Goal: Task Accomplishment & Management: Complete application form

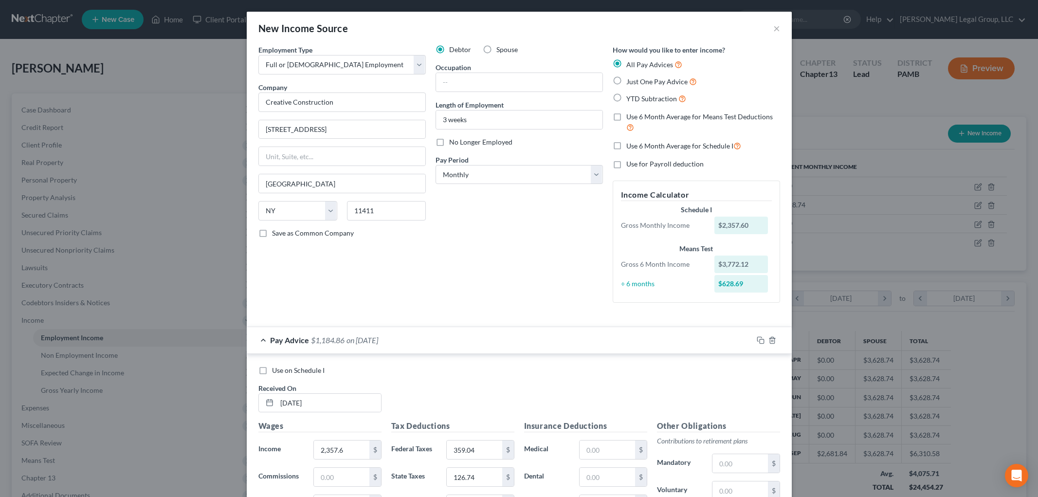
select select "0"
select select "35"
select select "0"
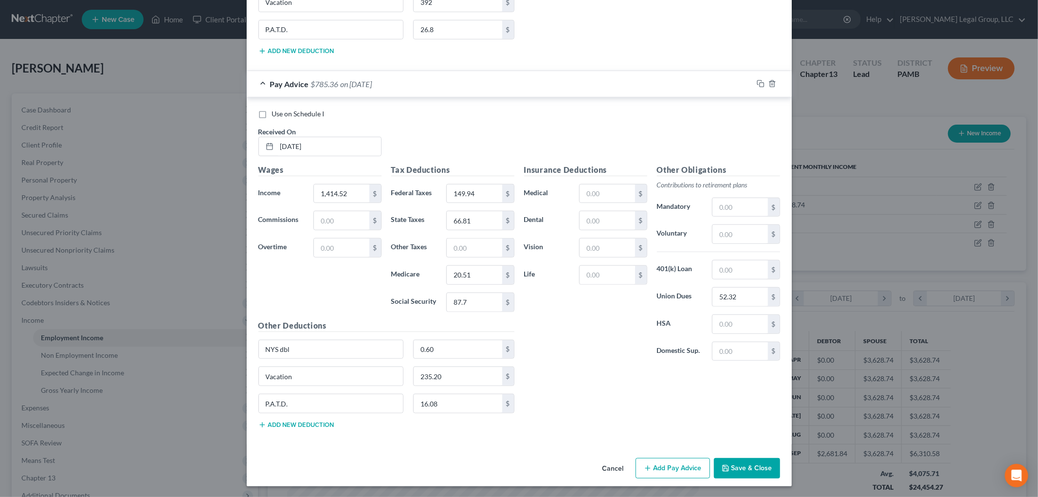
scroll to position [633, 0]
click at [651, 464] on button "Add Pay Advice" at bounding box center [672, 467] width 74 height 20
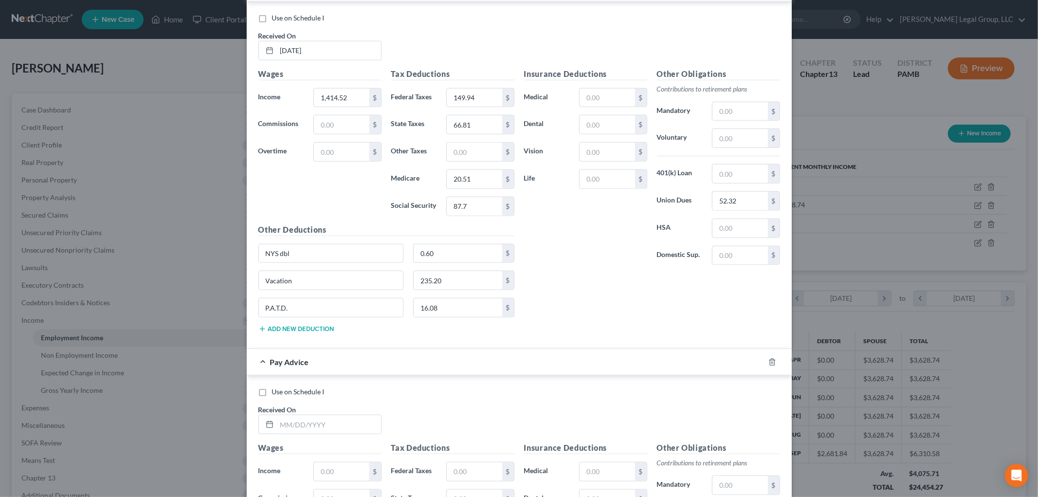
scroll to position [953, 0]
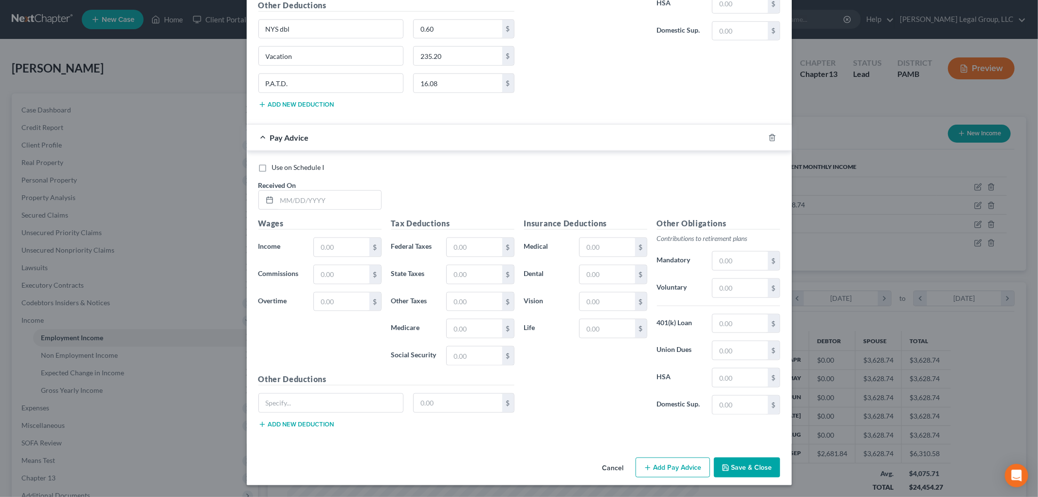
click at [345, 215] on div "Use on Schedule I Received On *" at bounding box center [519, 190] width 531 height 55
click at [347, 206] on input "text" at bounding box center [329, 200] width 104 height 18
type input "7"
click at [314, 198] on input "8" at bounding box center [329, 200] width 104 height 18
type input "[DATE]"
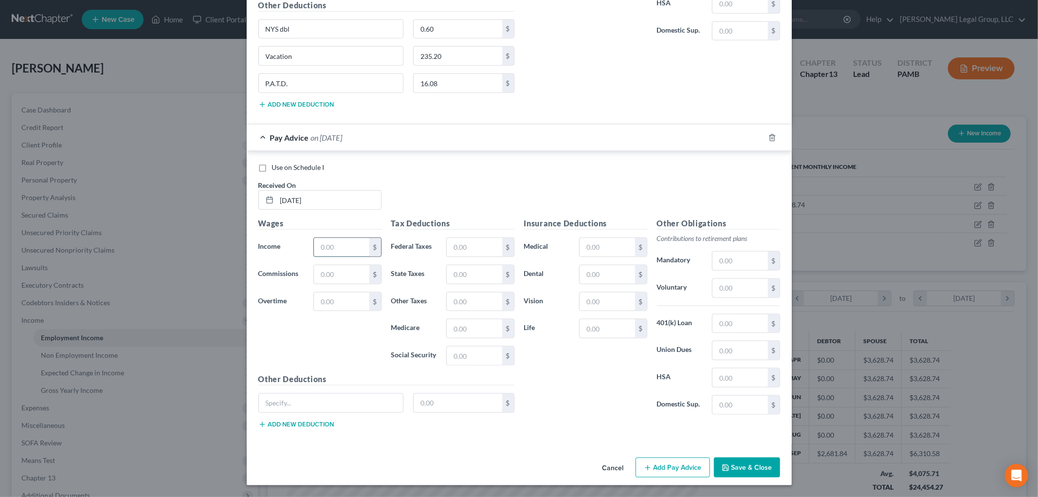
click at [342, 242] on input "text" at bounding box center [341, 247] width 55 height 18
click at [341, 240] on input "text" at bounding box center [341, 247] width 55 height 18
type input "2,357.6"
click at [489, 247] on input "text" at bounding box center [474, 247] width 55 height 18
type input "359.04"
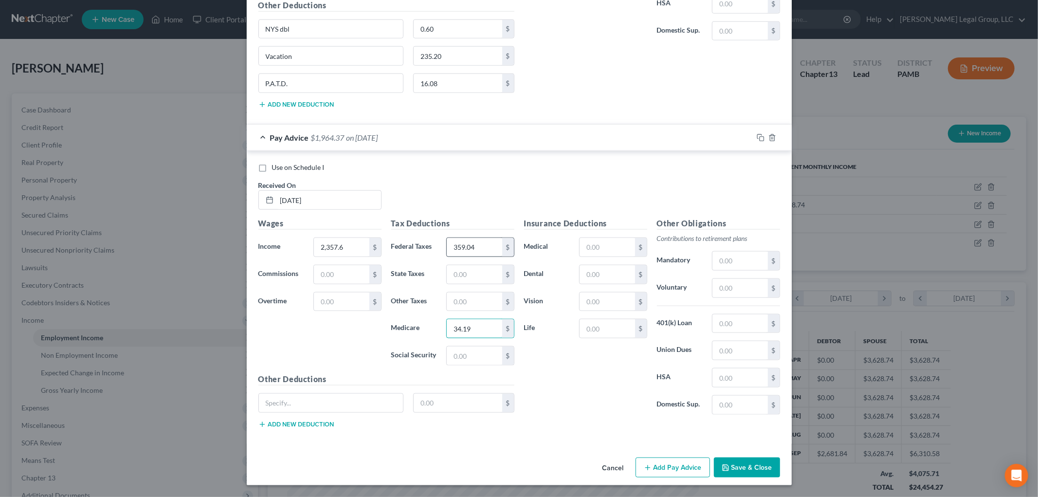
type input "34.19"
type input "145.17"
type input "126.74"
drag, startPoint x: 310, startPoint y: 36, endPoint x: 246, endPoint y: 36, distance: 64.2
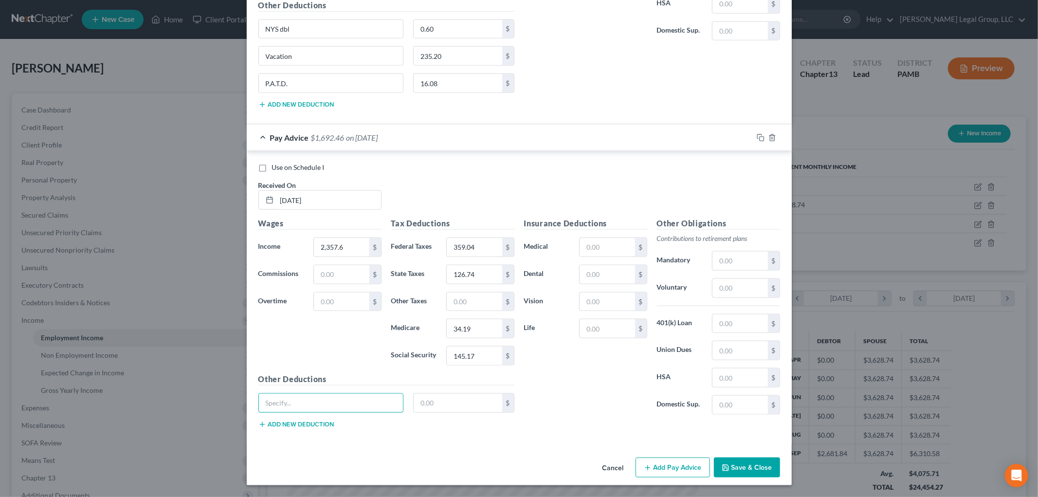
drag, startPoint x: 305, startPoint y: 407, endPoint x: 375, endPoint y: 413, distance: 70.3
click at [305, 407] on input "text" at bounding box center [331, 403] width 145 height 18
paste input "NYS dbl"
type input "NYS dbl"
click at [476, 406] on input "text" at bounding box center [458, 403] width 89 height 18
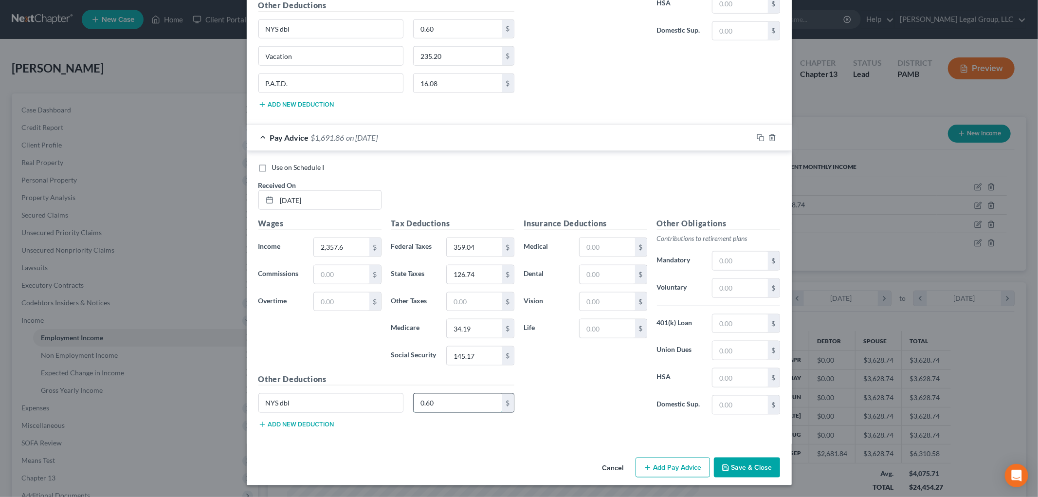
type input "0.60"
click at [323, 426] on button "Add new deduction" at bounding box center [296, 424] width 76 height 8
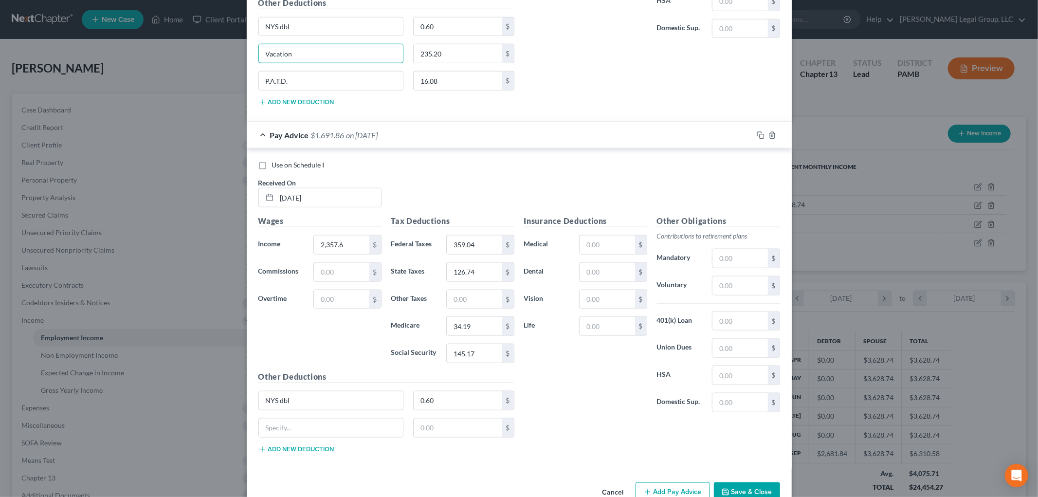
drag, startPoint x: 312, startPoint y: 56, endPoint x: 169, endPoint y: 63, distance: 143.7
click at [169, 63] on div "New Income Source × Employment Type * Select Full or [DEMOGRAPHIC_DATA] Employm…" at bounding box center [519, 248] width 1038 height 497
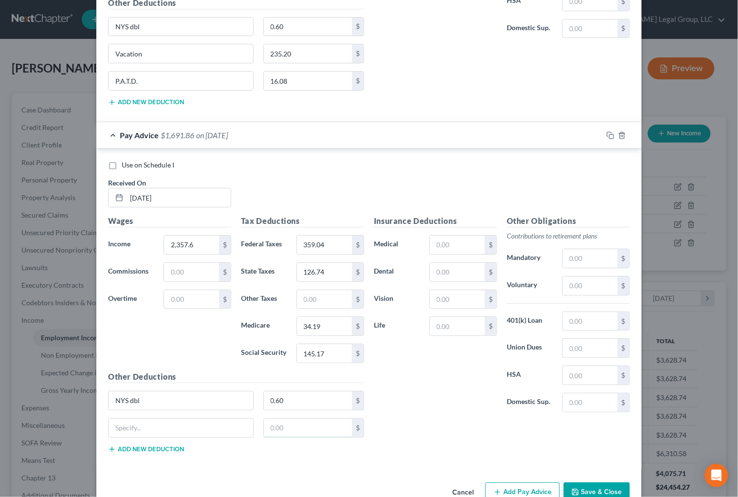
click at [317, 436] on input "text" at bounding box center [308, 427] width 89 height 18
paste input "NYS dbl"
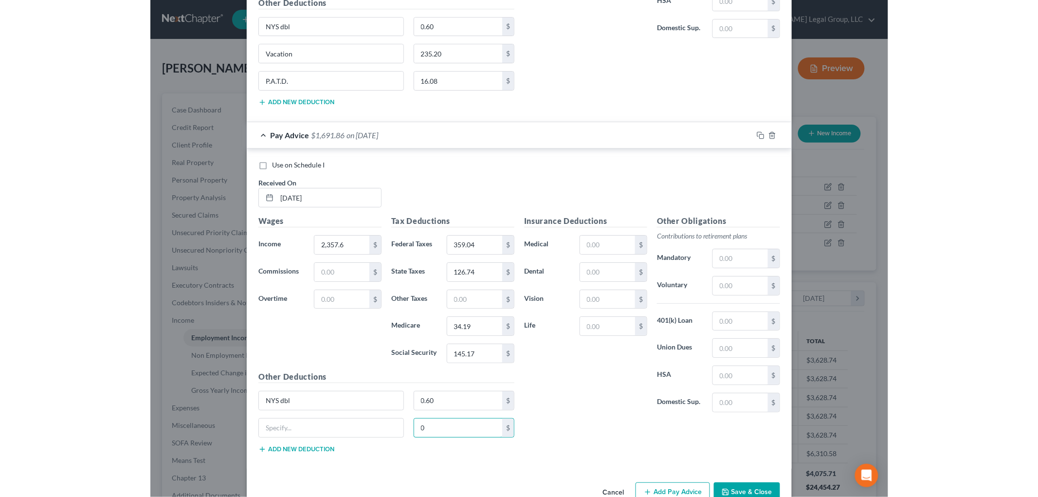
scroll to position [486396, 486271]
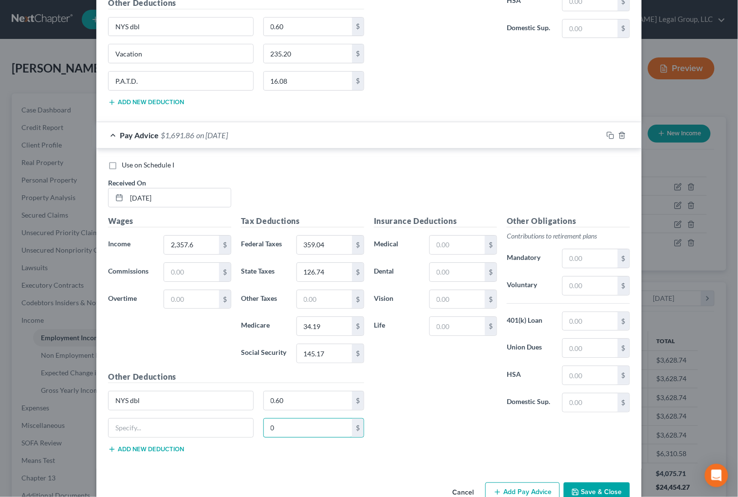
type input "0"
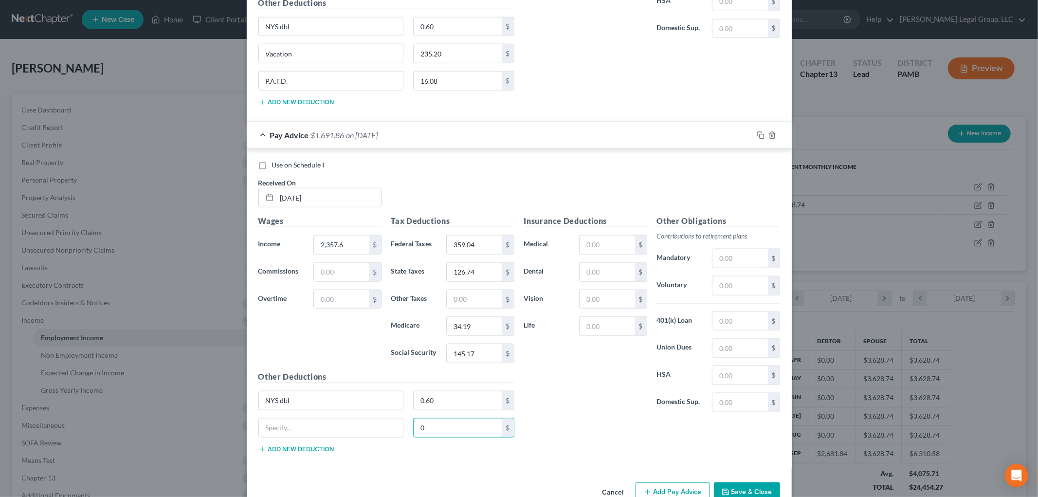
scroll to position [205, 431]
click at [340, 428] on input "text" at bounding box center [331, 427] width 145 height 18
paste input "NYS dbl"
drag, startPoint x: 320, startPoint y: 436, endPoint x: 192, endPoint y: 435, distance: 128.5
click at [192, 435] on div "New Income Source × Employment Type * Select Full or [DEMOGRAPHIC_DATA] Employm…" at bounding box center [519, 248] width 1038 height 497
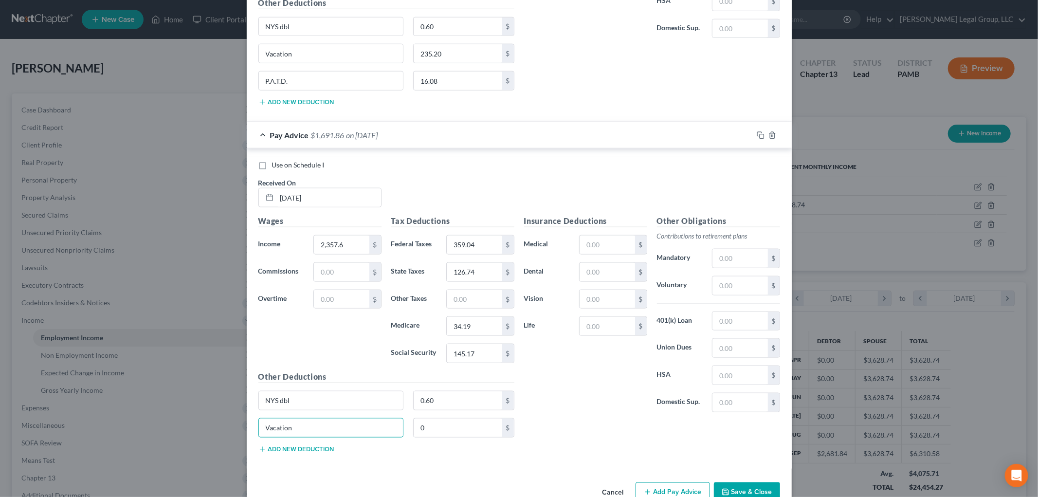
type input "Vacation"
type input "392"
click at [318, 453] on button "Add new deduction" at bounding box center [296, 449] width 76 height 8
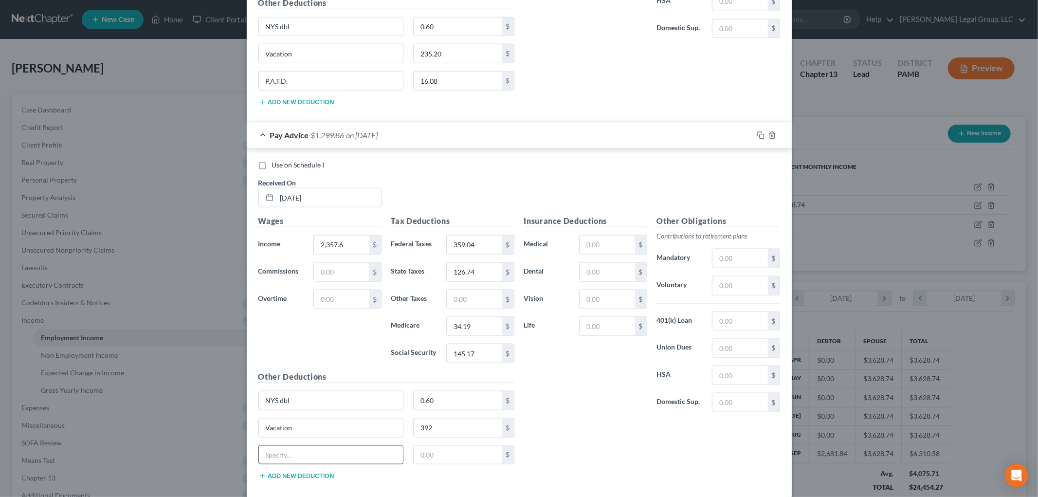
click at [318, 453] on input "text" at bounding box center [331, 455] width 145 height 18
type input "P.A.T.D."
type input "26.8"
click at [740, 343] on input "text" at bounding box center [739, 348] width 55 height 18
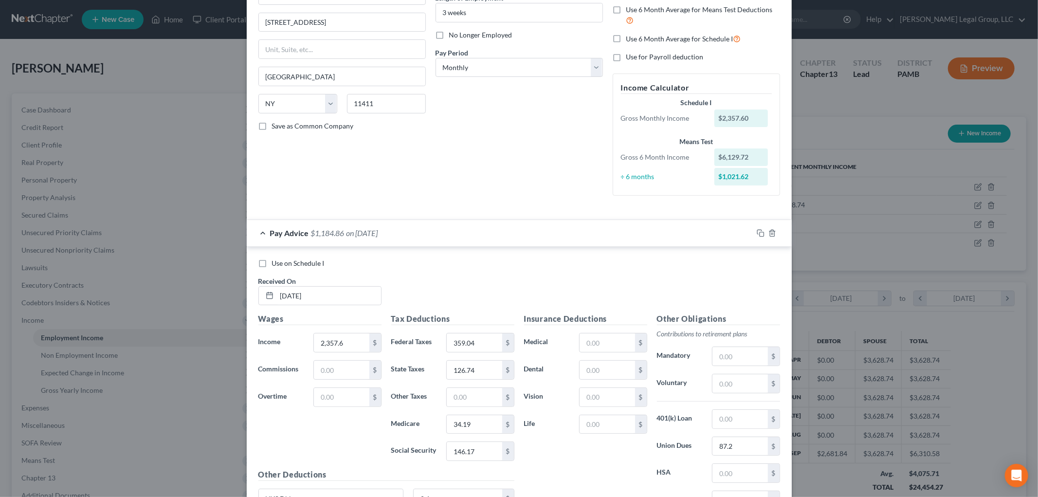
scroll to position [0, 0]
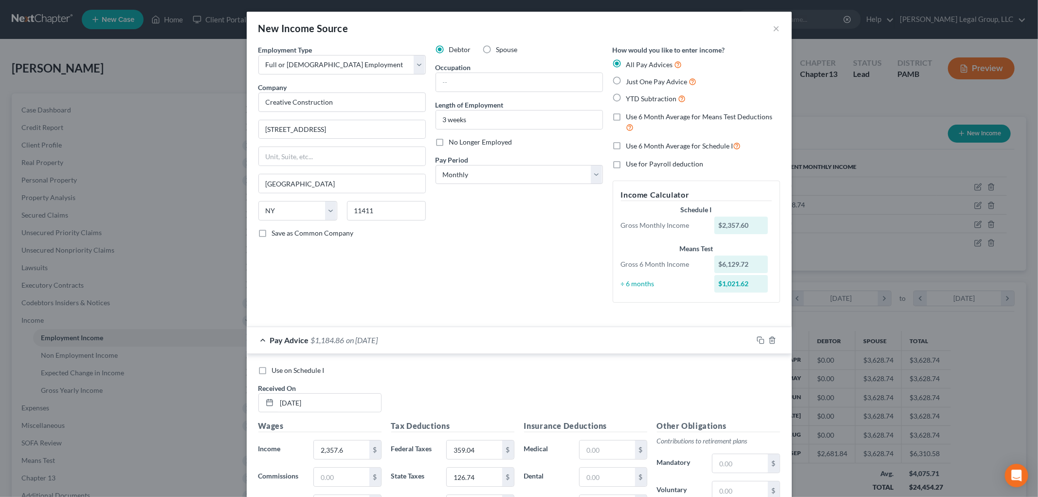
type input "87.2"
drag, startPoint x: 438, startPoint y: 143, endPoint x: 446, endPoint y: 151, distance: 11.0
click at [449, 143] on label "No Longer Employed" at bounding box center [480, 142] width 63 height 10
click at [453, 143] on input "No Longer Employed" at bounding box center [456, 140] width 6 height 6
checkbox input "true"
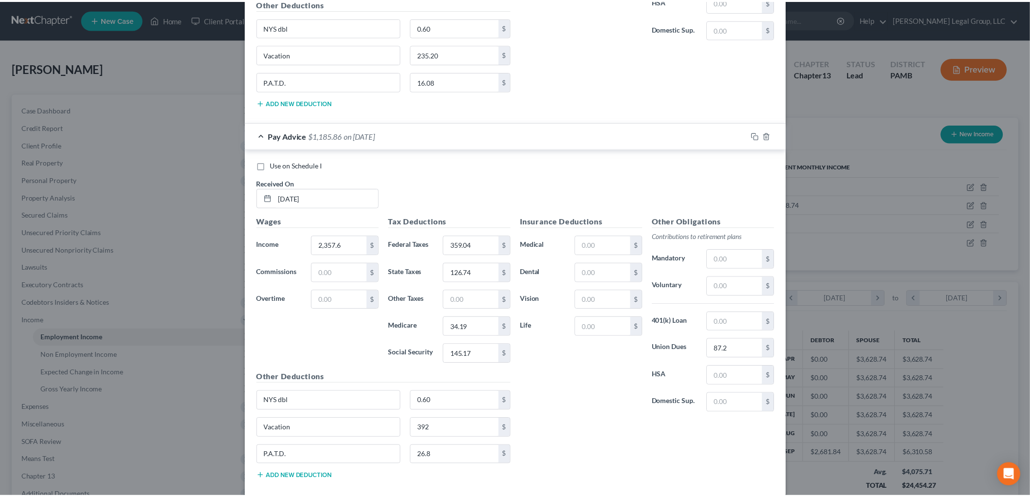
scroll to position [1008, 0]
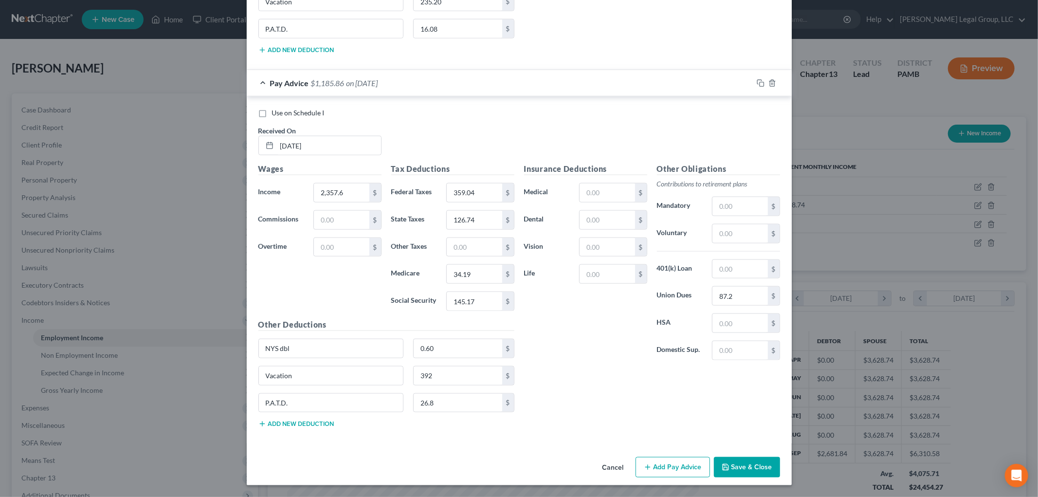
click at [732, 467] on button "Save & Close" at bounding box center [747, 467] width 66 height 20
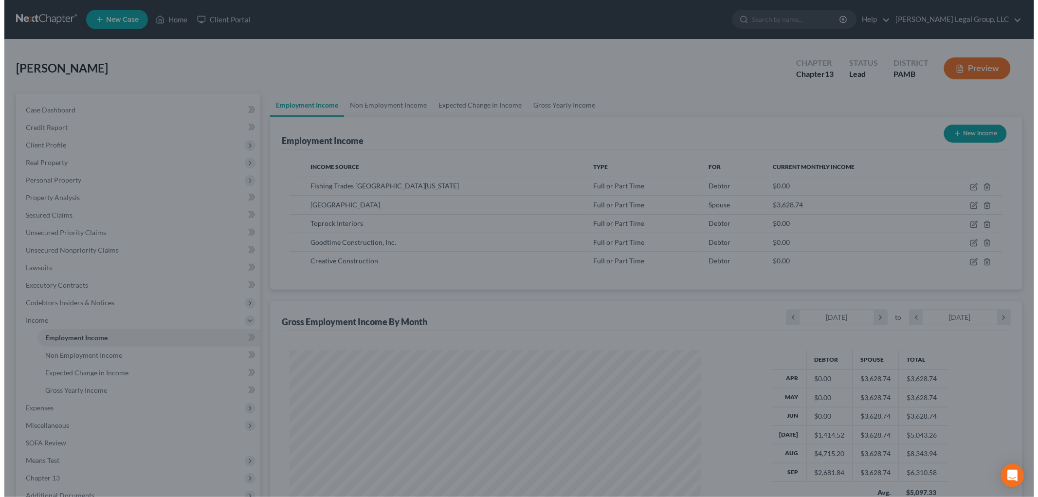
scroll to position [486367, 486143]
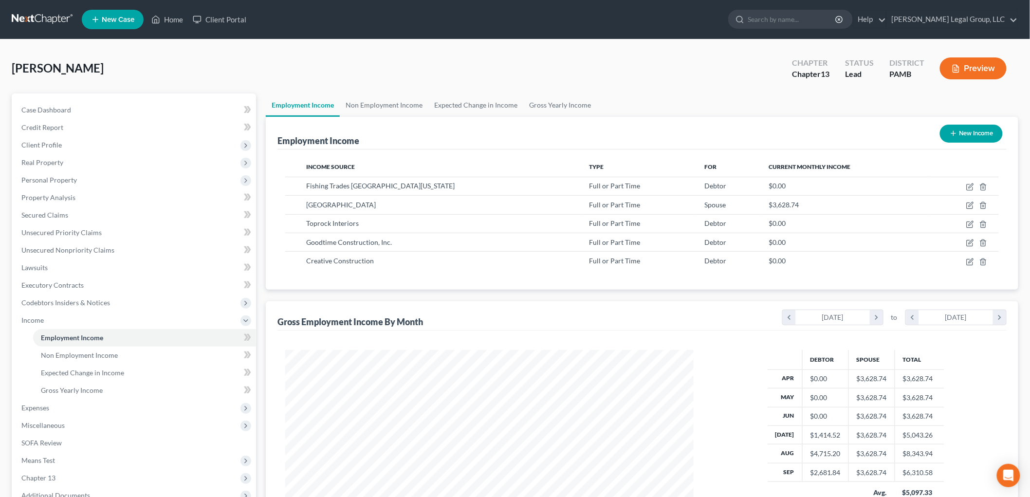
click at [958, 127] on button "New Income" at bounding box center [971, 134] width 63 height 18
select select "0"
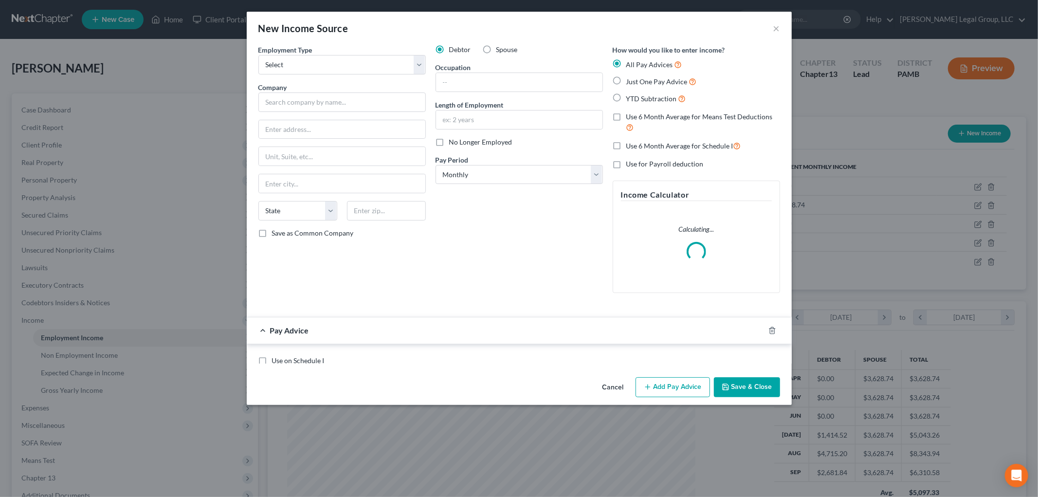
scroll to position [205, 431]
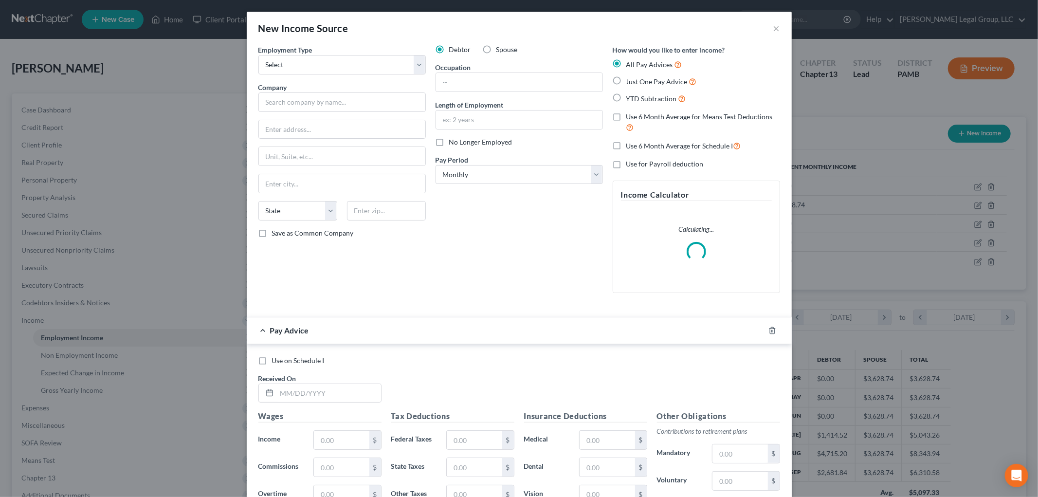
drag, startPoint x: 359, startPoint y: 50, endPoint x: 344, endPoint y: 89, distance: 41.6
click at [358, 50] on div "Employment Type * Select Full or [DEMOGRAPHIC_DATA] Employment Self Employment" at bounding box center [341, 60] width 167 height 30
click at [334, 69] on select "Select Full or [DEMOGRAPHIC_DATA] Employment Self Employment" at bounding box center [341, 64] width 167 height 19
select select "0"
click at [258, 55] on select "Select Full or [DEMOGRAPHIC_DATA] Employment Self Employment" at bounding box center [341, 64] width 167 height 19
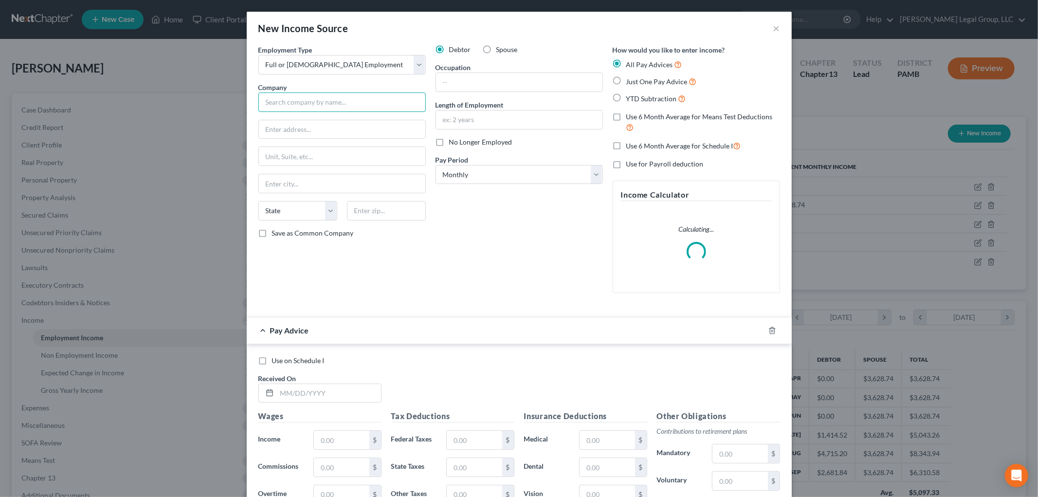
click at [333, 97] on input "text" at bounding box center [341, 101] width 167 height 19
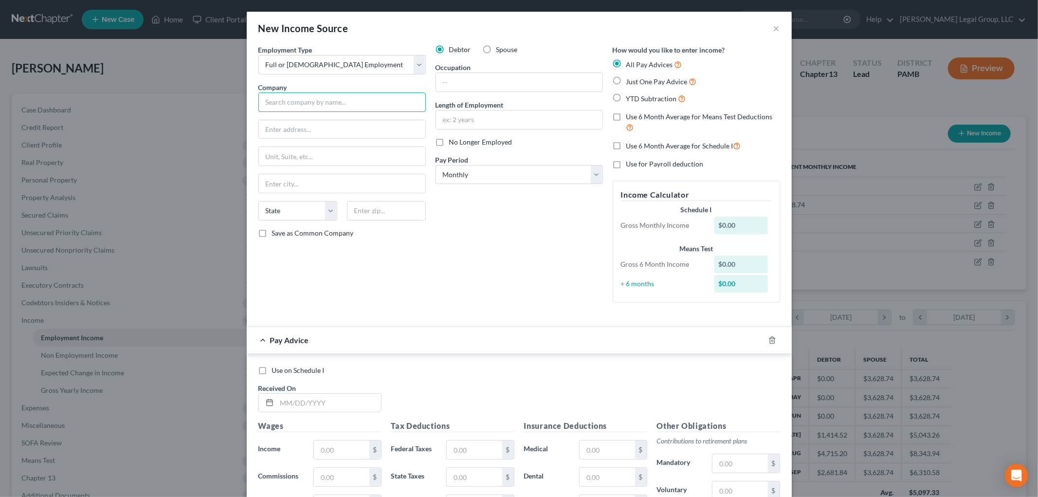
click at [314, 108] on input "text" at bounding box center [341, 101] width 167 height 19
type input "Tapers Local Union"
click at [454, 83] on input "text" at bounding box center [519, 82] width 166 height 18
type input "construction"
click at [454, 144] on span "No Longer Employed" at bounding box center [480, 142] width 63 height 8
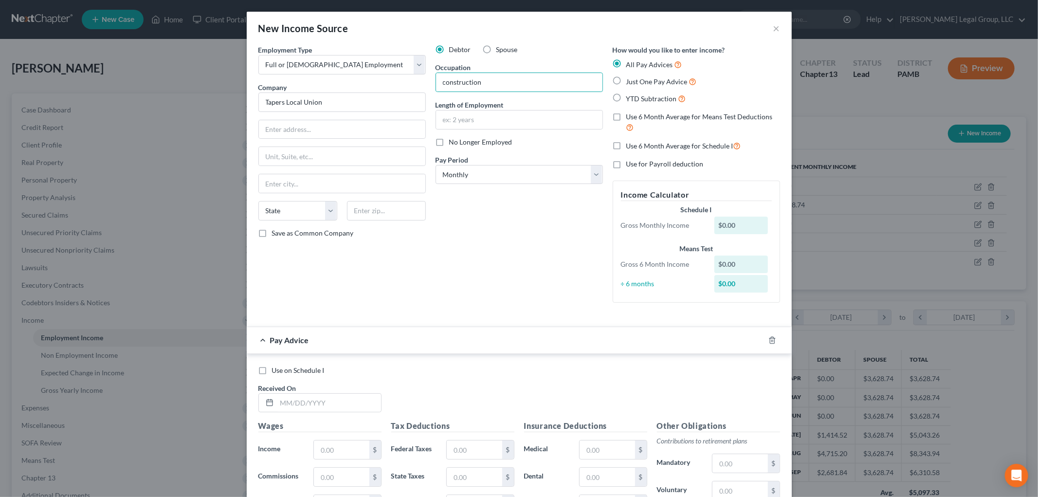
click at [454, 144] on input "No Longer Employed" at bounding box center [456, 140] width 6 height 6
checkbox input "true"
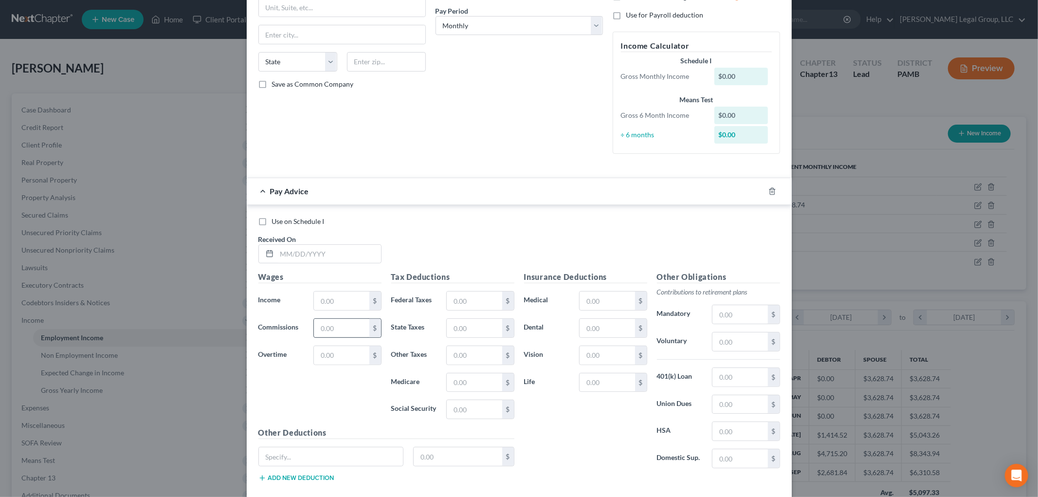
scroll to position [162, 0]
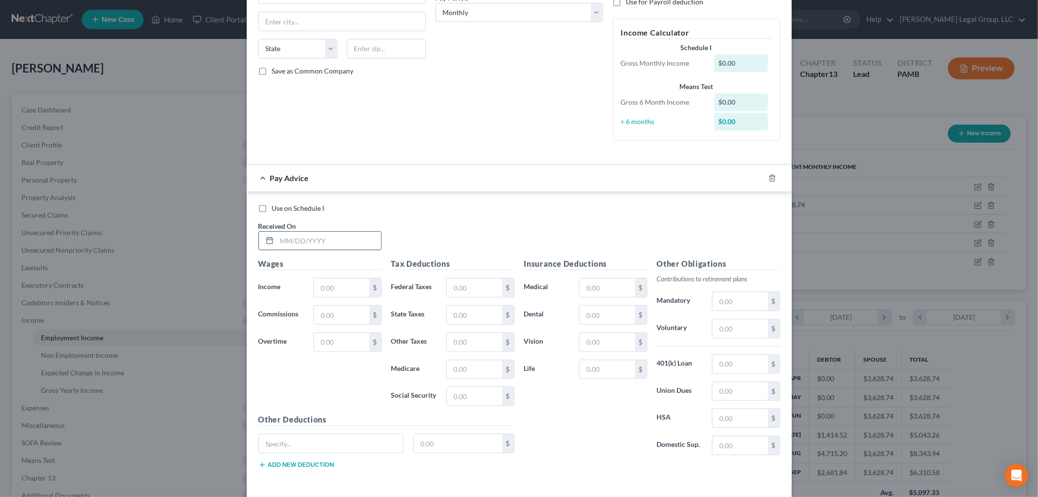
click at [323, 240] on input "text" at bounding box center [329, 241] width 104 height 18
type input "[DATE]"
type input "1,629.32"
click at [476, 285] on input "text" at bounding box center [474, 287] width 55 height 18
type input "137.06"
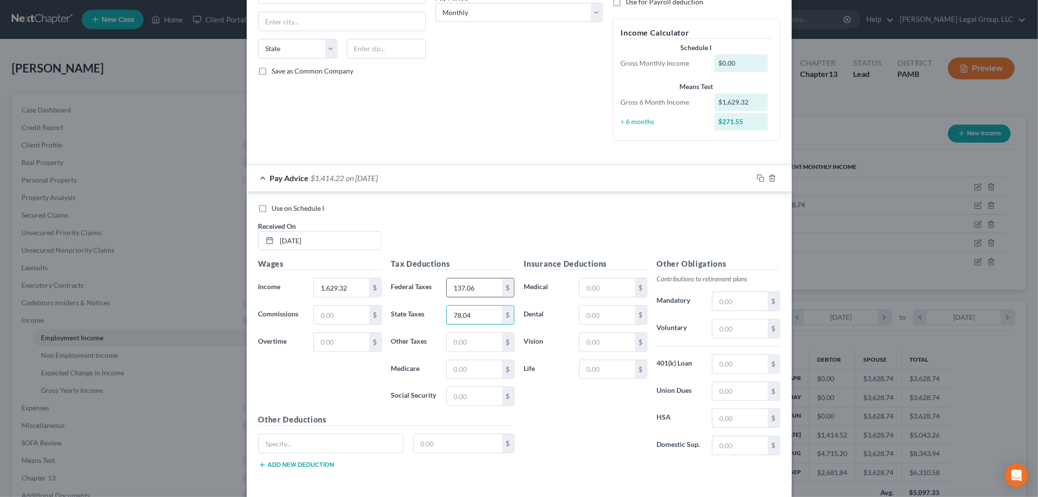
type input "78.04"
type input "2"
type input "23.63"
type input "101.02"
click at [479, 348] on input "text" at bounding box center [474, 342] width 55 height 18
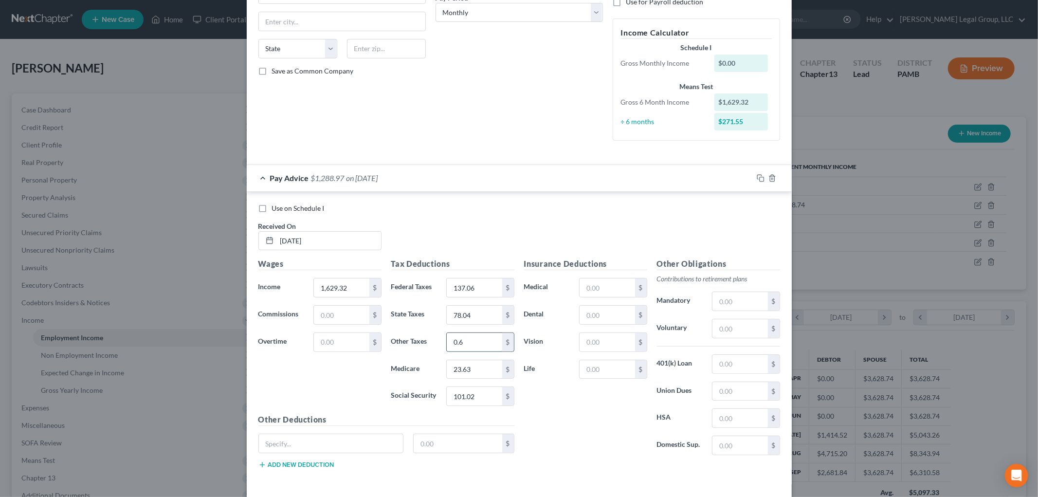
type input "0.6"
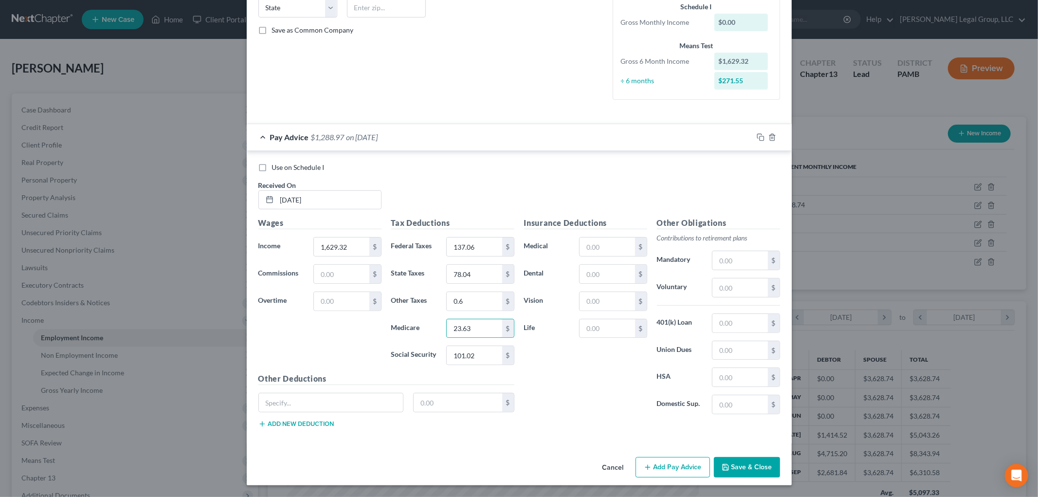
click at [656, 466] on button "Add Pay Advice" at bounding box center [672, 467] width 74 height 20
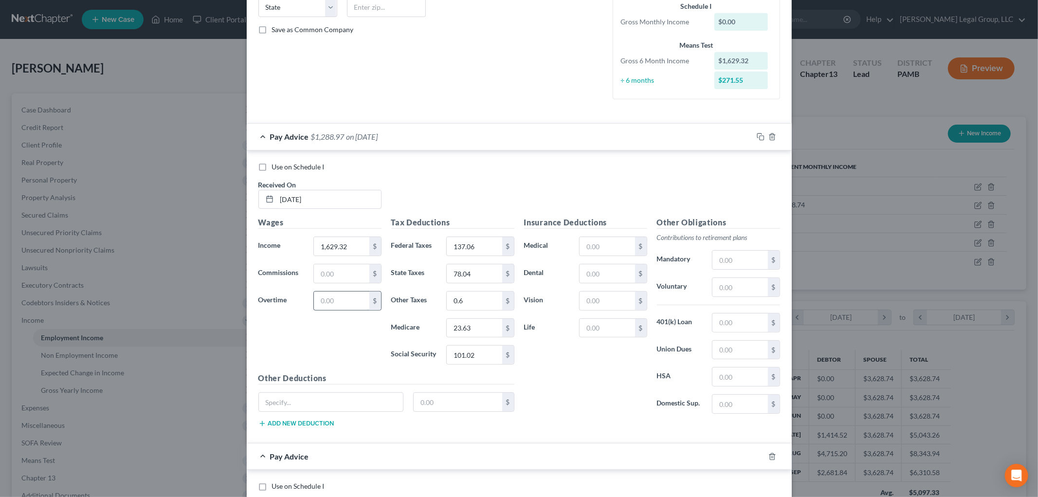
scroll to position [366, 0]
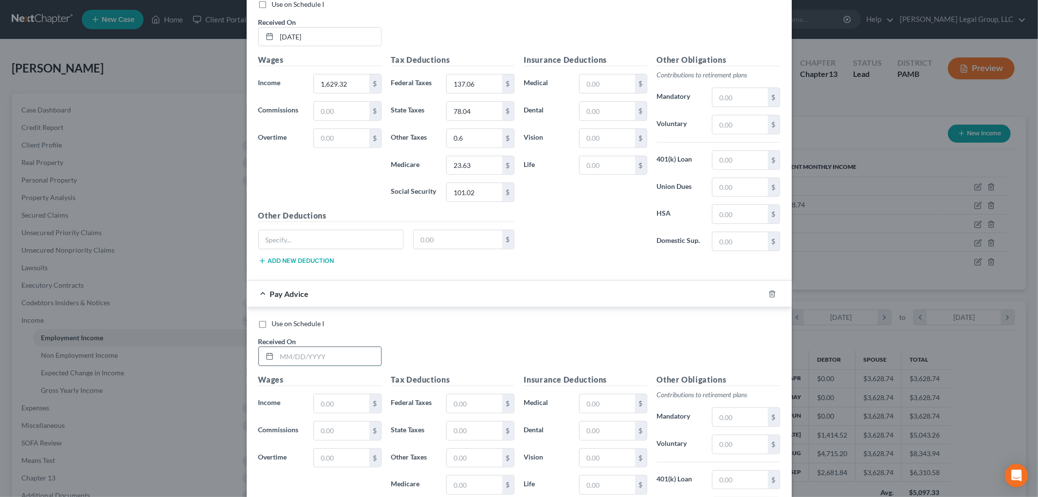
click at [332, 353] on input "text" at bounding box center [329, 356] width 104 height 18
type input "[DATE]"
type input "608.83"
type input "17.61"
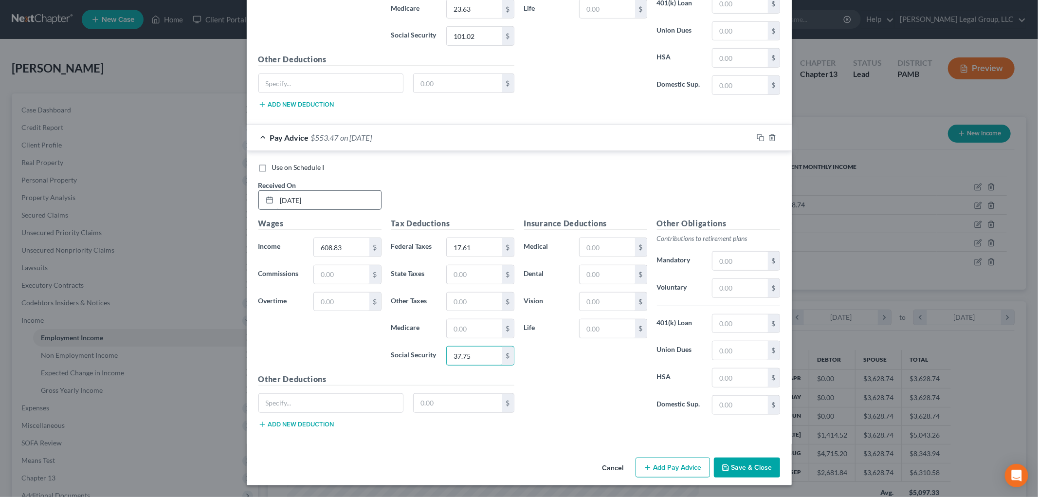
type input "37.75"
type input "8.83"
type input "21.91"
click at [673, 464] on button "Add Pay Advice" at bounding box center [672, 467] width 74 height 20
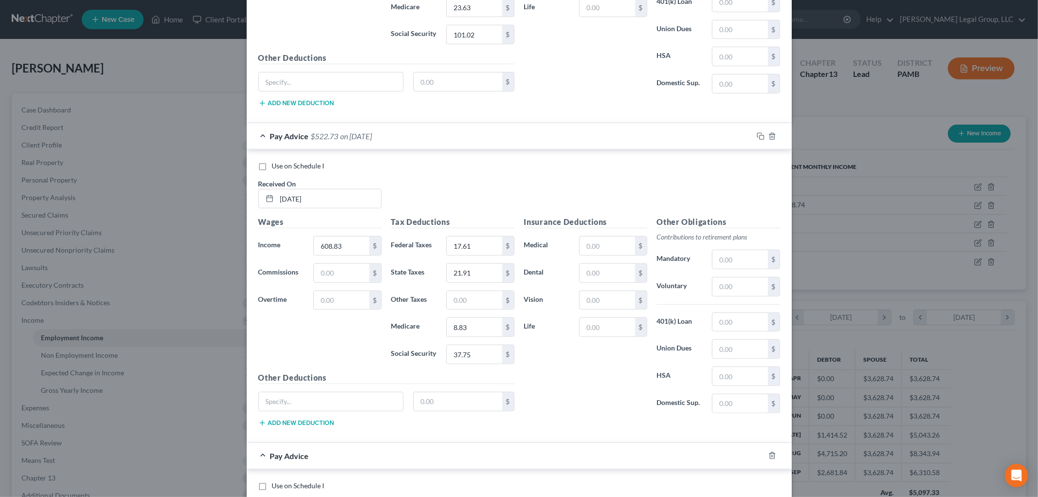
scroll to position [844, 0]
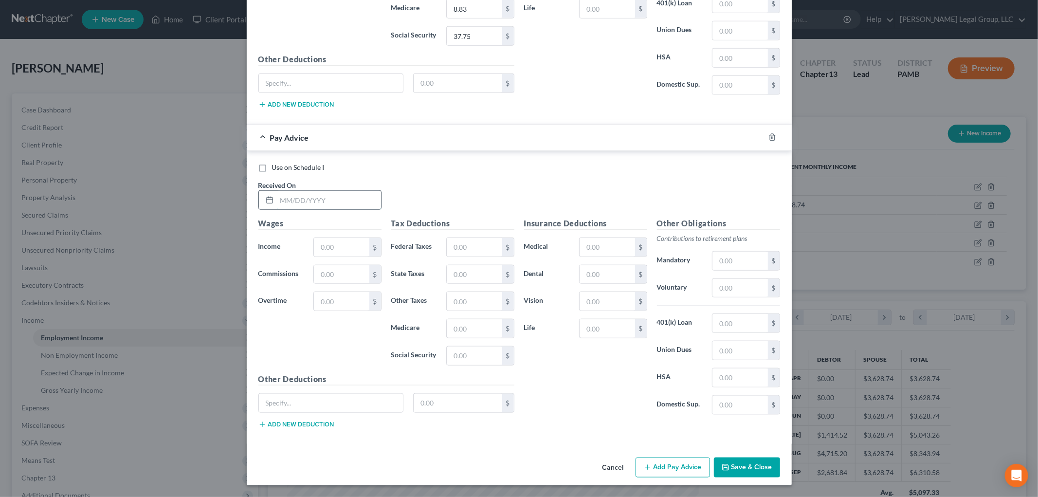
click at [328, 198] on input "text" at bounding box center [329, 200] width 104 height 18
type input "[DATE]"
type input "2,036.65"
click at [475, 241] on input "text" at bounding box center [474, 247] width 55 height 18
type input "221.62"
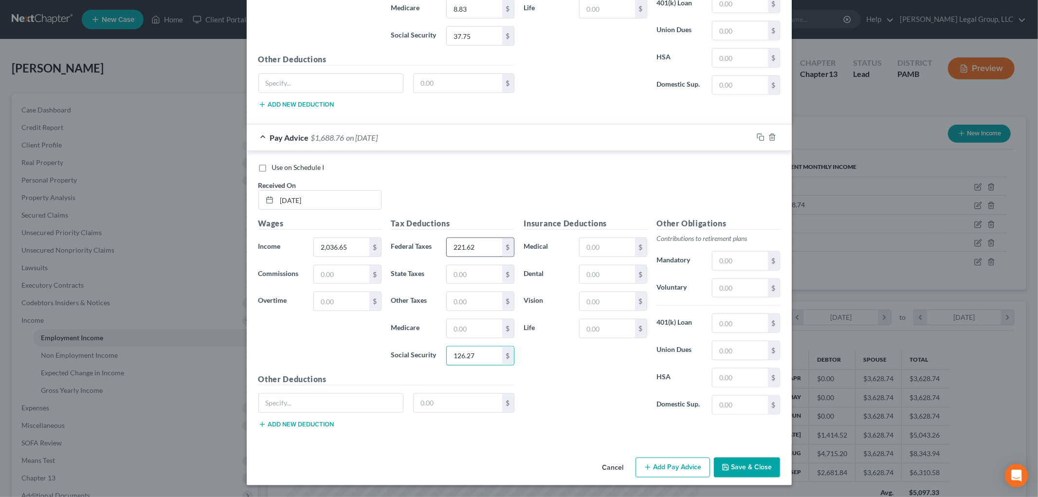
type input "126.27"
type input "29.53"
type input "102.25"
type input "0.60"
click at [658, 472] on button "Add Pay Advice" at bounding box center [672, 467] width 74 height 20
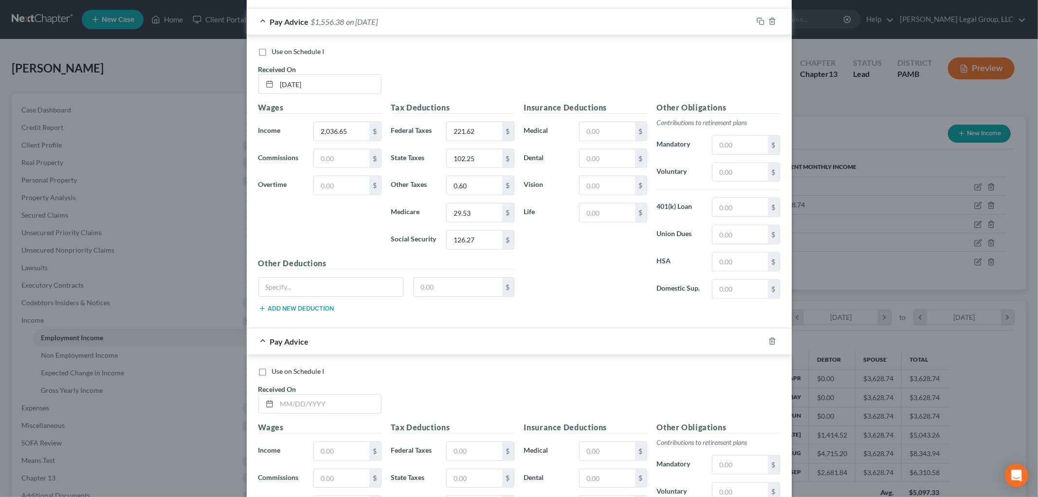
scroll to position [1165, 0]
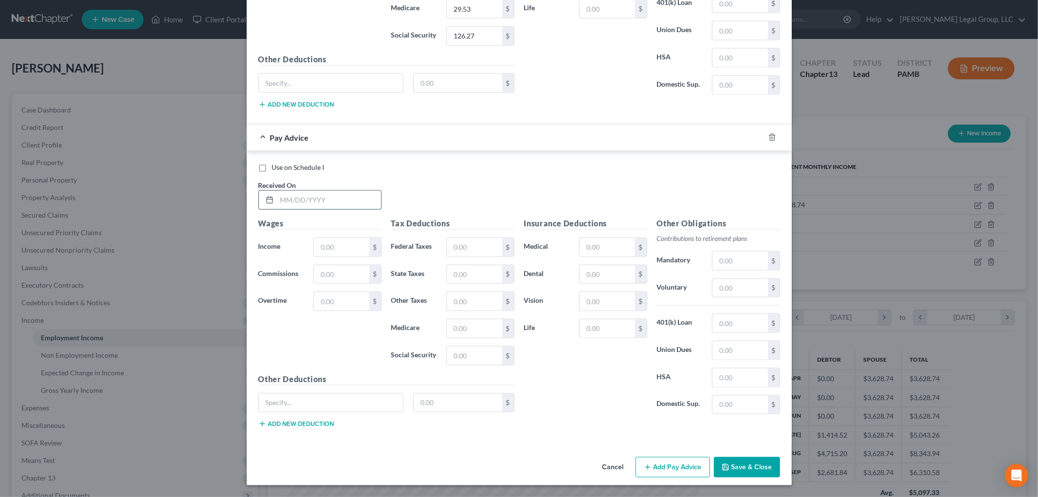
click at [348, 201] on input "text" at bounding box center [329, 200] width 104 height 18
type input "[DATE]"
type input "1,130.68"
click at [474, 250] on input "text" at bounding box center [474, 247] width 55 height 18
type input "77.22"
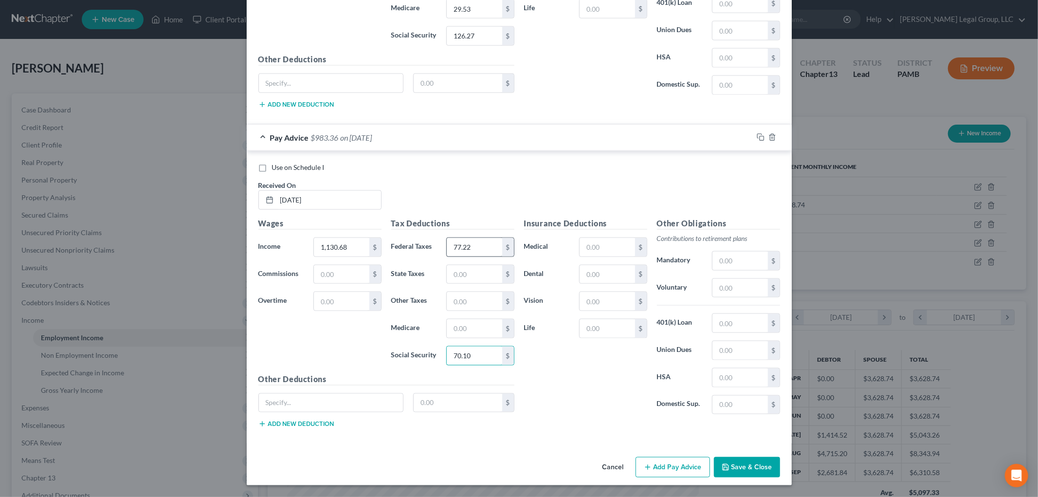
type input "70.10"
type input "16.39"
type input "50.62"
click at [661, 468] on button "Add Pay Advice" at bounding box center [672, 467] width 74 height 20
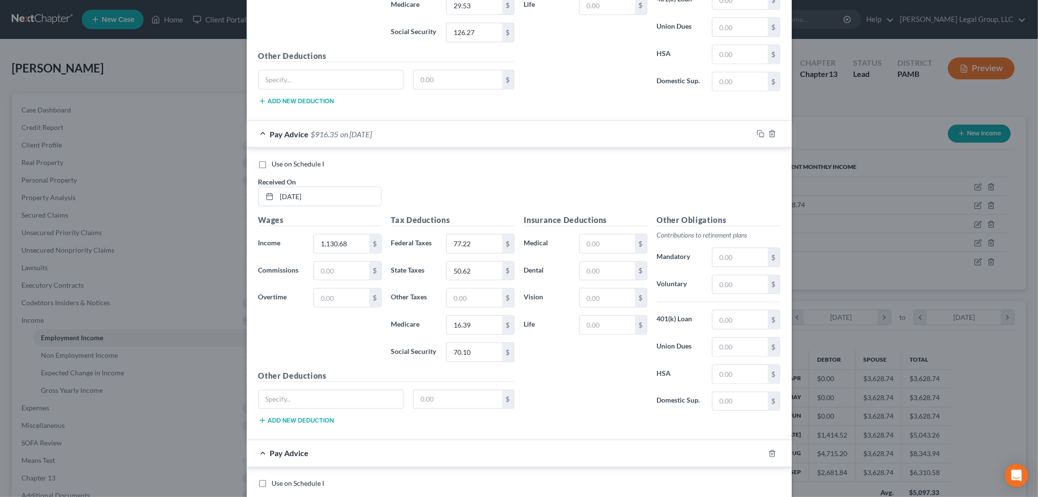
scroll to position [1435, 0]
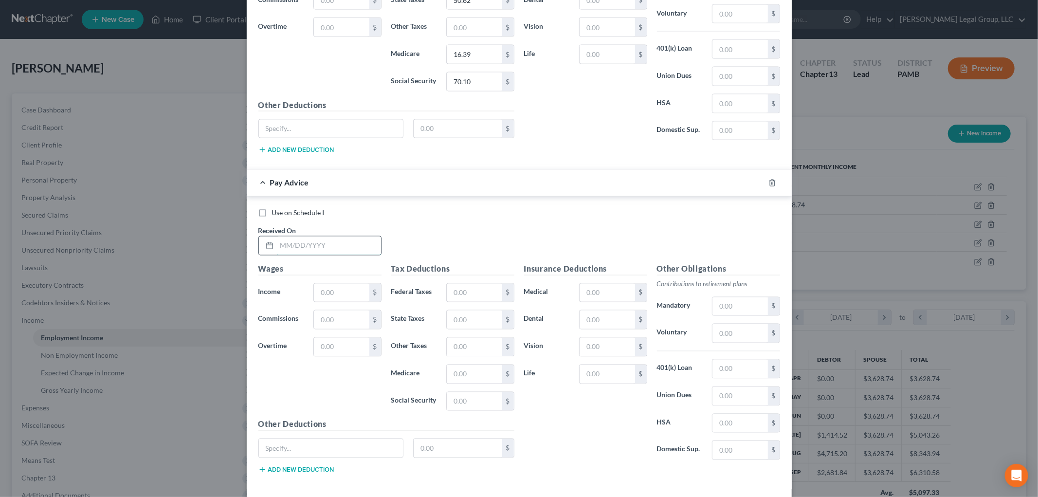
click at [319, 247] on input "text" at bounding box center [329, 245] width 104 height 18
type input "[DATE]"
type input "2,036.65"
click at [468, 300] on input "text" at bounding box center [474, 293] width 55 height 18
type input "221.62"
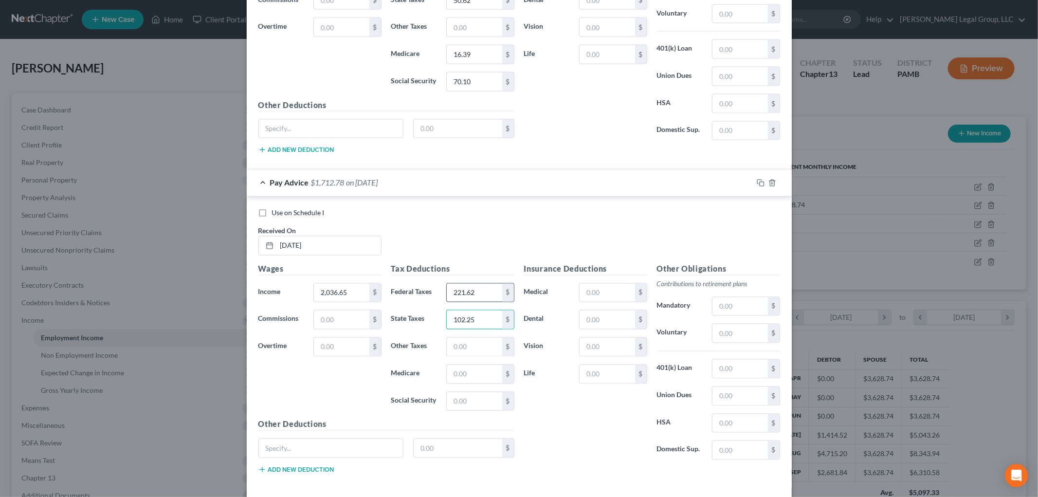
type input "102.25"
type input "0.60"
type input "29.53"
type input "126.27"
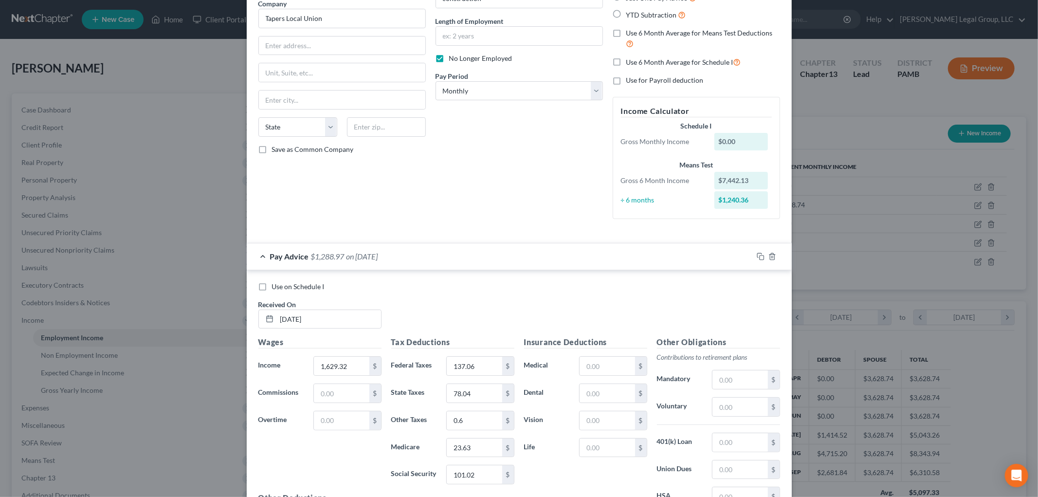
scroll to position [0, 0]
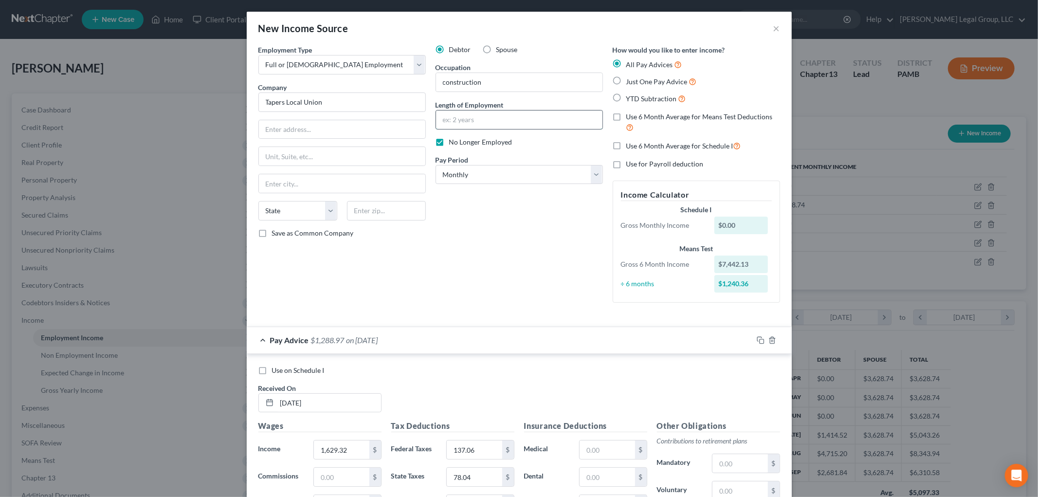
click at [497, 119] on input "text" at bounding box center [519, 119] width 166 height 18
type input "6 weeks"
click at [326, 120] on input "text" at bounding box center [342, 129] width 166 height 18
type input "Po Box 1093"
type input "18346"
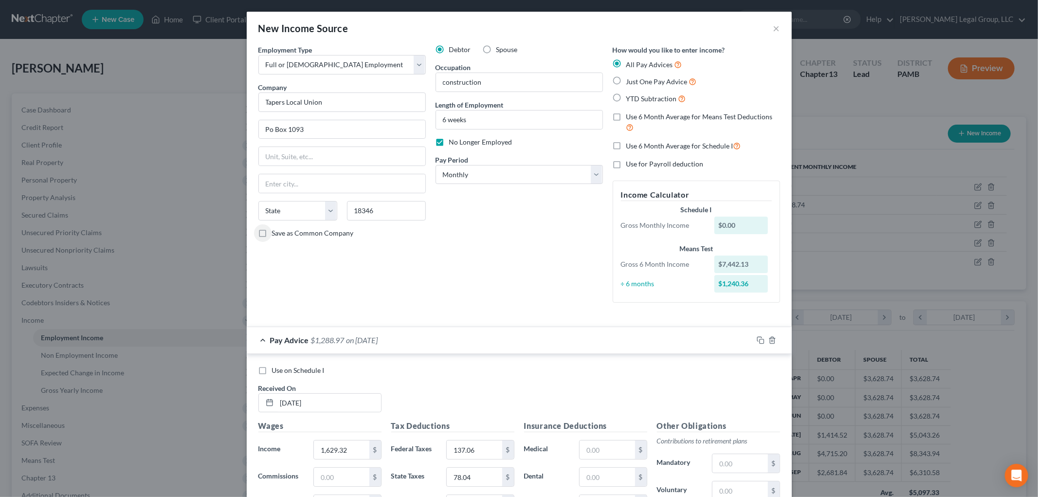
type input "Pocono Summit"
select select "39"
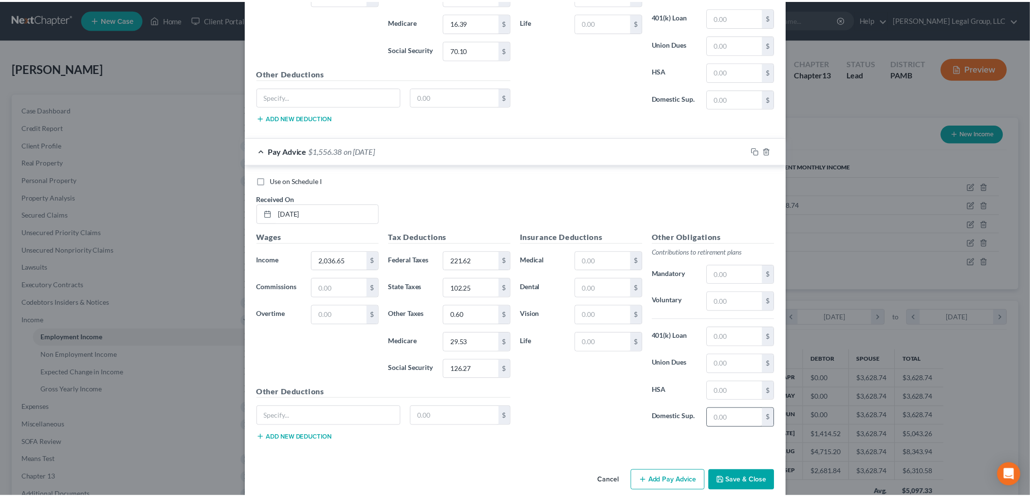
scroll to position [1485, 0]
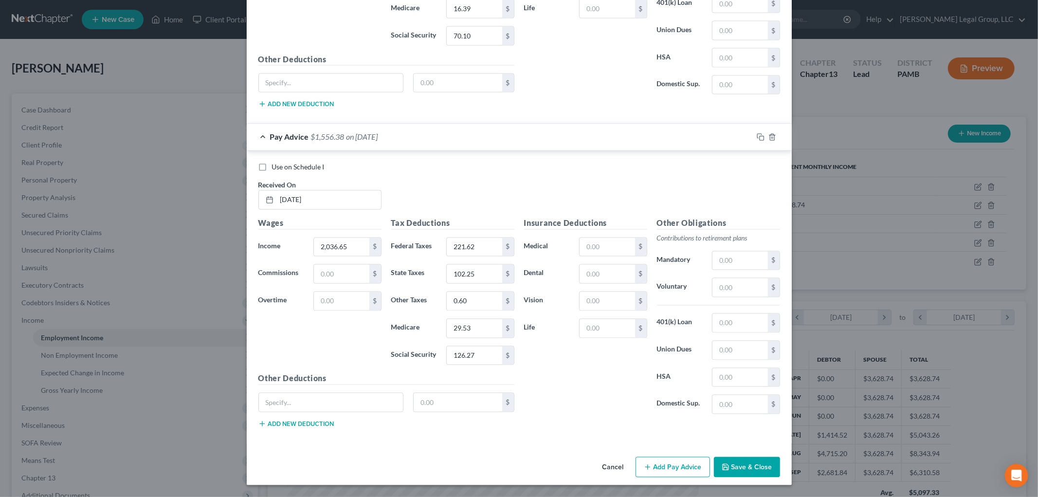
click at [735, 465] on button "Save & Close" at bounding box center [747, 467] width 66 height 20
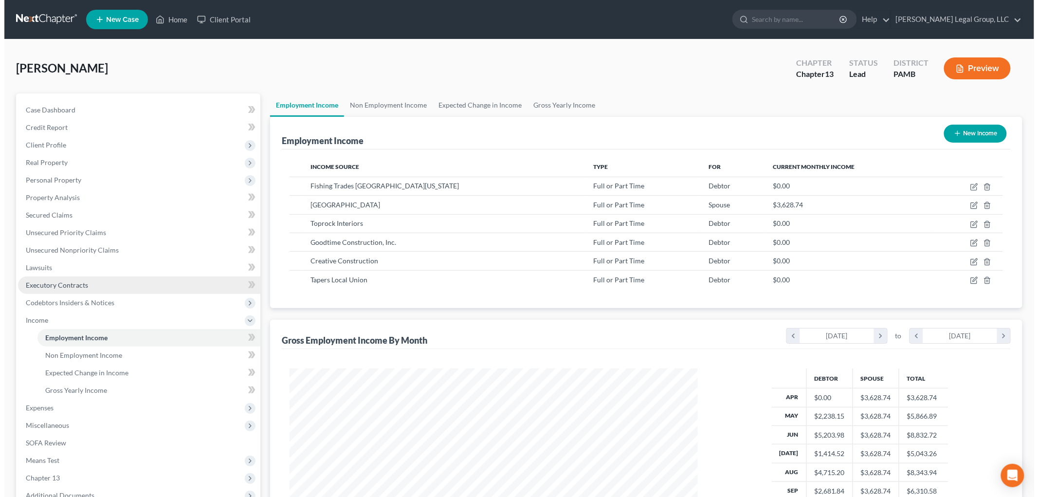
scroll to position [486367, 486143]
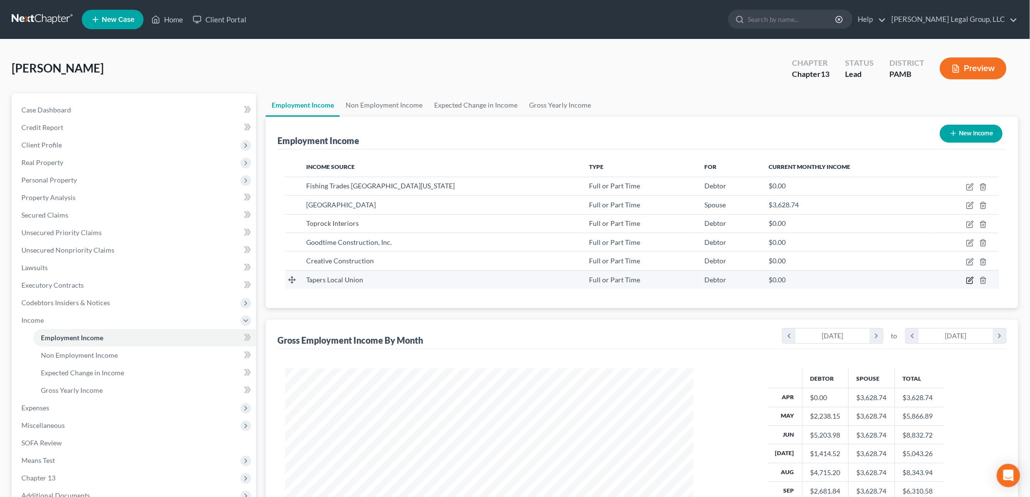
click at [968, 280] on icon "button" at bounding box center [970, 280] width 8 height 8
select select "0"
select select "39"
select select "0"
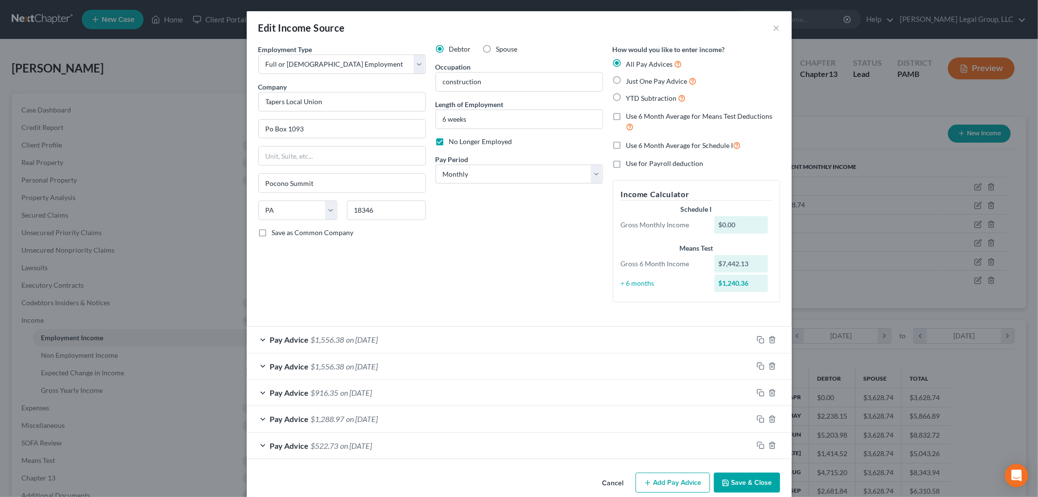
scroll to position [0, 0]
click at [644, 484] on icon "button" at bounding box center [648, 483] width 8 height 8
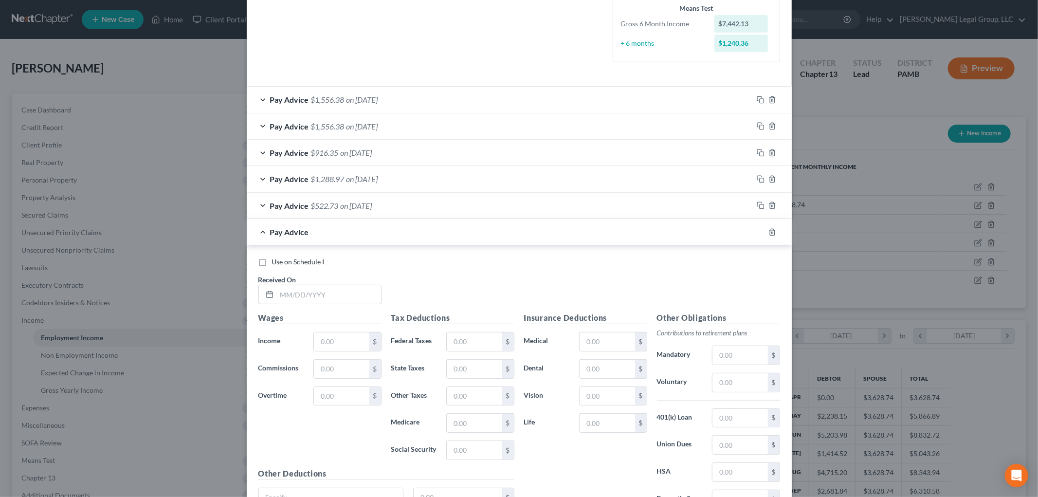
scroll to position [336, 0]
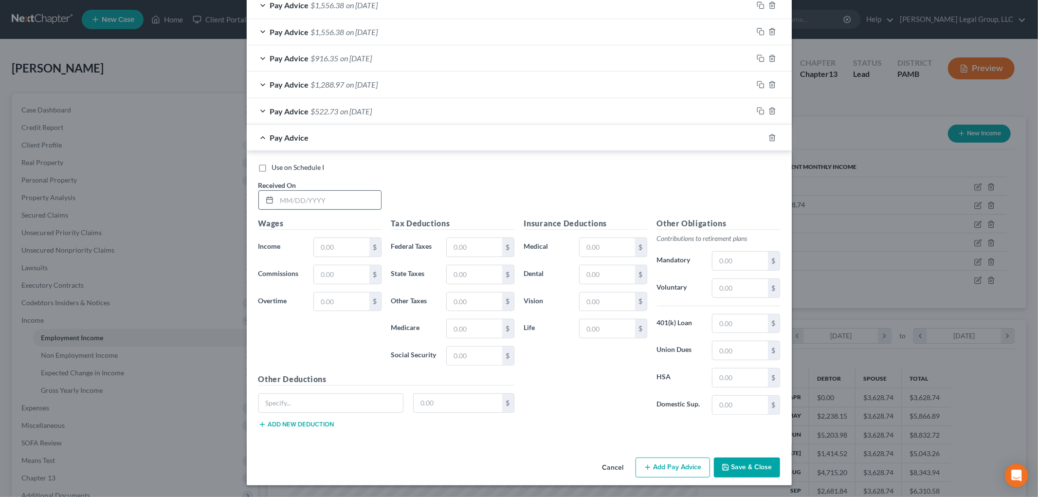
click at [343, 199] on input "text" at bounding box center [329, 200] width 104 height 18
type input "[DATE]"
type input "2,036.65"
type input "221.62"
type input "126.27"
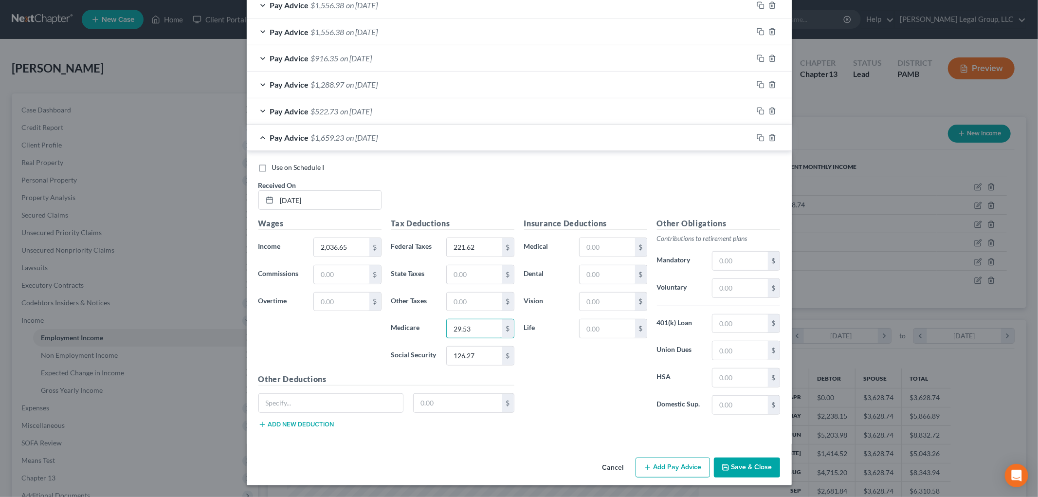
type input "29.53"
type input "102.25"
type input "0.60"
click at [651, 464] on button "Add Pay Advice" at bounding box center [672, 467] width 74 height 20
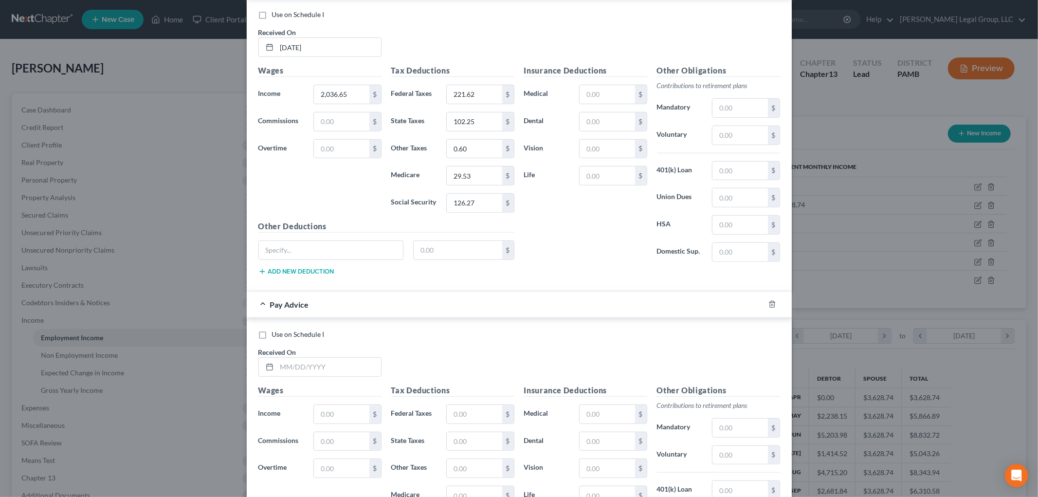
scroll to position [498, 0]
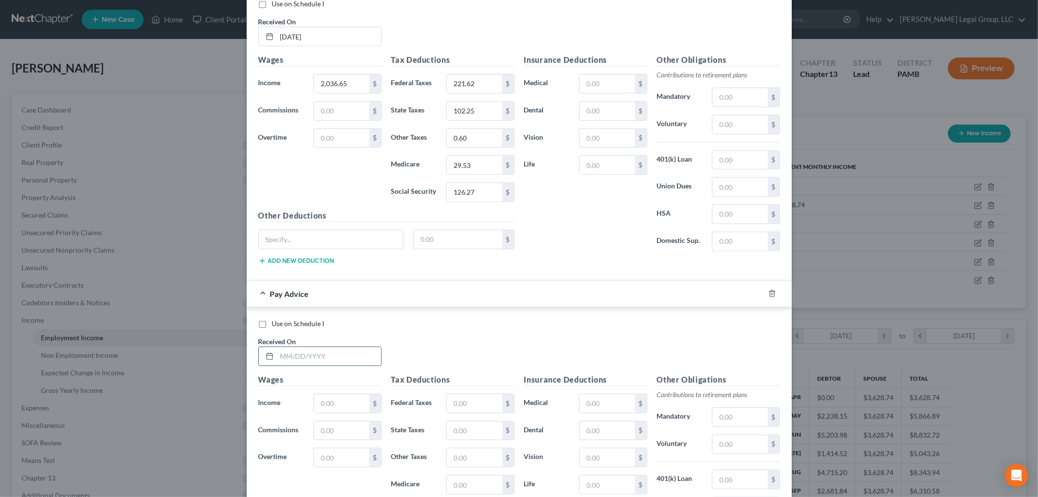
click at [321, 354] on input "text" at bounding box center [329, 356] width 104 height 18
type input "[DATE]"
type input "1,696.45"
type input "221.62"
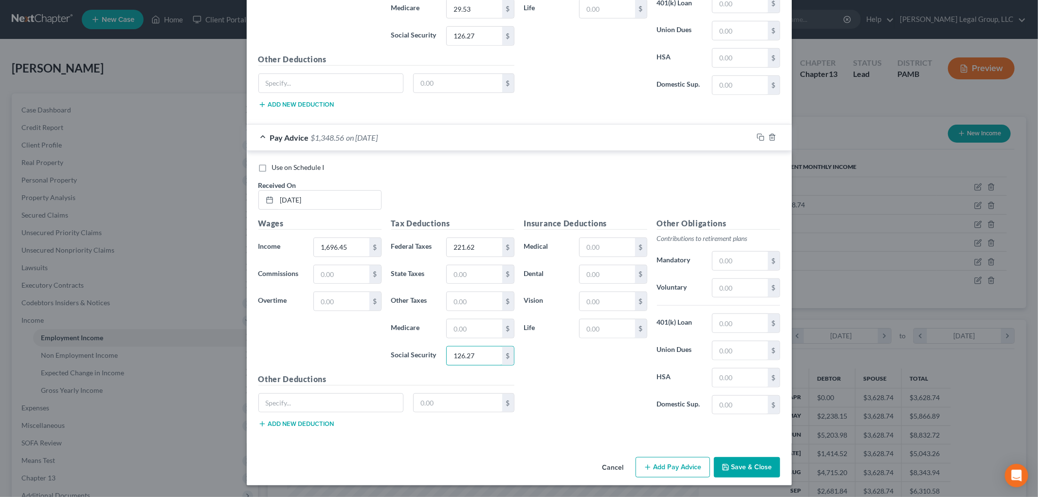
type input "126.27"
type input "29.53"
type input "102.25"
type input "0.6"
click at [270, 140] on span "Pay Advice" at bounding box center [289, 137] width 39 height 9
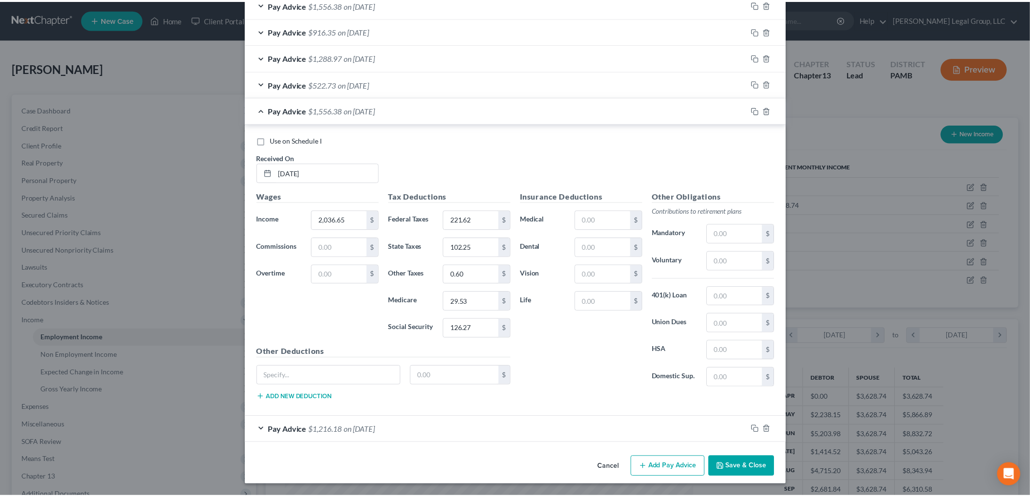
scroll to position [362, 0]
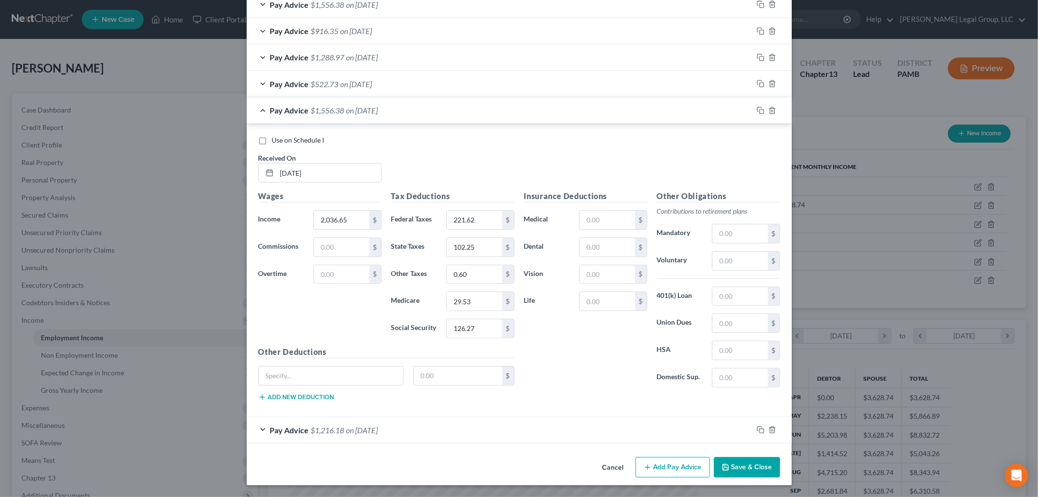
click at [738, 472] on button "Save & Close" at bounding box center [747, 467] width 66 height 20
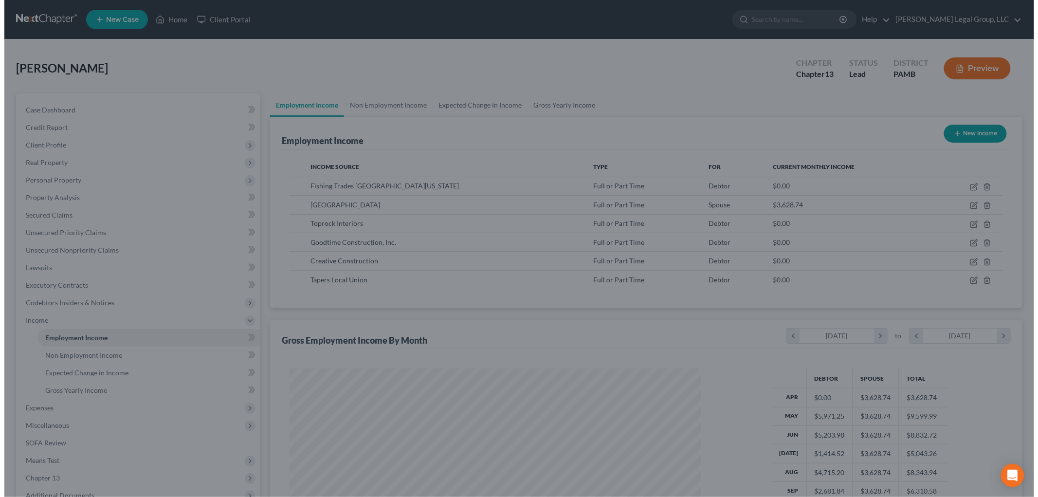
scroll to position [486367, 486143]
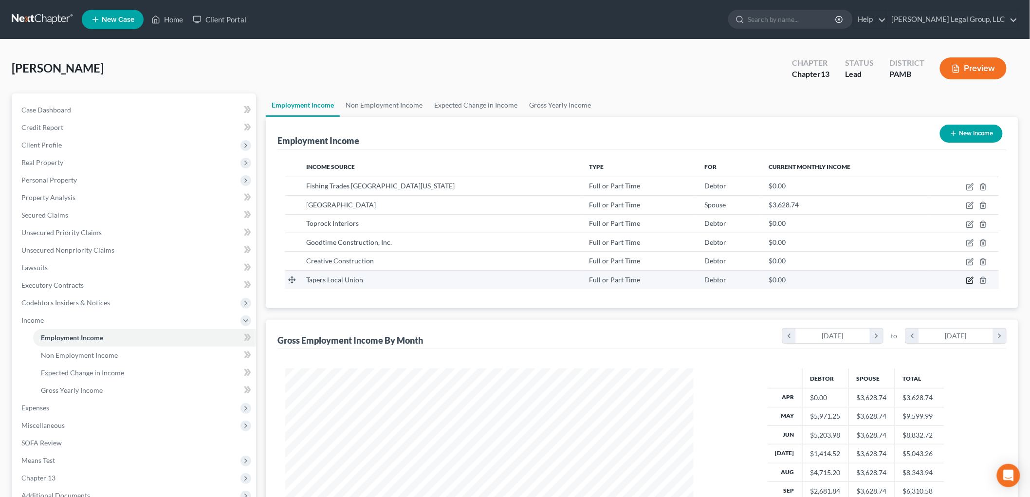
click at [968, 282] on icon "button" at bounding box center [970, 280] width 8 height 8
select select "0"
select select "39"
select select "0"
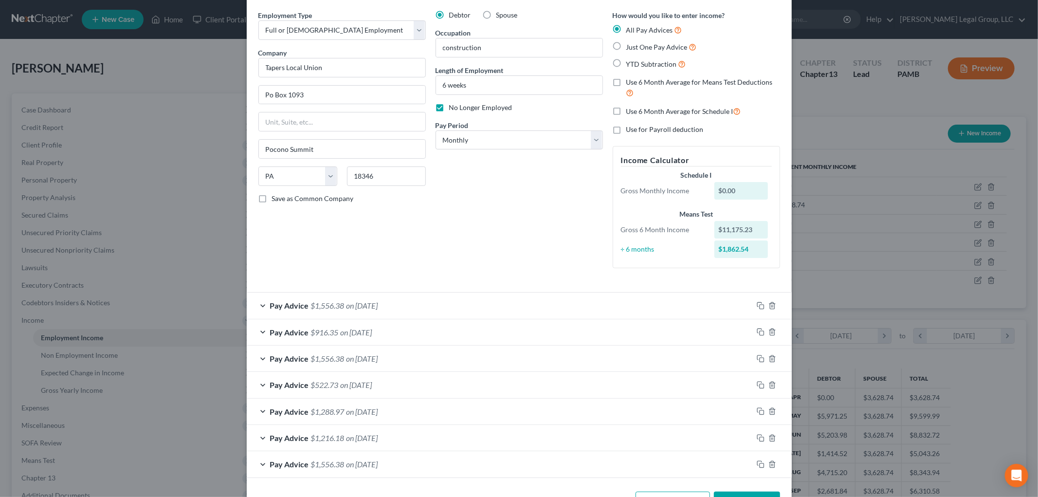
scroll to position [54, 0]
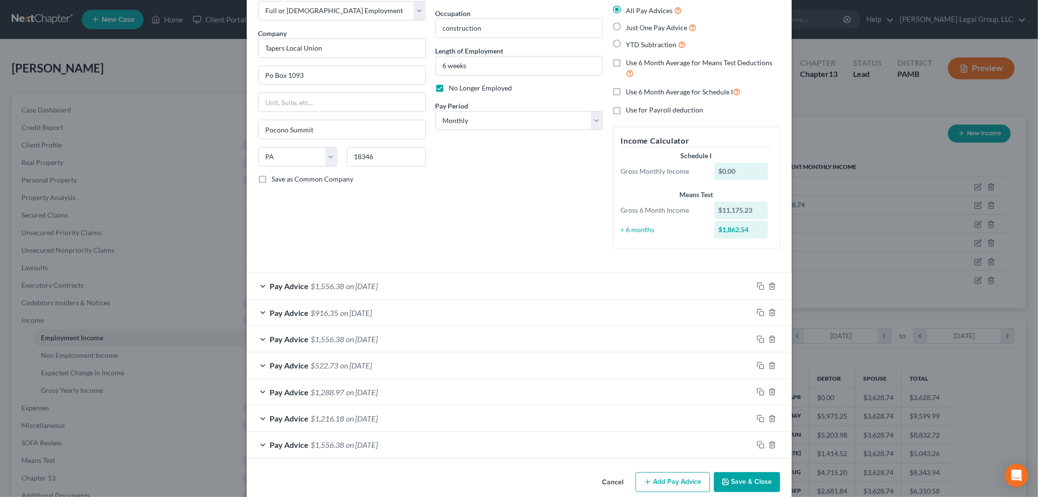
click at [436, 419] on div "Pay Advice $1,216.18 on [DATE]" at bounding box center [500, 418] width 506 height 26
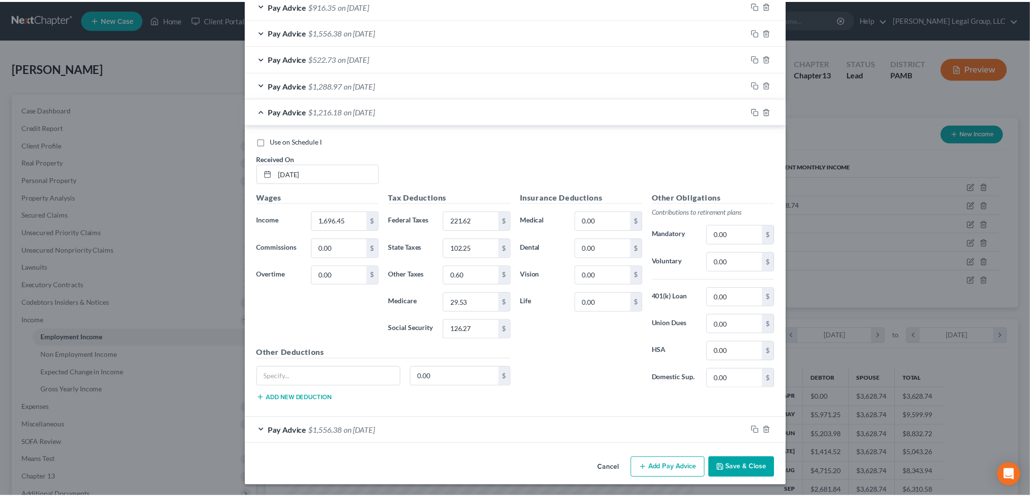
scroll to position [362, 0]
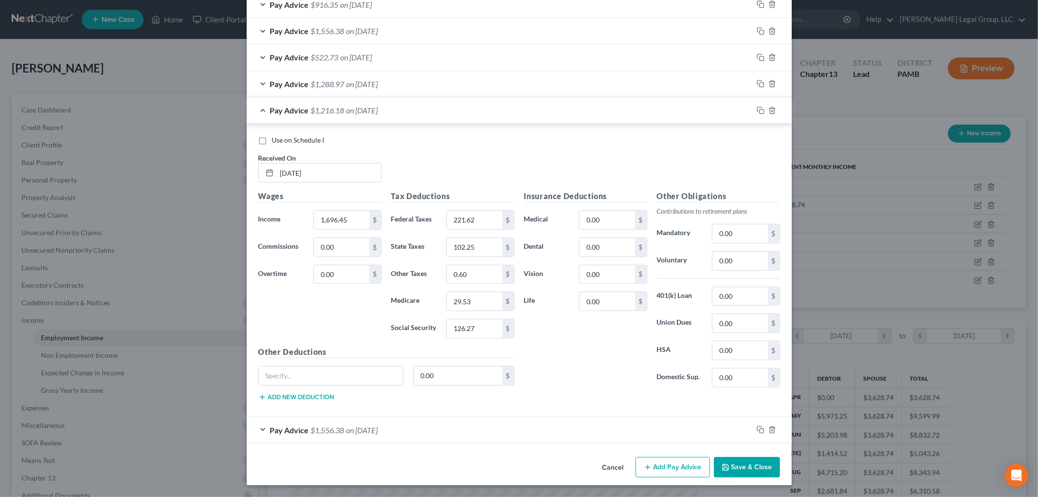
click at [747, 471] on button "Save & Close" at bounding box center [747, 467] width 66 height 20
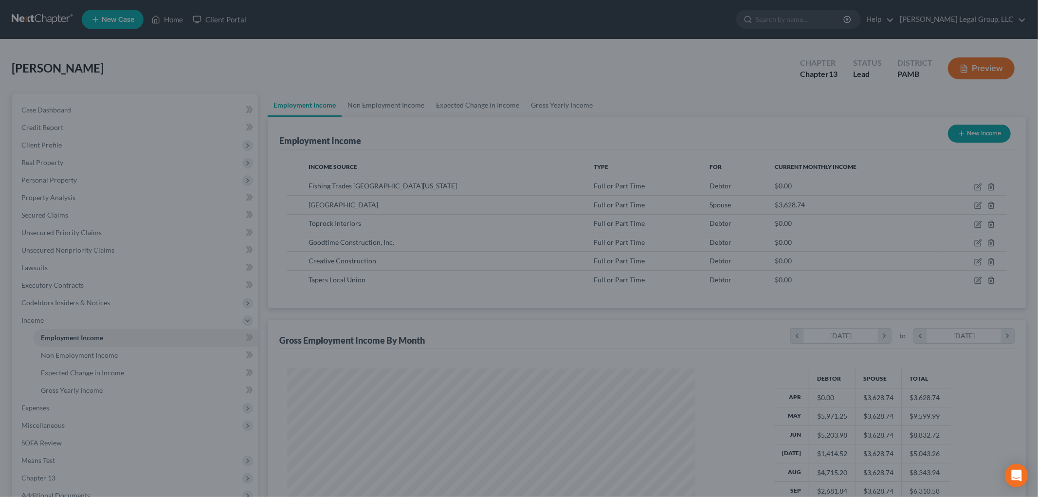
scroll to position [486367, 486143]
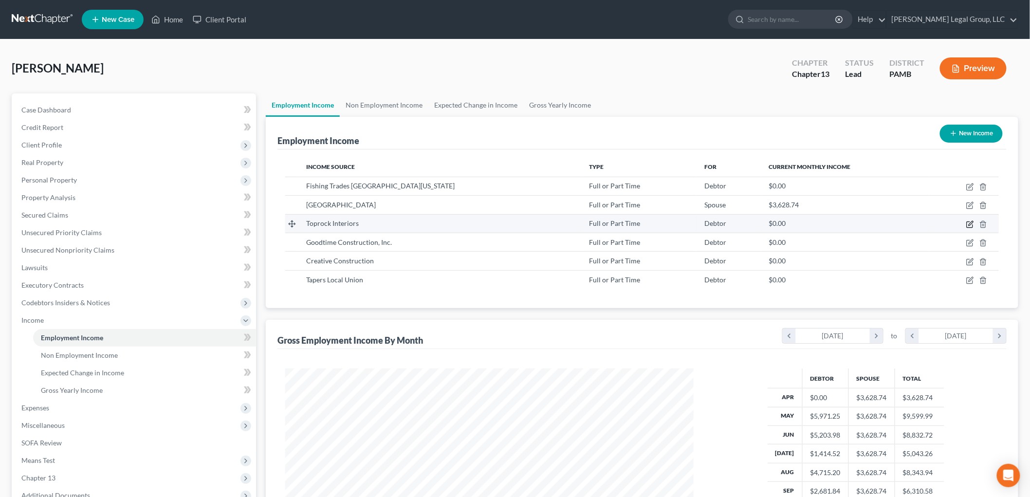
click at [970, 224] on icon "button" at bounding box center [970, 223] width 4 height 4
select select "0"
select select "35"
select select "0"
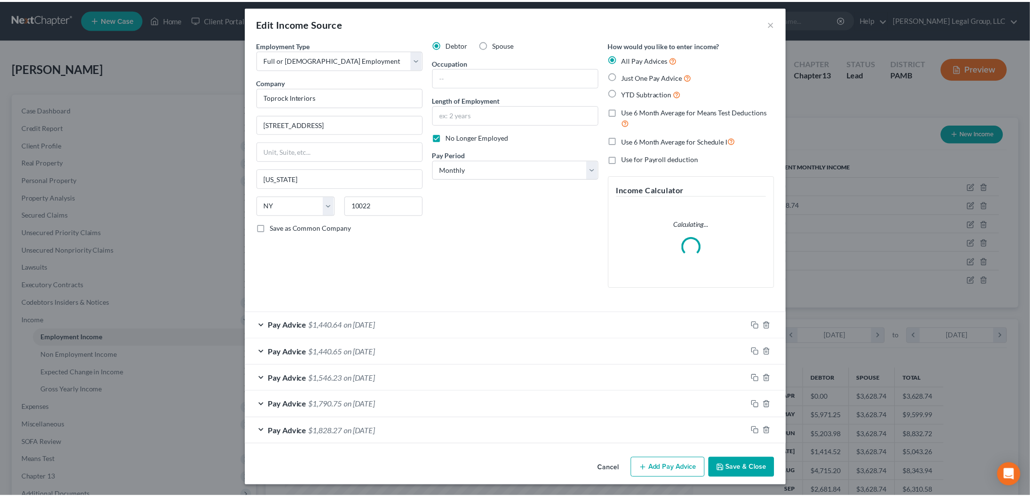
scroll to position [6, 0]
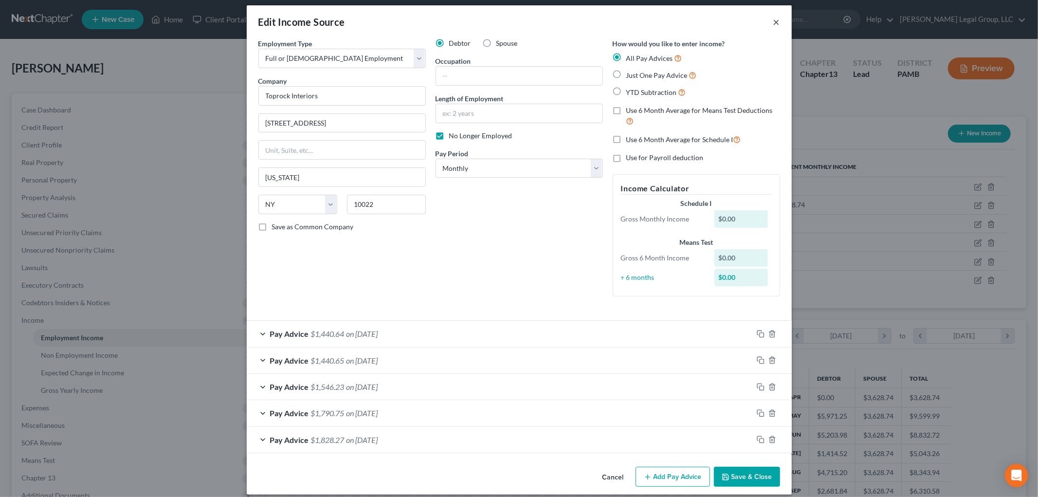
click at [774, 21] on button "×" at bounding box center [776, 22] width 7 height 12
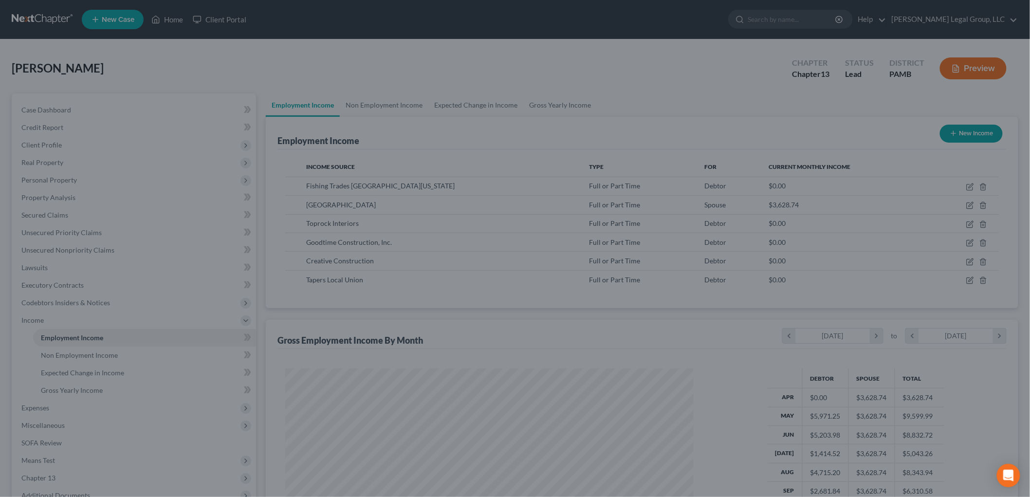
scroll to position [203, 427]
click at [985, 131] on button "New Income" at bounding box center [971, 134] width 63 height 18
select select "0"
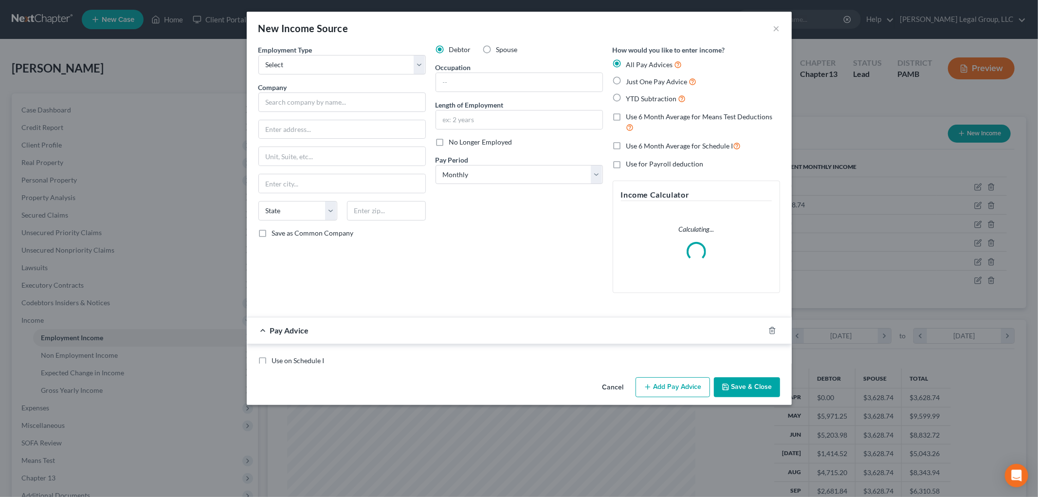
scroll to position [205, 431]
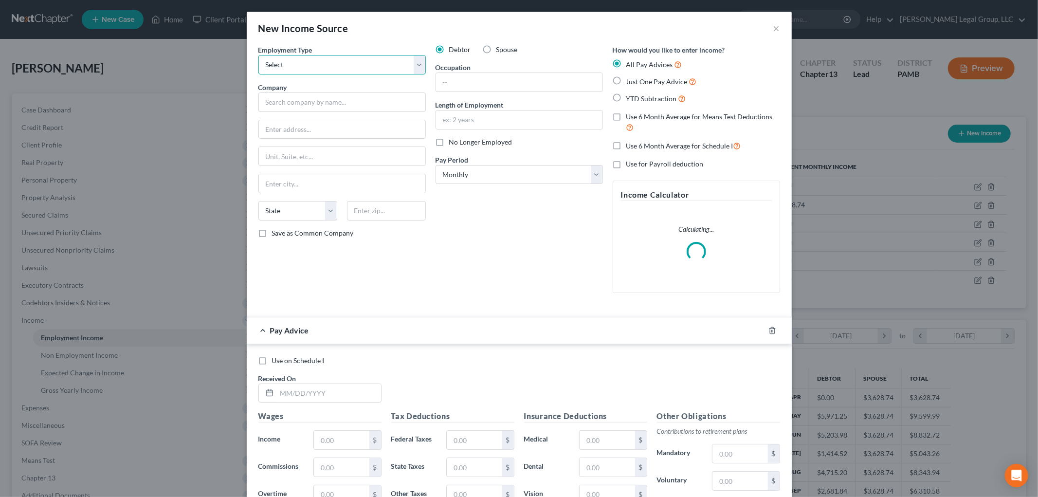
click at [348, 70] on select "Select Full or [DEMOGRAPHIC_DATA] Employment Self Employment" at bounding box center [341, 64] width 167 height 19
select select "0"
click at [258, 55] on select "Select Full or [DEMOGRAPHIC_DATA] Employment Self Employment" at bounding box center [341, 64] width 167 height 19
click at [342, 97] on input "text" at bounding box center [341, 101] width 167 height 19
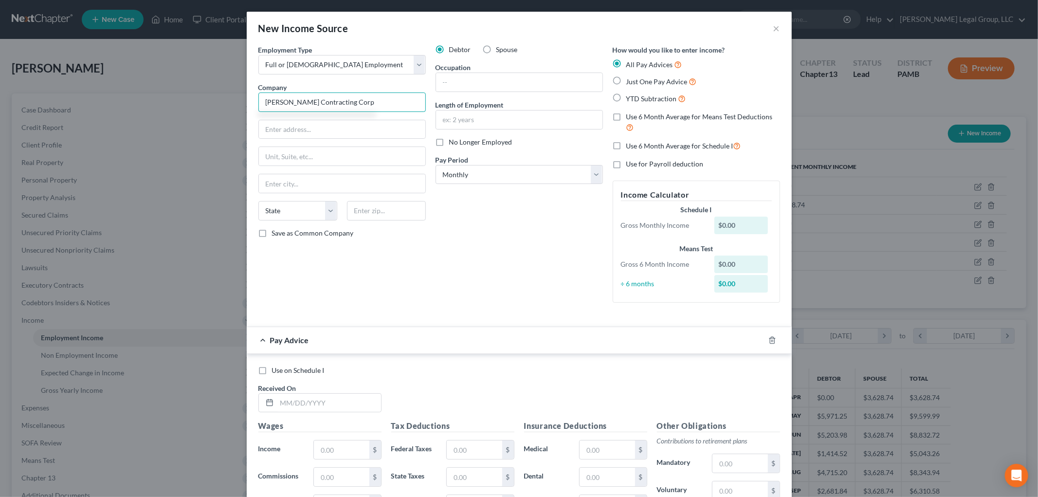
type input "[PERSON_NAME] Contracting Corp"
type input "[STREET_ADDRESS][PERSON_NAME]"
type input "Suite 102"
type input "07095"
type input "Woodbridge"
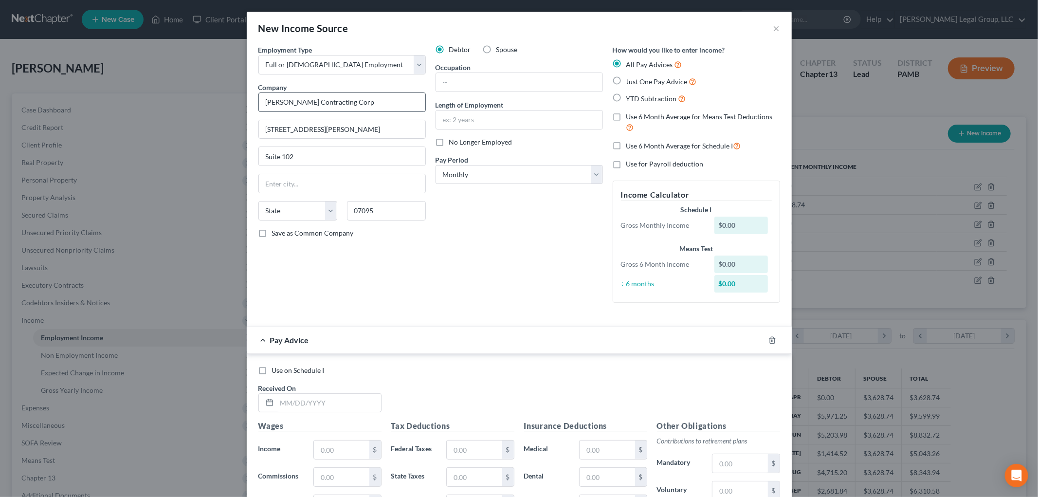
select select "33"
click at [488, 86] on input "text" at bounding box center [519, 82] width 166 height 18
type input "construction"
click at [508, 116] on input "text" at bounding box center [519, 119] width 166 height 18
type input "1 week"
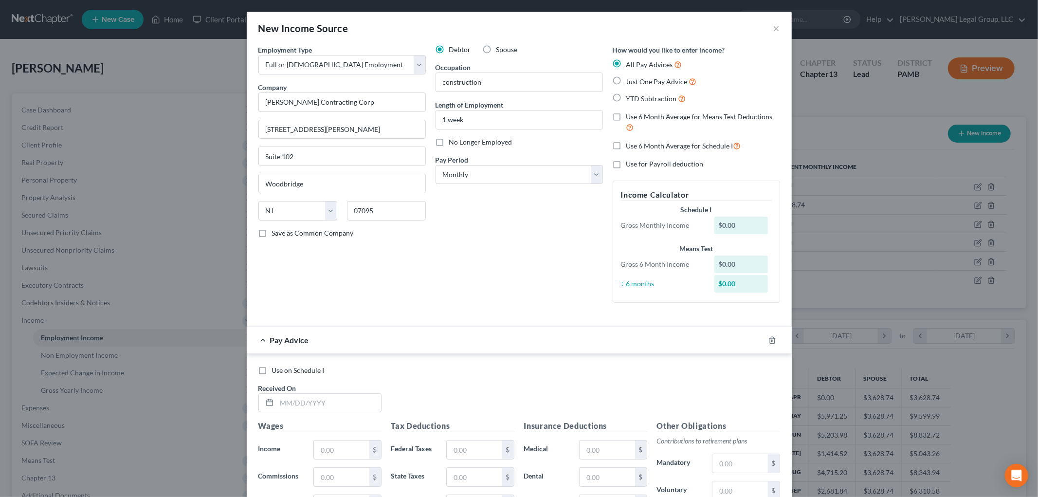
click at [444, 144] on div "No Longer Employed" at bounding box center [518, 142] width 167 height 10
drag, startPoint x: 433, startPoint y: 142, endPoint x: 437, endPoint y: 163, distance: 22.2
click at [449, 141] on label "No Longer Employed" at bounding box center [480, 142] width 63 height 10
click at [453, 141] on input "No Longer Employed" at bounding box center [456, 140] width 6 height 6
checkbox input "true"
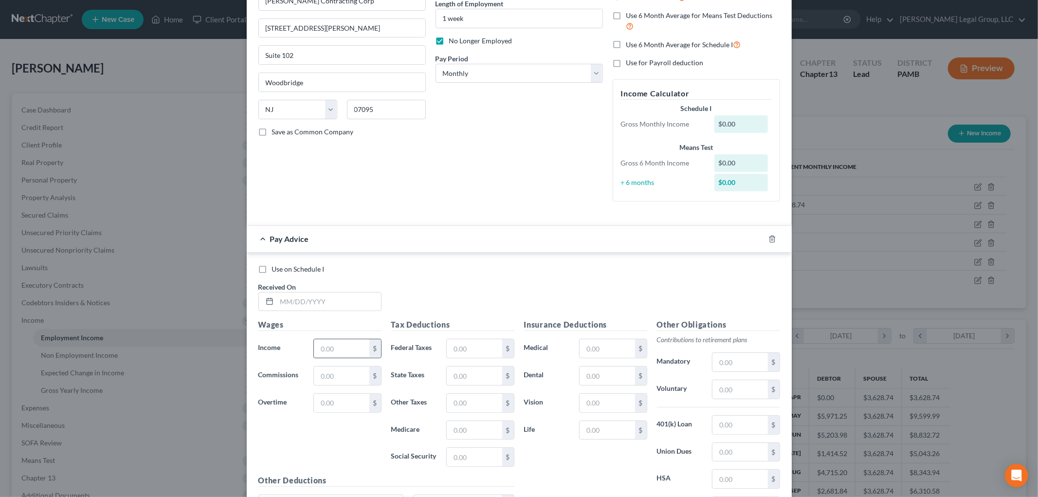
scroll to position [108, 0]
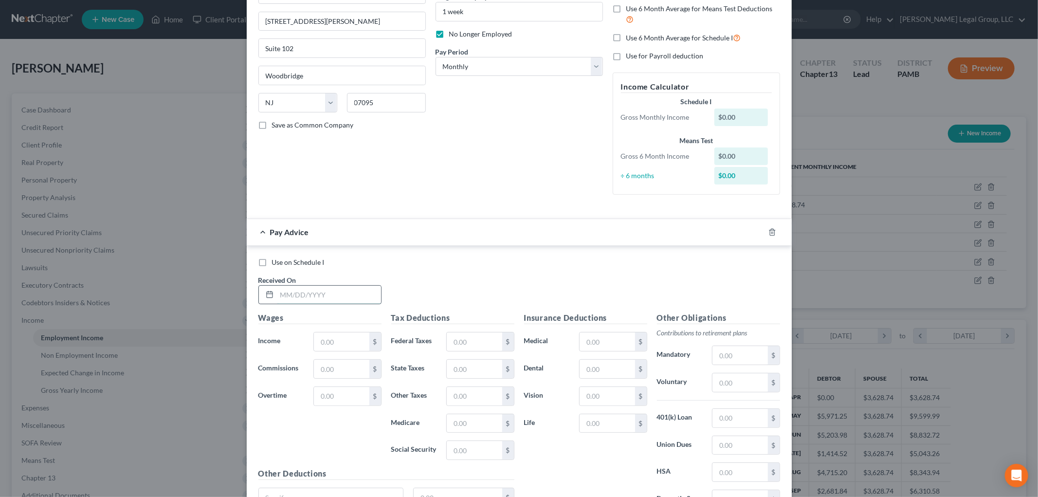
click at [339, 292] on input "text" at bounding box center [329, 295] width 104 height 18
type input "[DATE]"
type input "2,180.78"
type input "318"
type input "135.21"
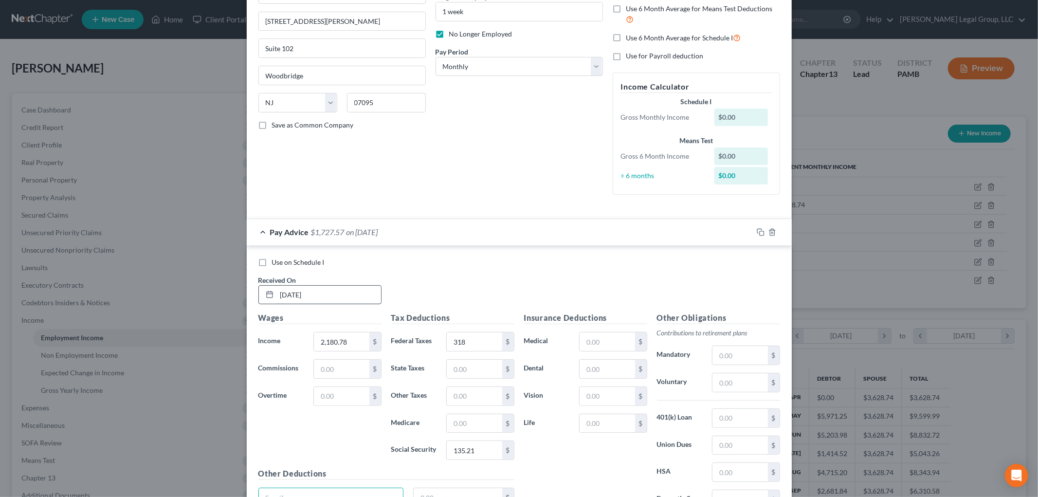
scroll to position [118, 0]
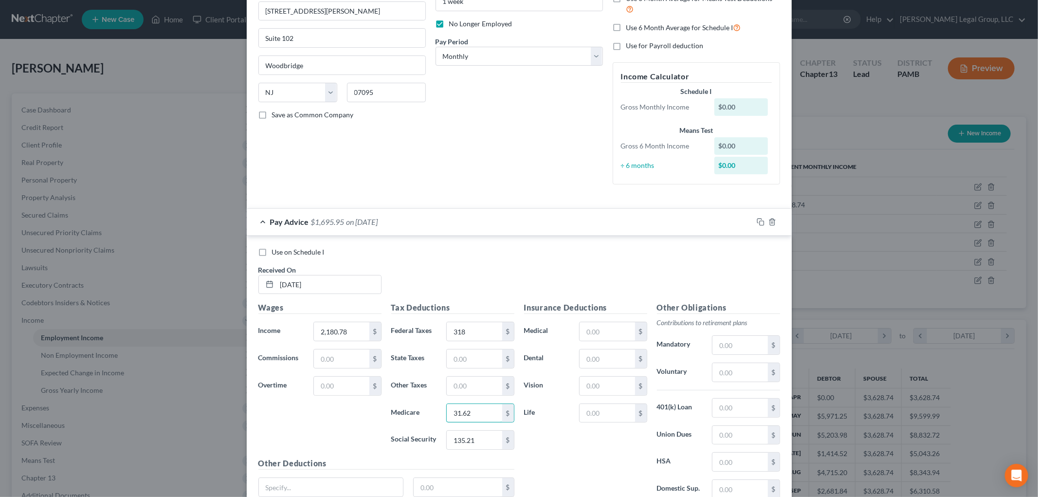
type input "31.62"
click at [475, 357] on input "text" at bounding box center [474, 358] width 55 height 18
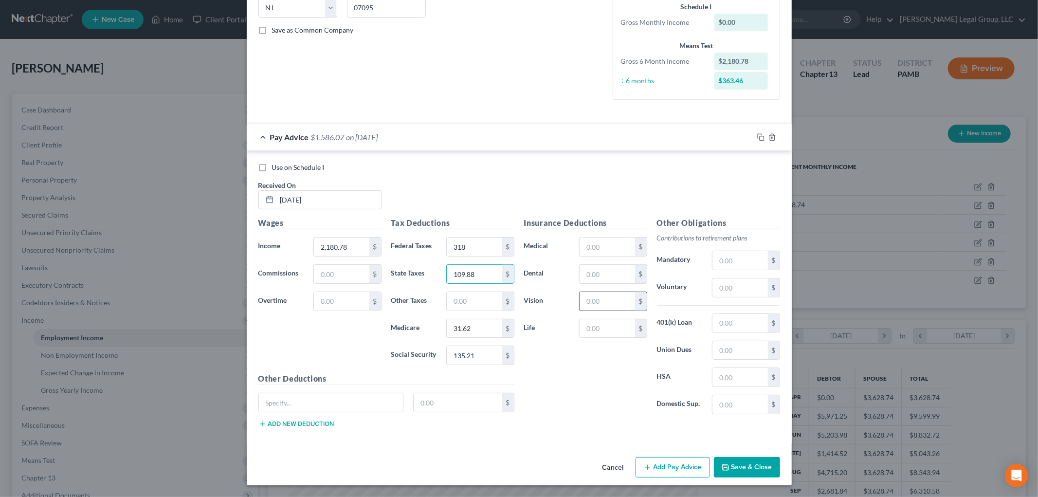
scroll to position [95, 0]
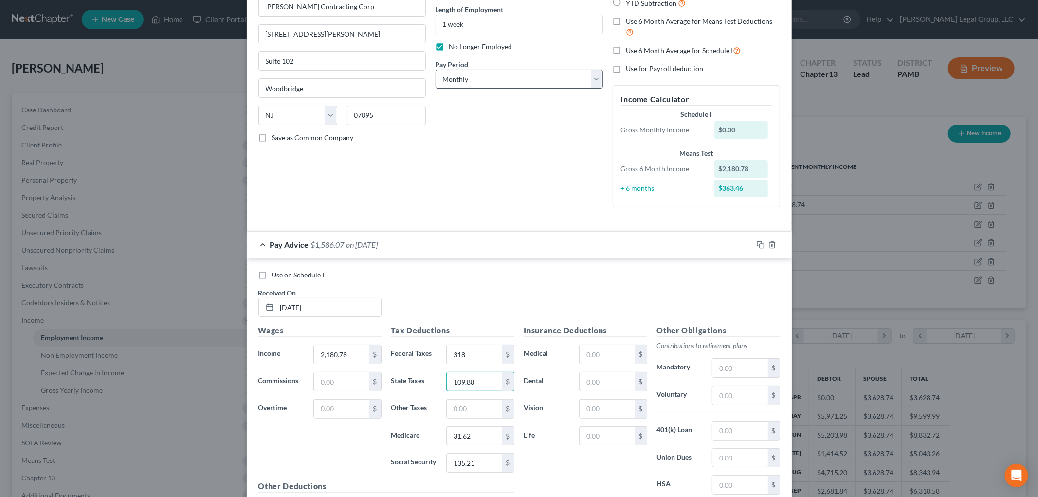
type input "109.88"
click at [486, 86] on div "Debtor Spouse Occupation construction Length of Employment 1 week No Longer Emp…" at bounding box center [519, 82] width 177 height 266
click at [486, 83] on select "Select Monthly Twice Monthly Every Other Week Weekly" at bounding box center [518, 79] width 167 height 19
select select "3"
click at [435, 70] on select "Select Monthly Twice Monthly Every Other Week Weekly" at bounding box center [518, 79] width 167 height 19
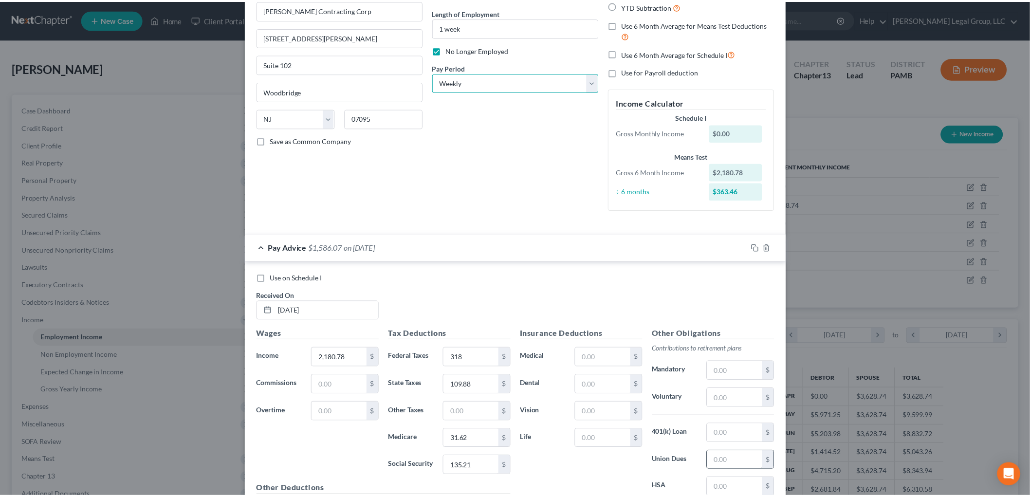
scroll to position [203, 0]
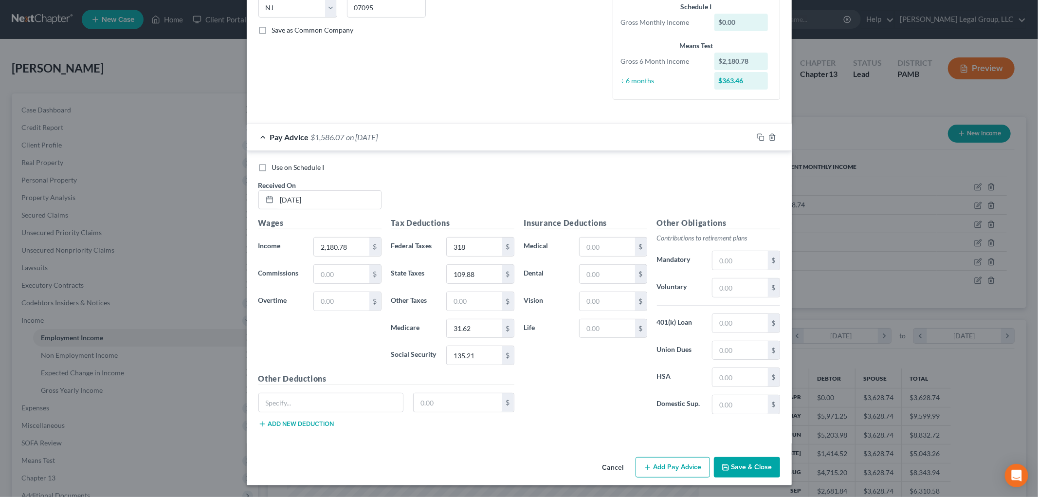
click at [751, 468] on button "Save & Close" at bounding box center [747, 467] width 66 height 20
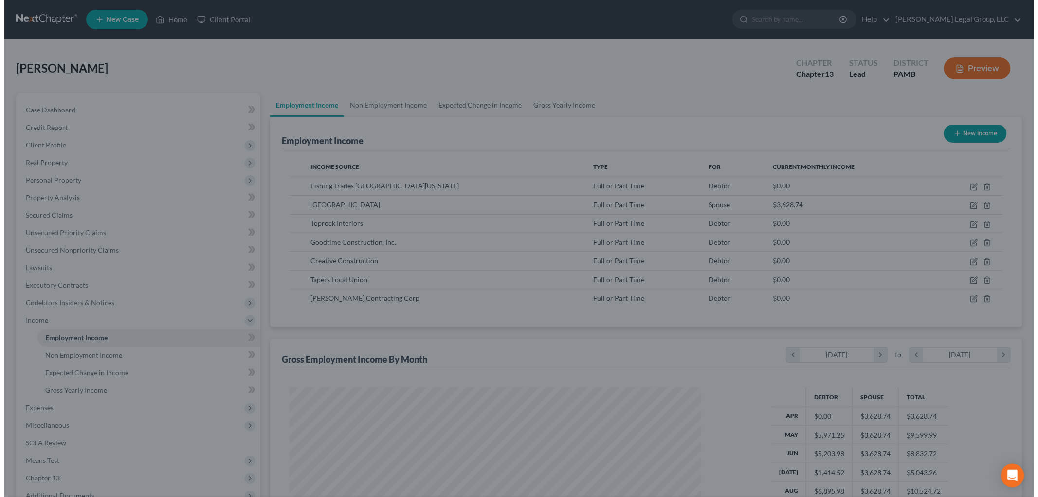
scroll to position [486367, 486143]
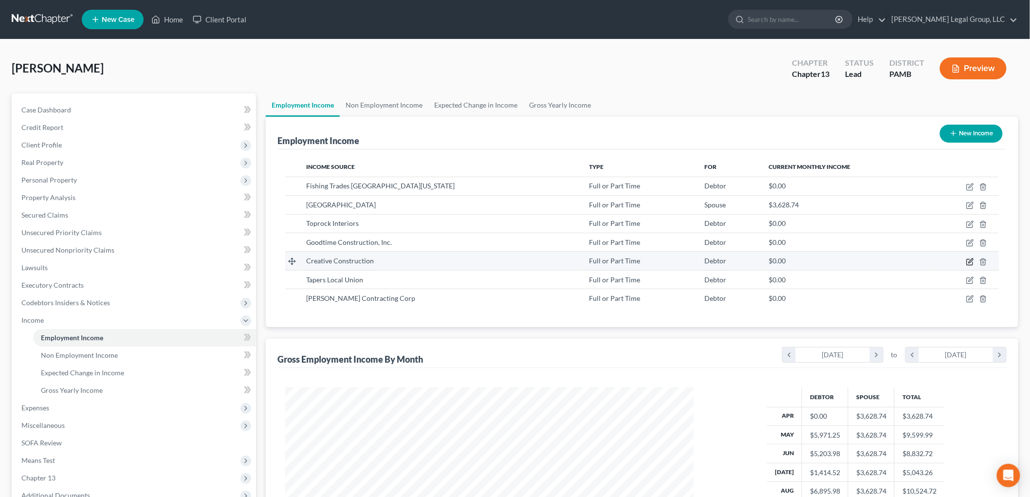
click at [972, 263] on icon "button" at bounding box center [970, 262] width 8 height 8
select select "0"
select select "35"
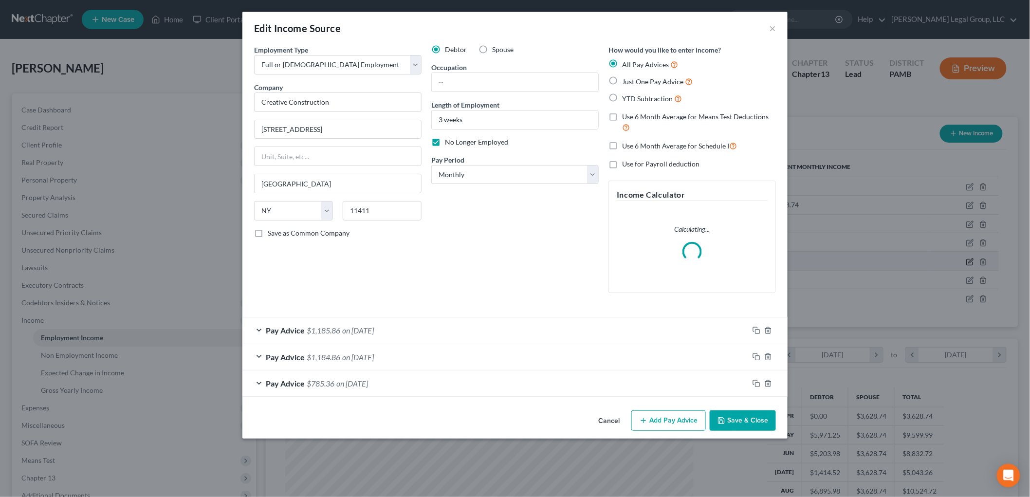
scroll to position [205, 431]
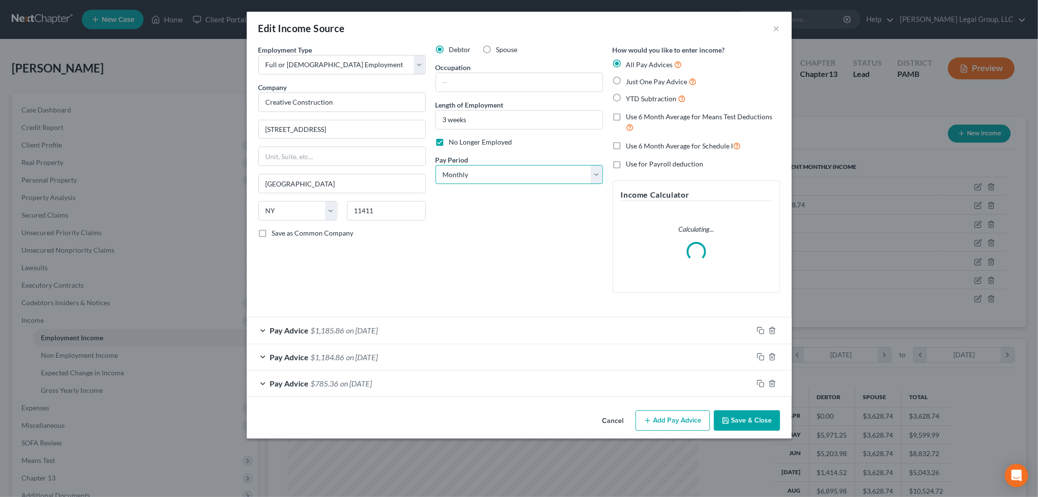
click at [527, 181] on select "Select Monthly Twice Monthly Every Other Week Weekly" at bounding box center [518, 174] width 167 height 19
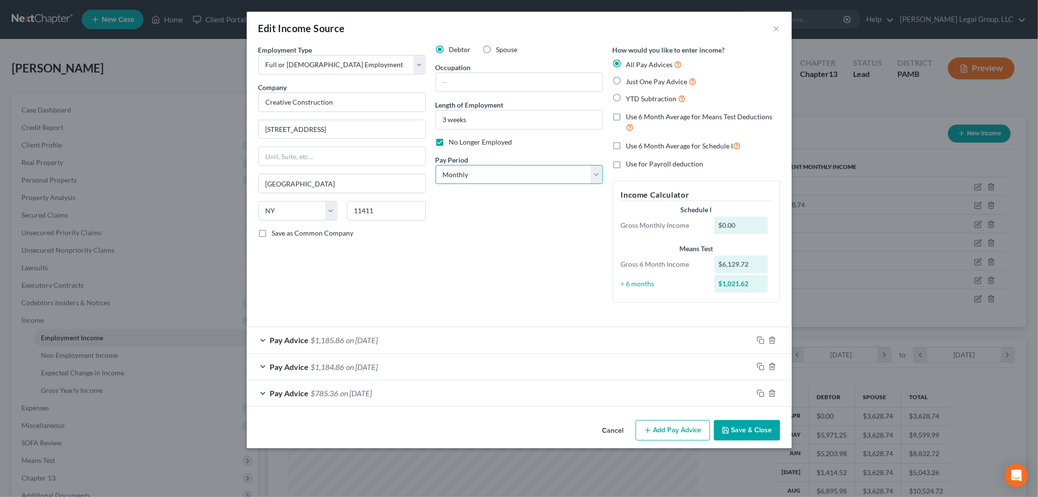
select select "3"
click at [435, 165] on select "Select Monthly Twice Monthly Every Other Week Weekly" at bounding box center [518, 174] width 167 height 19
click at [726, 429] on polyline "button" at bounding box center [725, 427] width 2 height 1
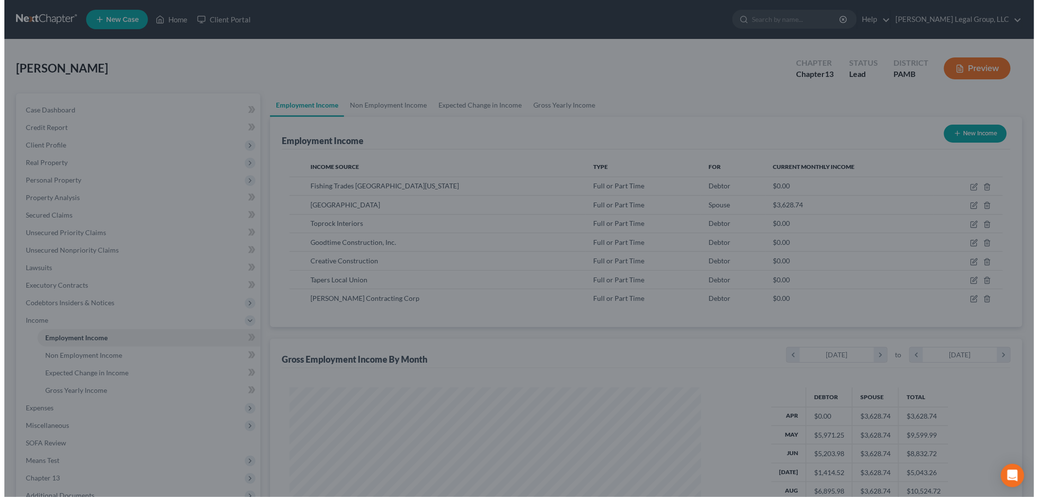
scroll to position [486367, 486143]
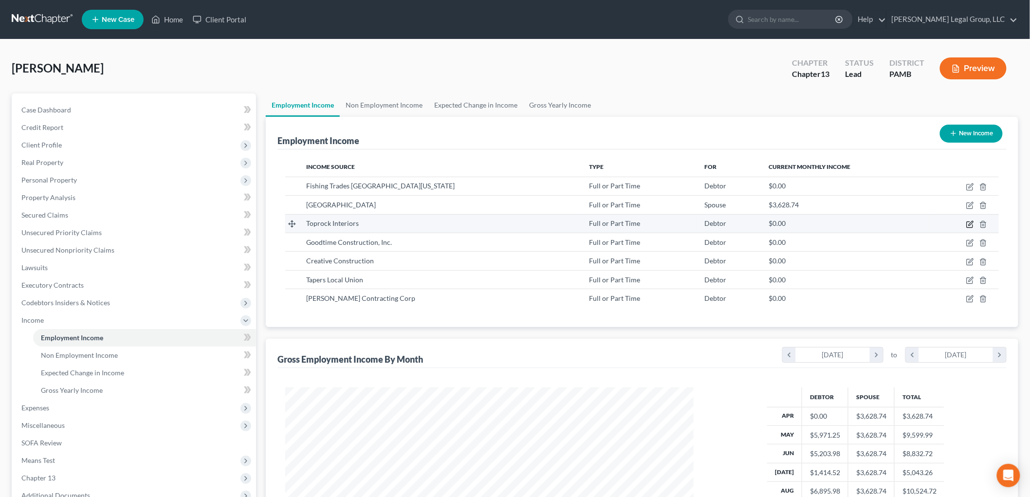
click at [970, 223] on icon "button" at bounding box center [970, 224] width 8 height 8
select select "0"
select select "35"
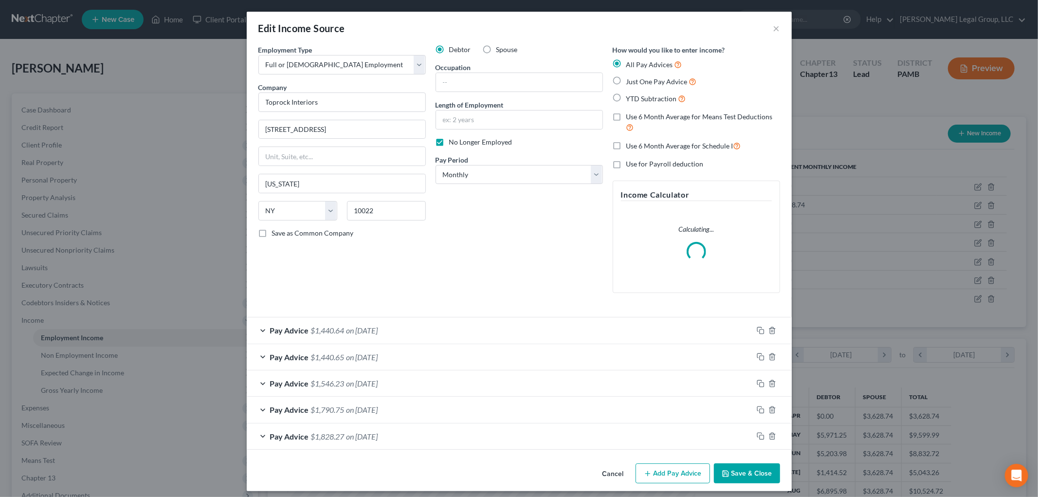
scroll to position [205, 431]
click at [498, 167] on select "Select Monthly Twice Monthly Every Other Week Weekly" at bounding box center [518, 174] width 167 height 19
select select "3"
click at [435, 165] on select "Select Monthly Twice Monthly Every Other Week Weekly" at bounding box center [518, 174] width 167 height 19
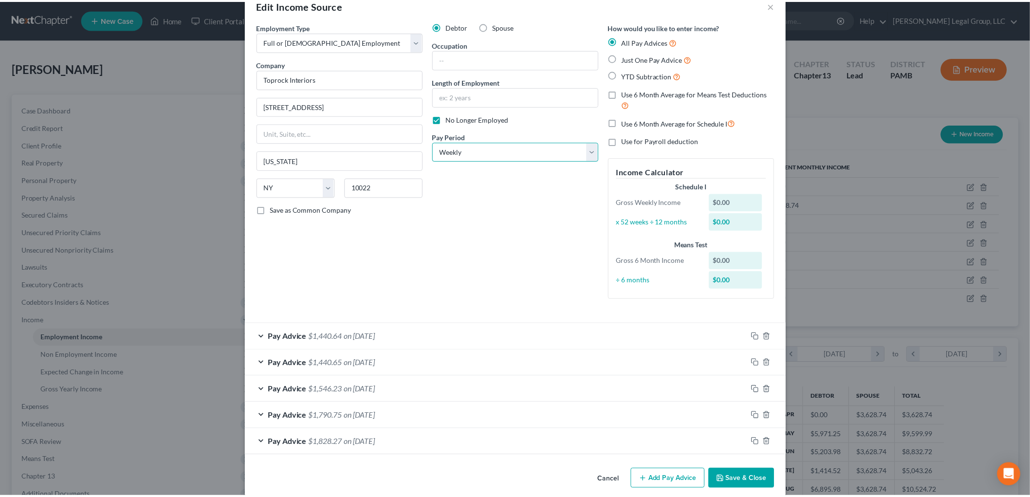
scroll to position [36, 0]
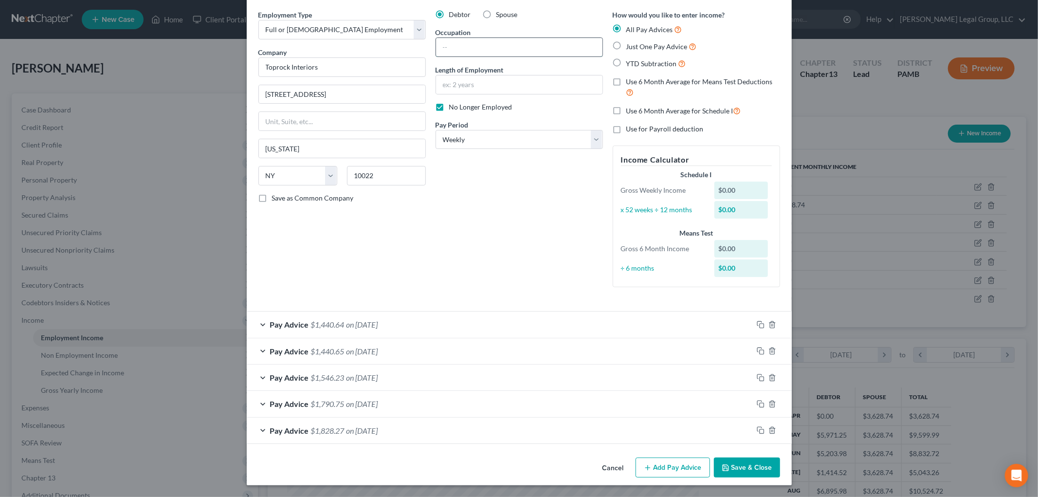
click at [465, 38] on input "text" at bounding box center [519, 47] width 166 height 18
type input "construction"
click at [444, 85] on input "text" at bounding box center [519, 84] width 166 height 18
type input "5 weeks"
click at [735, 472] on button "Save & Close" at bounding box center [747, 467] width 66 height 20
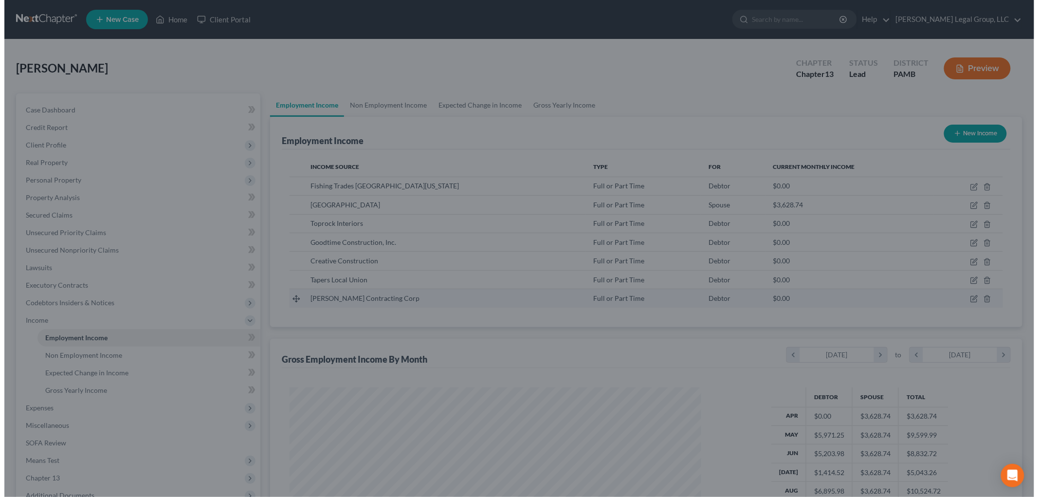
scroll to position [486367, 486143]
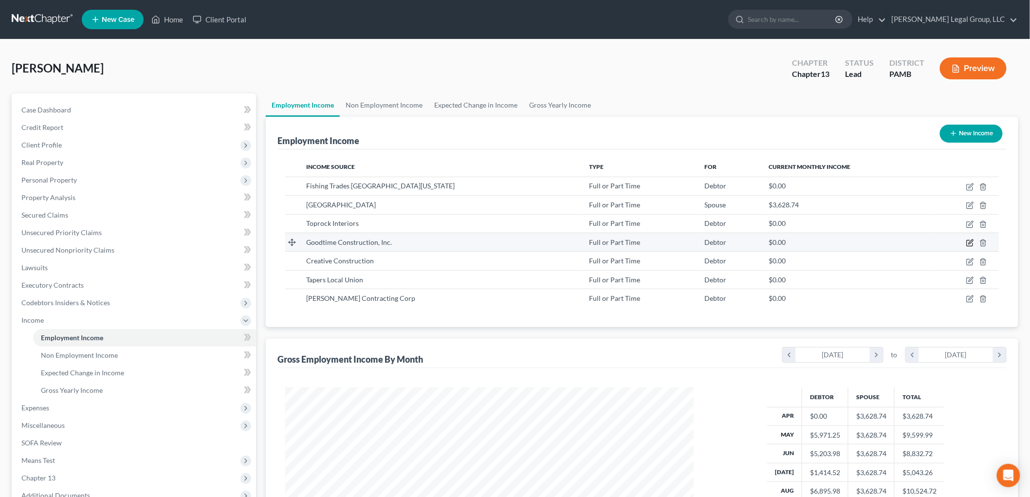
click at [970, 243] on icon "button" at bounding box center [970, 241] width 4 height 4
select select "0"
select select "35"
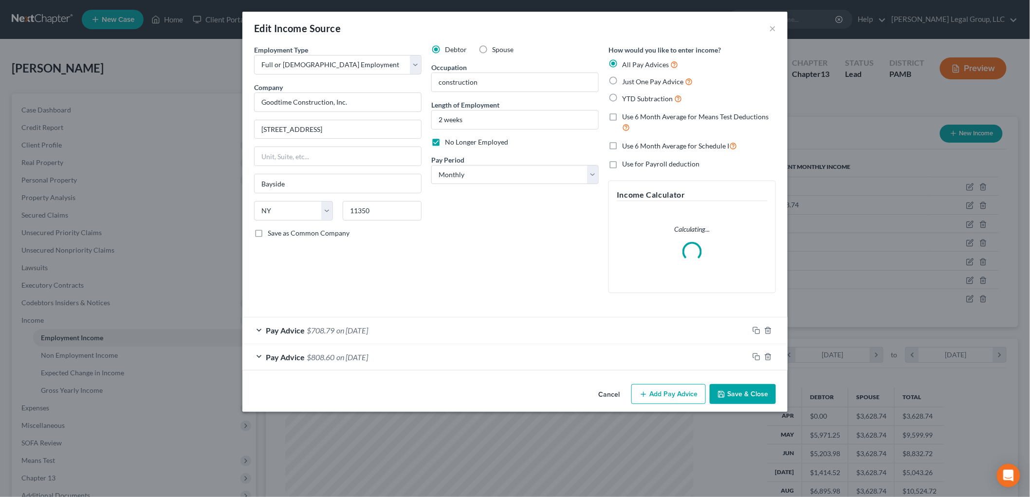
scroll to position [205, 431]
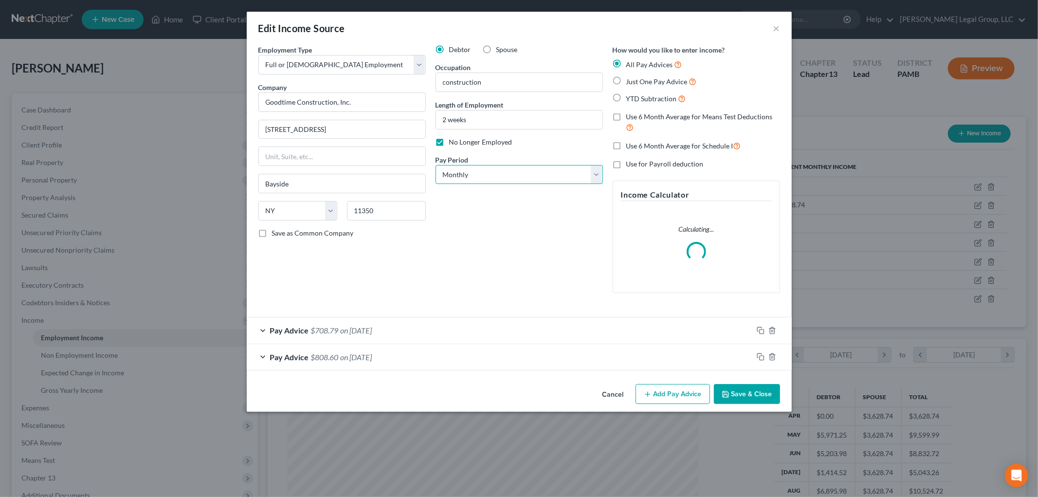
click at [557, 181] on select "Select Monthly Twice Monthly Every Other Week Weekly" at bounding box center [518, 174] width 167 height 19
select select "3"
click at [435, 165] on select "Select Monthly Twice Monthly Every Other Week Weekly" at bounding box center [518, 174] width 167 height 19
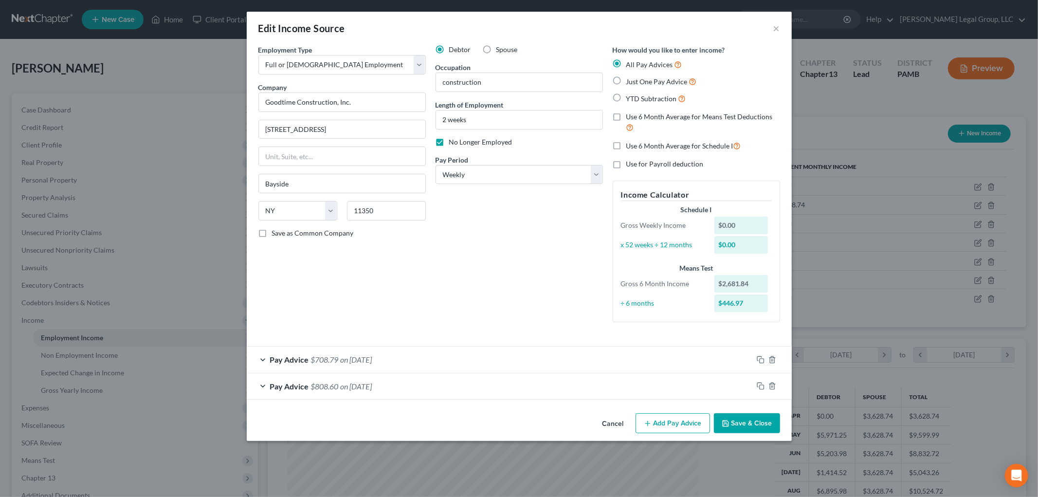
drag, startPoint x: 766, startPoint y: 428, endPoint x: 750, endPoint y: 429, distance: 15.6
click at [766, 428] on button "Save & Close" at bounding box center [747, 423] width 66 height 20
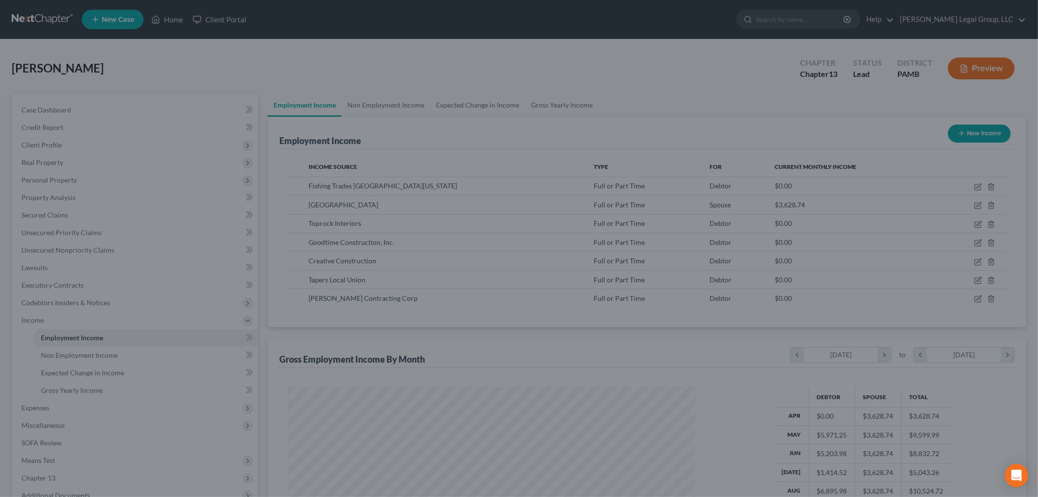
scroll to position [486367, 486143]
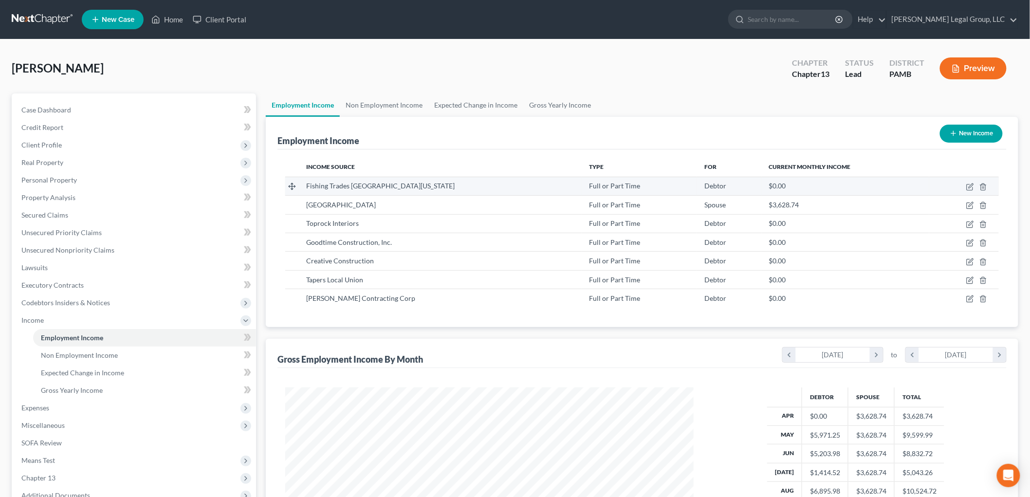
click at [976, 182] on td at bounding box center [964, 186] width 70 height 18
click at [974, 183] on td at bounding box center [964, 186] width 70 height 18
click at [973, 183] on icon "button" at bounding box center [970, 187] width 8 height 8
select select "0"
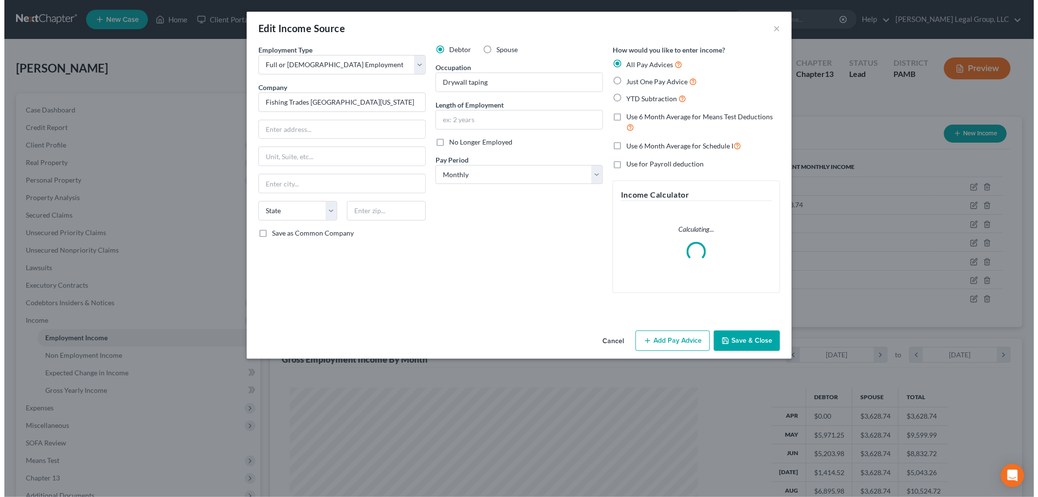
scroll to position [205, 431]
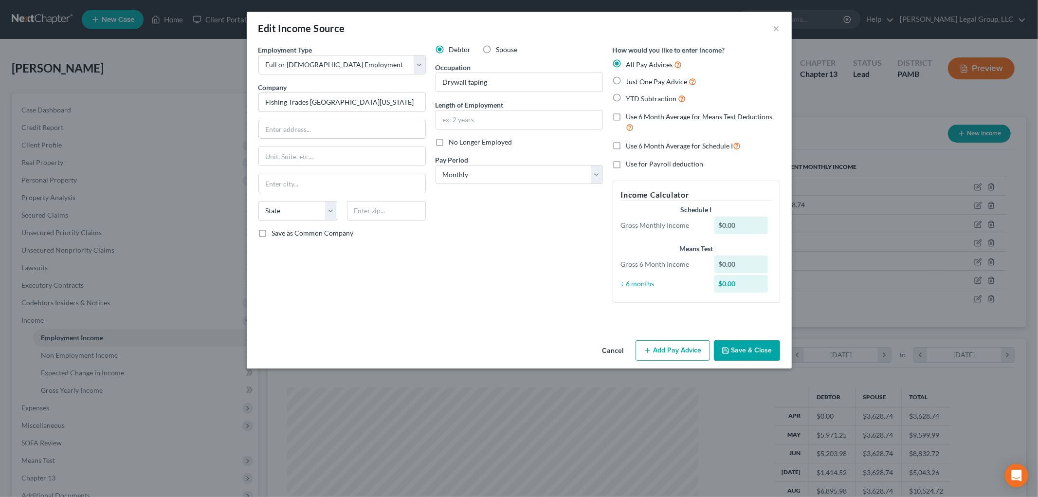
click at [694, 351] on button "Add Pay Advice" at bounding box center [672, 350] width 74 height 20
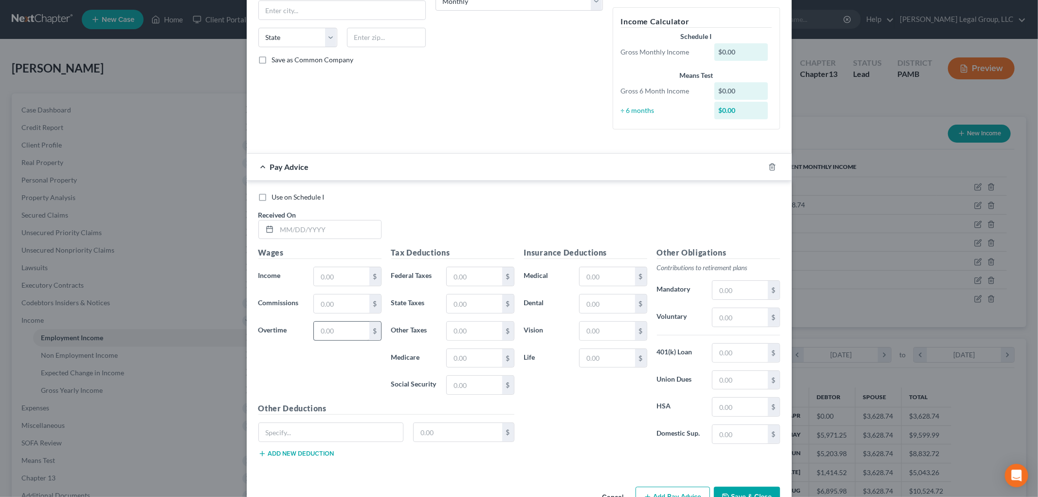
scroll to position [203, 0]
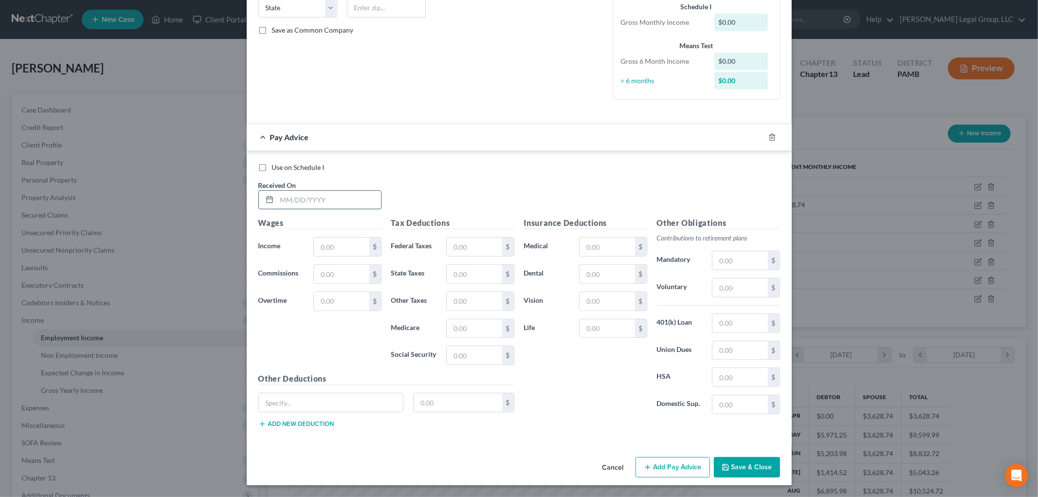
click at [351, 199] on input "text" at bounding box center [329, 200] width 104 height 18
type input "[DATE]"
type input "1,902.96"
type input "294"
click at [472, 274] on input "text" at bounding box center [474, 274] width 55 height 18
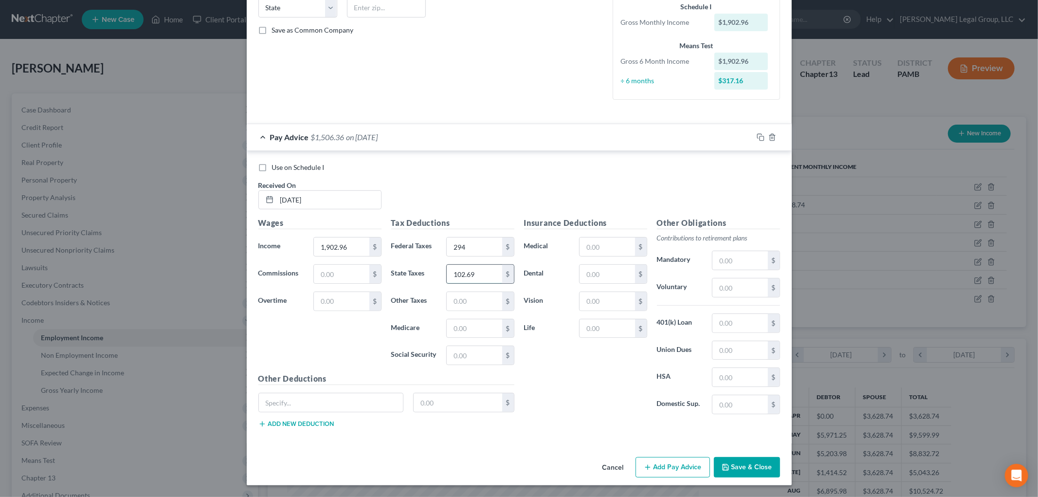
type input "102.69"
click at [478, 327] on input "text" at bounding box center [474, 328] width 55 height 18
type input "27.6"
type input "117.96"
click at [742, 349] on input "text" at bounding box center [739, 350] width 55 height 18
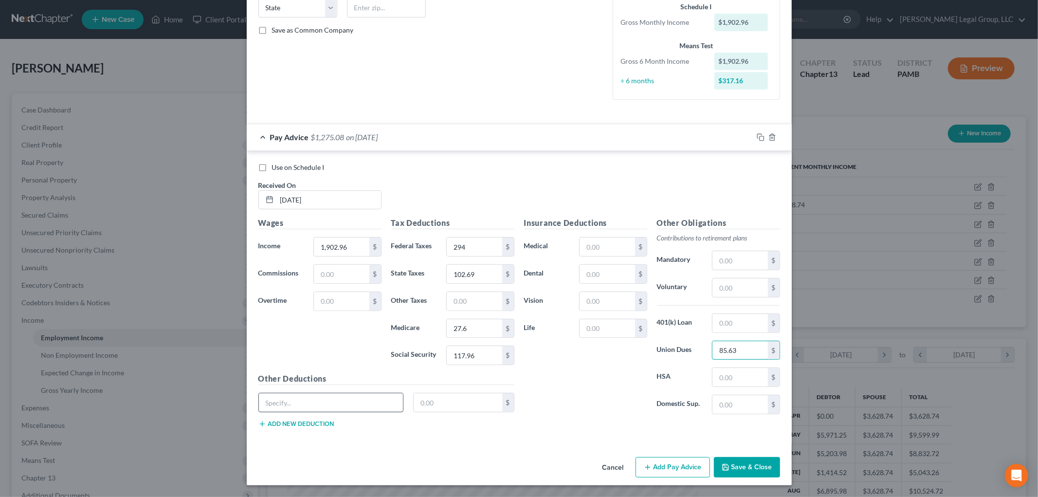
type input "85.63"
click at [342, 395] on input "text" at bounding box center [331, 402] width 145 height 18
type input "Vacation"
type input "297"
click at [316, 423] on button "Add new deduction" at bounding box center [296, 424] width 76 height 8
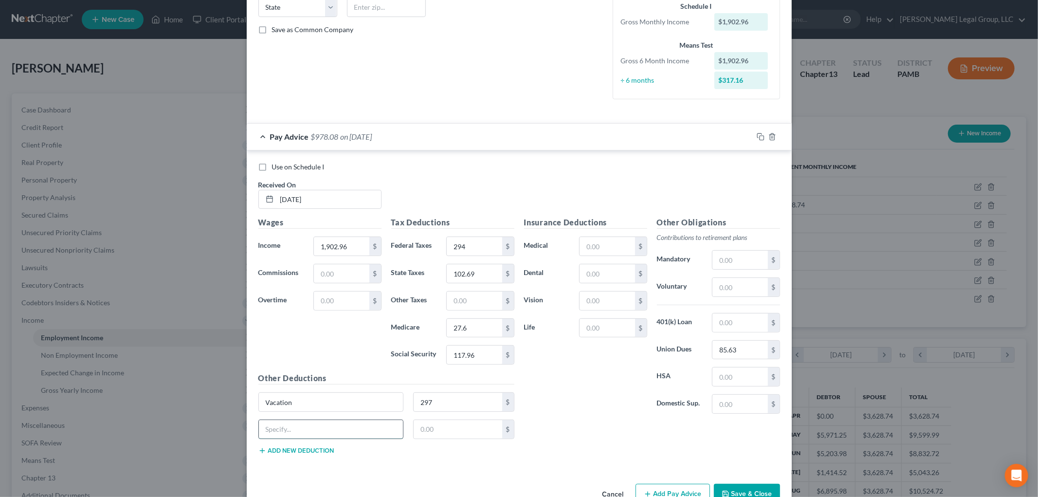
click at [316, 423] on input "text" at bounding box center [331, 429] width 145 height 18
type input "PAT"
type input "1.8"
click at [300, 453] on button "Add new deduction" at bounding box center [296, 451] width 76 height 8
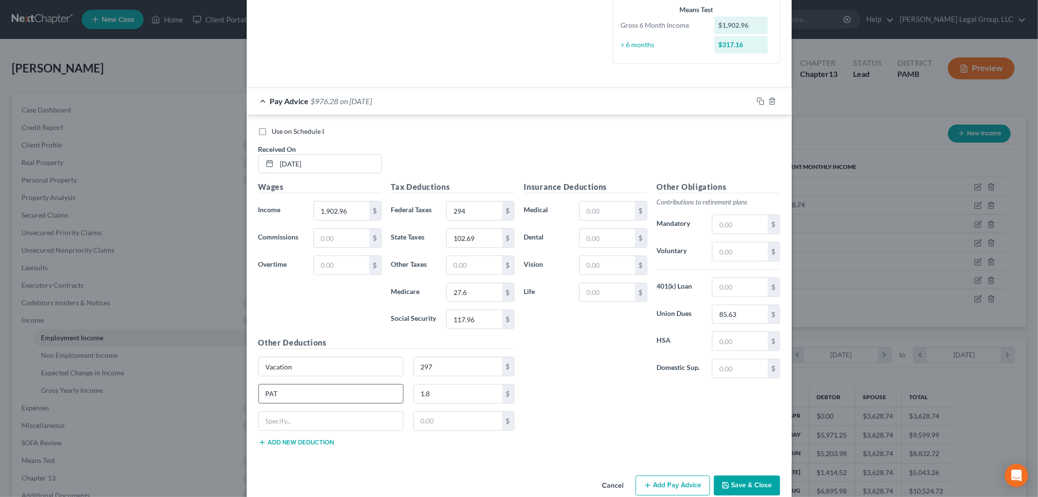
scroll to position [258, 0]
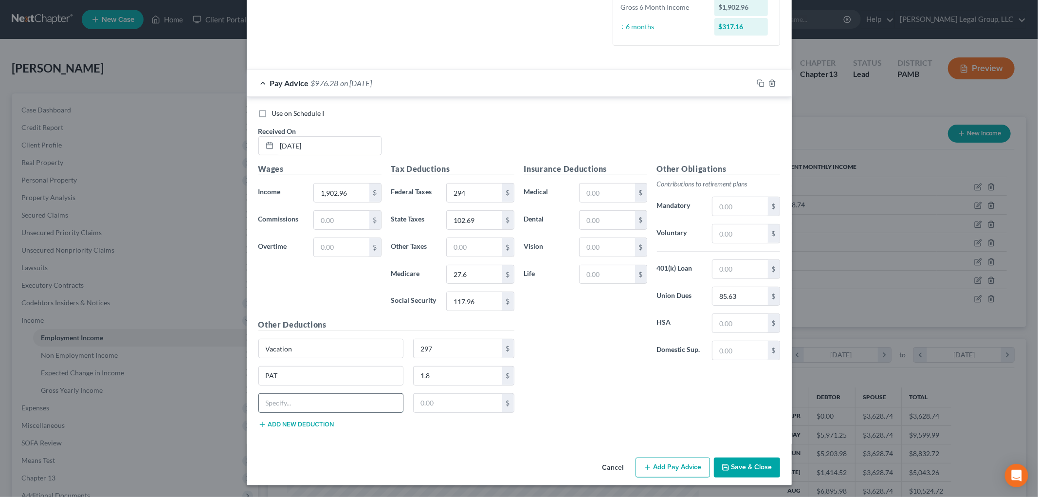
click at [308, 395] on input "text" at bounding box center [331, 403] width 145 height 18
type input "O/MA"
type input "20.16"
click at [308, 422] on button "Add new deduction" at bounding box center [296, 424] width 76 height 8
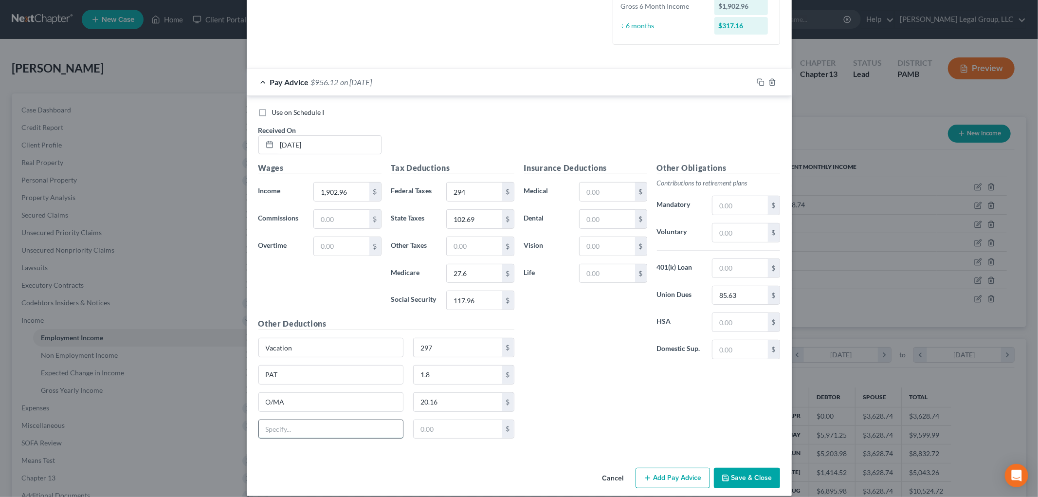
click at [313, 421] on input "text" at bounding box center [331, 429] width 145 height 18
type input "Scholarship"
type input "0.72"
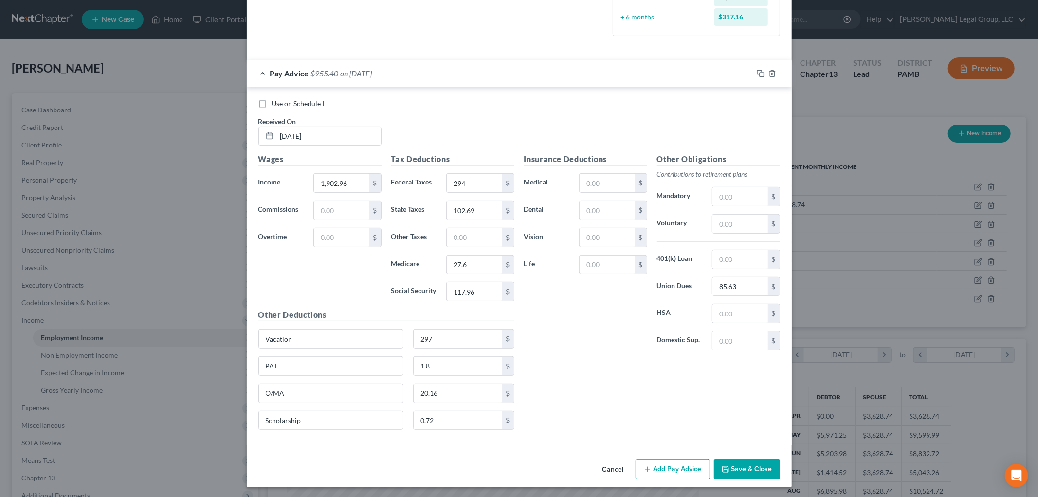
scroll to position [270, 0]
click at [664, 463] on button "Add Pay Advice" at bounding box center [672, 467] width 74 height 20
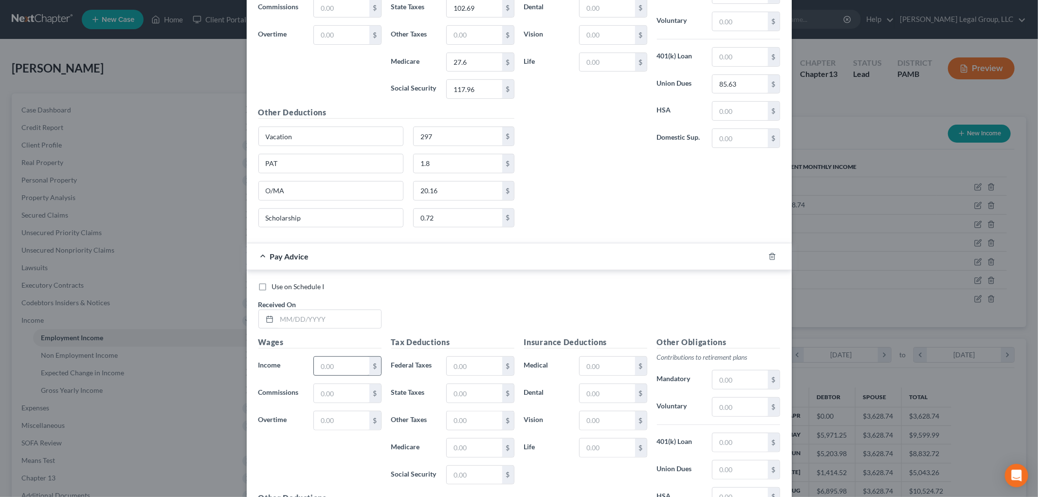
scroll to position [590, 0]
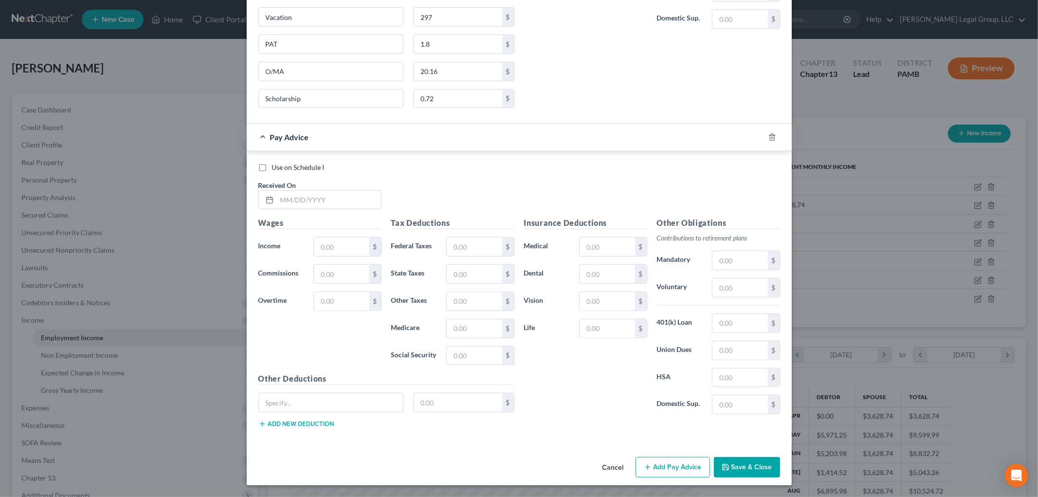
click at [317, 185] on div "Received On *" at bounding box center [320, 195] width 133 height 30
click at [324, 207] on input "text" at bounding box center [329, 200] width 104 height 18
type input "[DATE]"
type input "634.32"
type input "57"
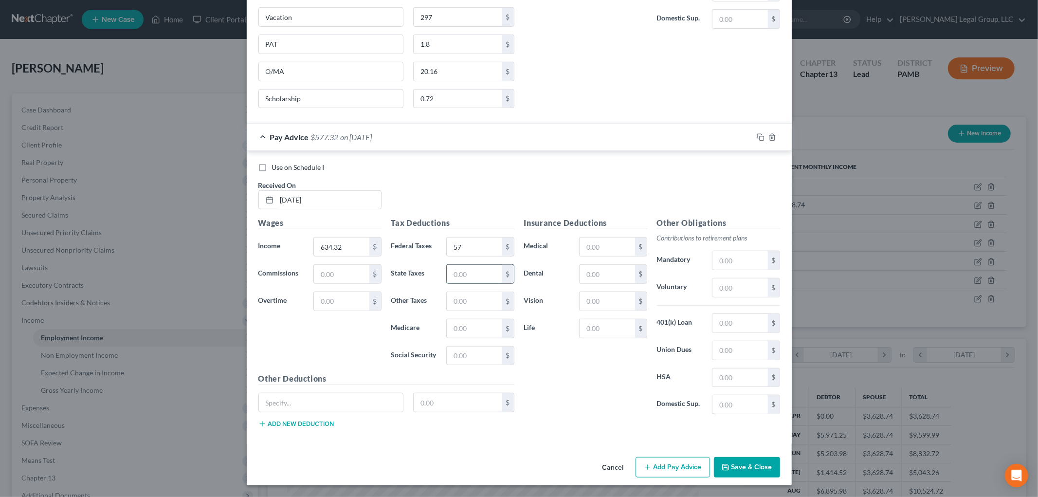
click at [468, 281] on input "text" at bounding box center [474, 274] width 55 height 18
type input "26.95"
type input "9.2"
type input "39.33"
click at [330, 399] on input "text" at bounding box center [331, 402] width 145 height 18
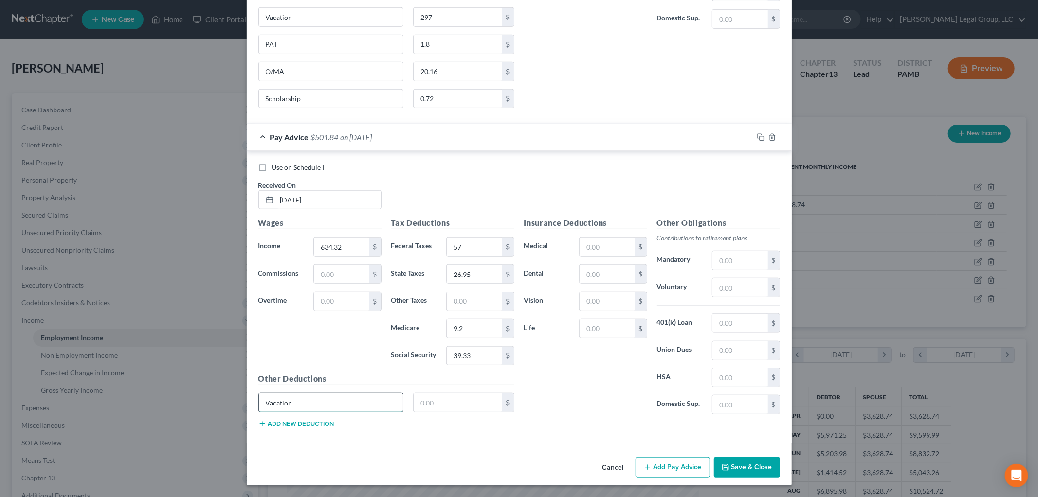
type input "Vacation"
type input "99"
click at [298, 426] on button "Add new deduction" at bounding box center [296, 424] width 76 height 8
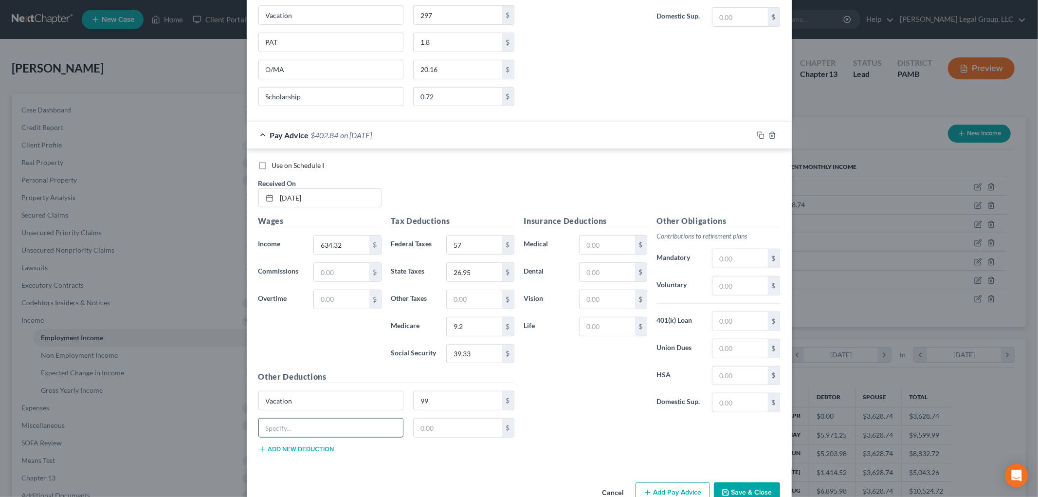
click at [298, 426] on input "text" at bounding box center [331, 427] width 145 height 18
type input "PAT"
type input "0.6"
click at [302, 456] on div "Other Deductions Vacation 99 $ PAT 0.6 $ Add new deduction" at bounding box center [387, 416] width 266 height 90
click at [302, 455] on div "Other Deductions Vacation 99 $ PAT 0.6 $ Add new deduction" at bounding box center [387, 416] width 266 height 90
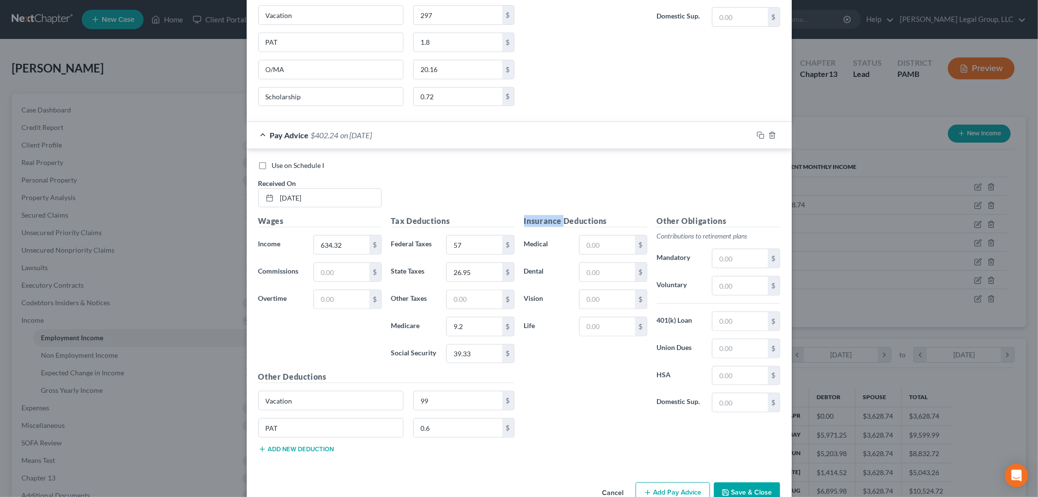
click at [304, 451] on button "Add new deduction" at bounding box center [296, 449] width 76 height 8
click at [304, 451] on input "text" at bounding box center [331, 455] width 145 height 18
type input "O/MA"
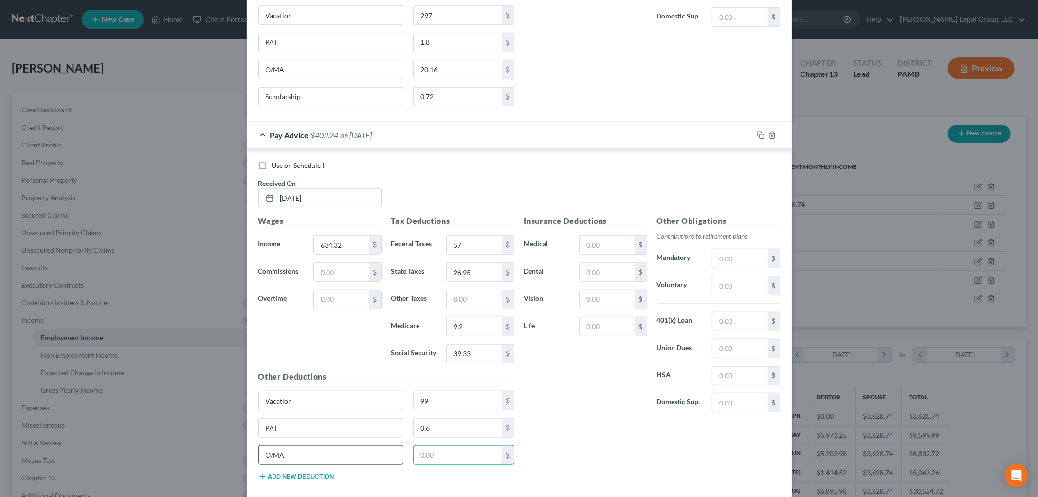
type input "5"
type input "6.72"
click at [305, 477] on button "Add new deduction" at bounding box center [296, 476] width 76 height 8
drag, startPoint x: 318, startPoint y: 97, endPoint x: 242, endPoint y: 103, distance: 76.1
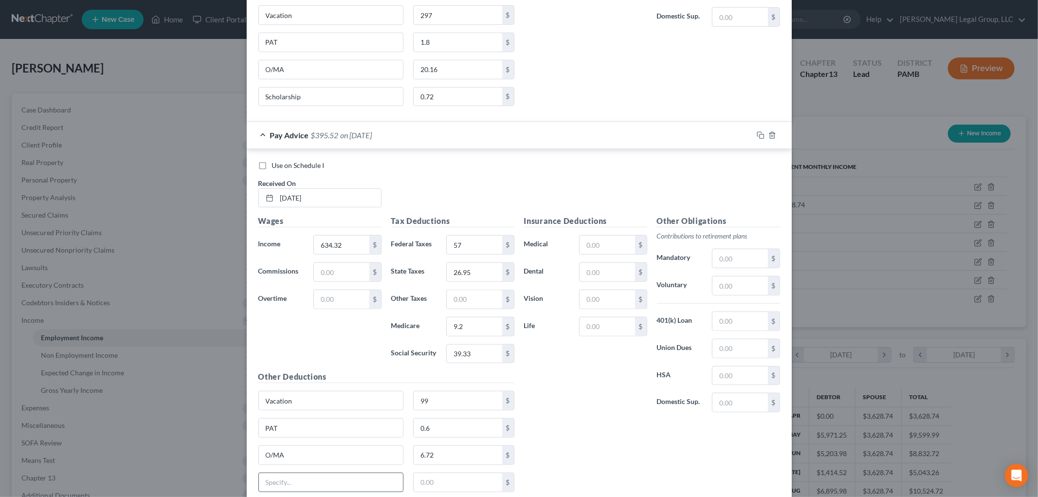
click at [274, 480] on input "text" at bounding box center [331, 482] width 145 height 18
paste input "Scholarship"
type input "Scholarship"
click at [466, 491] on input "text" at bounding box center [458, 482] width 89 height 18
type input "0.24"
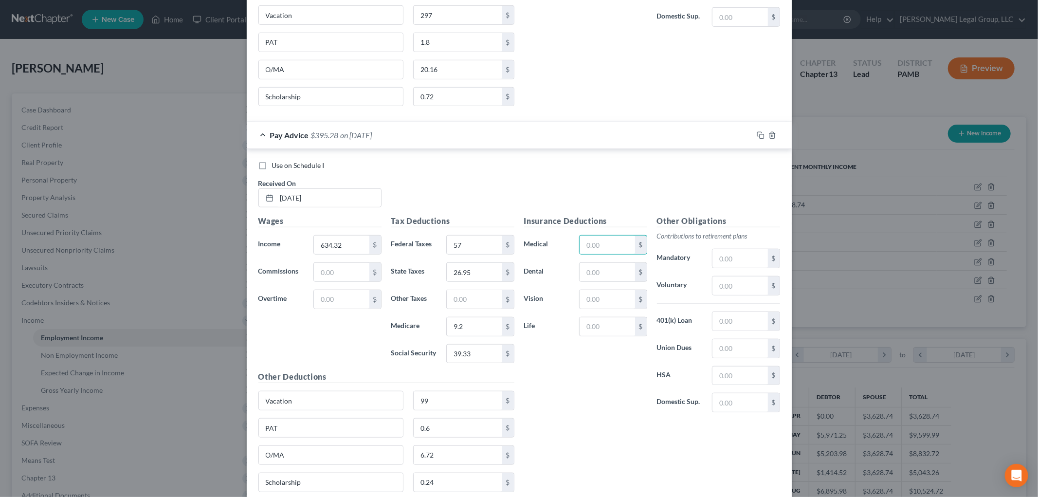
click at [738, 361] on div "Other Obligations Contributions to retirement plans Mandatory $ Voluntary $ 401…" at bounding box center [718, 317] width 133 height 205
click at [738, 354] on input "text" at bounding box center [739, 348] width 55 height 18
type input "28.54"
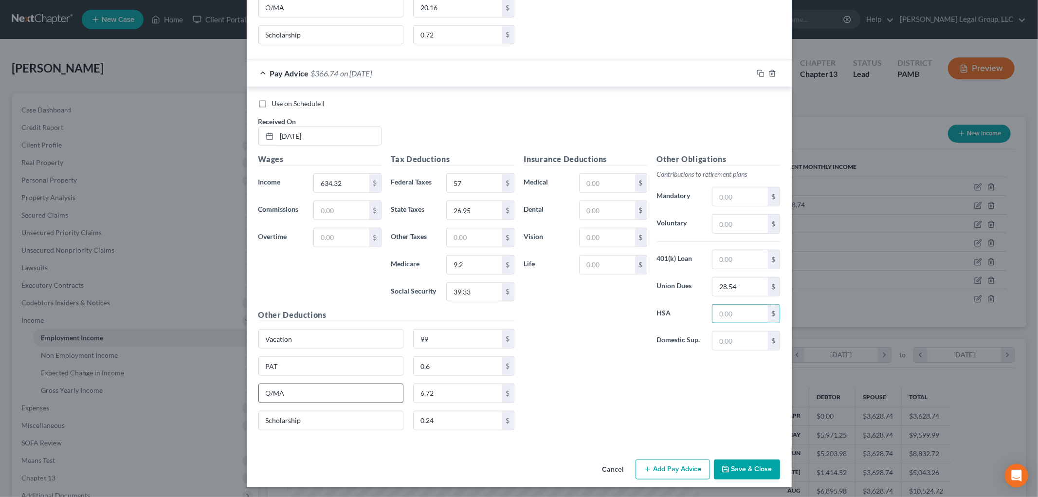
scroll to position [656, 0]
click at [649, 466] on button "Add Pay Advice" at bounding box center [672, 467] width 74 height 20
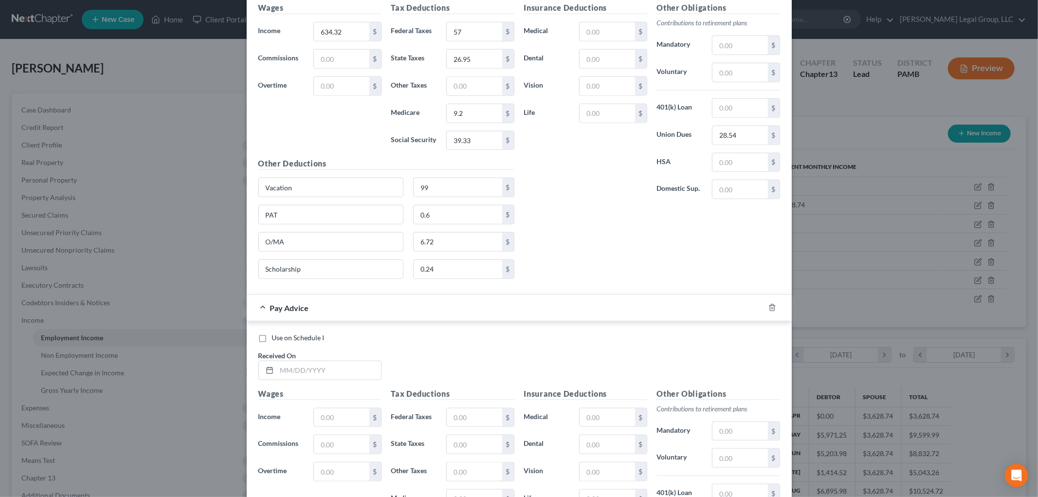
scroll to position [926, 0]
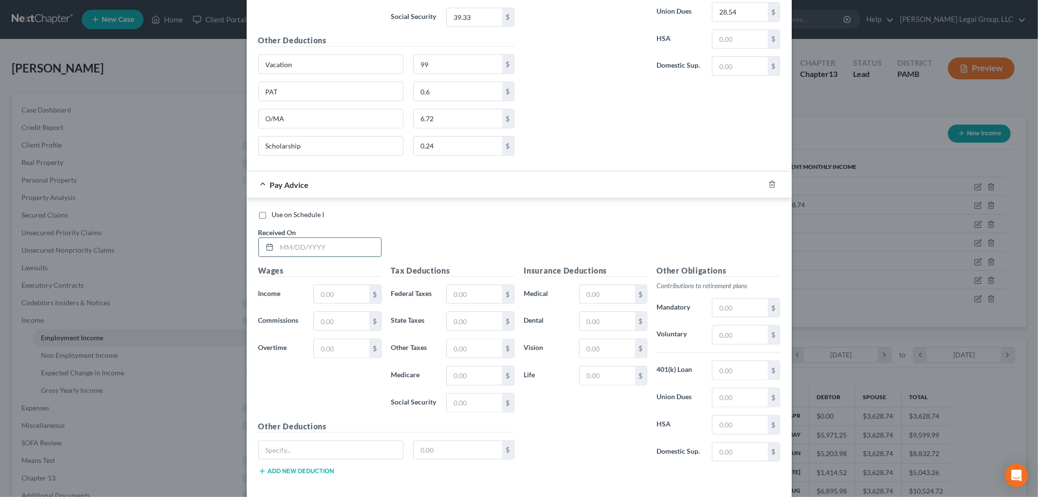
click at [333, 254] on input "text" at bounding box center [329, 247] width 104 height 18
type input "[DATE]"
type input "2"
type input "2,587.62"
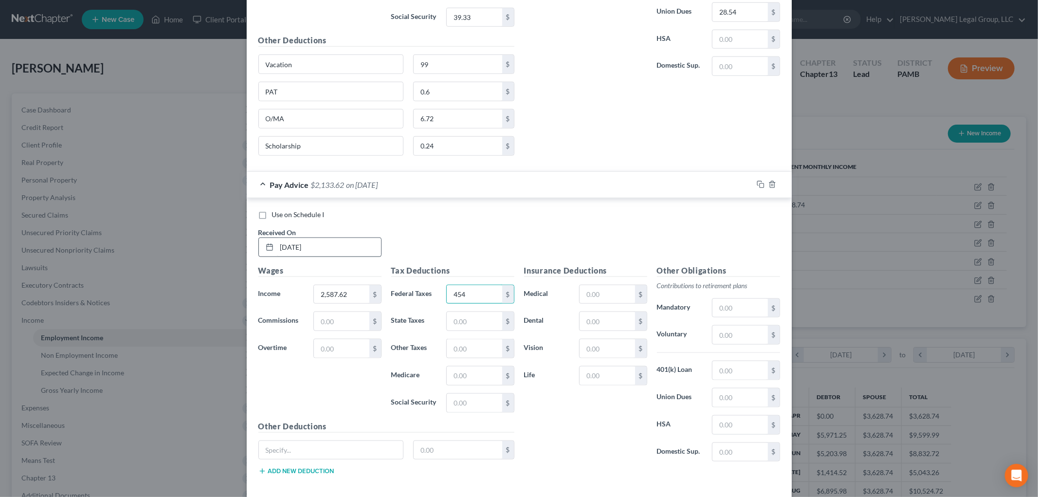
type input "454"
click at [469, 329] on input "text" at bounding box center [474, 321] width 55 height 18
type input "144.92"
type input "37.52"
click at [486, 409] on input "150.44" at bounding box center [474, 403] width 55 height 18
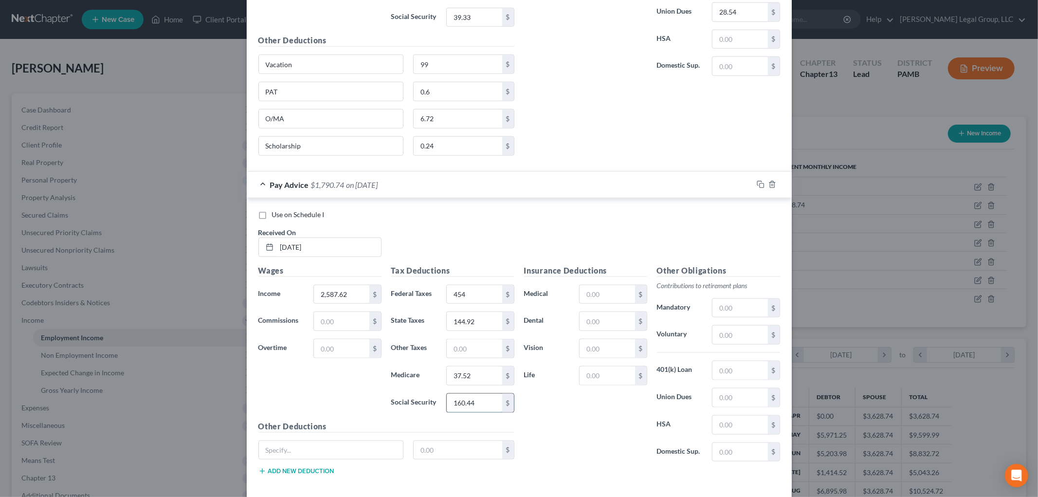
type input "160.44"
type input "Vacation"
type input "382.20"
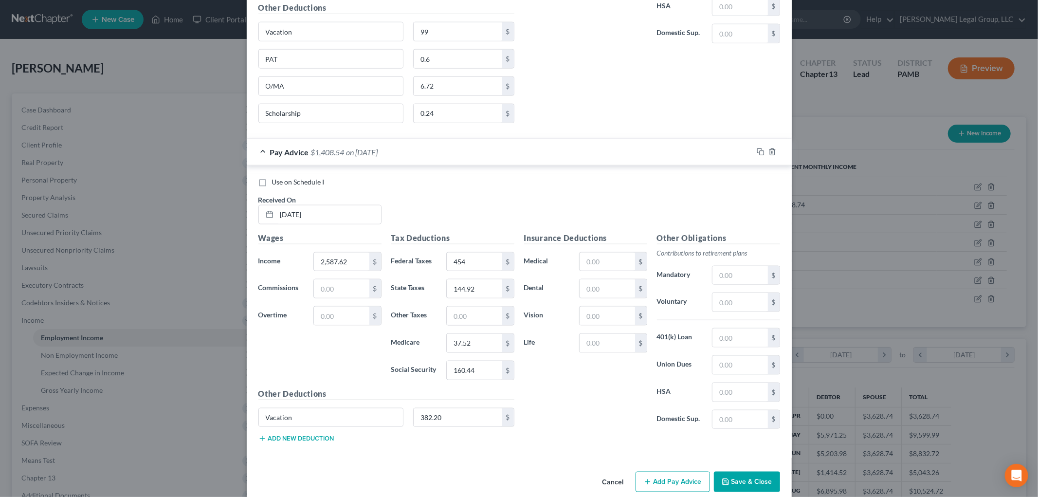
scroll to position [977, 0]
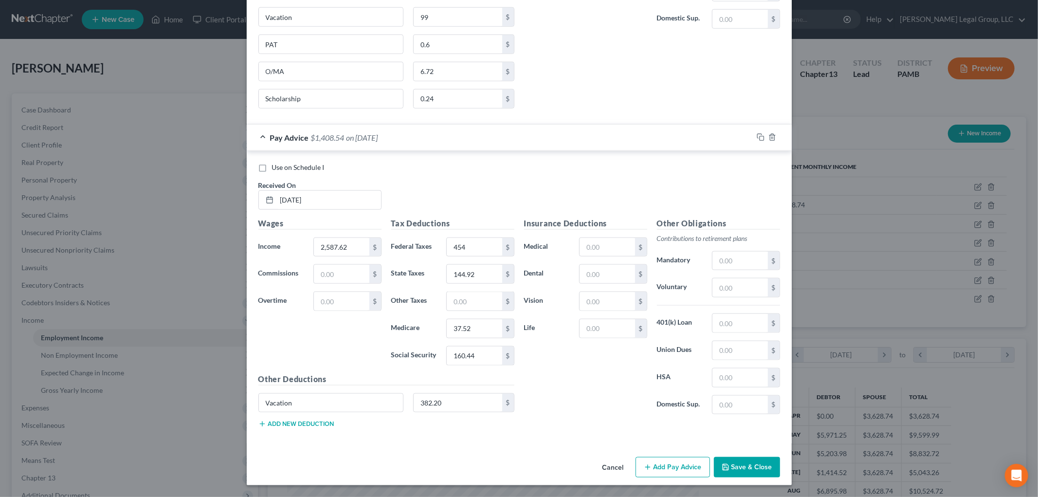
click at [685, 461] on button "Add Pay Advice" at bounding box center [672, 467] width 74 height 20
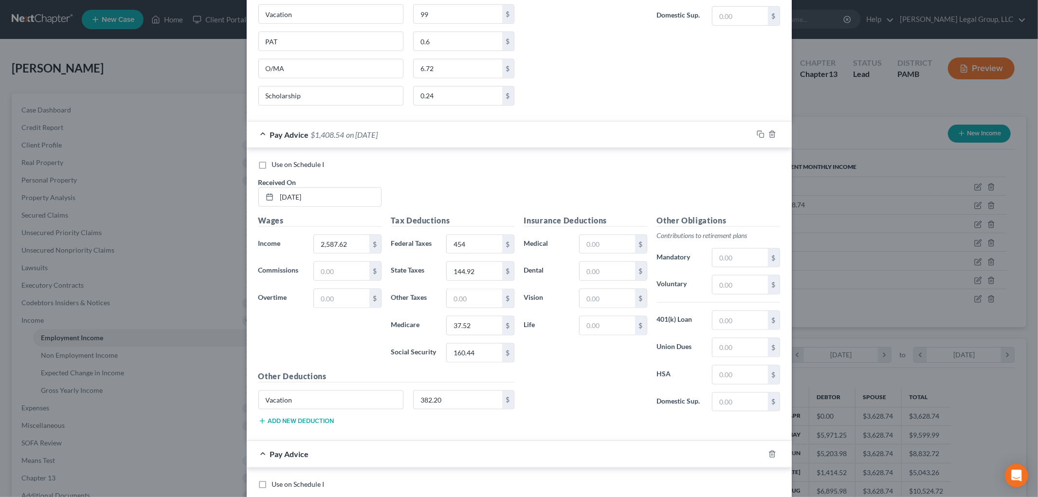
scroll to position [1247, 0]
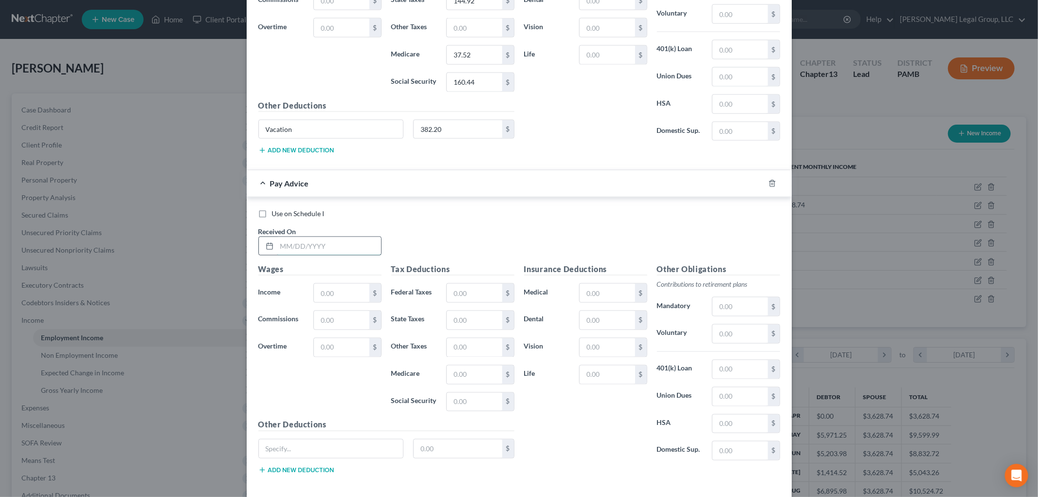
click at [320, 242] on input "text" at bounding box center [329, 246] width 104 height 18
type input "[DATE]"
type input "1,781.64"
type input "267"
click at [472, 326] on input "text" at bounding box center [474, 320] width 55 height 18
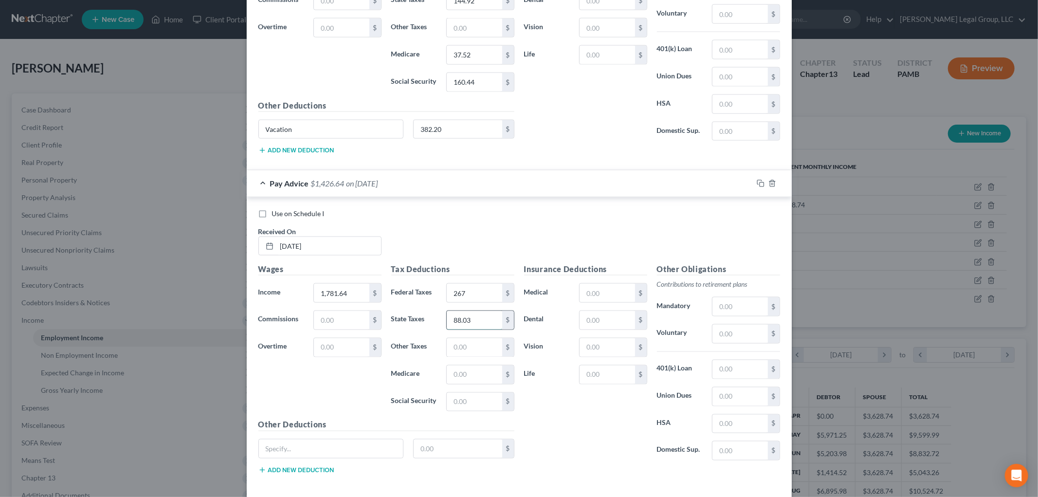
type input "88.03"
type input "25.84"
type input "110.46"
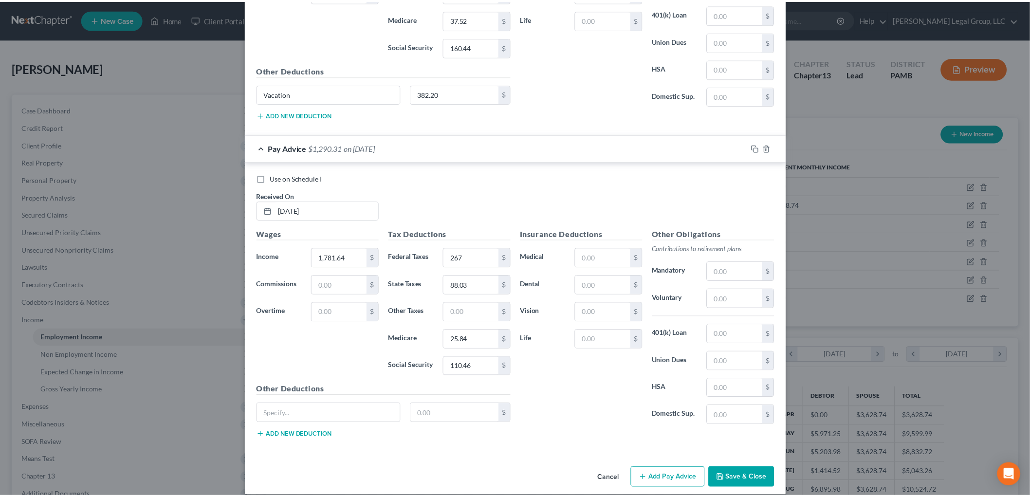
scroll to position [1297, 0]
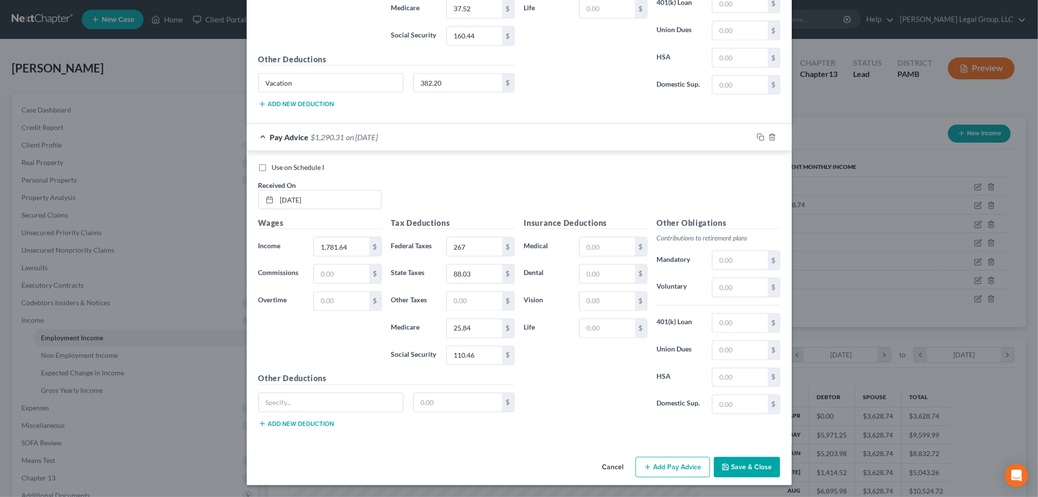
click at [750, 466] on button "Save & Close" at bounding box center [747, 467] width 66 height 20
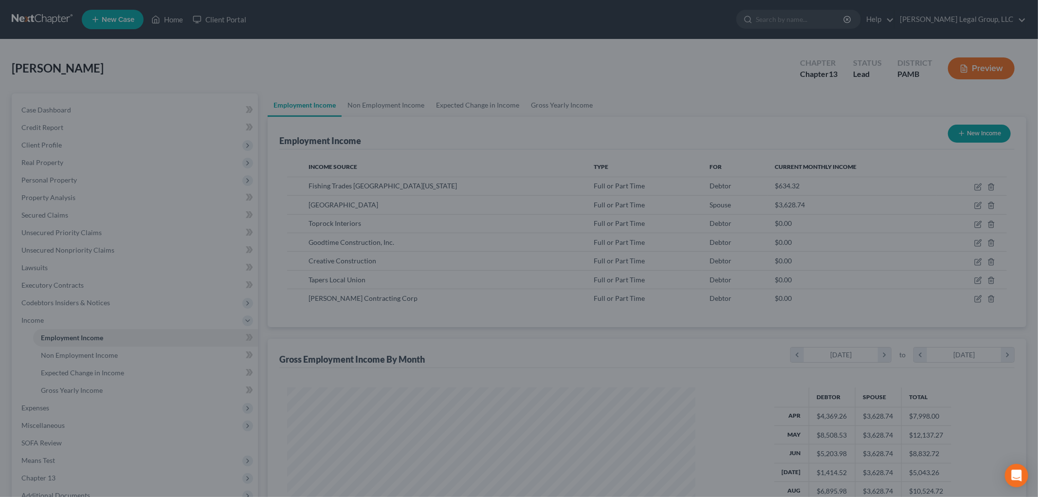
scroll to position [486367, 486143]
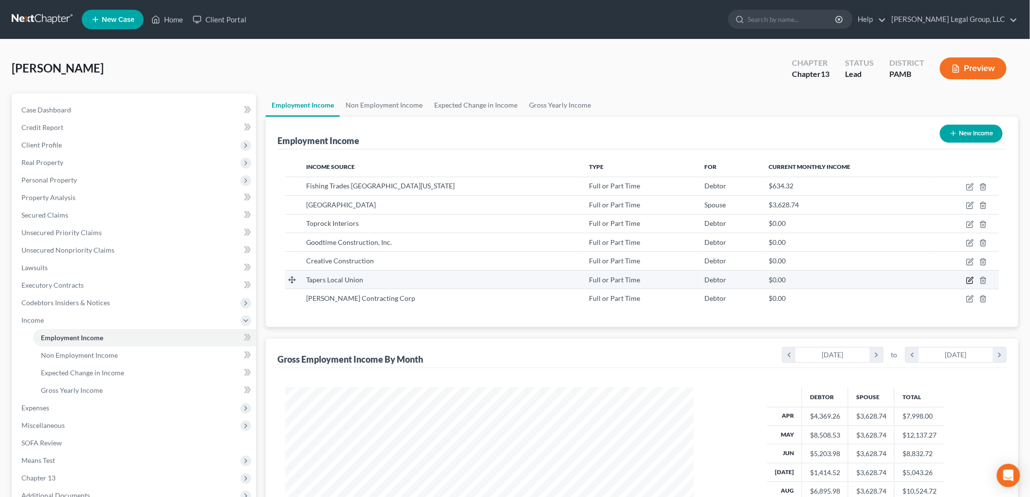
click at [970, 279] on icon "button" at bounding box center [970, 280] width 8 height 8
select select "0"
select select "39"
select select "0"
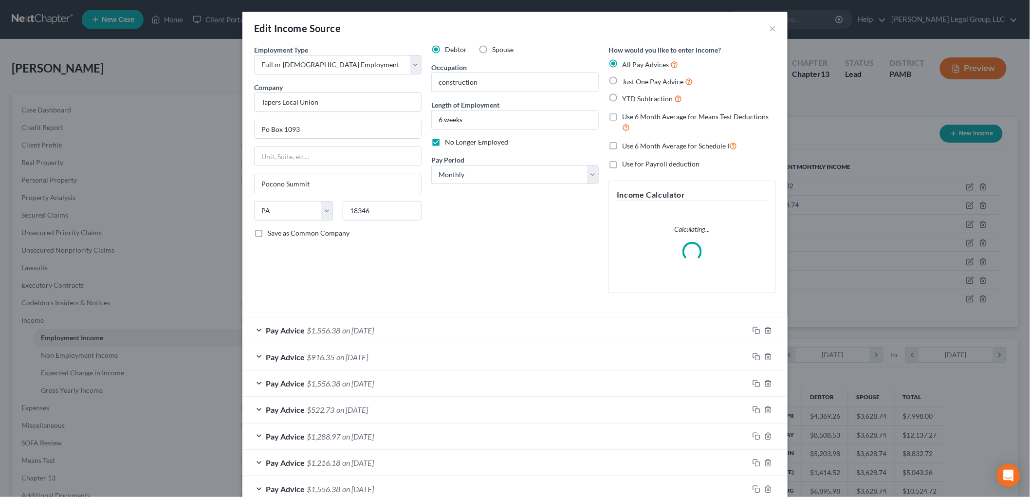
scroll to position [205, 431]
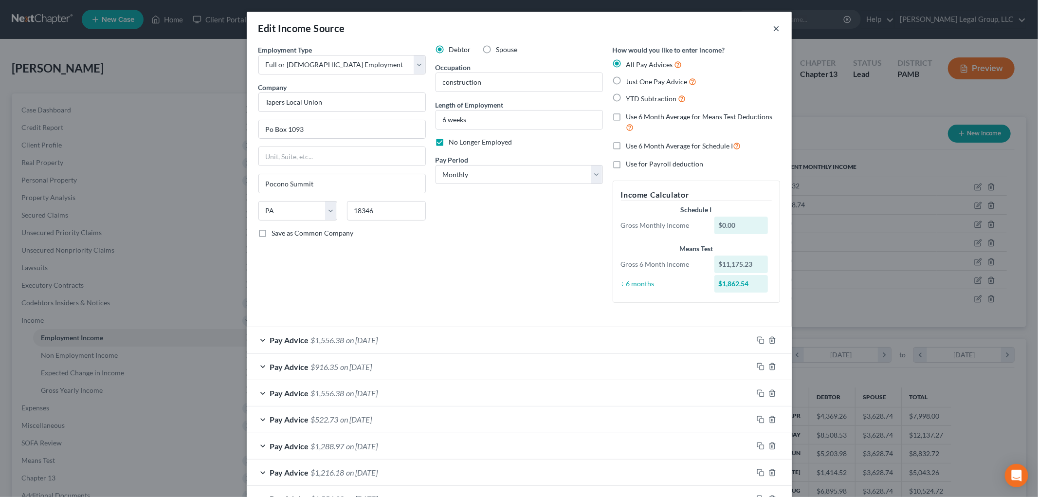
drag, startPoint x: 775, startPoint y: 28, endPoint x: 765, endPoint y: 48, distance: 22.4
click at [775, 28] on button "×" at bounding box center [776, 28] width 7 height 12
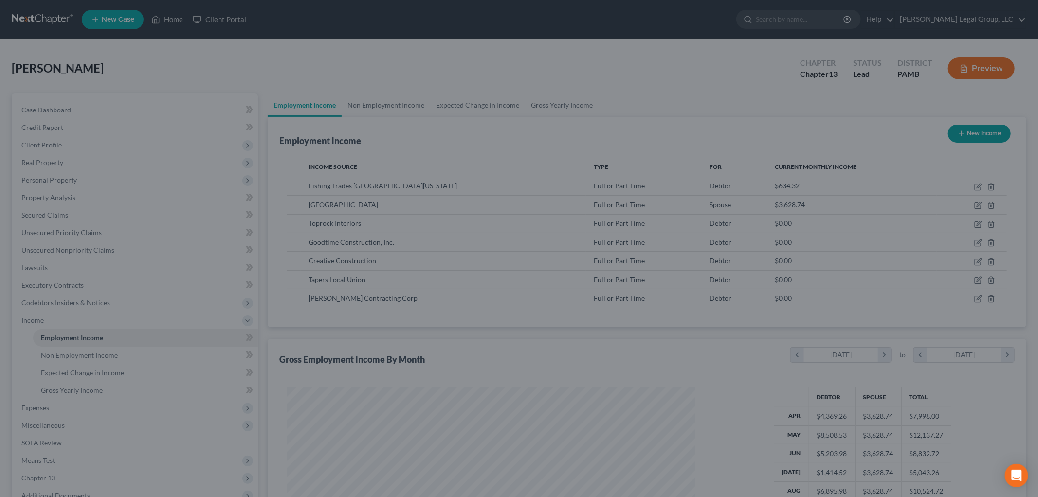
scroll to position [486367, 486143]
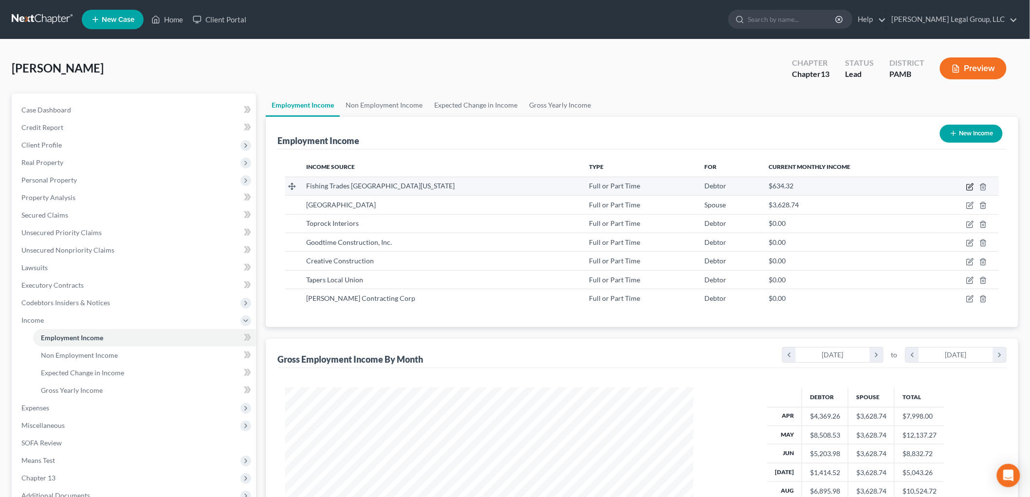
click at [970, 188] on icon "button" at bounding box center [970, 187] width 8 height 8
select select "0"
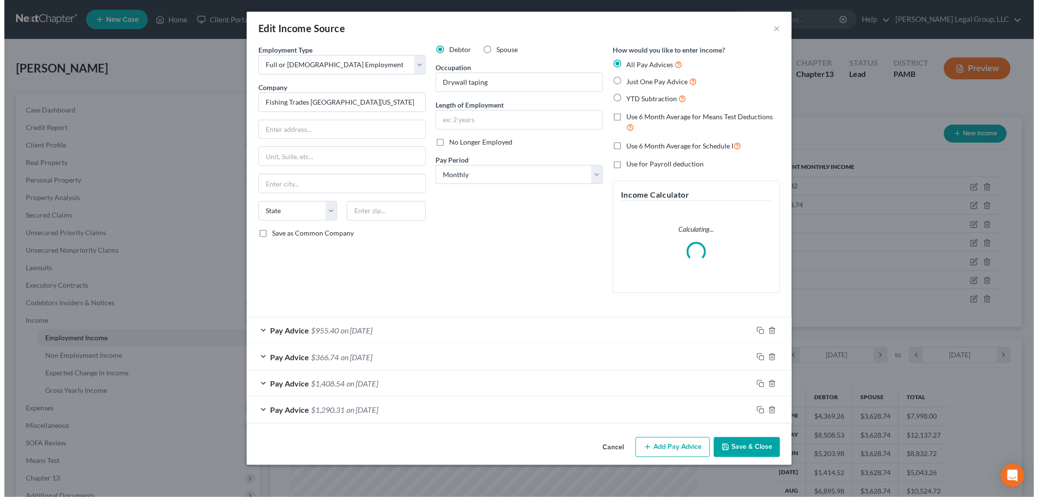
scroll to position [205, 431]
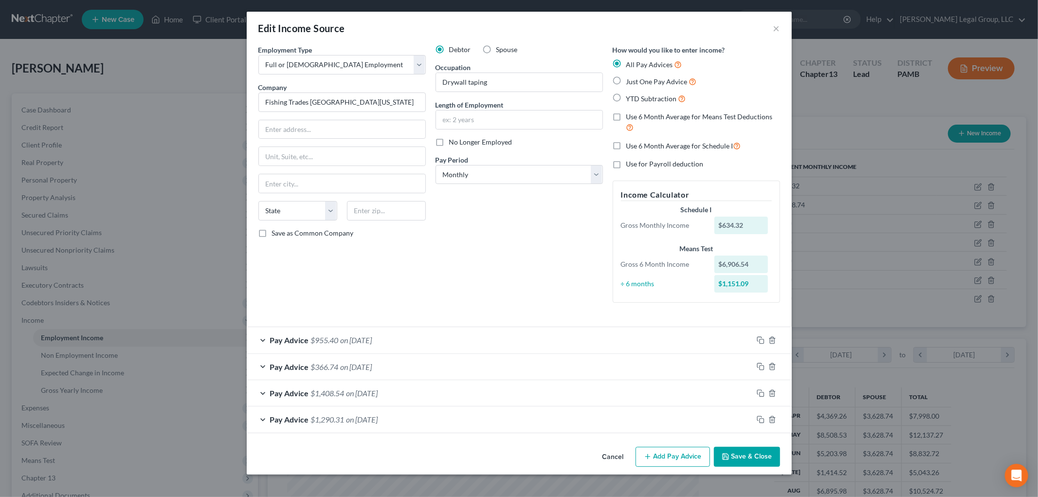
click at [454, 416] on div "Pay Advice $1,290.31 on [DATE]" at bounding box center [500, 419] width 506 height 26
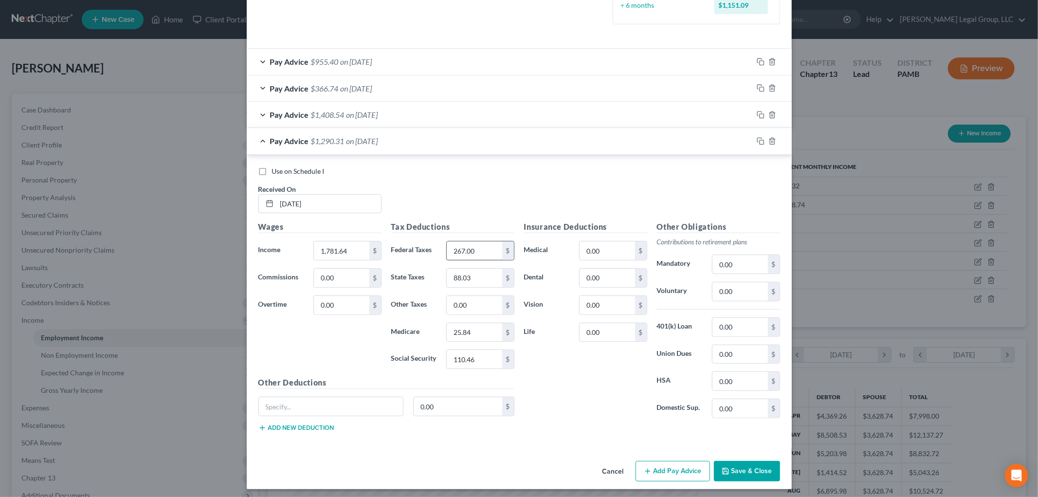
scroll to position [283, 0]
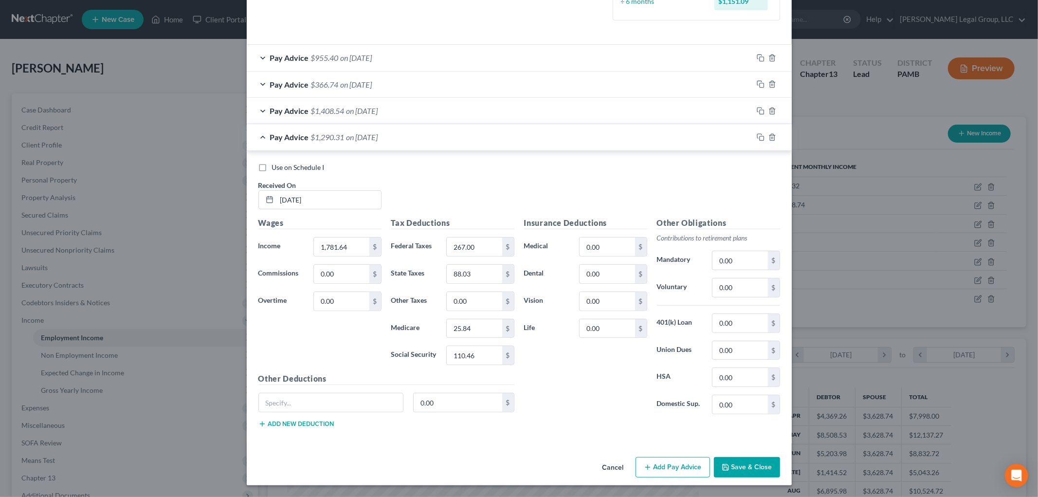
click at [668, 465] on button "Add Pay Advice" at bounding box center [672, 467] width 74 height 20
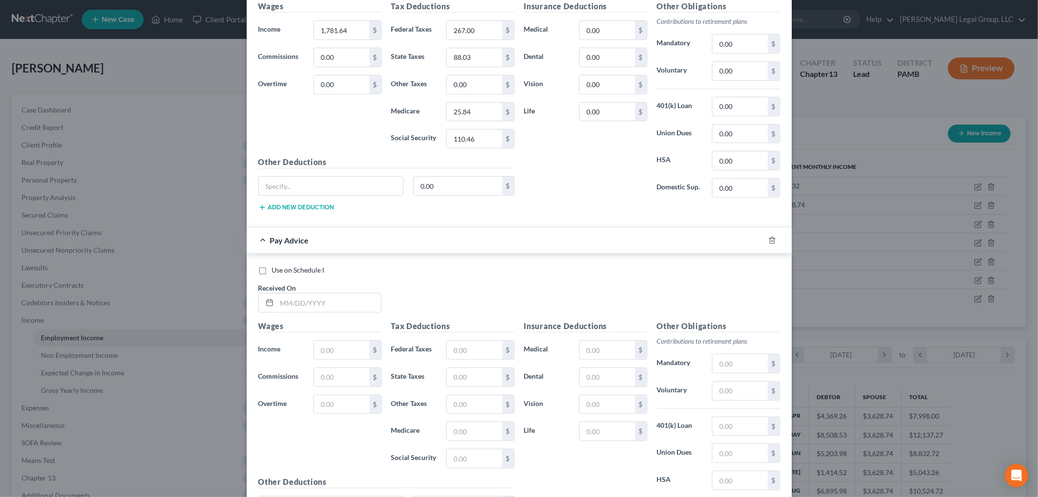
scroll to position [499, 0]
drag, startPoint x: 349, startPoint y: 300, endPoint x: 344, endPoint y: 301, distance: 4.9
click at [348, 300] on input "text" at bounding box center [329, 302] width 104 height 18
type input "[DATE]"
type input "1,691.52"
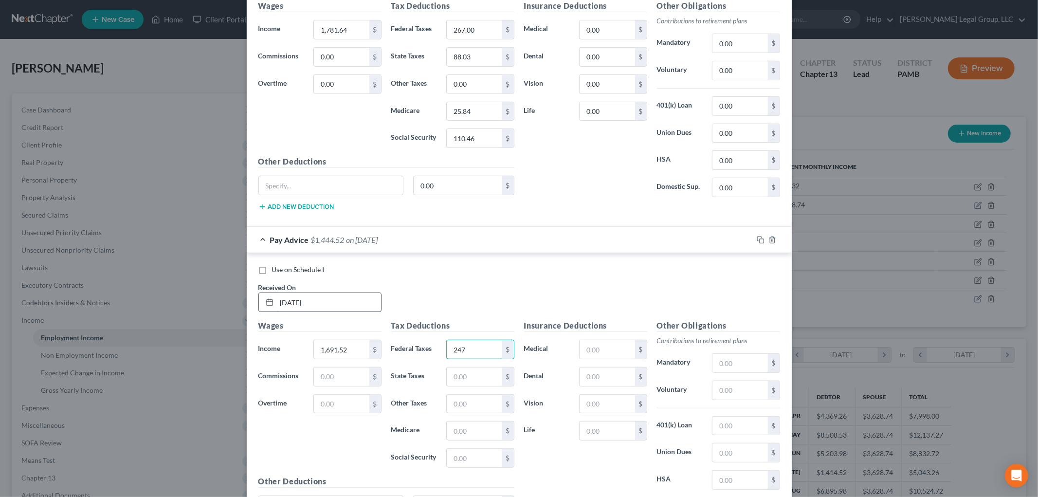
type input "247"
click at [484, 380] on input "text" at bounding box center [474, 376] width 55 height 18
type input "82.63"
type input "24.53"
type input "104.88"
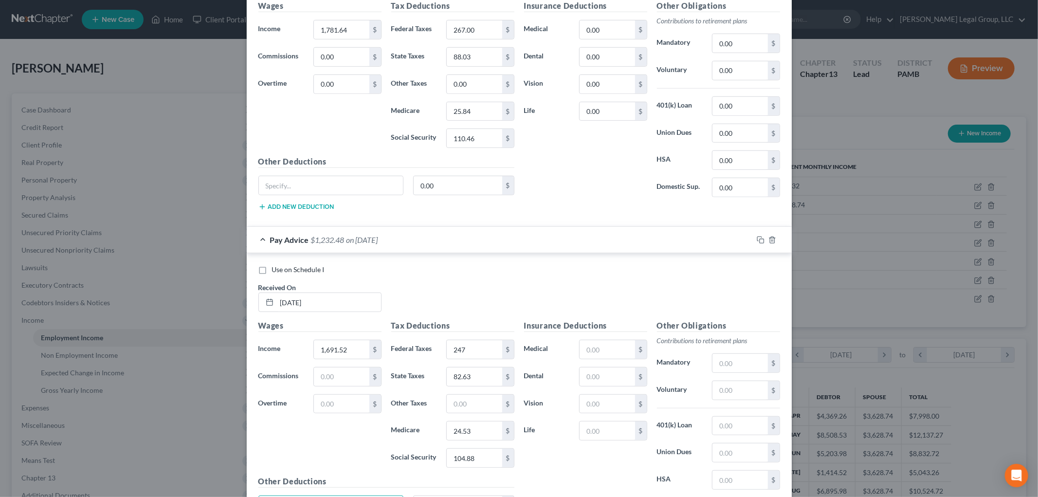
scroll to position [603, 0]
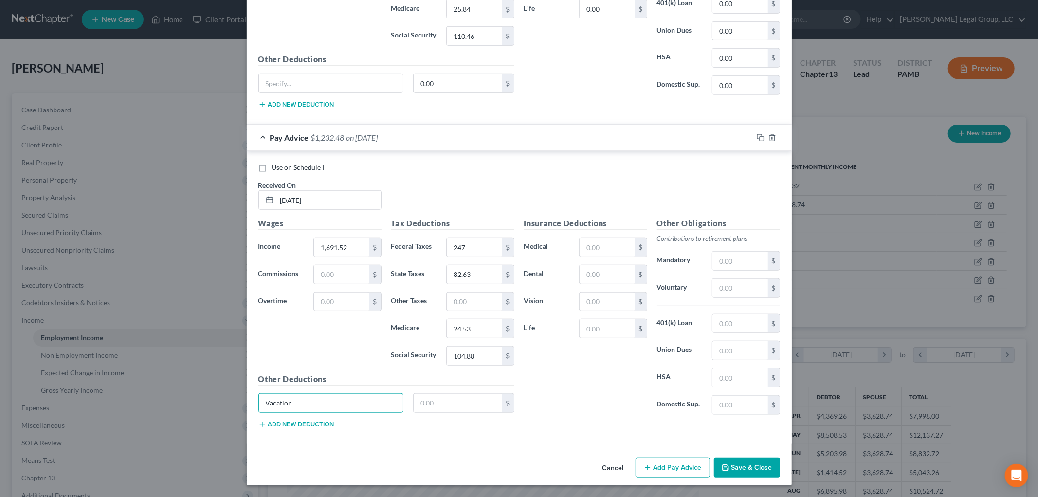
type input "Vacation"
type input "264"
click at [307, 425] on button "Add new deduction" at bounding box center [296, 424] width 76 height 8
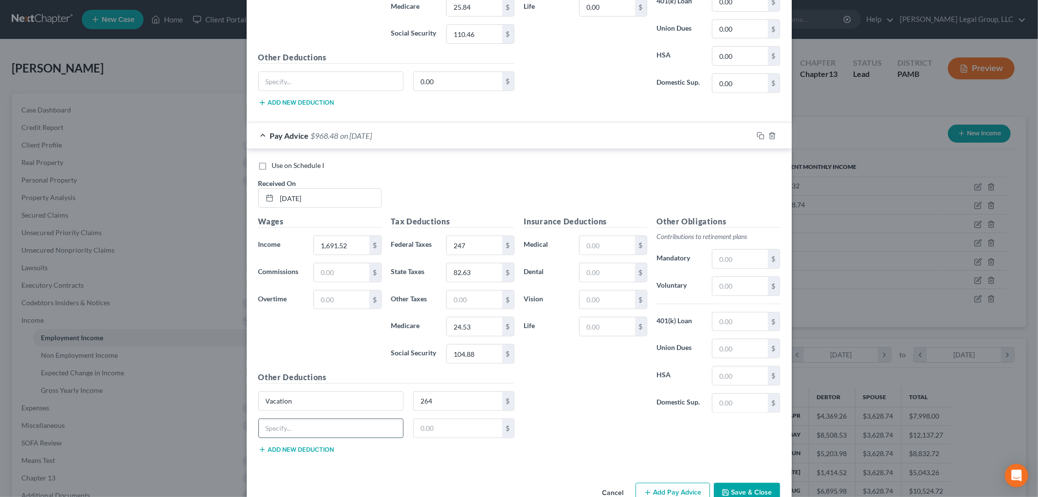
click at [305, 426] on input "text" at bounding box center [331, 428] width 145 height 18
type input "PAT"
type input "1.6"
click at [322, 453] on button "Add new deduction" at bounding box center [296, 450] width 76 height 8
click at [323, 444] on div "PAT 1.6 $" at bounding box center [387, 431] width 266 height 27
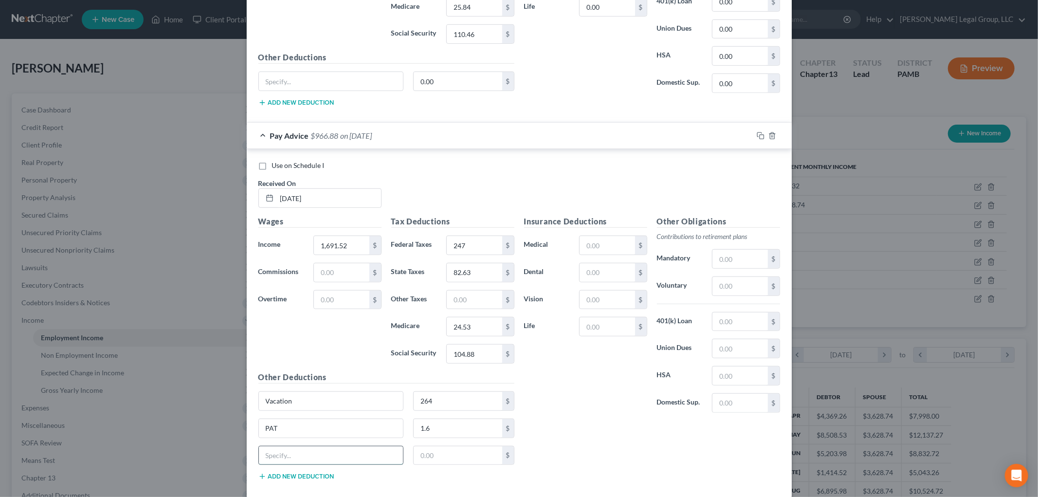
click at [323, 452] on input "text" at bounding box center [331, 455] width 145 height 18
type input "O/MA"
type input "17.92"
click at [323, 480] on button "Add new deduction" at bounding box center [296, 476] width 76 height 8
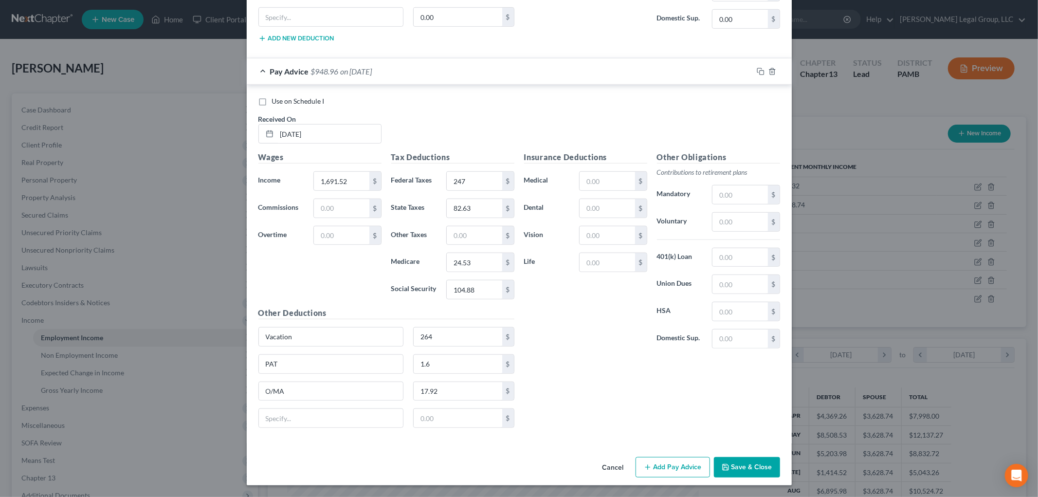
scroll to position [670, 0]
click at [317, 405] on div "O/MA 17.92 $" at bounding box center [387, 394] width 266 height 27
click at [321, 422] on input "text" at bounding box center [331, 418] width 145 height 18
type input "Scholarship"
type input "0.64"
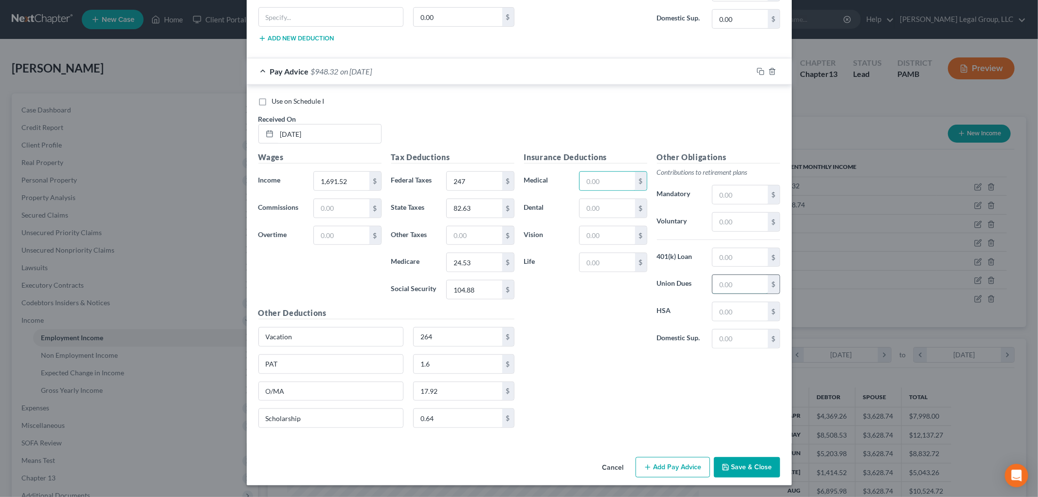
click at [758, 276] on input "text" at bounding box center [739, 284] width 55 height 18
type input "76.12"
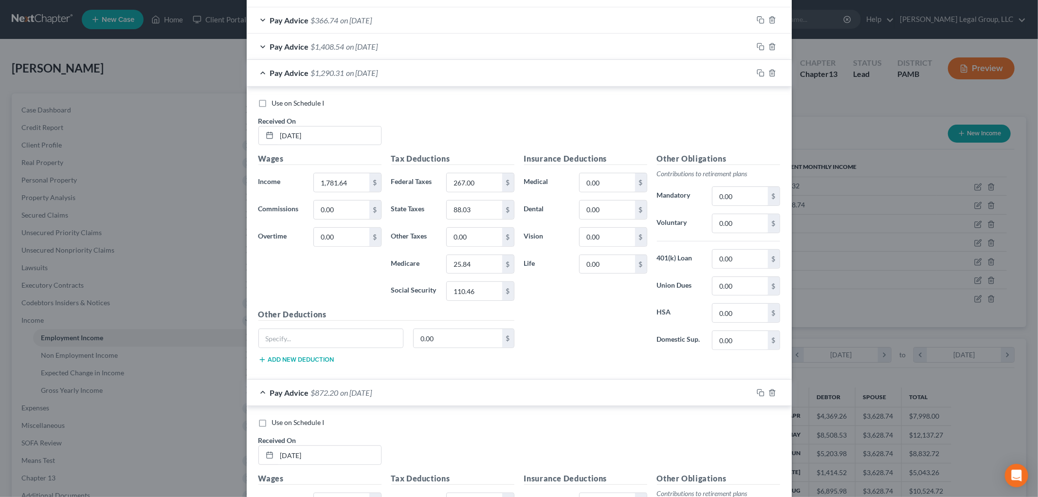
scroll to position [291, 0]
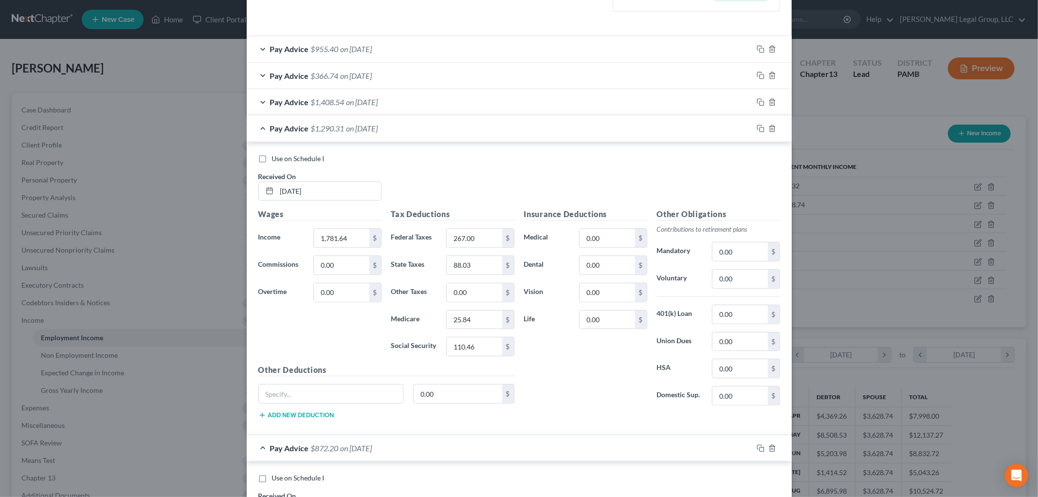
click at [397, 101] on div "Pay Advice $1,408.54 on [DATE]" at bounding box center [500, 102] width 506 height 26
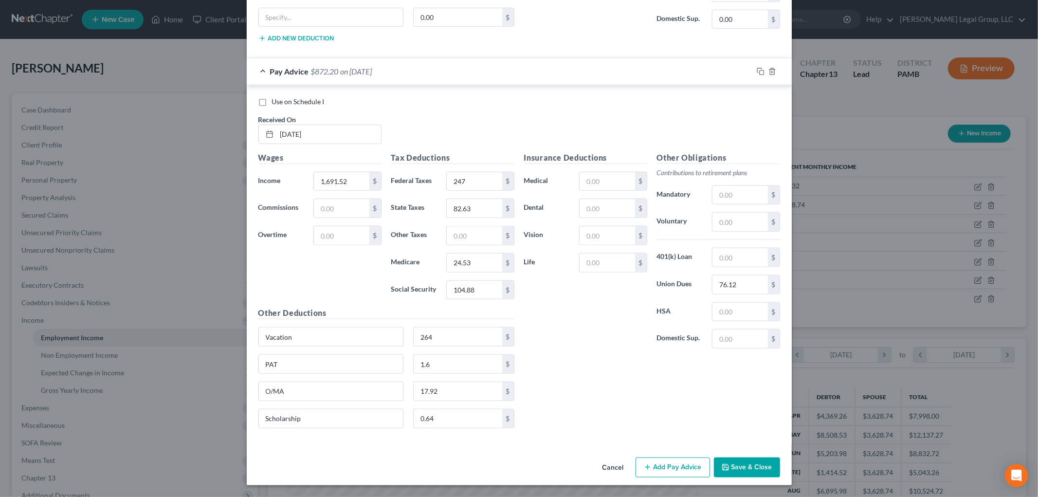
click at [648, 470] on icon "button" at bounding box center [648, 467] width 8 height 8
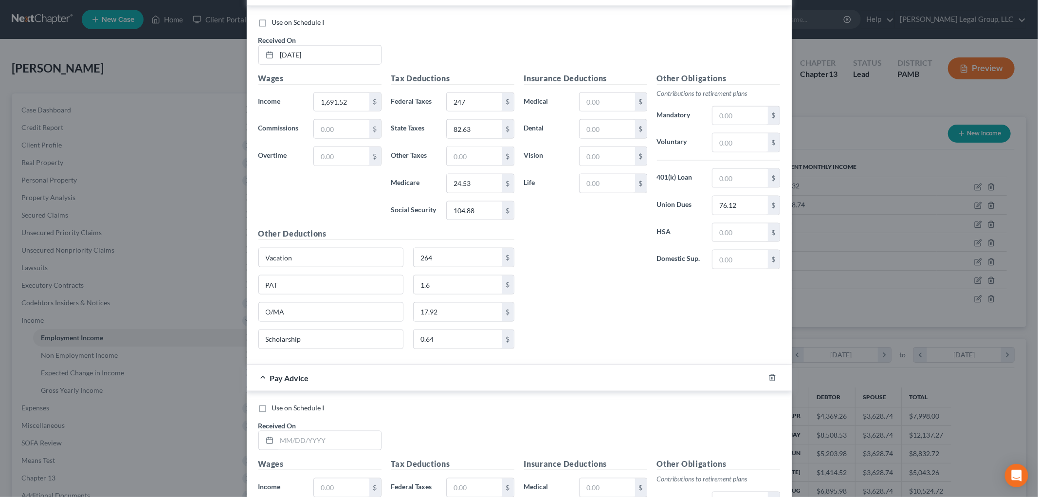
scroll to position [1233, 0]
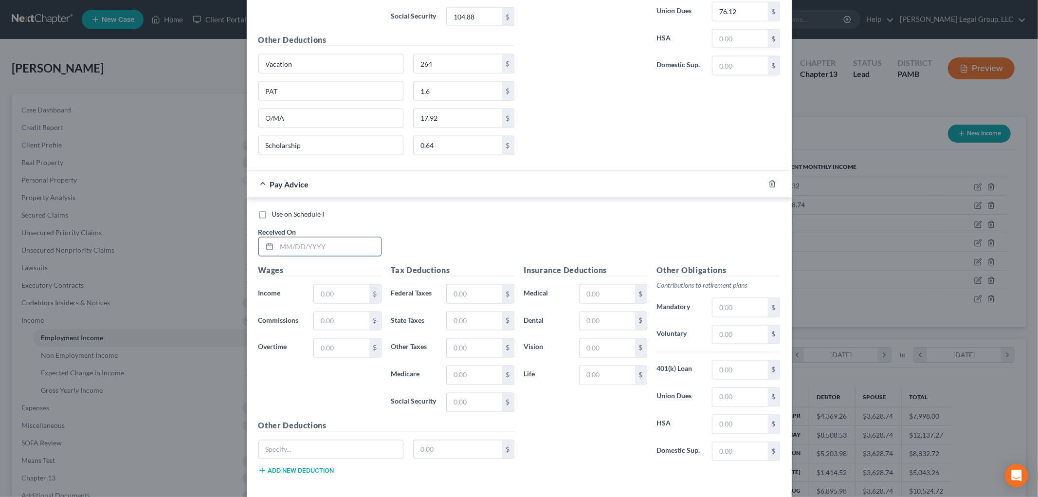
click at [337, 256] on input "text" at bounding box center [329, 246] width 104 height 18
type input "[DATE]"
type input "634.32"
type input "57"
click at [466, 327] on input "text" at bounding box center [474, 321] width 55 height 18
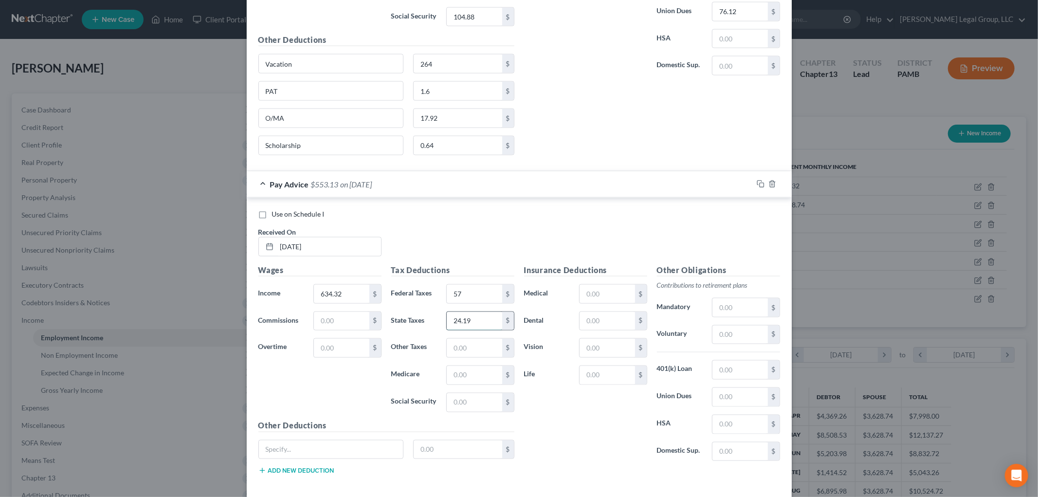
type input "24.19"
click at [463, 376] on input "text" at bounding box center [474, 375] width 55 height 18
type input "9.19"
type input "39.33"
drag, startPoint x: 261, startPoint y: 57, endPoint x: 213, endPoint y: 69, distance: 49.5
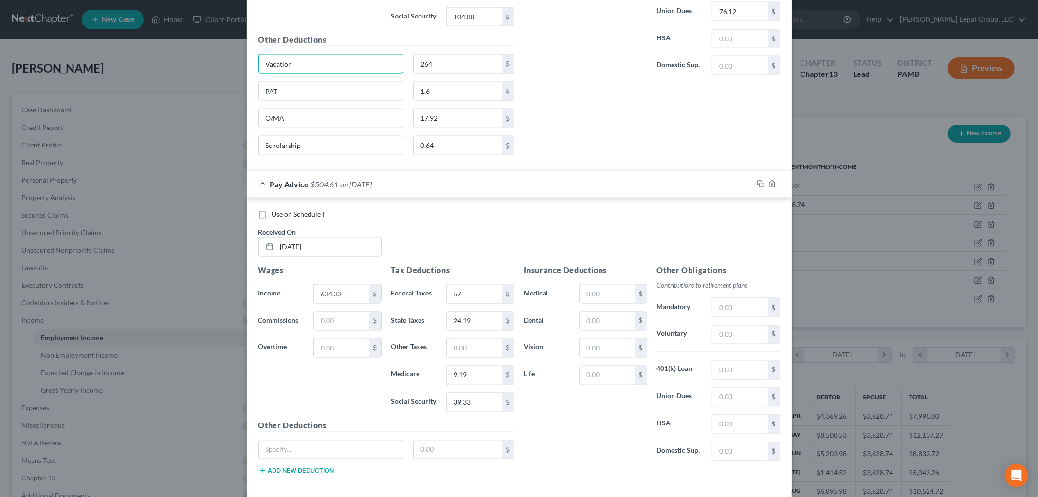
click at [322, 453] on input "text" at bounding box center [331, 449] width 145 height 18
paste input "Vacation"
type input "Vacation"
click at [459, 455] on input "text" at bounding box center [458, 449] width 89 height 18
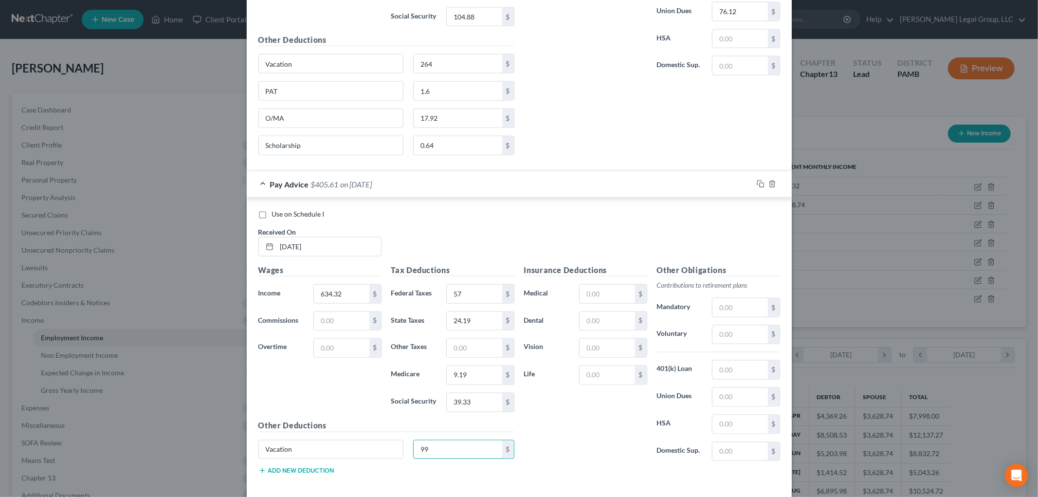
type input "99"
click at [304, 473] on button "Add new deduction" at bounding box center [296, 471] width 76 height 8
click at [303, 473] on input "text" at bounding box center [331, 476] width 145 height 18
type input "PAT"
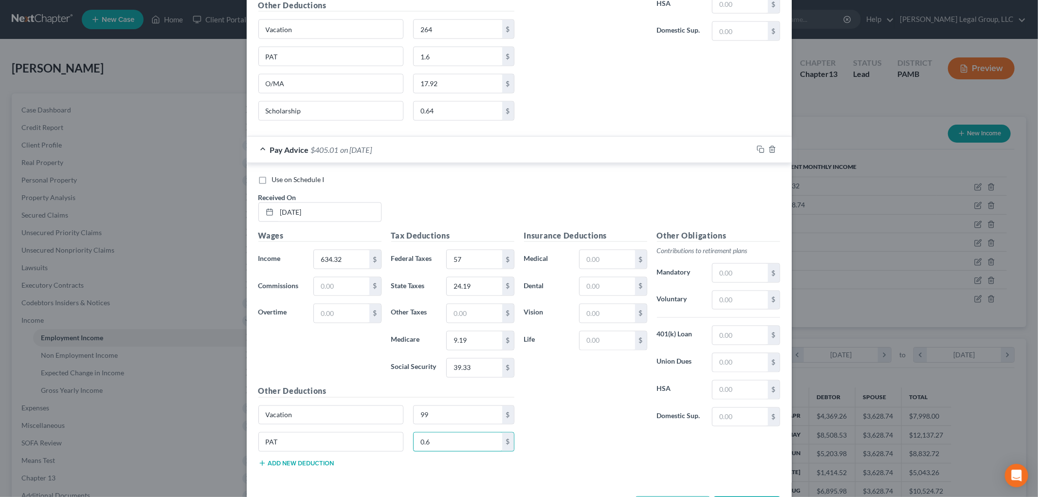
scroll to position [1287, 0]
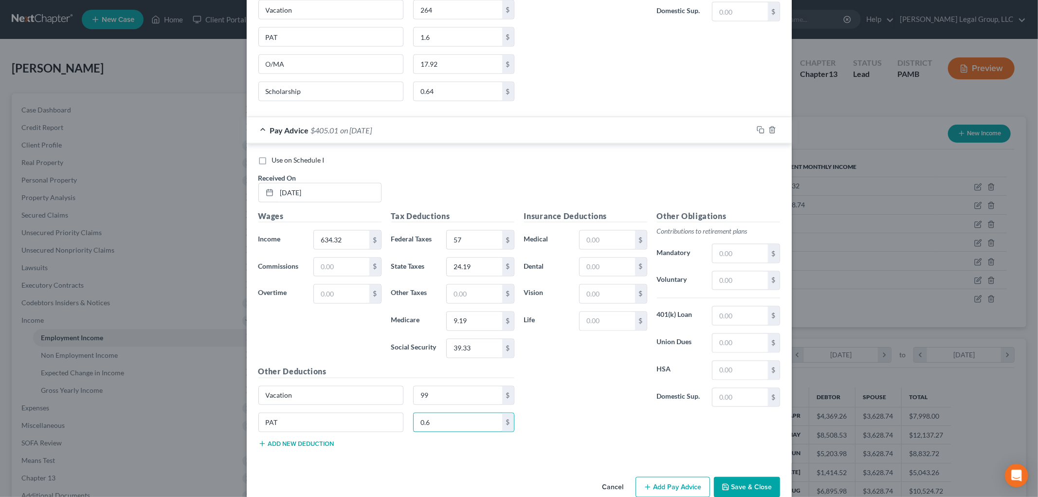
type input "0.6"
click at [310, 445] on button "Add new deduction" at bounding box center [296, 444] width 76 height 8
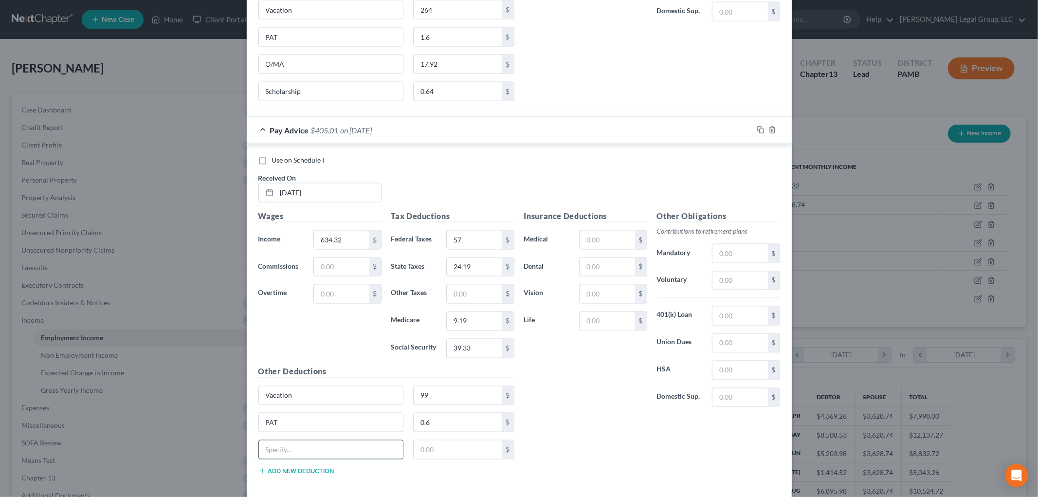
click at [310, 445] on input "text" at bounding box center [331, 449] width 145 height 18
type input "O/MA"
click at [725, 339] on input "text" at bounding box center [739, 343] width 55 height 18
click at [312, 475] on button "Add new deduction" at bounding box center [296, 471] width 76 height 8
click at [312, 472] on input "text" at bounding box center [331, 477] width 145 height 18
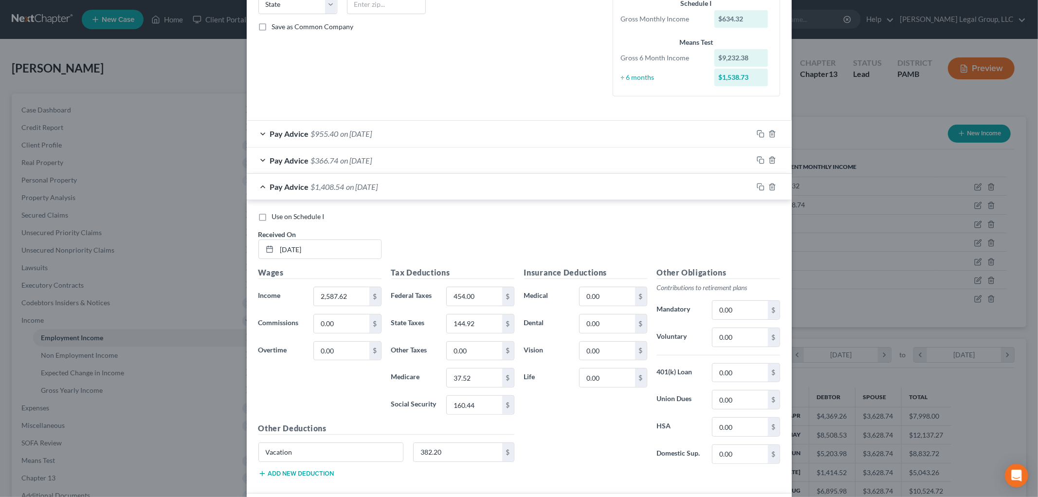
scroll to position [0, 0]
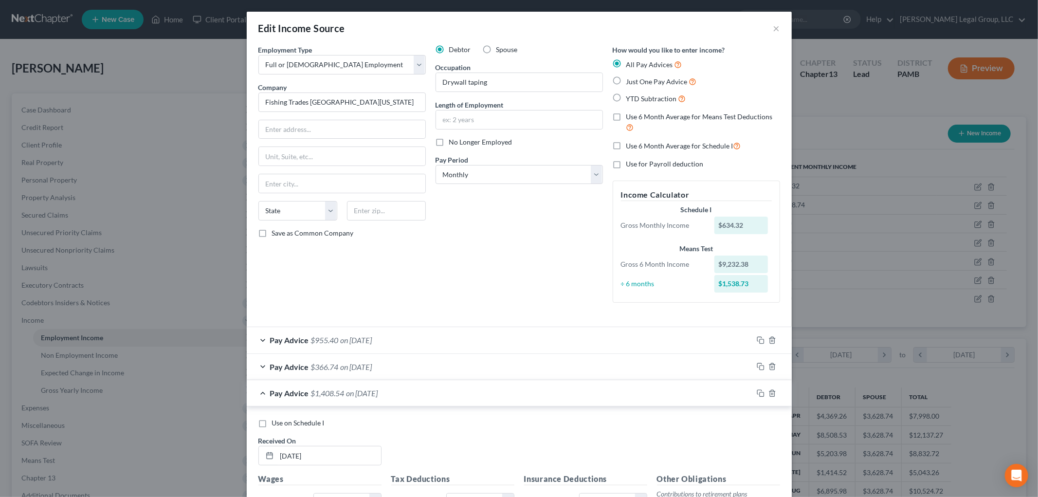
click at [634, 115] on span "Use 6 Month Average for Means Test Deductions" at bounding box center [699, 116] width 146 height 8
click at [634, 115] on input "Use 6 Month Average for Means Test Deductions" at bounding box center [633, 115] width 6 height 6
click at [630, 145] on span "Use 6 Month Average for Schedule I" at bounding box center [679, 146] width 107 height 8
click at [630, 145] on input "Use 6 Month Average for Schedule I" at bounding box center [633, 143] width 6 height 6
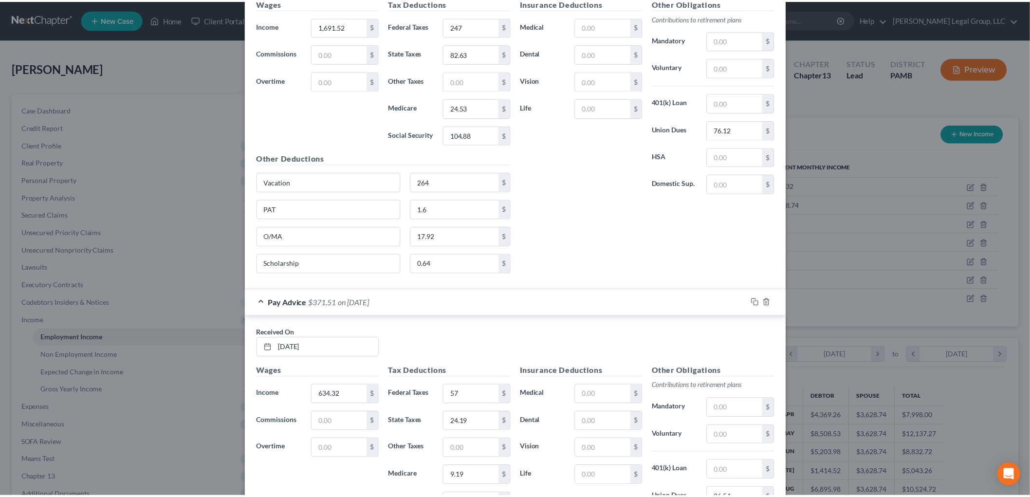
scroll to position [1300, 0]
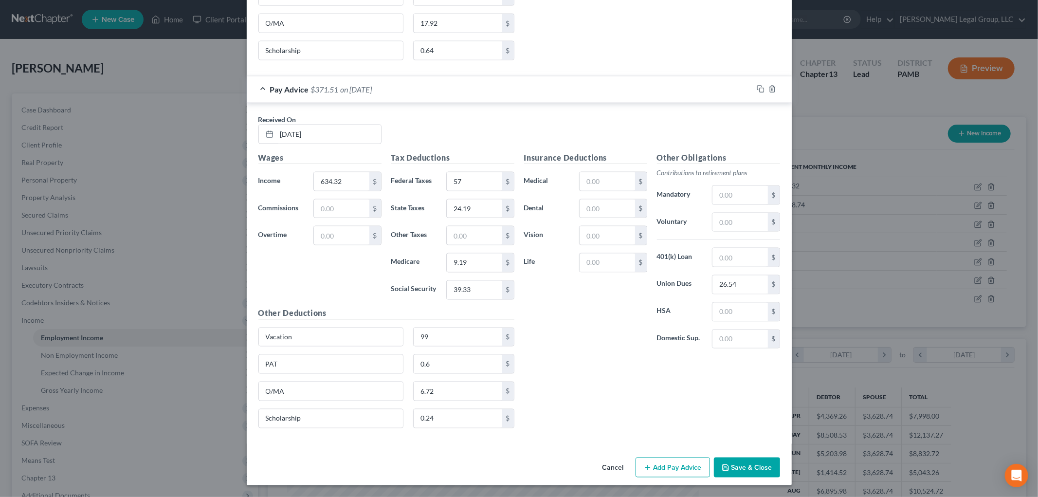
click at [764, 467] on button "Save & Close" at bounding box center [747, 467] width 66 height 20
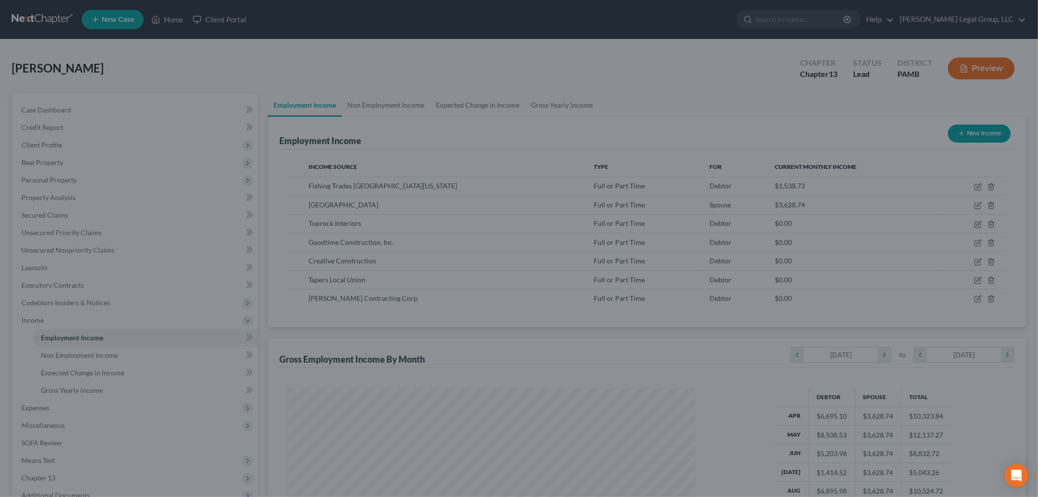
scroll to position [486367, 486143]
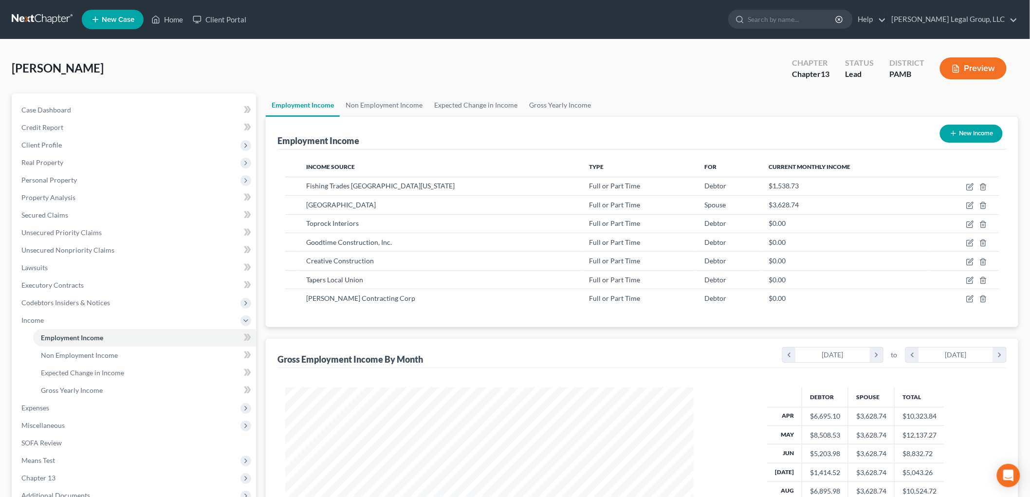
click at [954, 127] on button "New Income" at bounding box center [971, 134] width 63 height 18
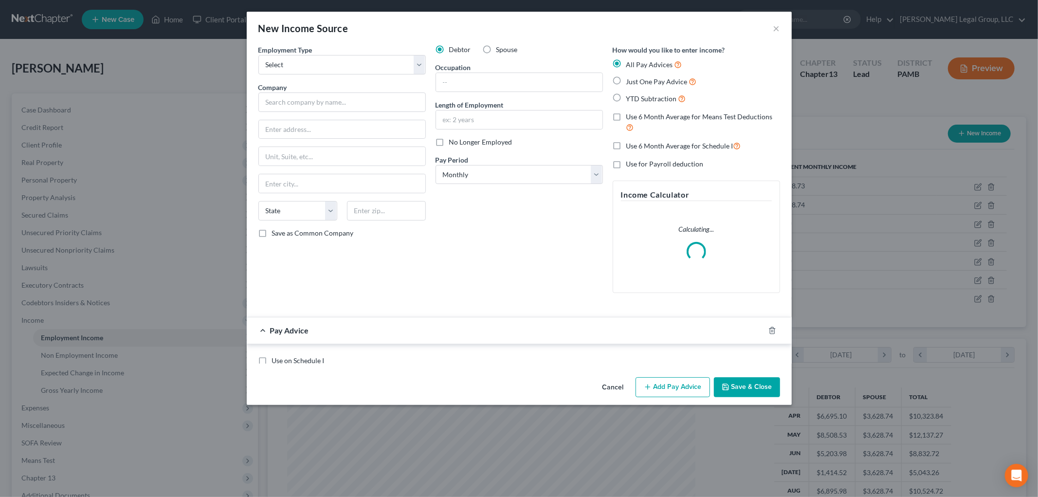
scroll to position [205, 431]
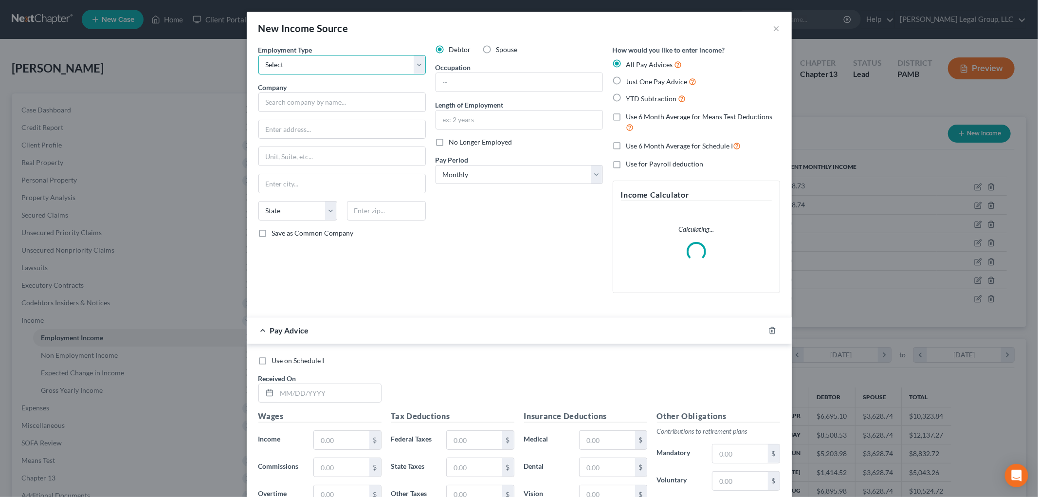
click at [330, 66] on select "Select Full or [DEMOGRAPHIC_DATA] Employment Self Employment" at bounding box center [341, 64] width 167 height 19
click at [258, 55] on select "Select Full or [DEMOGRAPHIC_DATA] Employment Self Employment" at bounding box center [341, 64] width 167 height 19
click at [337, 94] on input "text" at bounding box center [341, 101] width 167 height 19
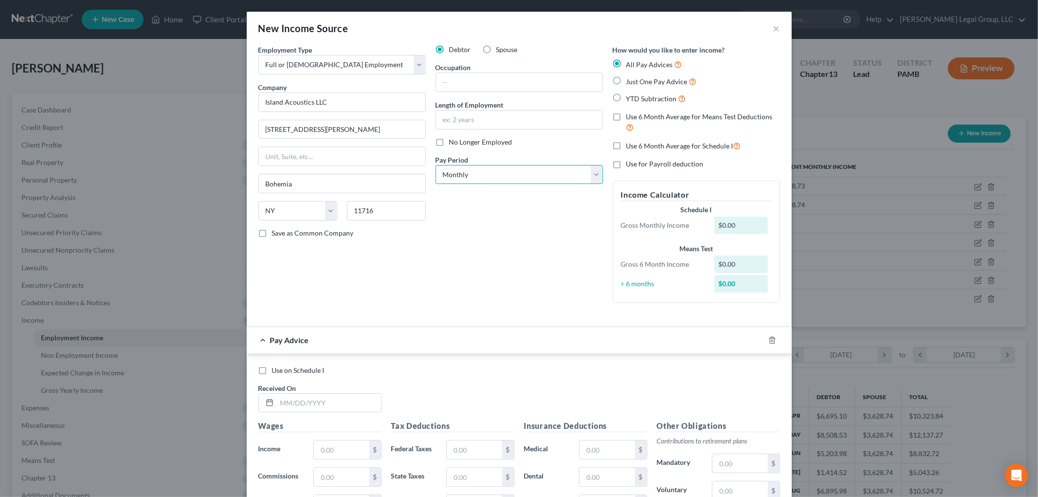
click at [488, 174] on select "Select Monthly Twice Monthly Every Other Week Weekly" at bounding box center [518, 174] width 167 height 19
click at [435, 165] on select "Select Monthly Twice Monthly Every Other Week Weekly" at bounding box center [518, 174] width 167 height 19
click at [478, 85] on input "text" at bounding box center [519, 82] width 166 height 18
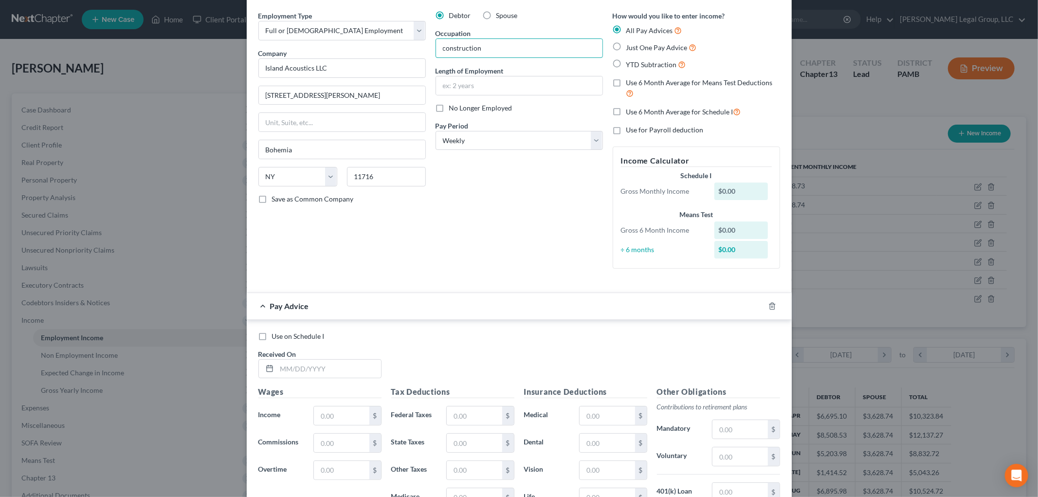
scroll to position [108, 0]
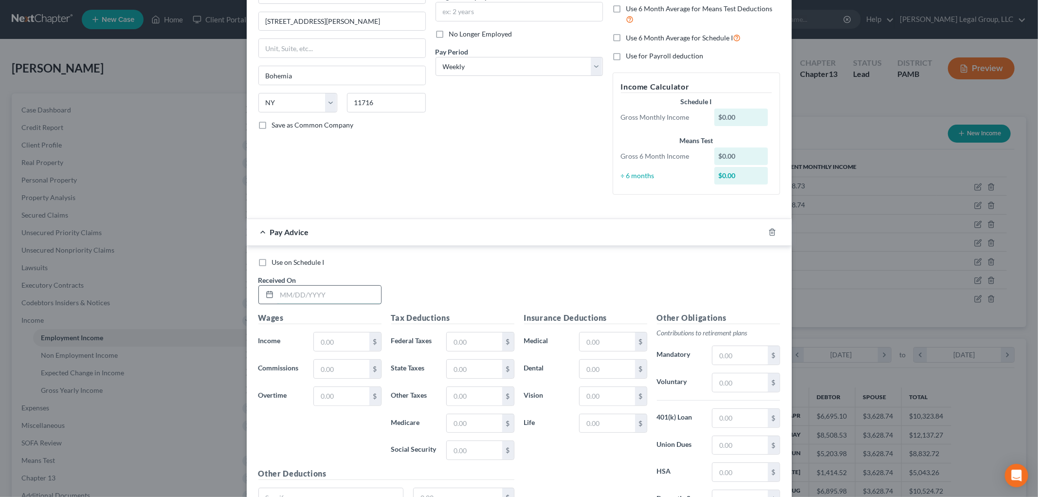
drag, startPoint x: 331, startPoint y: 292, endPoint x: 326, endPoint y: 294, distance: 5.1
click at [330, 293] on input "text" at bounding box center [329, 295] width 104 height 18
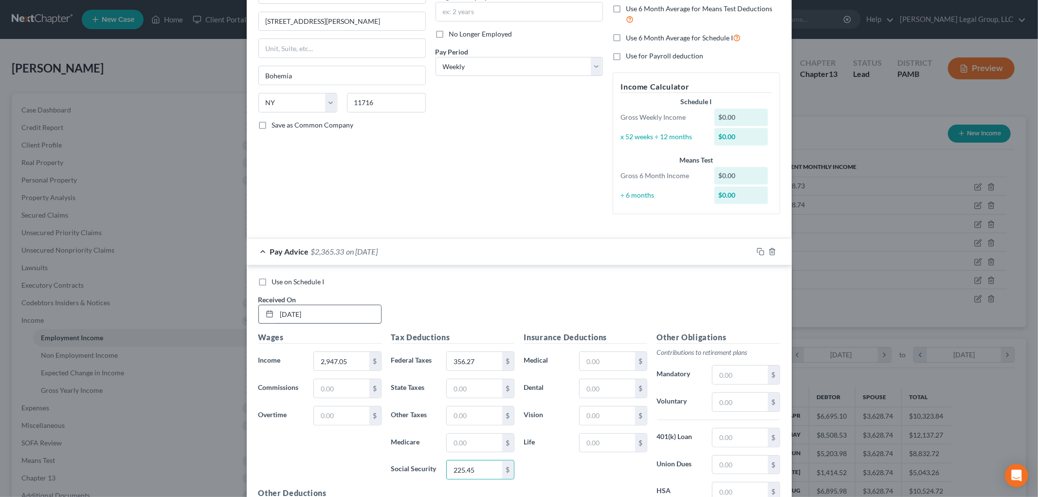
scroll to position [223, 0]
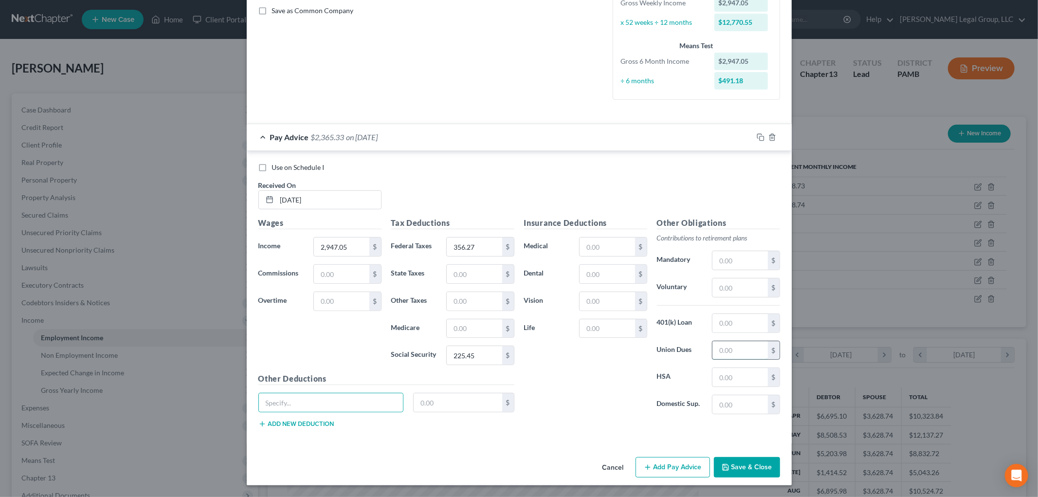
click at [723, 351] on input "text" at bounding box center [739, 350] width 55 height 18
click at [463, 275] on input "text" at bounding box center [474, 274] width 55 height 18
drag, startPoint x: 349, startPoint y: 397, endPoint x: 344, endPoint y: 395, distance: 5.7
click at [348, 397] on input "text" at bounding box center [331, 402] width 145 height 18
click at [303, 418] on div "Vacation 490 $" at bounding box center [387, 406] width 266 height 27
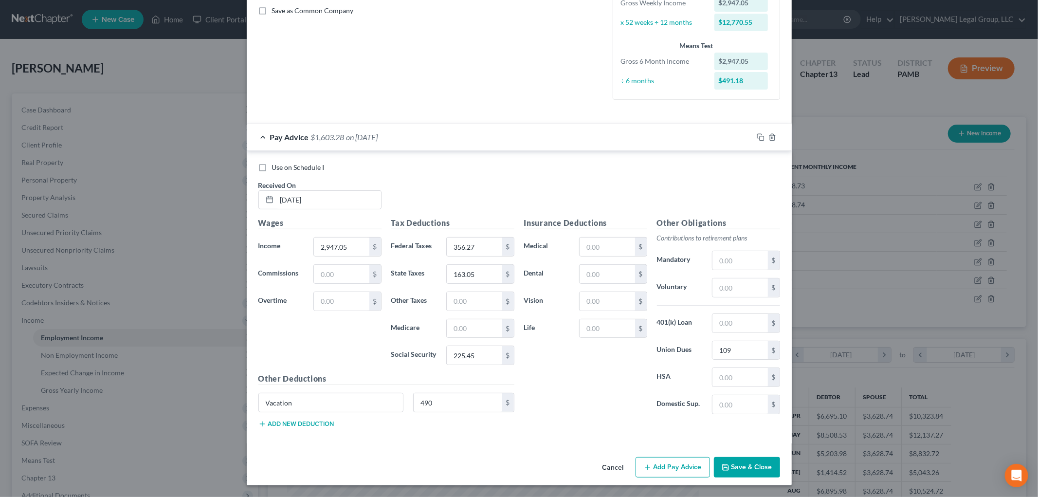
click at [305, 422] on button "Add new deduction" at bounding box center [296, 424] width 76 height 8
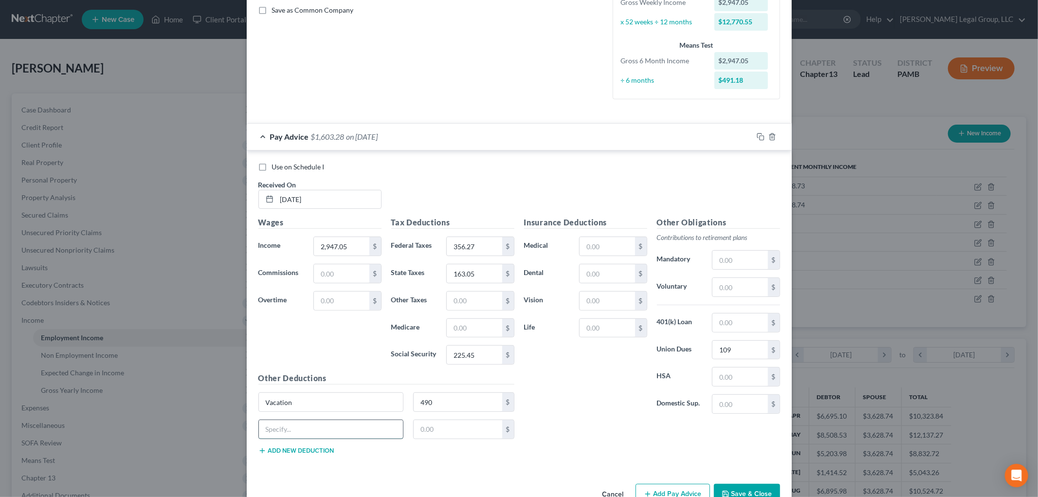
click at [305, 422] on input "text" at bounding box center [331, 429] width 145 height 18
click at [296, 448] on button "Add new deduction" at bounding box center [296, 451] width 76 height 8
click at [296, 453] on input "text" at bounding box center [331, 456] width 145 height 18
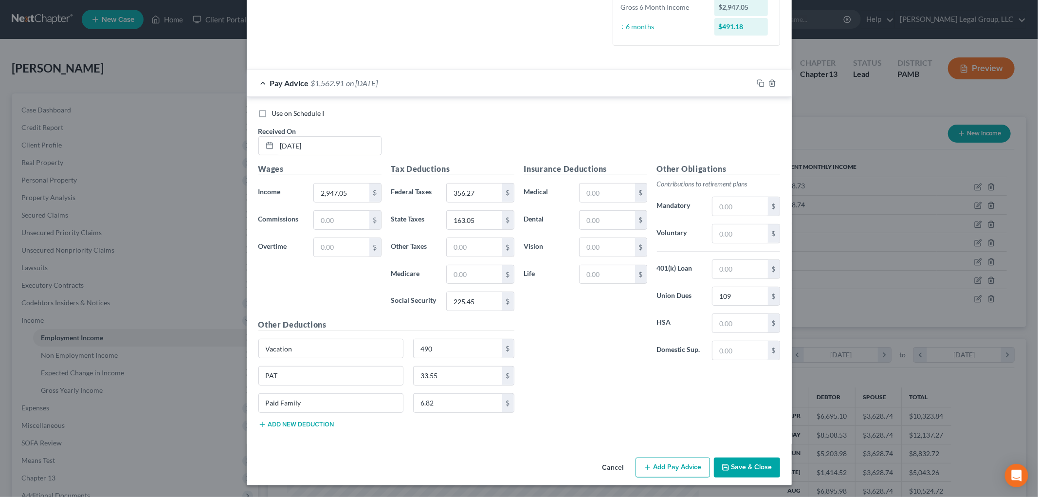
click at [660, 466] on button "Add Pay Advice" at bounding box center [672, 467] width 74 height 20
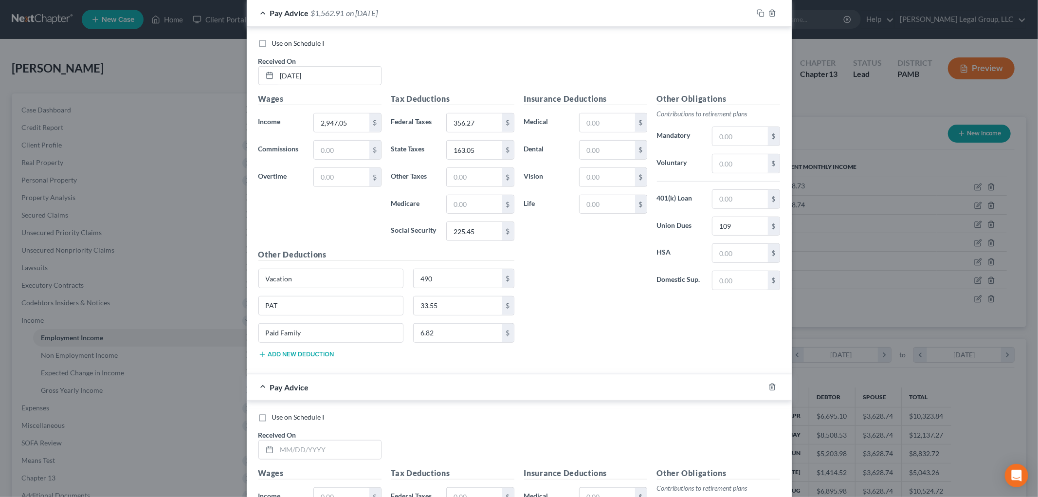
scroll to position [439, 0]
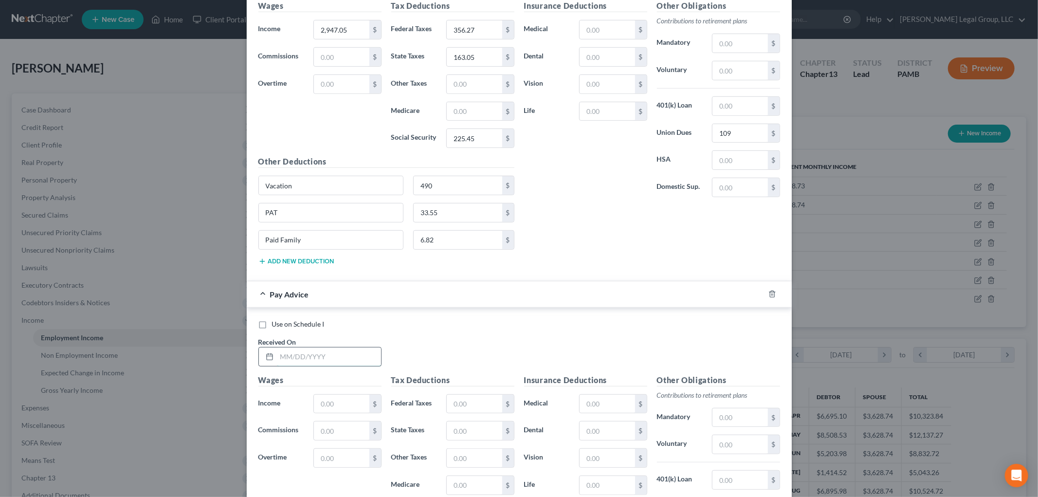
drag, startPoint x: 320, startPoint y: 361, endPoint x: 326, endPoint y: 361, distance: 6.3
click at [319, 361] on input "text" at bounding box center [329, 356] width 104 height 18
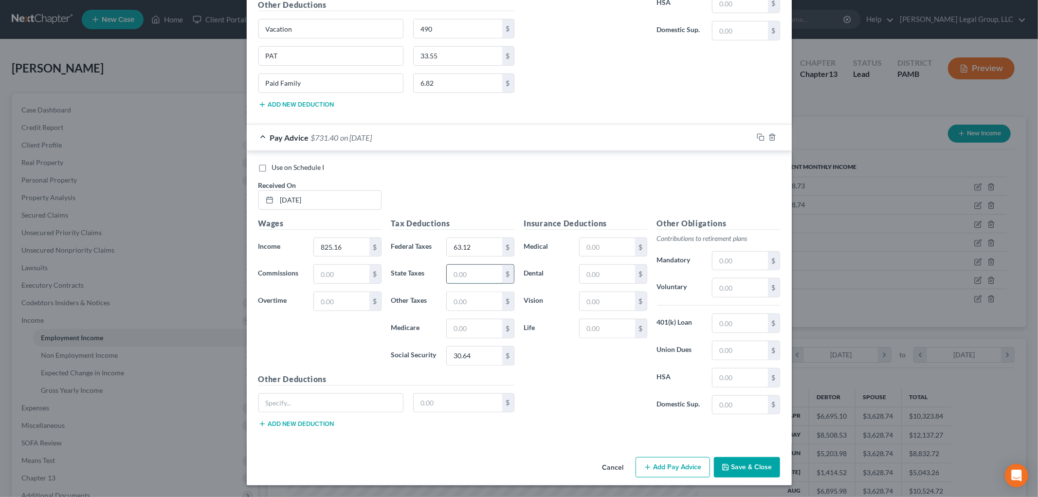
click at [459, 282] on input "text" at bounding box center [474, 274] width 55 height 18
click at [727, 347] on input "text" at bounding box center [739, 350] width 55 height 18
click at [313, 407] on input "text" at bounding box center [331, 403] width 145 height 18
click at [308, 426] on button "Add new deduction" at bounding box center [296, 424] width 76 height 8
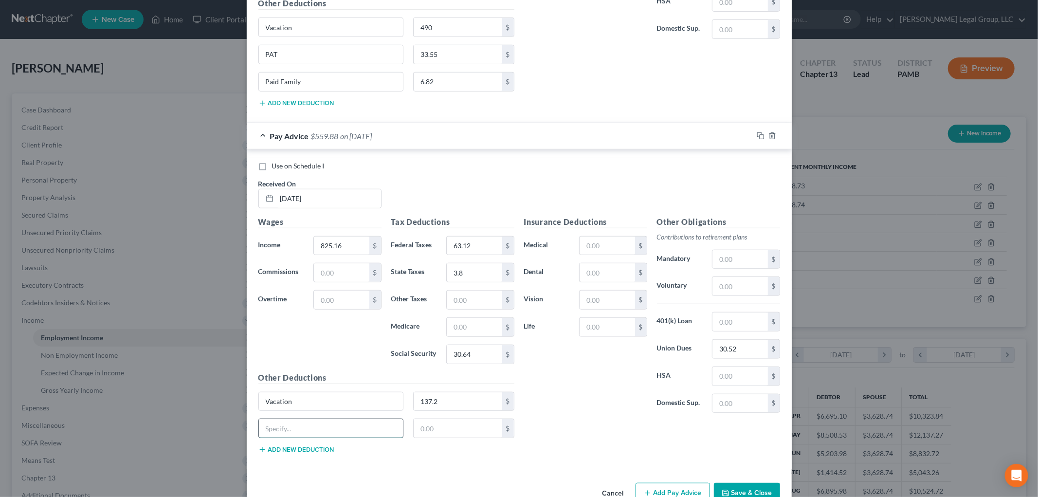
click at [308, 427] on input "text" at bounding box center [331, 428] width 145 height 18
click at [292, 448] on button "Add new deduction" at bounding box center [296, 450] width 76 height 8
drag, startPoint x: 310, startPoint y: 82, endPoint x: 201, endPoint y: 82, distance: 109.5
click at [201, 82] on div "New Income Source × Employment Type * Select Full or [DEMOGRAPHIC_DATA] Employm…" at bounding box center [519, 248] width 1038 height 497
drag, startPoint x: 312, startPoint y: 453, endPoint x: 342, endPoint y: 459, distance: 30.3
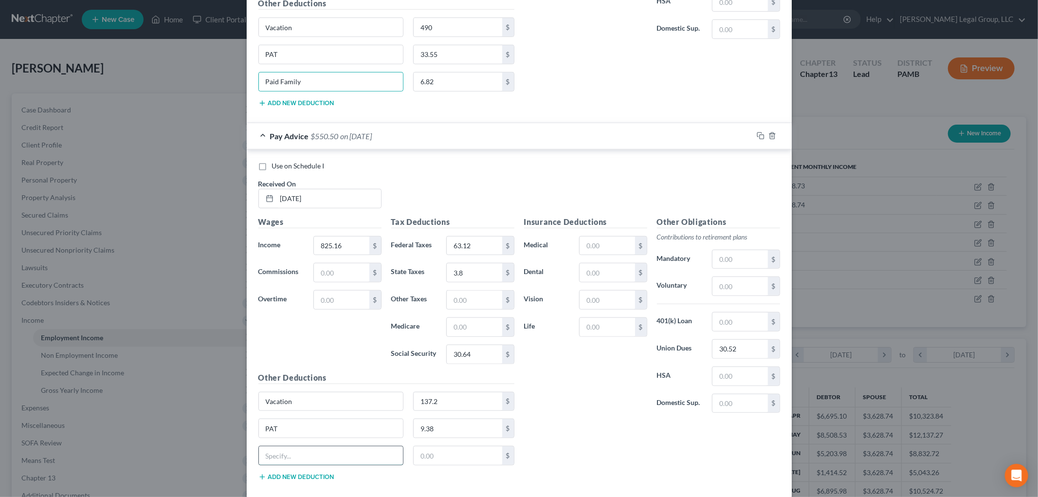
click at [312, 453] on input "text" at bounding box center [331, 455] width 145 height 18
paste input "Paid Family"
click at [444, 457] on input "text" at bounding box center [458, 455] width 89 height 18
click at [453, 454] on input "3." at bounding box center [458, 455] width 89 height 18
click at [453, 427] on input "9.38" at bounding box center [458, 428] width 89 height 18
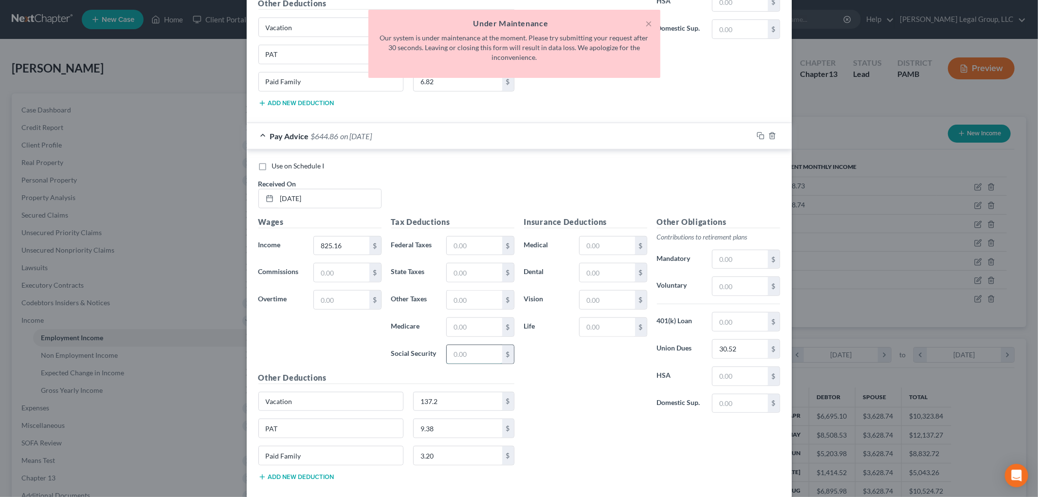
click at [474, 358] on input "text" at bounding box center [474, 354] width 55 height 18
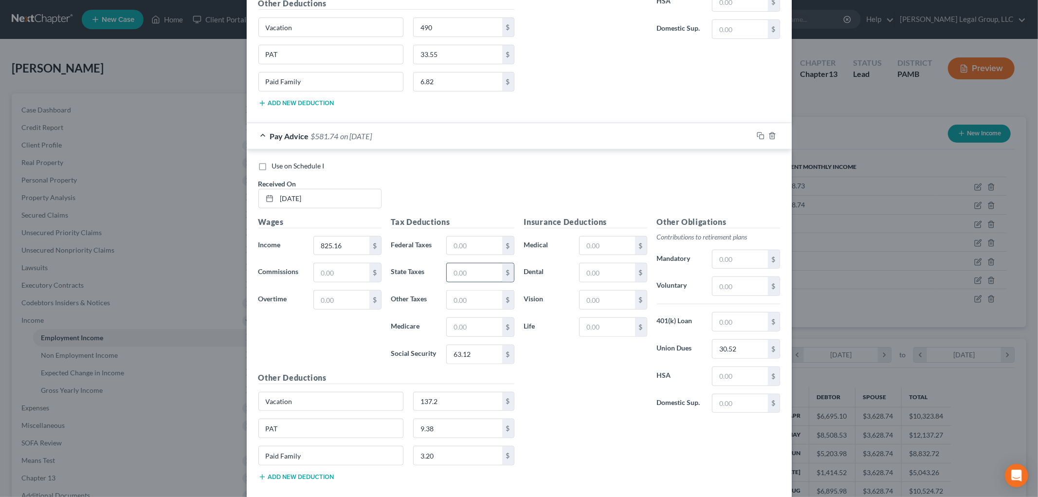
click at [478, 273] on input "text" at bounding box center [474, 272] width 55 height 18
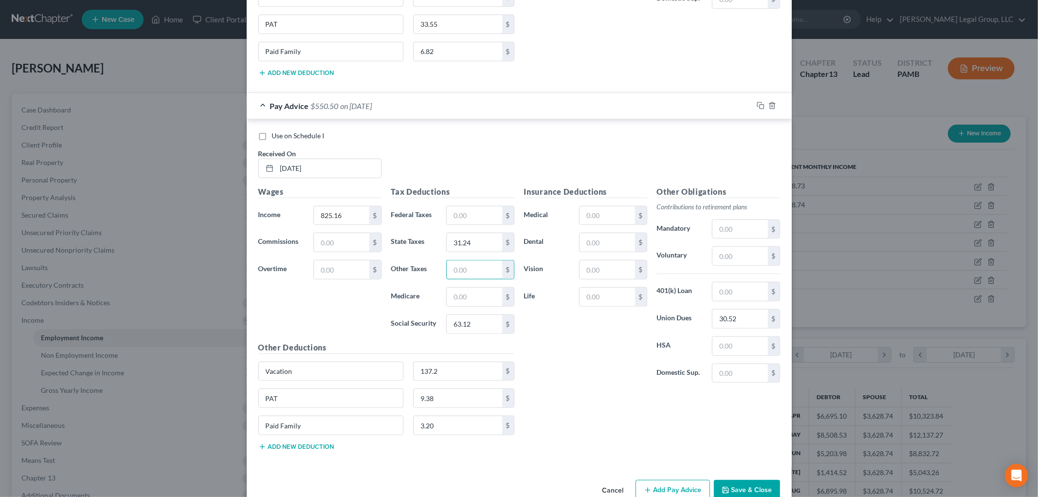
scroll to position [652, 0]
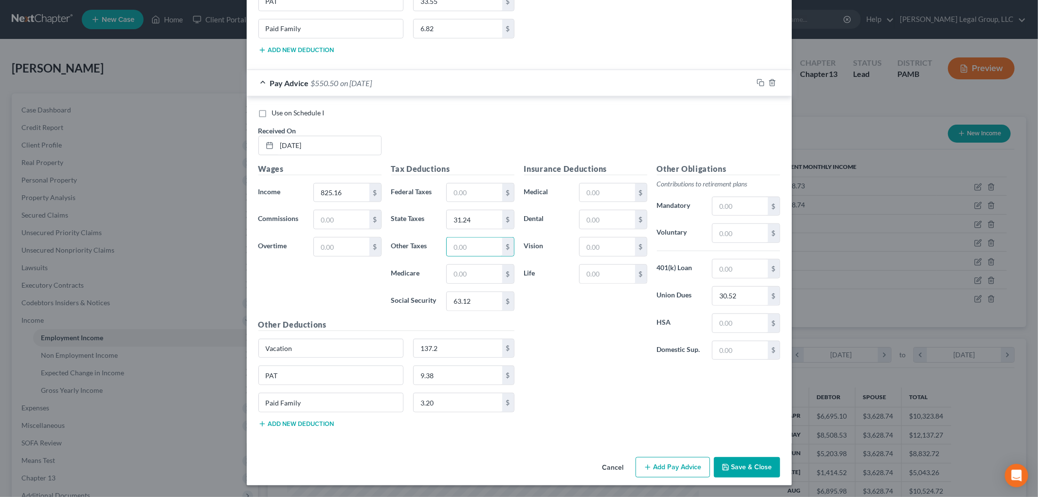
click at [760, 469] on button "Save & Close" at bounding box center [747, 467] width 66 height 20
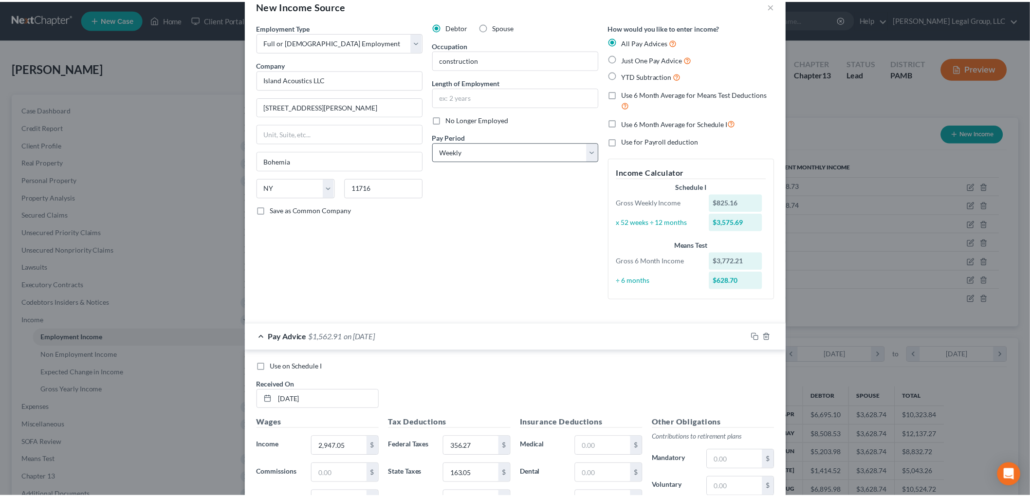
scroll to position [3, 0]
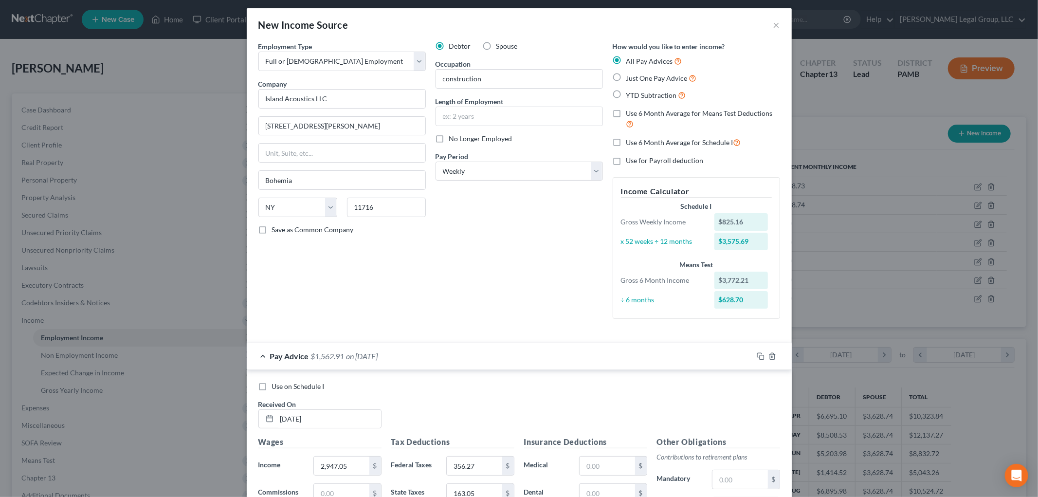
click at [449, 139] on label "No Longer Employed" at bounding box center [480, 139] width 63 height 10
click at [453, 139] on input "No Longer Employed" at bounding box center [456, 137] width 6 height 6
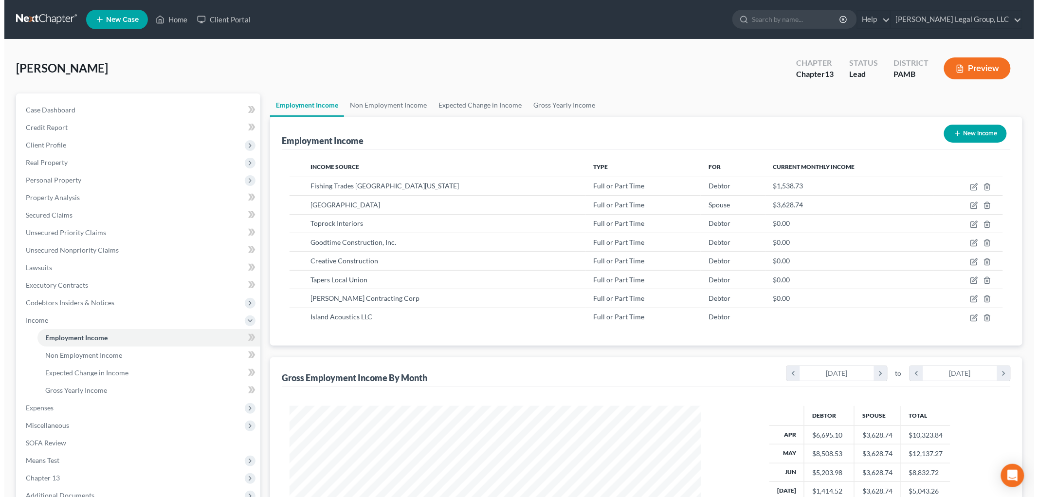
scroll to position [486367, 486143]
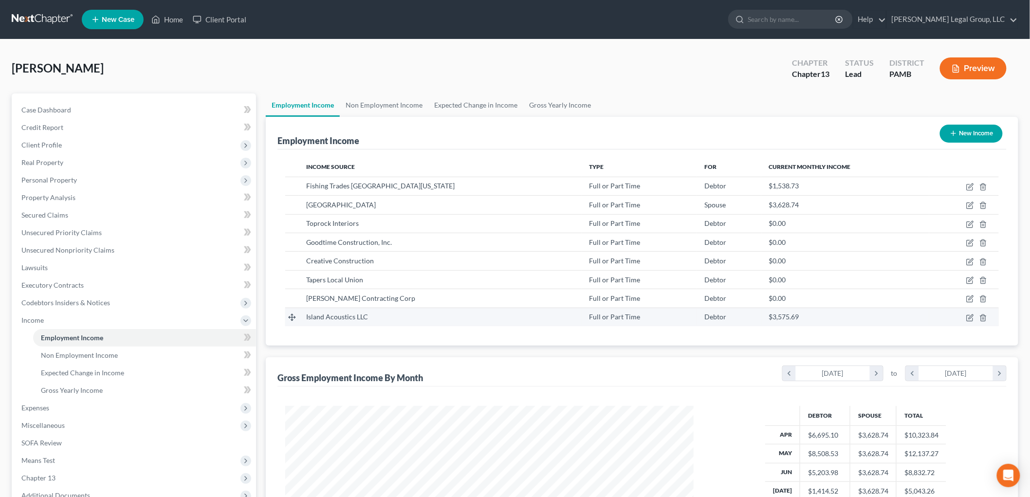
click at [965, 319] on td at bounding box center [964, 317] width 70 height 18
click at [967, 318] on icon "button" at bounding box center [970, 318] width 8 height 8
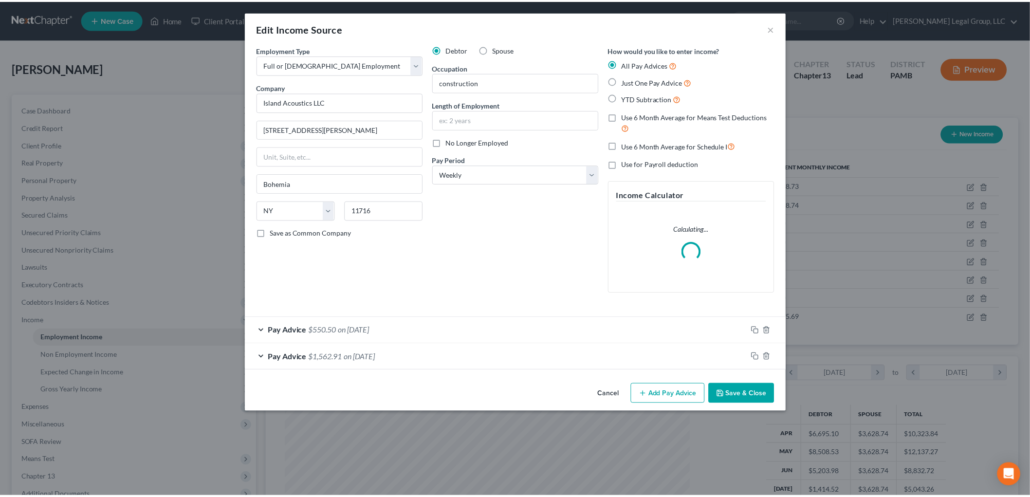
scroll to position [205, 431]
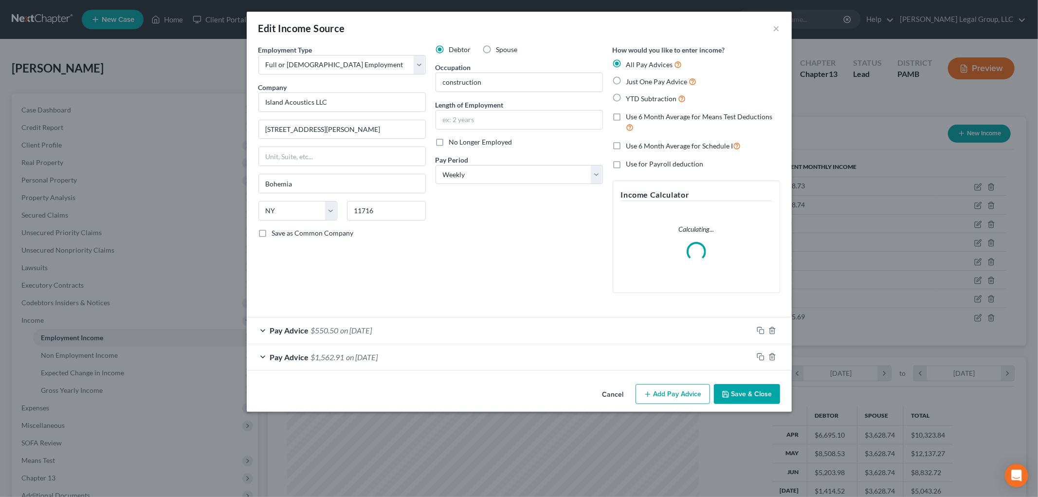
click at [449, 143] on label "No Longer Employed" at bounding box center [480, 142] width 63 height 10
click at [453, 143] on input "No Longer Employed" at bounding box center [456, 140] width 6 height 6
drag, startPoint x: 730, startPoint y: 388, endPoint x: 735, endPoint y: 392, distance: 6.6
click at [731, 389] on button "Save & Close" at bounding box center [747, 394] width 66 height 20
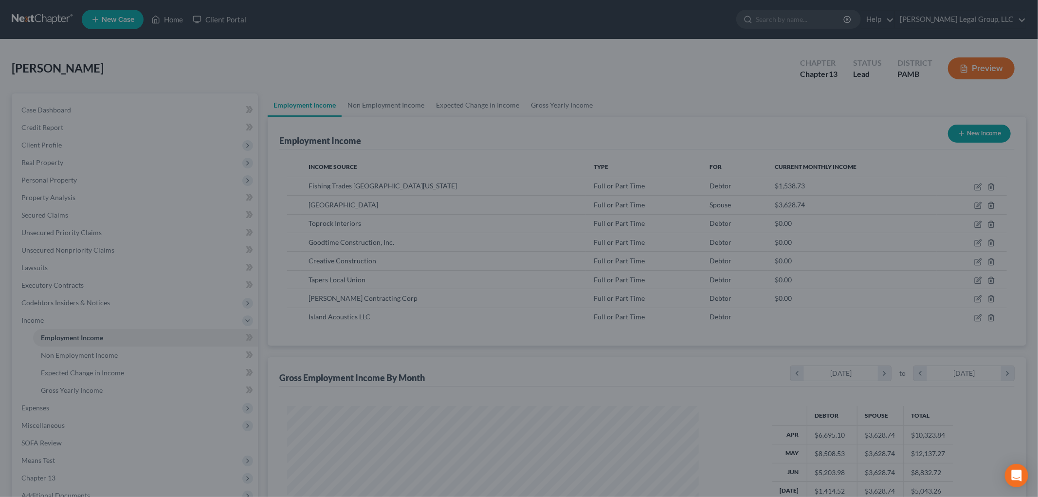
scroll to position [486367, 486143]
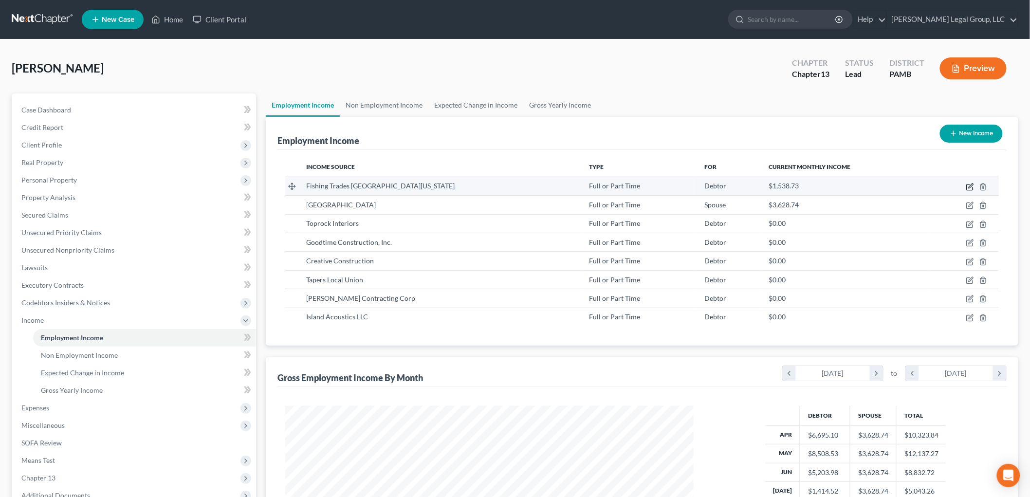
click at [972, 185] on icon "button" at bounding box center [970, 187] width 8 height 8
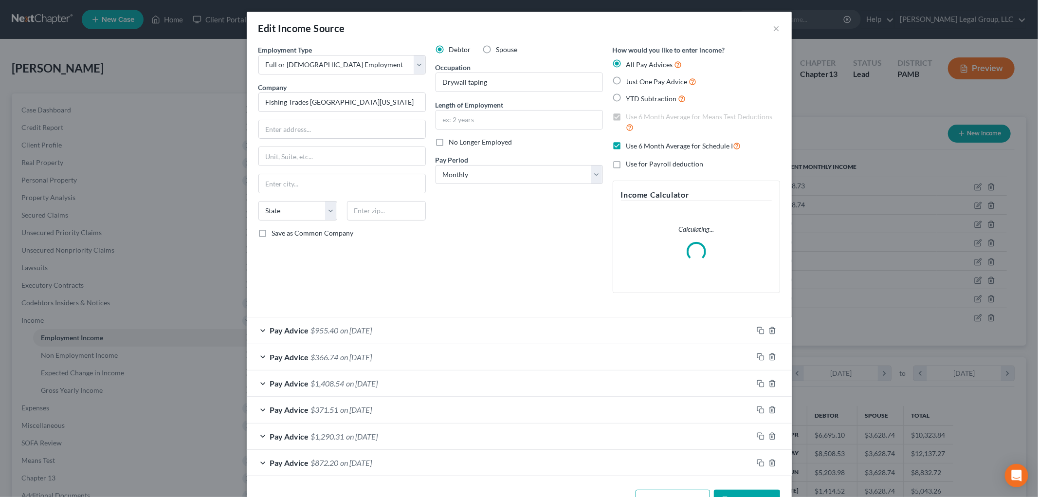
scroll to position [33, 0]
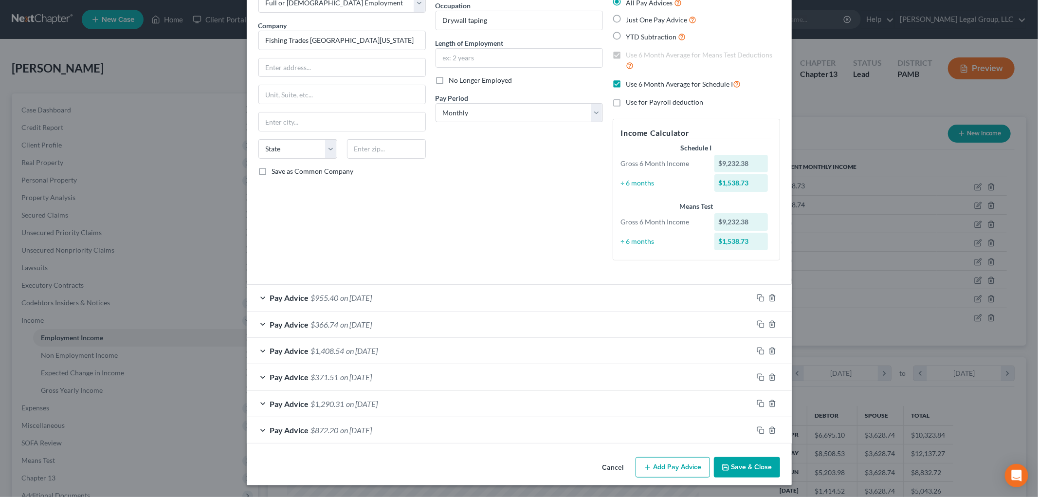
click at [672, 466] on button "Add Pay Advice" at bounding box center [672, 467] width 74 height 20
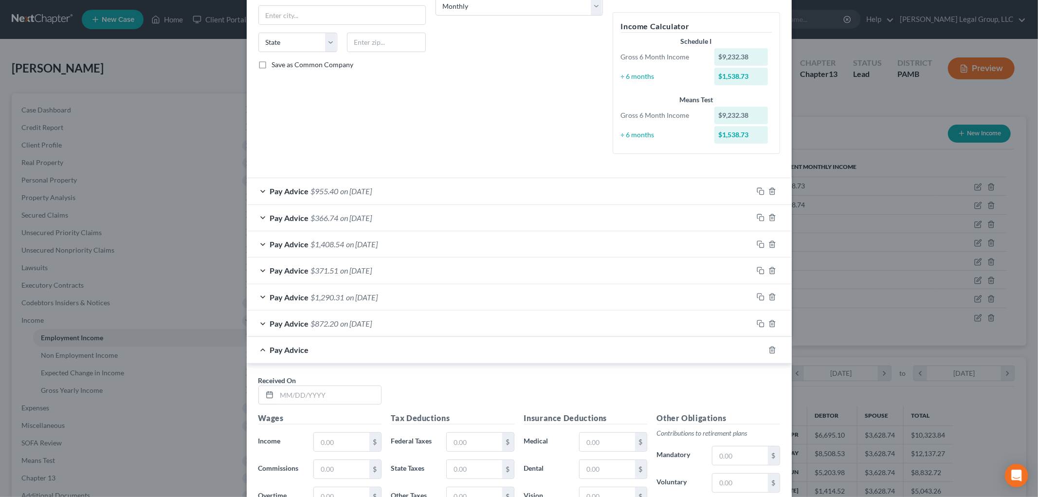
scroll to position [170, 0]
click at [348, 387] on input "text" at bounding box center [329, 393] width 104 height 18
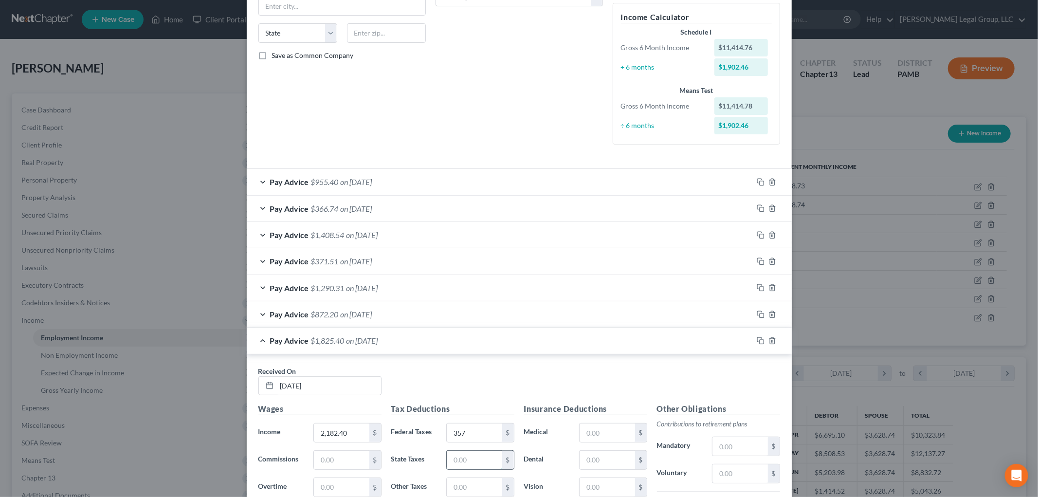
click at [472, 452] on input "text" at bounding box center [474, 460] width 55 height 18
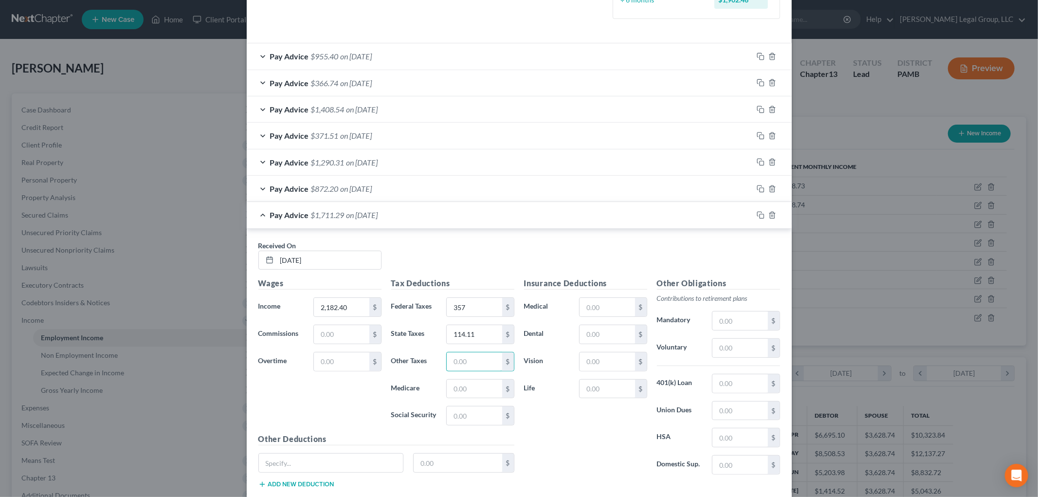
scroll to position [340, 0]
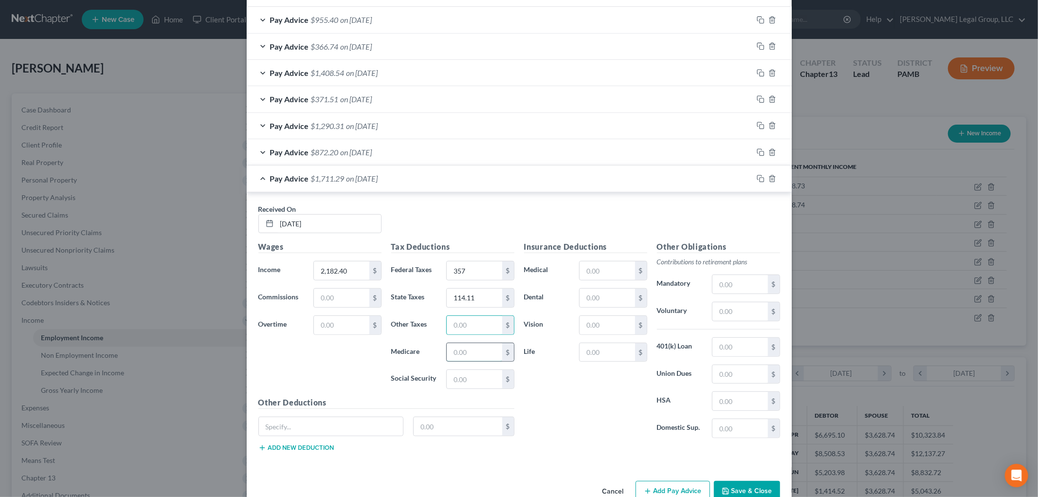
click at [465, 358] on input "text" at bounding box center [474, 352] width 55 height 18
click at [291, 448] on button "Add new deduction" at bounding box center [296, 448] width 76 height 8
click at [291, 448] on input "text" at bounding box center [331, 453] width 145 height 18
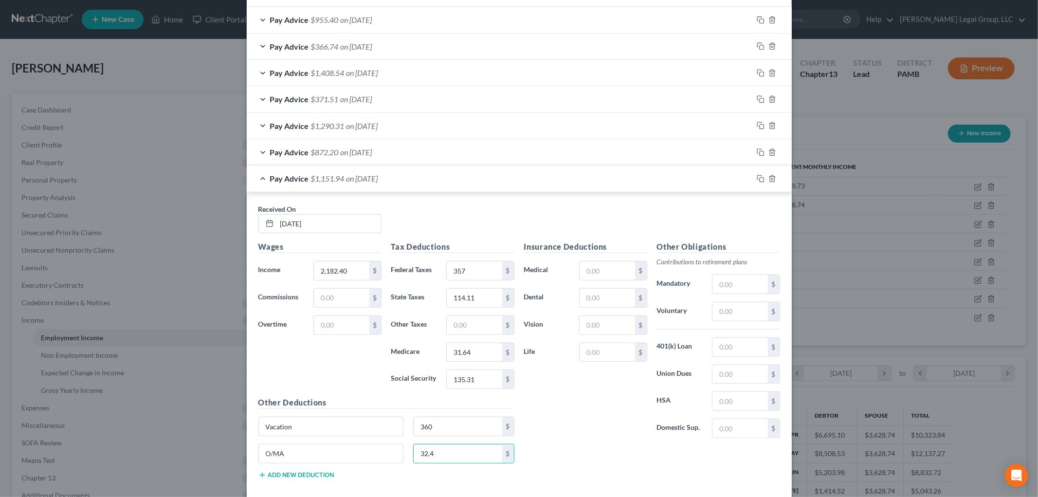
click at [295, 477] on button "Add new deduction" at bounding box center [296, 475] width 76 height 8
click at [295, 477] on input "text" at bounding box center [331, 480] width 145 height 18
click at [728, 367] on input "text" at bounding box center [739, 374] width 55 height 18
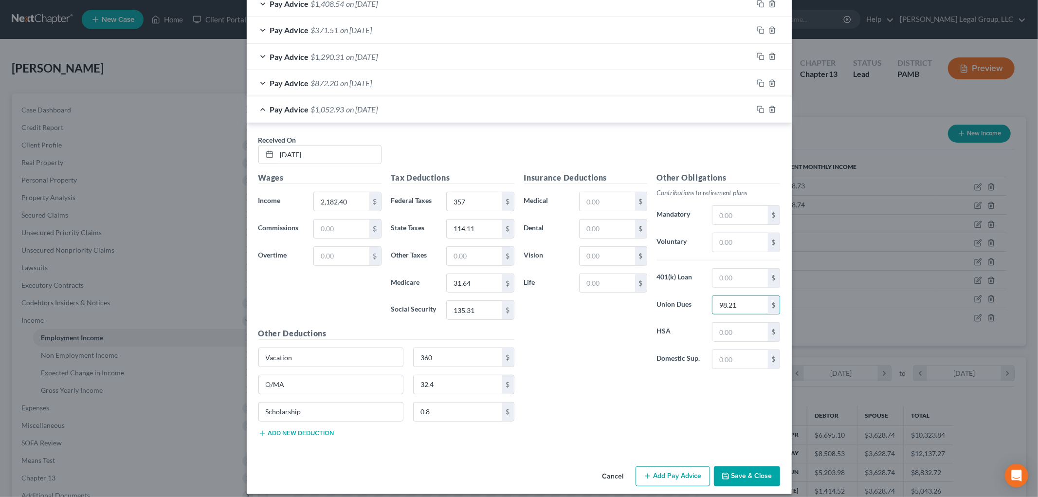
scroll to position [419, 0]
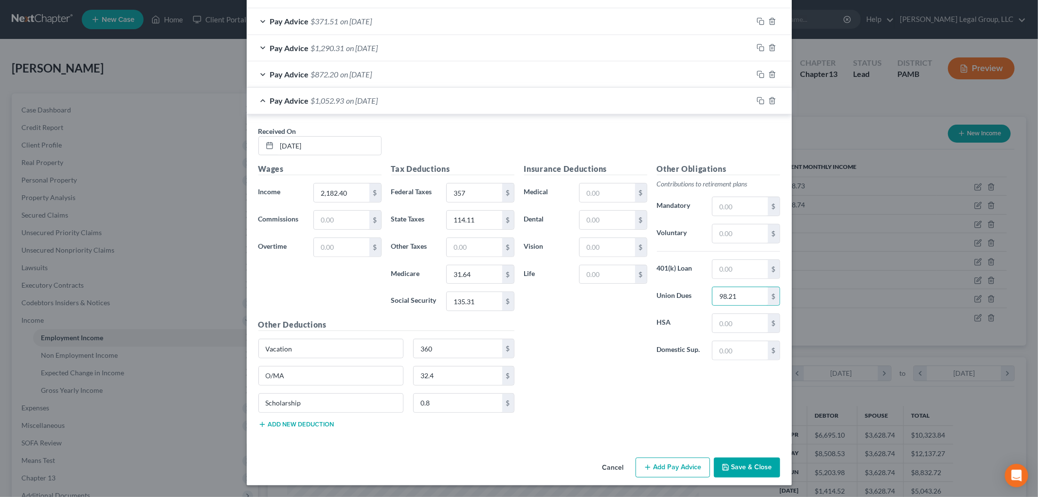
click at [303, 427] on button "Add new deduction" at bounding box center [296, 424] width 76 height 8
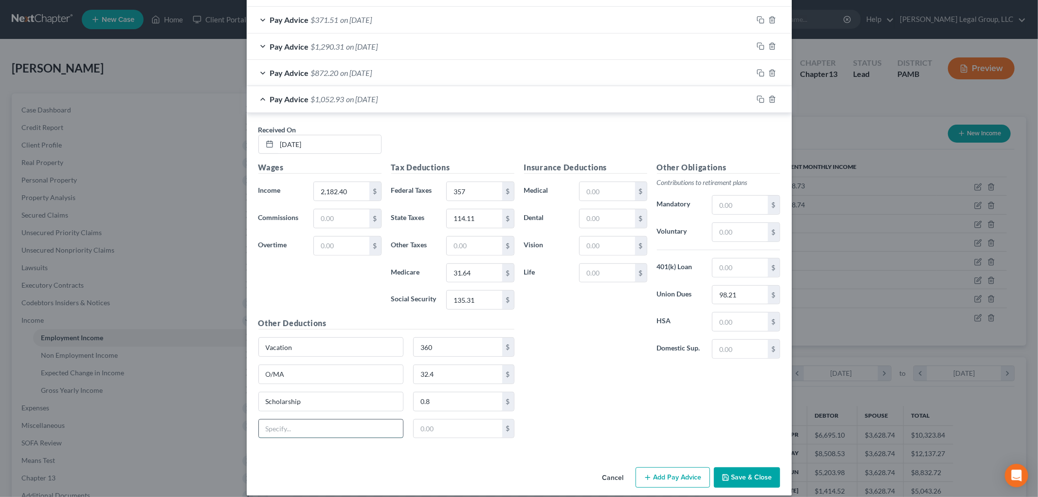
click at [307, 426] on input "text" at bounding box center [331, 428] width 145 height 18
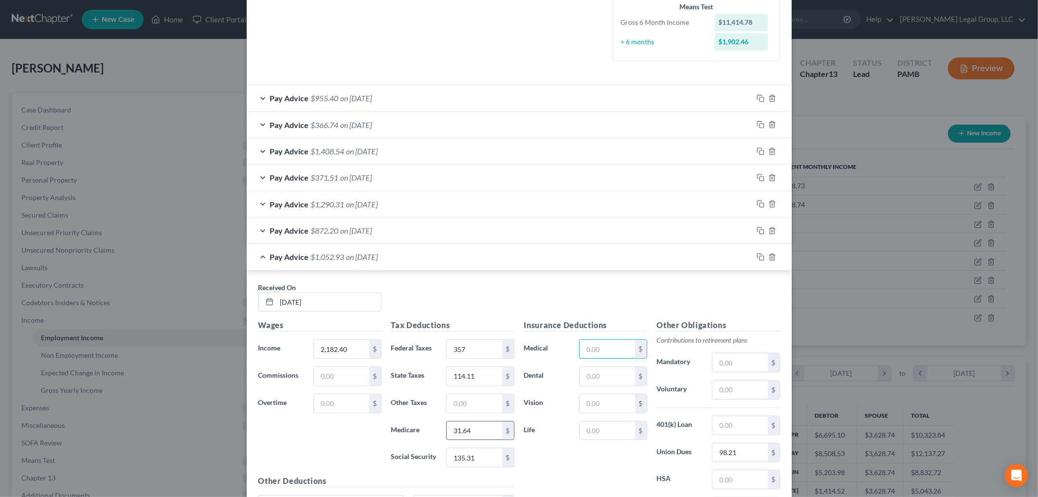
scroll to position [256, 0]
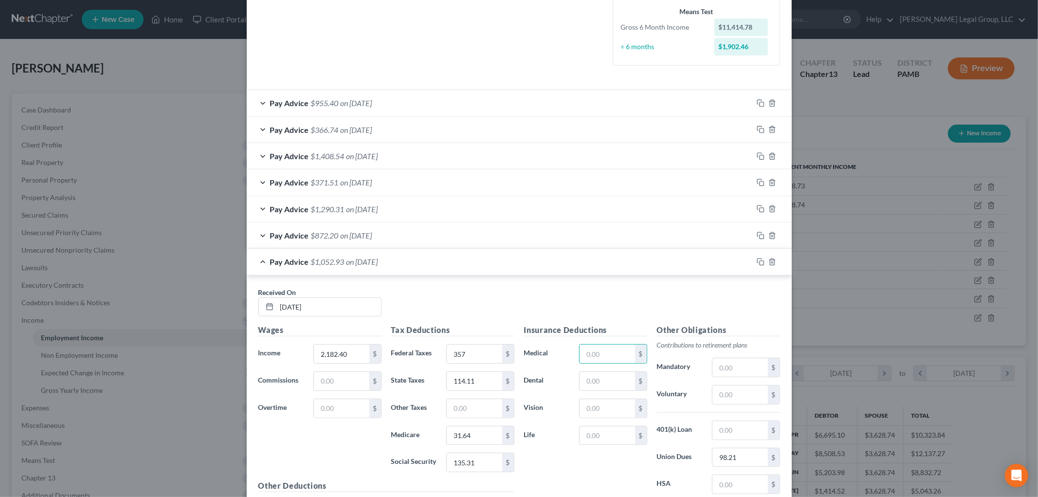
click at [409, 182] on div "Pay Advice $371.51 on [DATE]" at bounding box center [500, 182] width 506 height 26
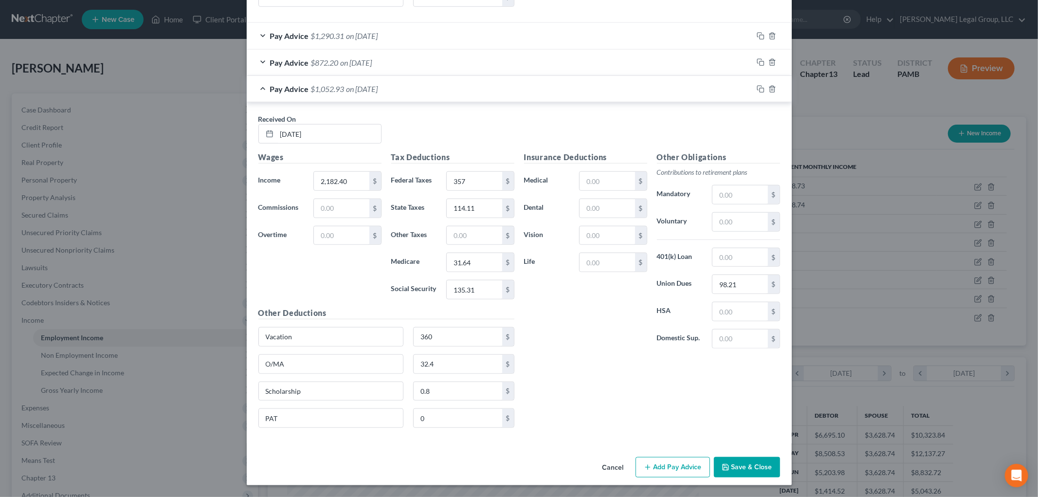
scroll to position [773, 0]
click at [679, 471] on button "Add Pay Advice" at bounding box center [672, 467] width 74 height 20
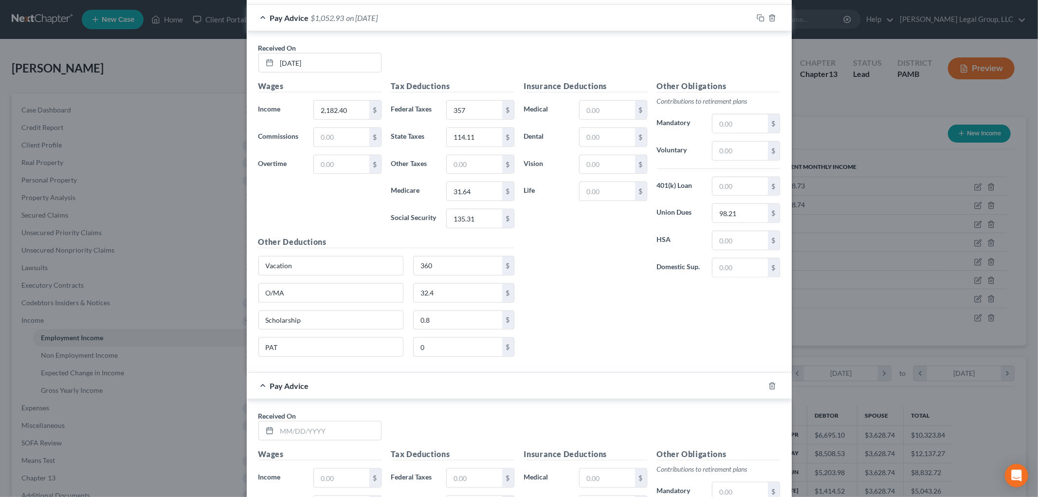
scroll to position [935, 0]
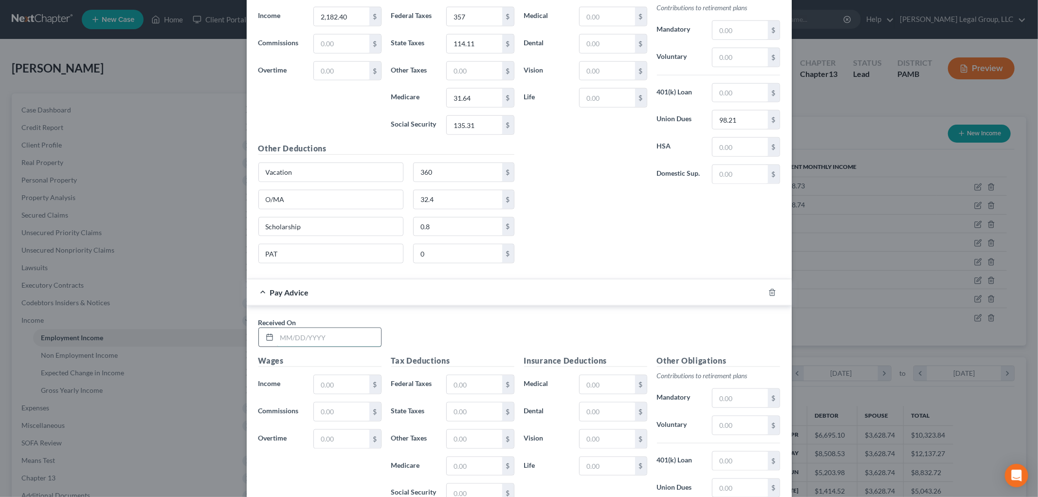
click at [348, 339] on input "text" at bounding box center [329, 337] width 104 height 18
drag, startPoint x: 460, startPoint y: 386, endPoint x: 455, endPoint y: 385, distance: 5.4
click at [460, 386] on input "text" at bounding box center [474, 384] width 55 height 18
click at [476, 411] on input "text" at bounding box center [474, 411] width 55 height 18
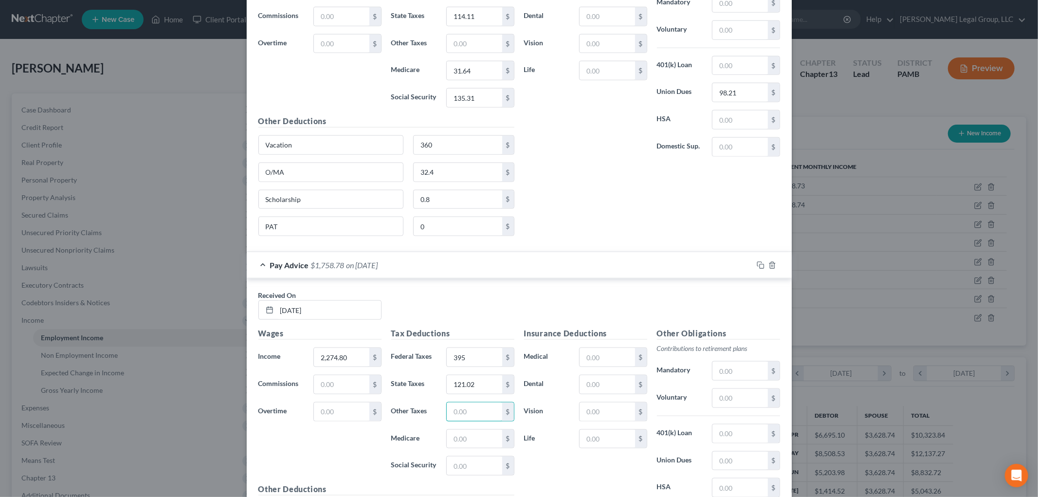
scroll to position [989, 0]
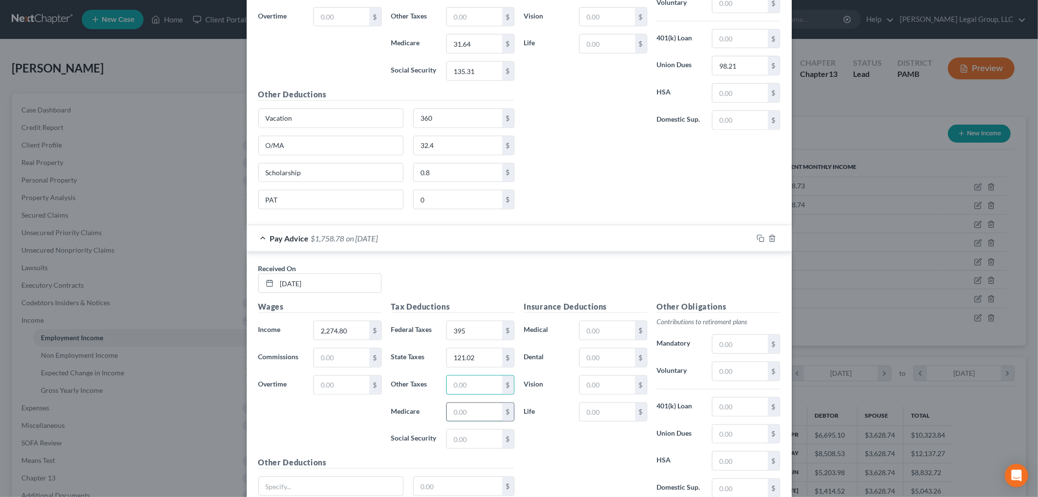
click at [459, 412] on input "text" at bounding box center [474, 412] width 55 height 18
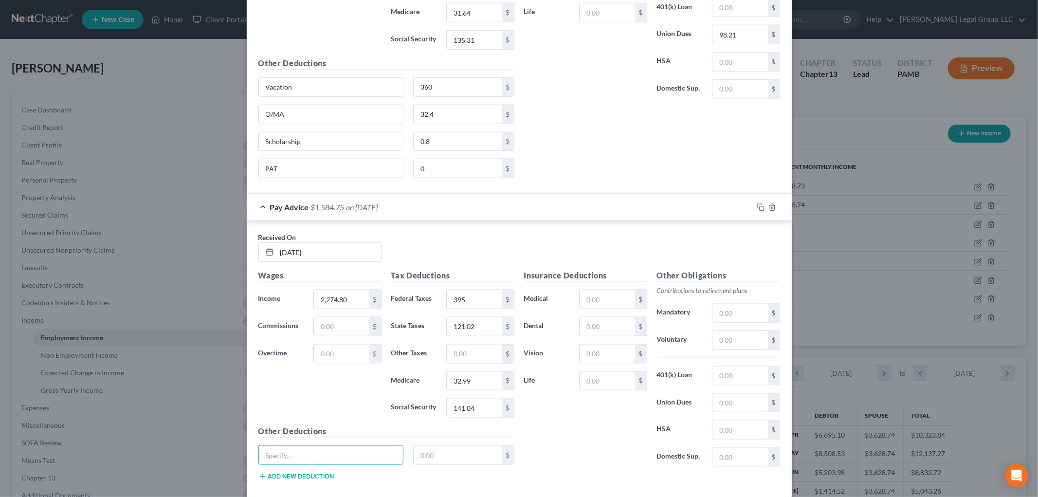
scroll to position [1045, 0]
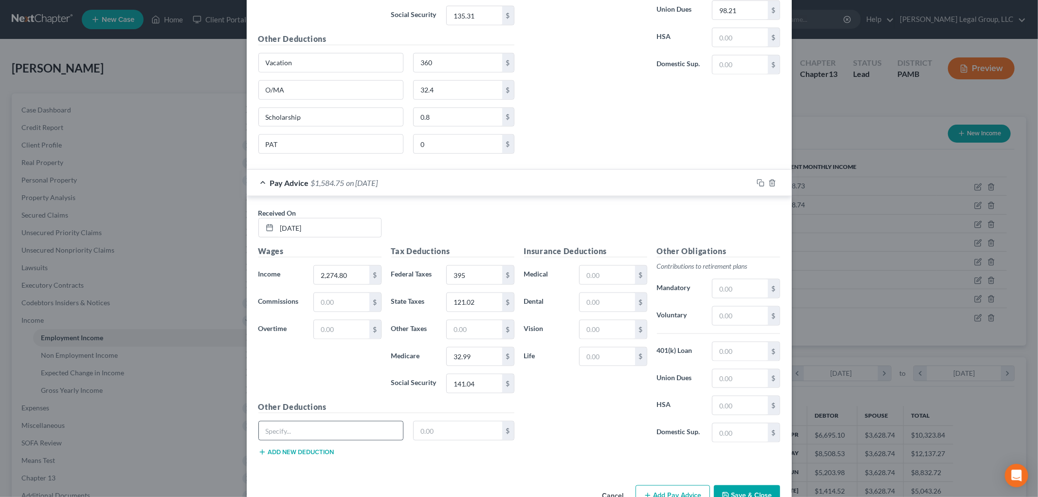
click at [383, 440] on div at bounding box center [330, 430] width 145 height 19
click at [382, 435] on input "text" at bounding box center [331, 430] width 145 height 18
click at [314, 456] on button "Add new deduction" at bounding box center [296, 452] width 76 height 8
click at [311, 462] on input "text" at bounding box center [331, 458] width 145 height 18
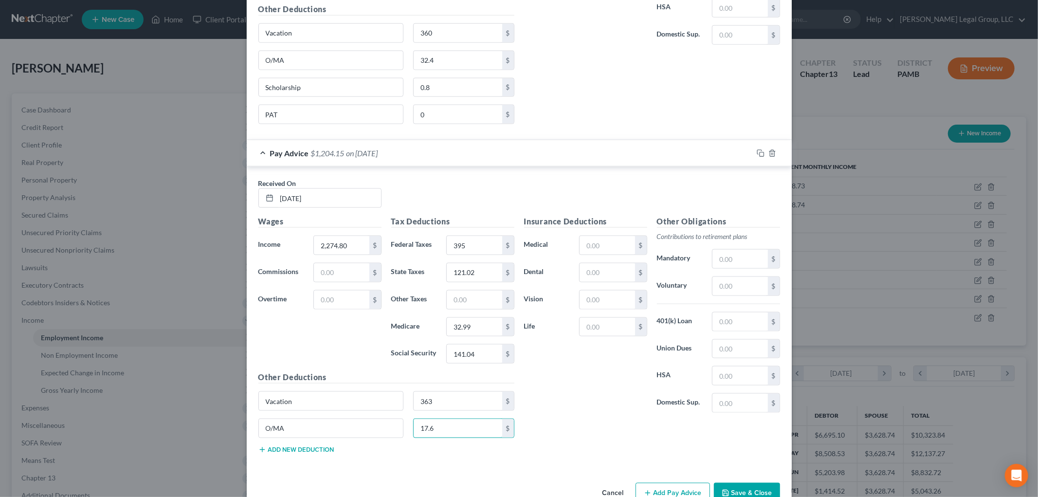
scroll to position [1099, 0]
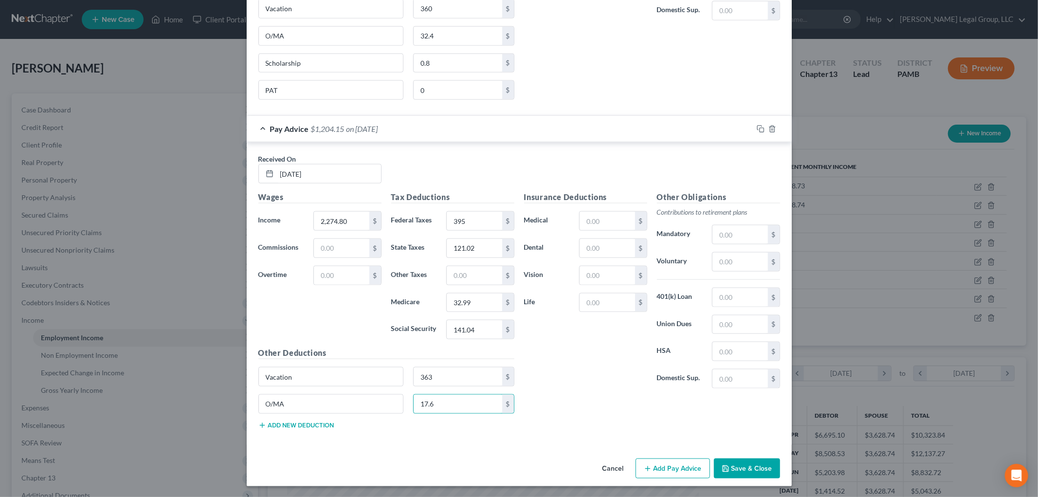
click at [300, 429] on button "Add new deduction" at bounding box center [296, 425] width 76 height 8
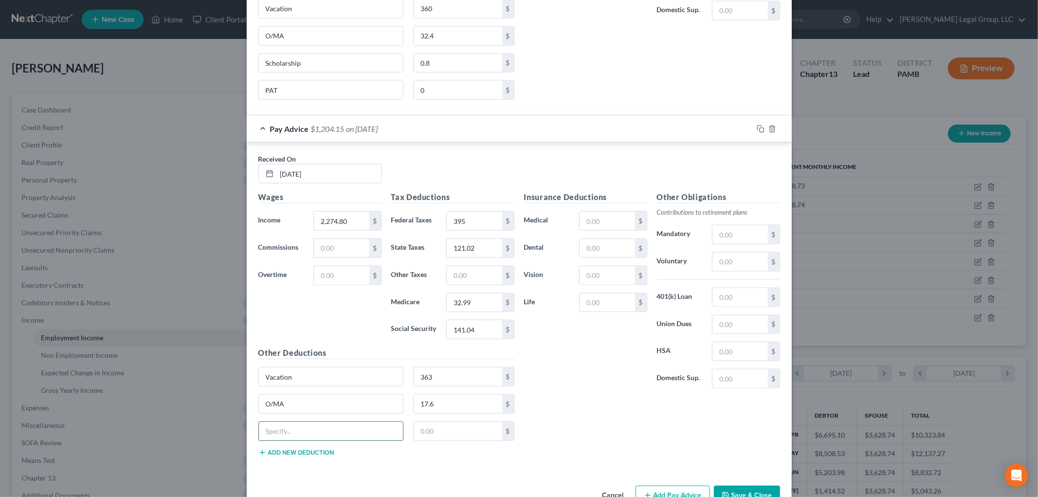
click at [301, 440] on input "text" at bounding box center [331, 431] width 145 height 18
click at [302, 453] on button "Add new deduction" at bounding box center [296, 453] width 76 height 8
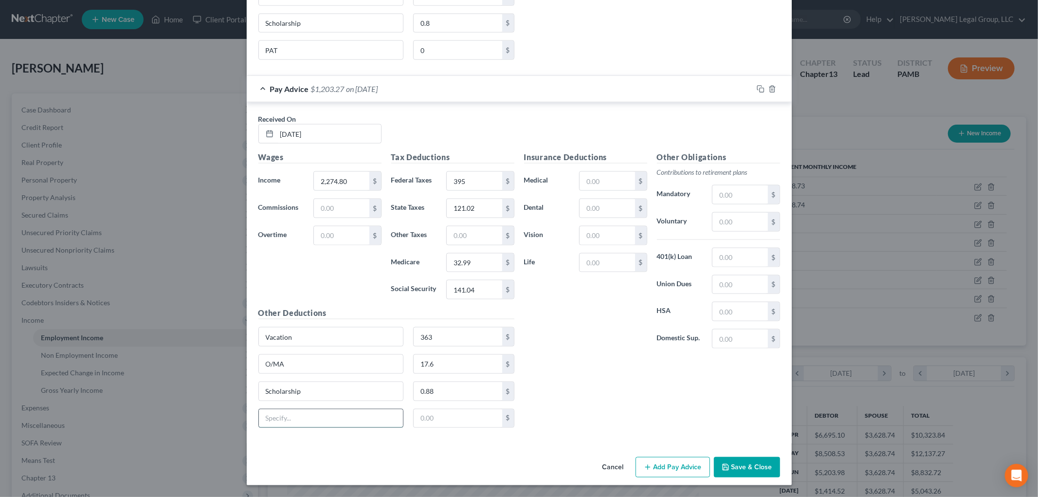
click at [300, 420] on input "text" at bounding box center [331, 418] width 145 height 18
click at [738, 285] on input "text" at bounding box center [739, 284] width 55 height 18
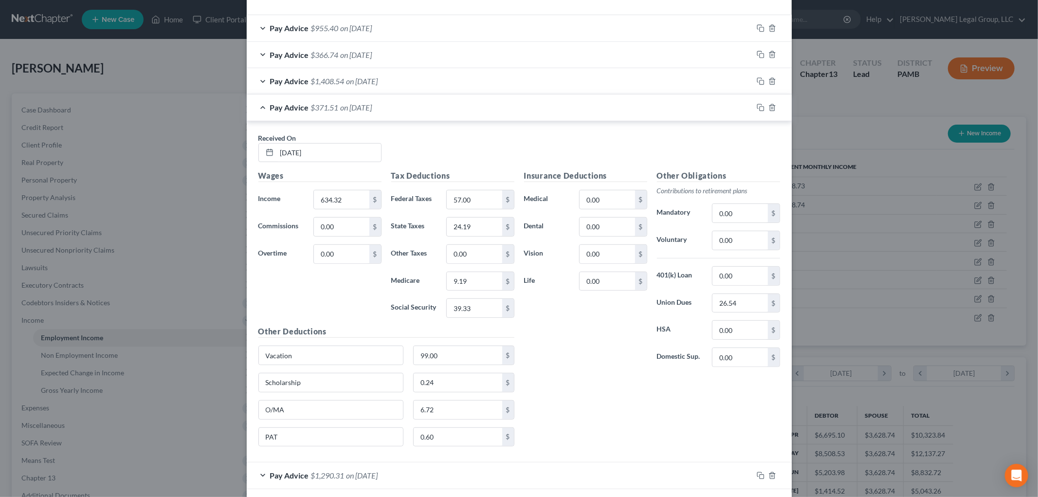
scroll to position [493, 0]
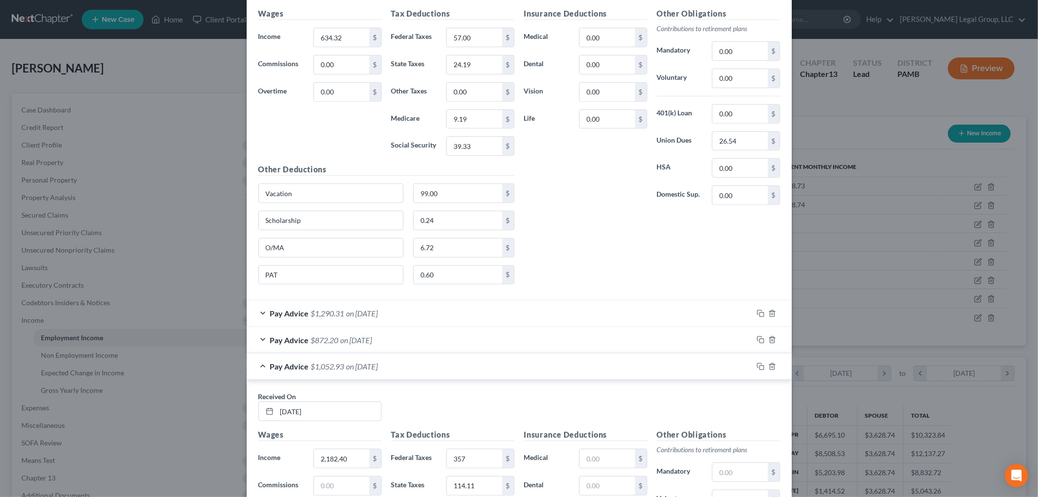
click at [451, 341] on div "Pay Advice $872.20 on [DATE]" at bounding box center [500, 340] width 506 height 26
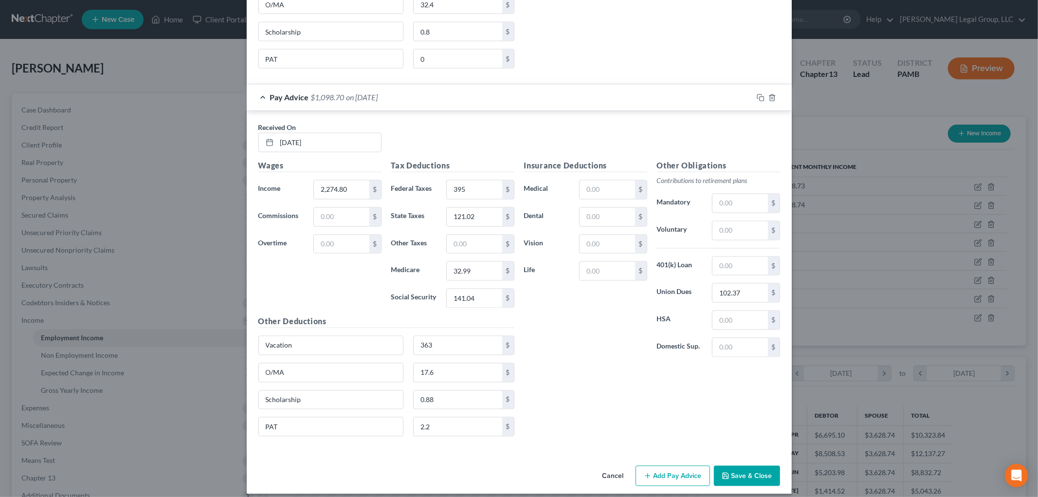
scroll to position [1485, 0]
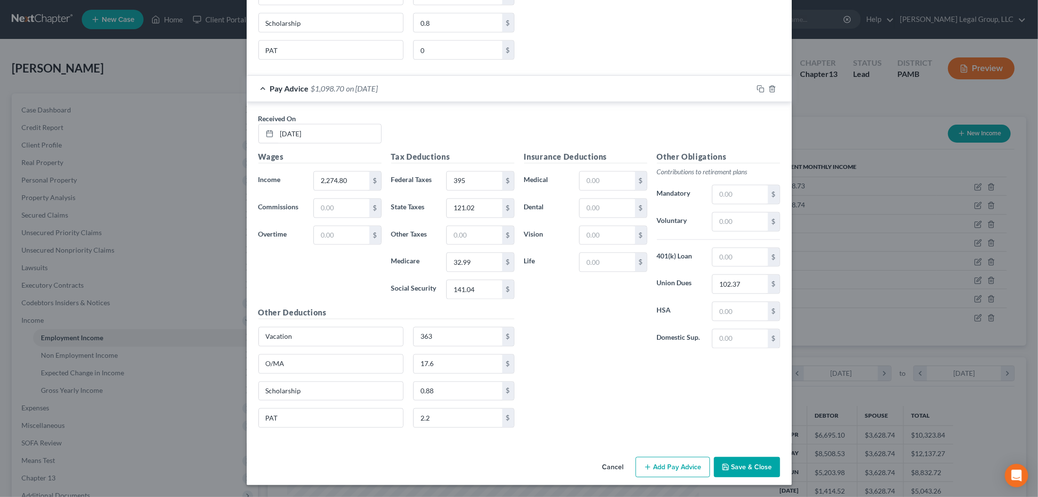
click at [648, 467] on icon "button" at bounding box center [648, 467] width 8 height 8
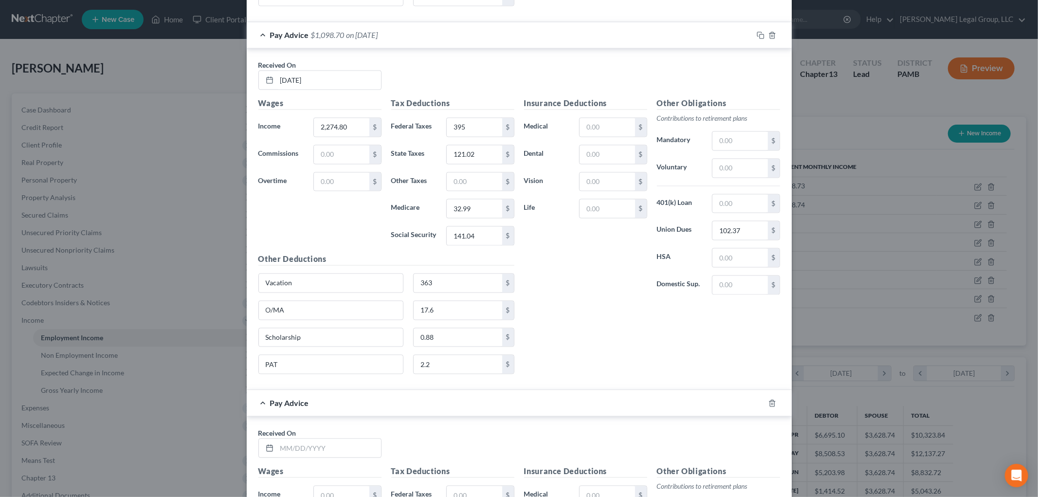
scroll to position [1755, 0]
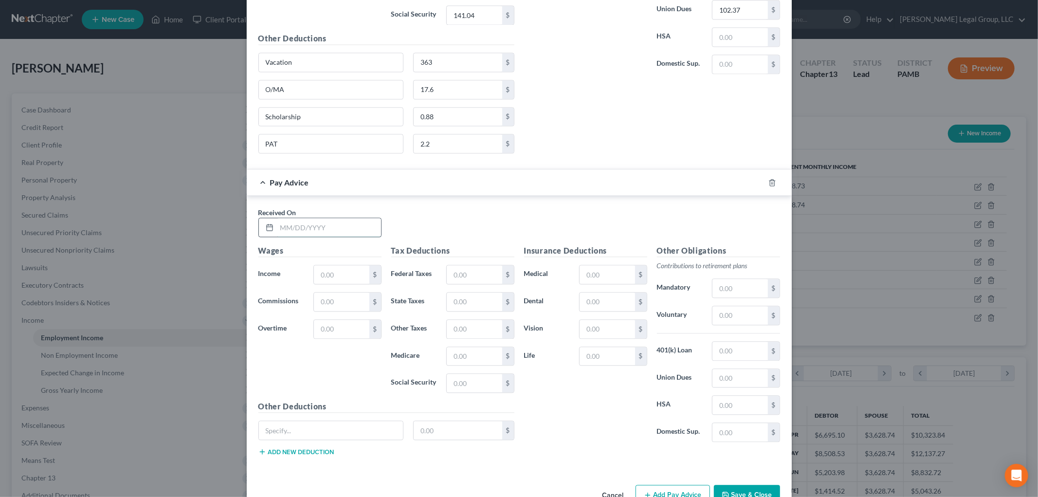
click at [331, 234] on input "text" at bounding box center [329, 227] width 104 height 18
click at [472, 272] on input "text" at bounding box center [474, 274] width 55 height 18
click at [471, 311] on input "text" at bounding box center [474, 301] width 55 height 18
click at [304, 455] on button "Add new deduction" at bounding box center [296, 452] width 76 height 8
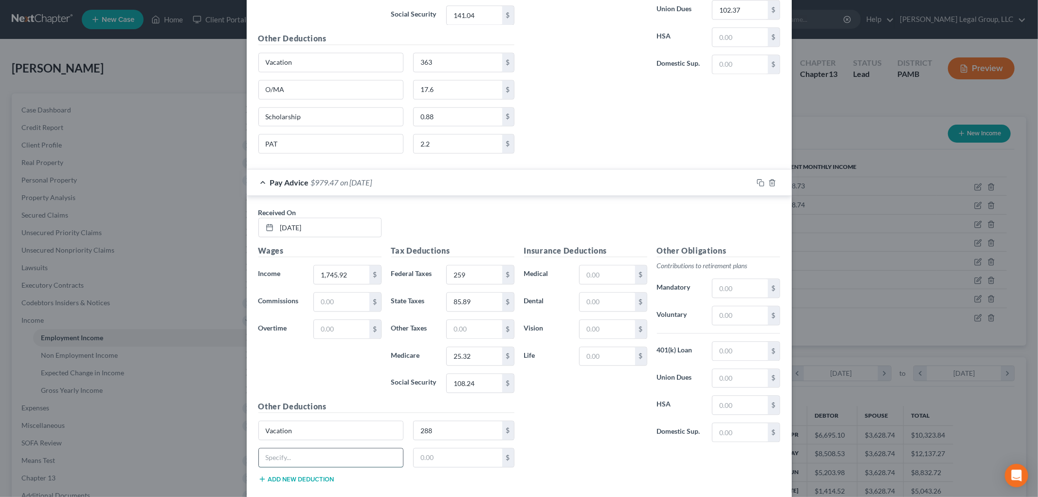
click at [304, 457] on input "text" at bounding box center [331, 457] width 145 height 18
click at [286, 483] on button "Add new deduction" at bounding box center [296, 479] width 76 height 8
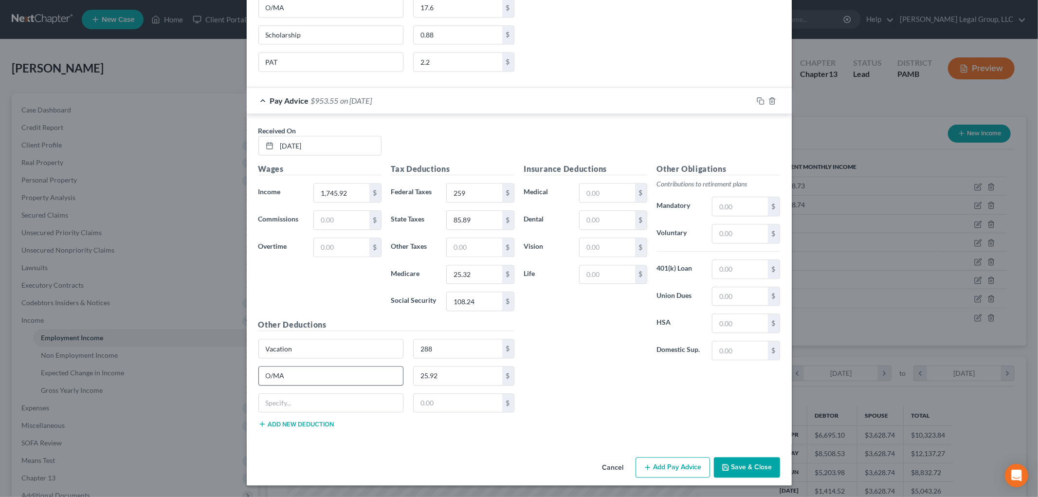
scroll to position [1842, 0]
click at [289, 406] on input "text" at bounding box center [331, 403] width 145 height 18
click at [274, 424] on button "Add new deduction" at bounding box center [296, 424] width 76 height 8
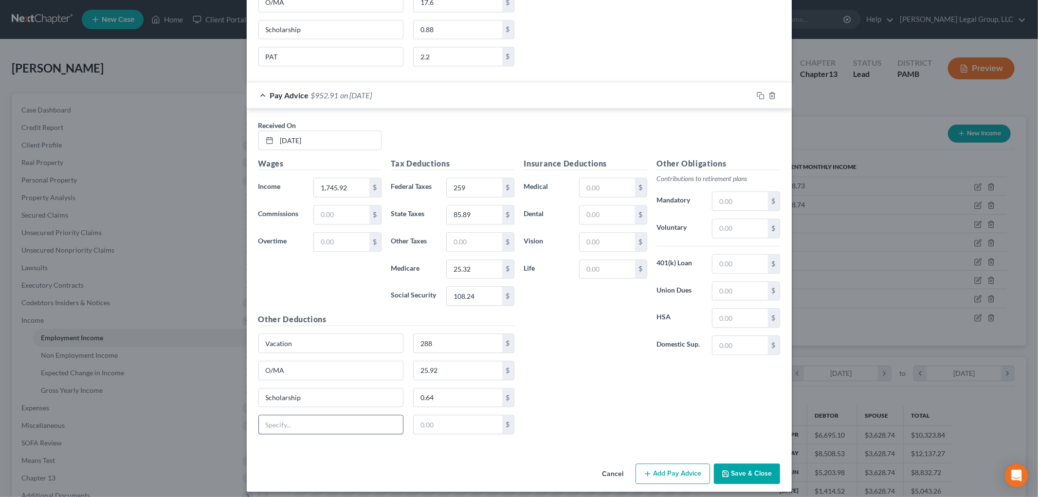
drag, startPoint x: 274, startPoint y: 424, endPoint x: 289, endPoint y: 428, distance: 14.8
click at [288, 428] on input "text" at bounding box center [331, 424] width 145 height 18
click at [720, 300] on input "text" at bounding box center [739, 291] width 55 height 18
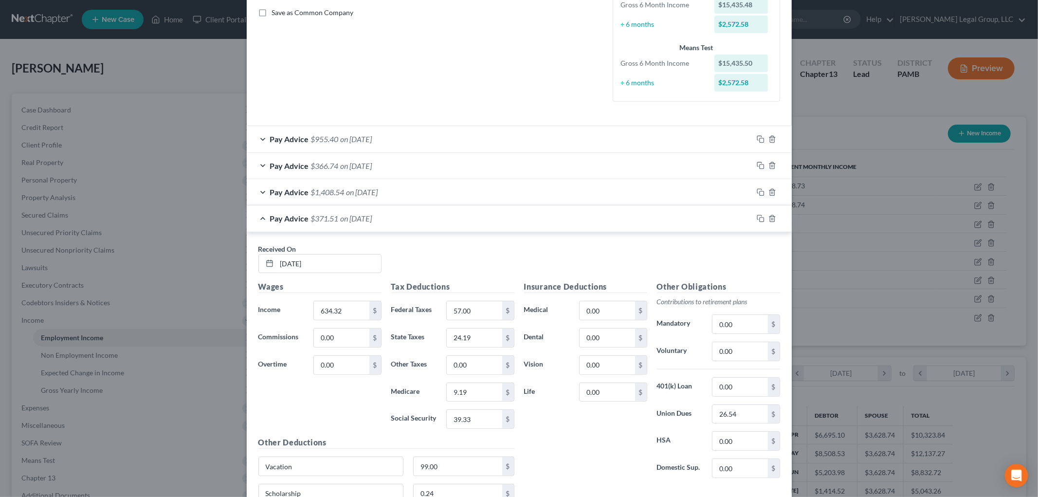
scroll to position [220, 0]
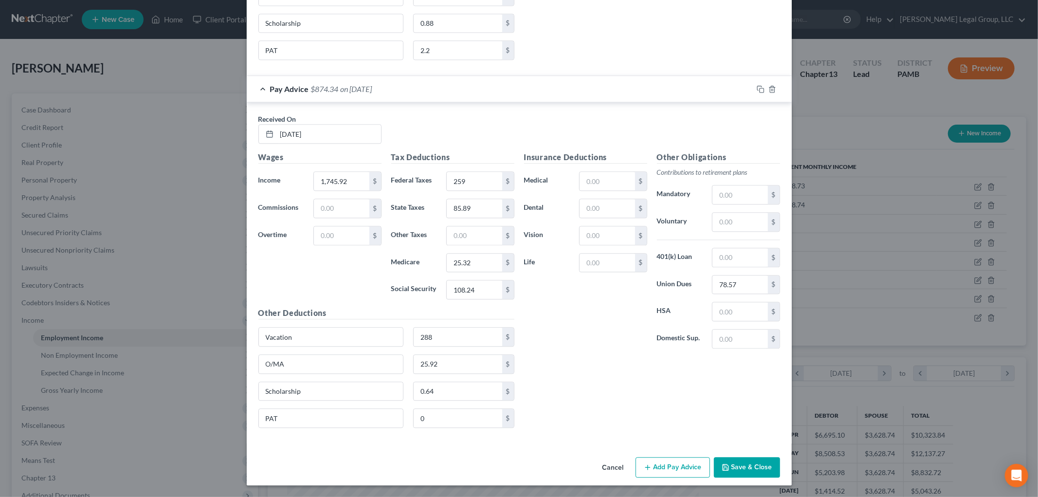
click at [677, 468] on button "Add Pay Advice" at bounding box center [672, 467] width 74 height 20
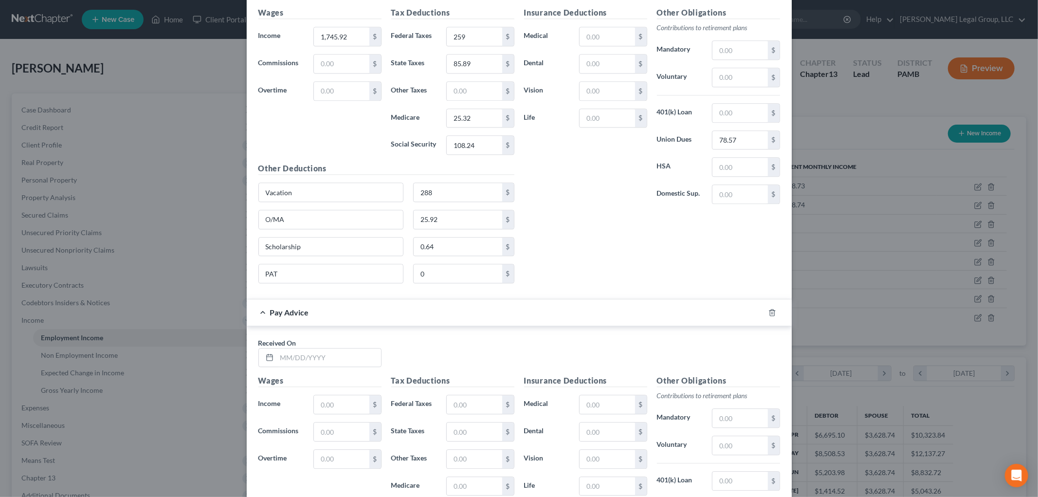
scroll to position [2124, 0]
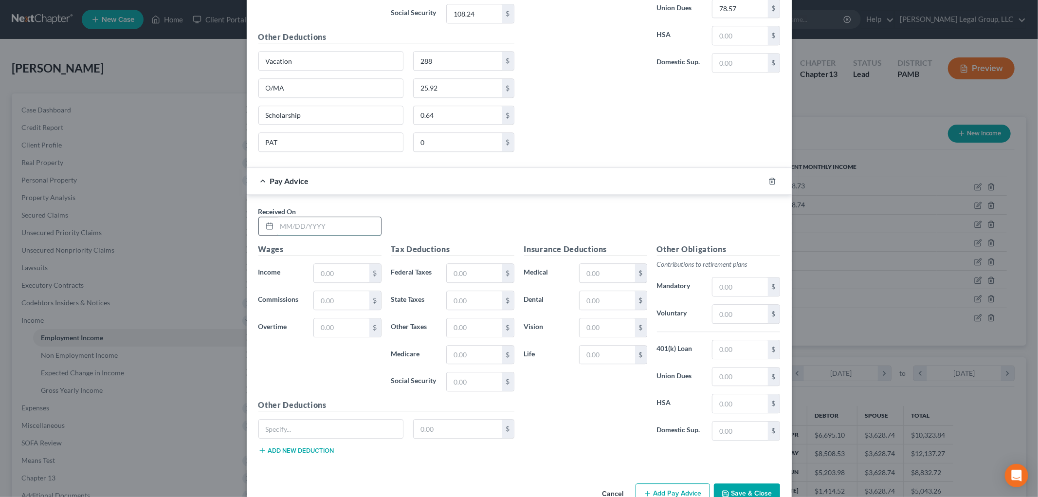
click at [326, 235] on input "text" at bounding box center [329, 226] width 104 height 18
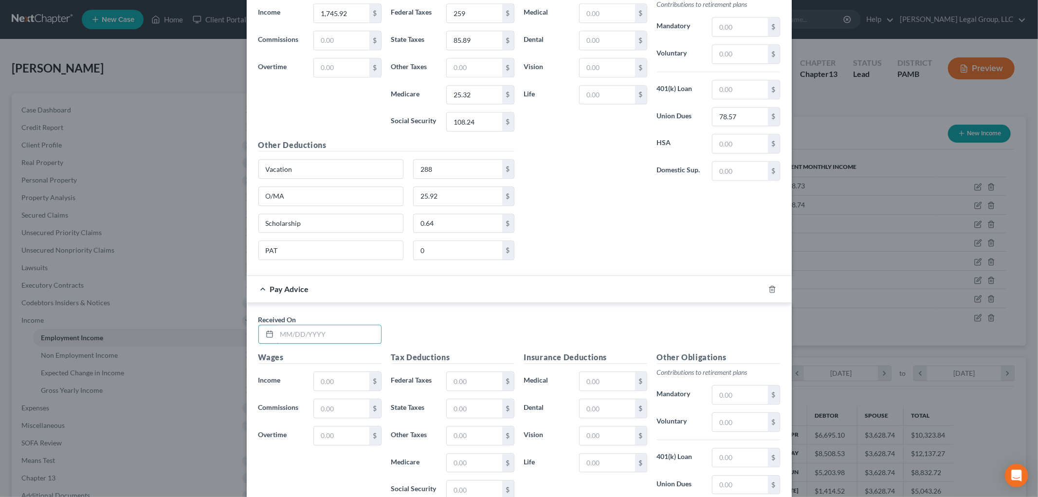
scroll to position [2156, 0]
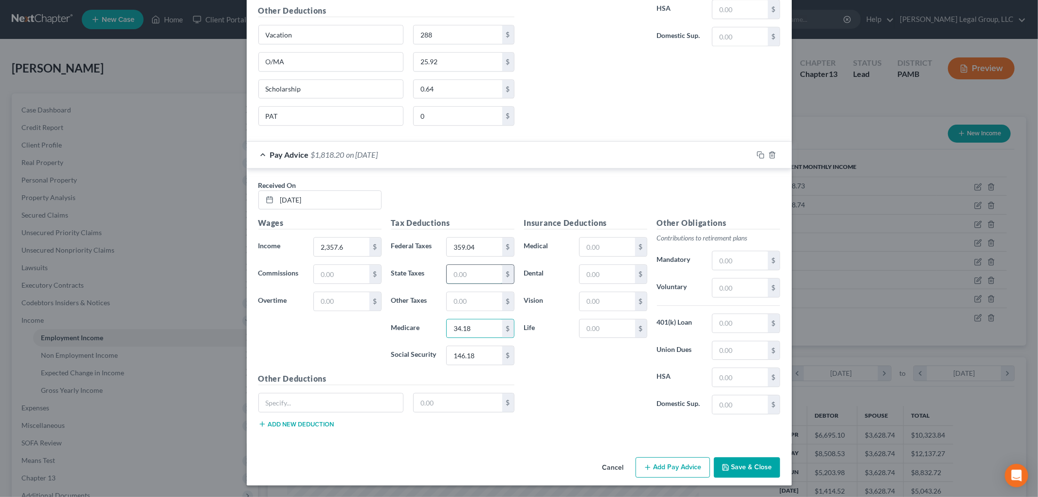
click at [470, 274] on input "text" at bounding box center [474, 274] width 55 height 18
click at [768, 153] on icon "button" at bounding box center [772, 155] width 8 height 8
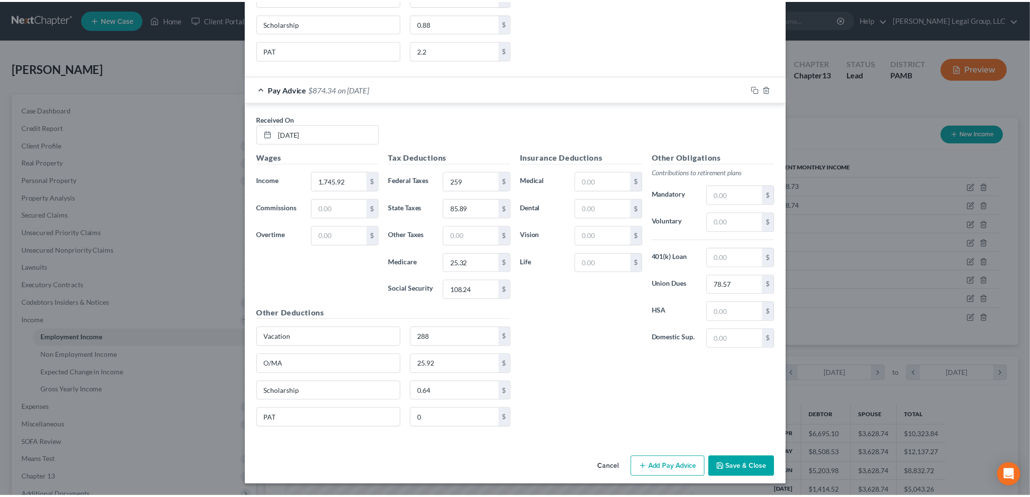
scroll to position [1854, 0]
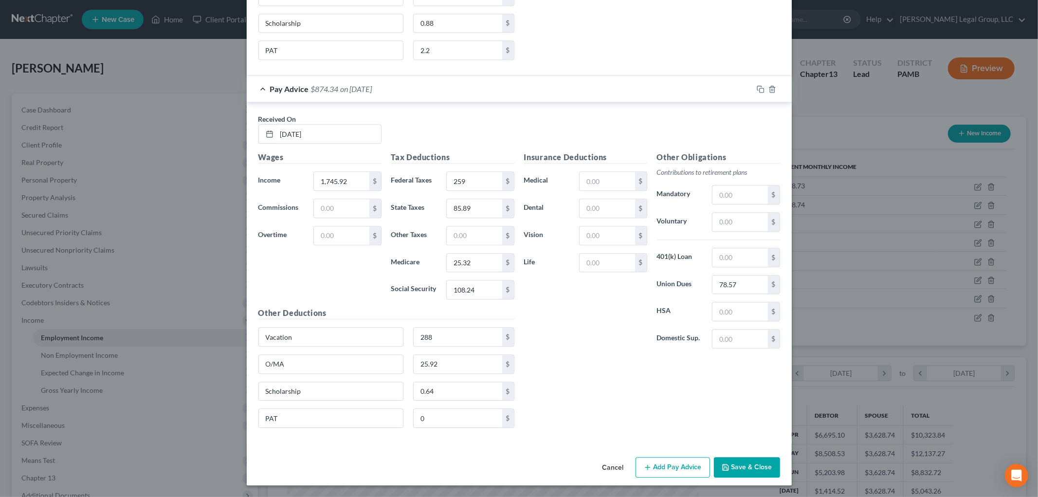
click at [743, 465] on button "Save & Close" at bounding box center [747, 467] width 66 height 20
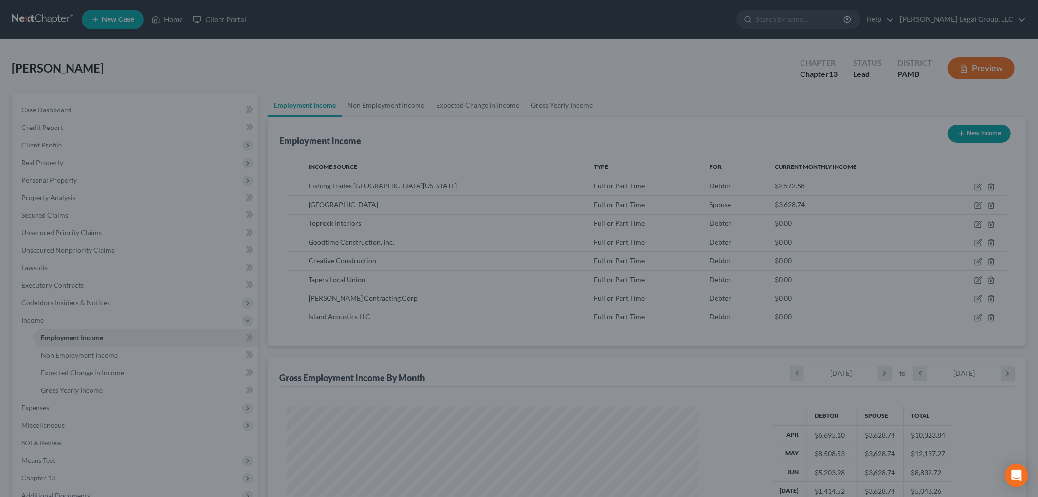
scroll to position [486367, 486143]
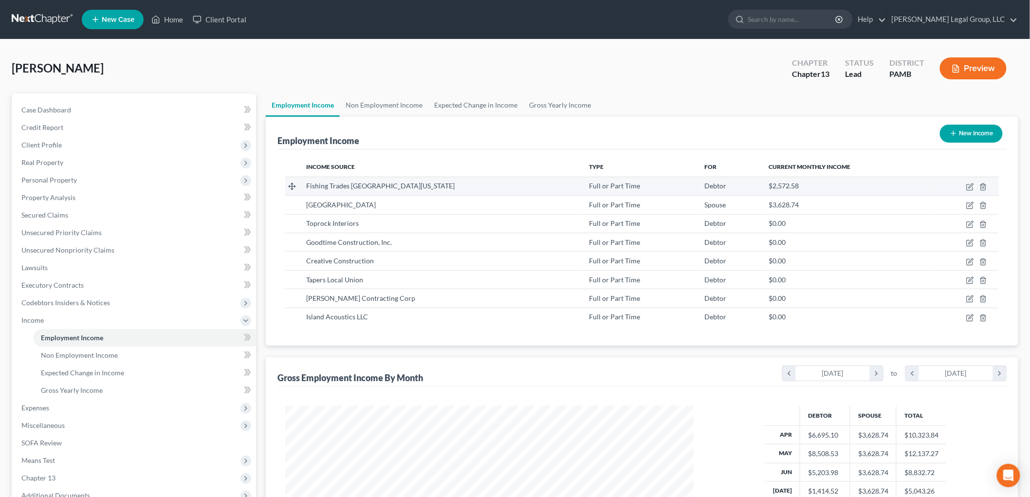
click at [964, 186] on td at bounding box center [964, 186] width 70 height 18
click at [971, 186] on icon "button" at bounding box center [970, 185] width 4 height 4
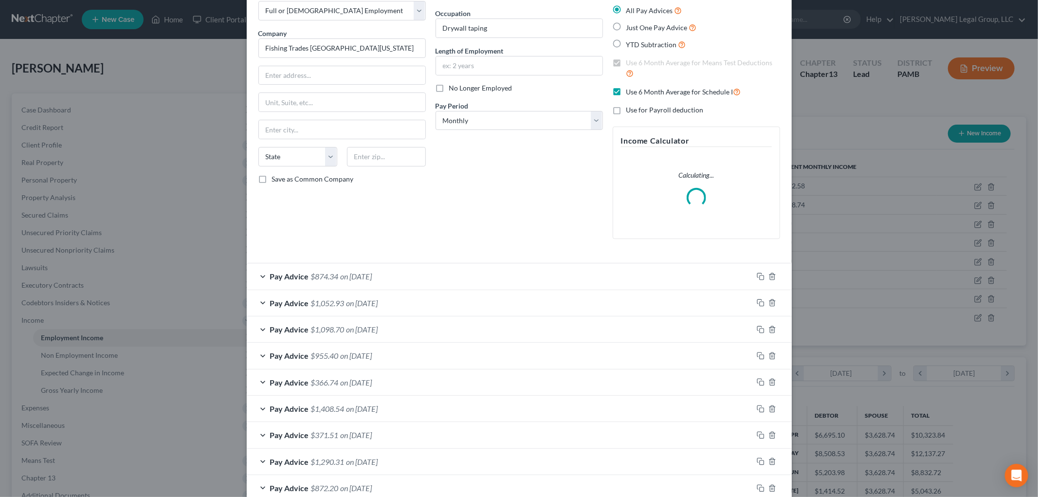
scroll to position [108, 0]
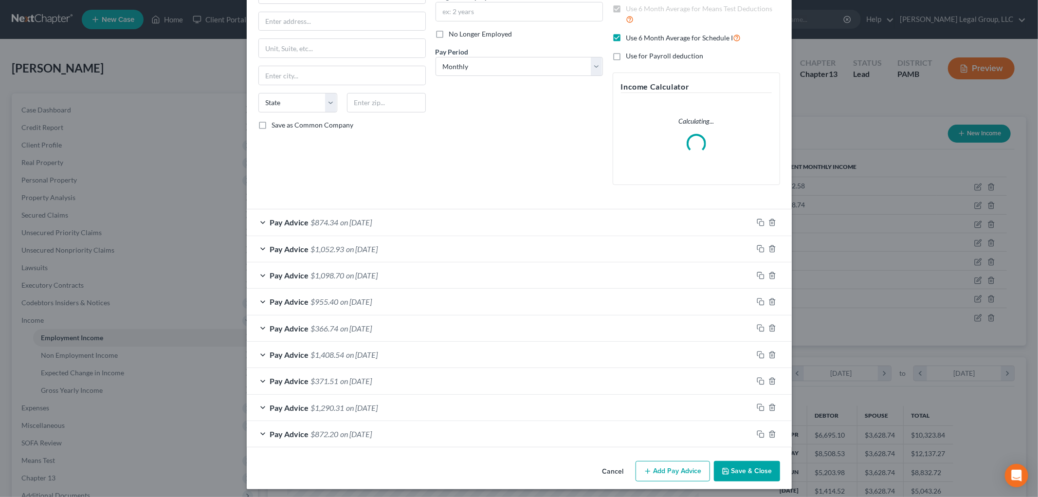
click at [420, 381] on div "Pay Advice $371.51 on [DATE]" at bounding box center [500, 381] width 506 height 26
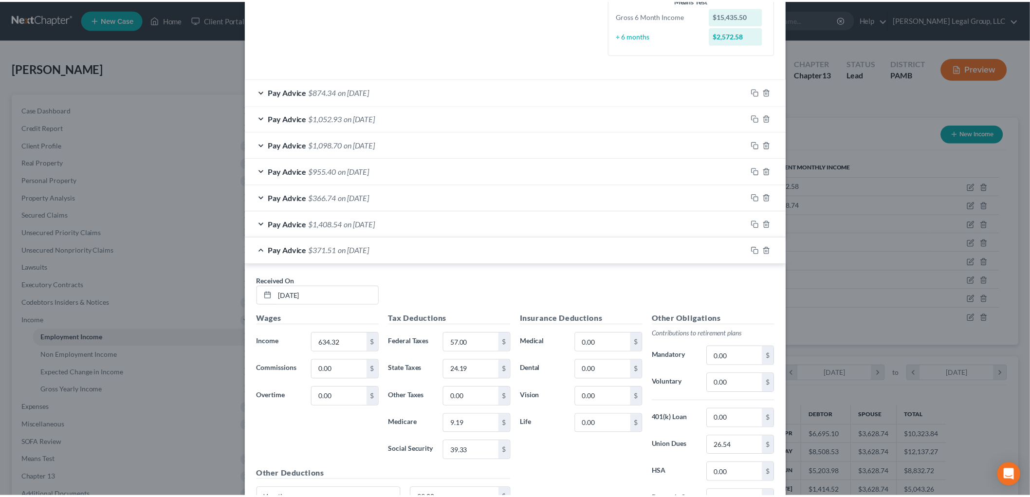
scroll to position [0, 0]
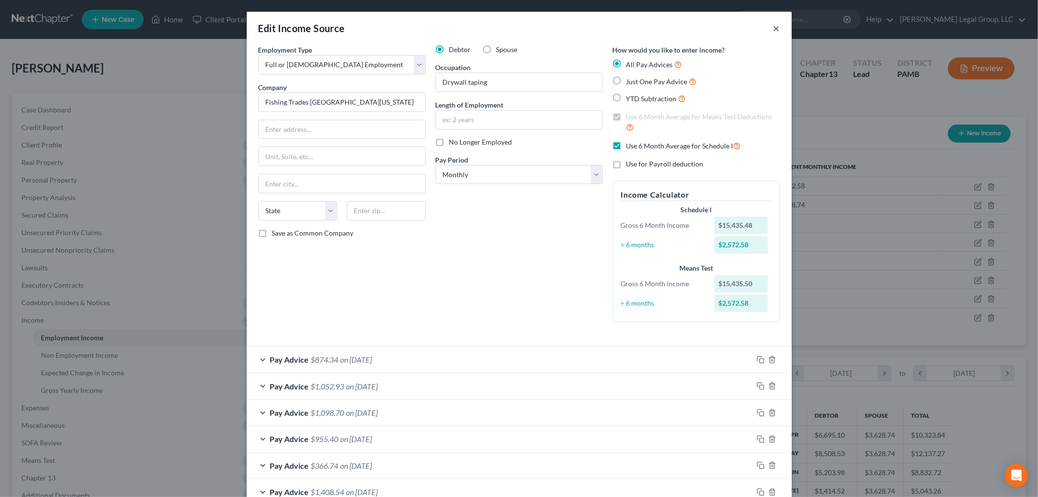
click at [774, 32] on button "×" at bounding box center [776, 28] width 7 height 12
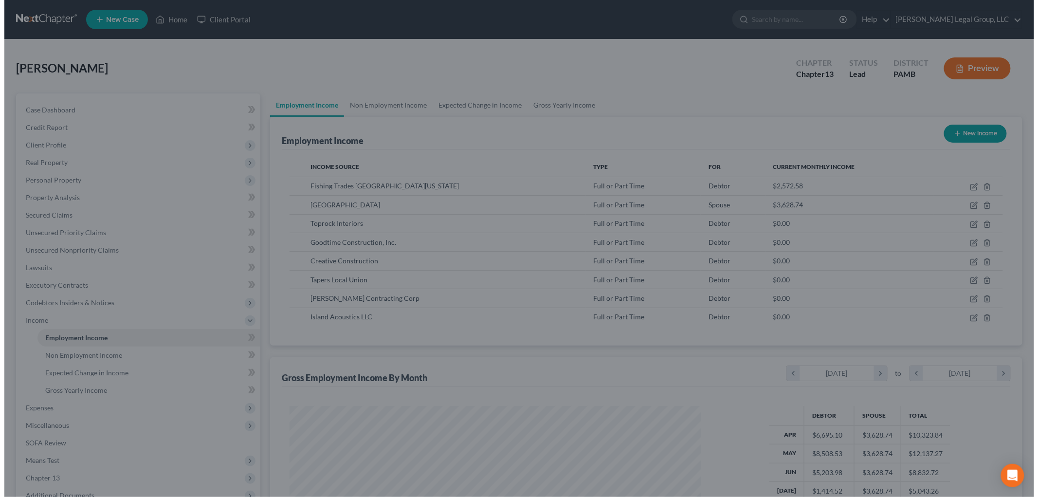
scroll to position [486367, 486143]
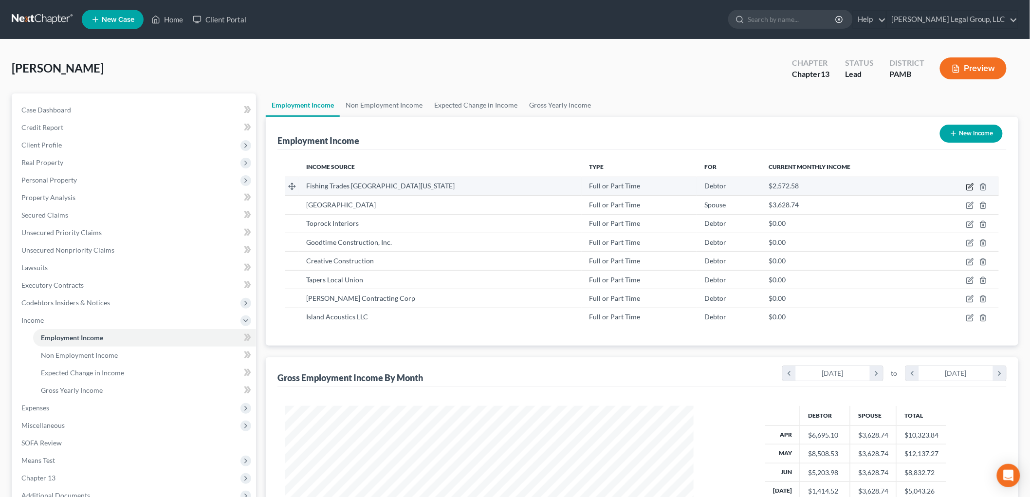
click at [972, 188] on icon "button" at bounding box center [969, 187] width 6 height 6
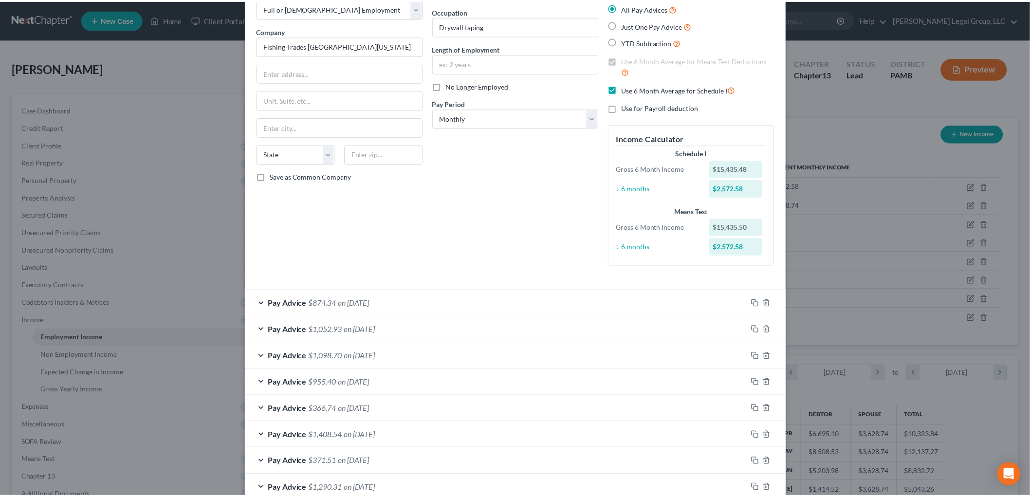
scroll to position [0, 0]
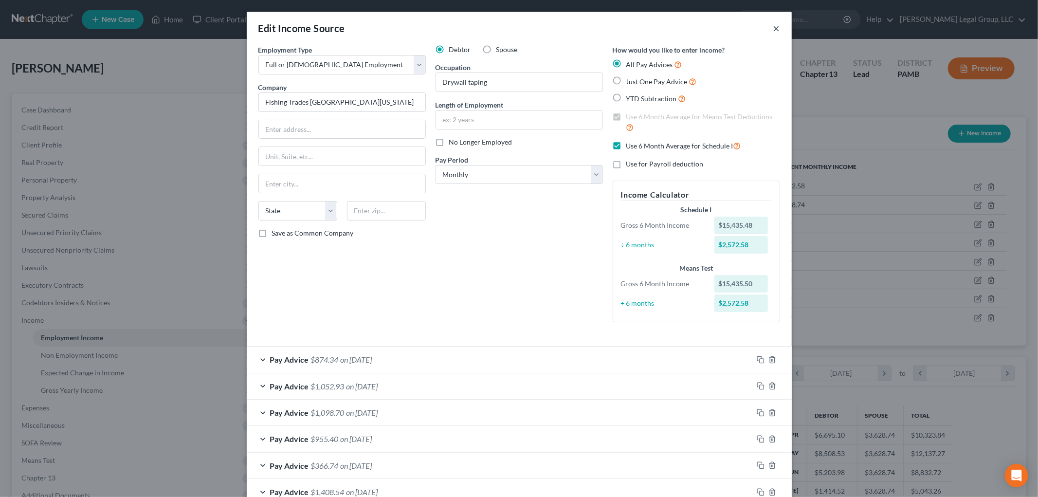
click at [773, 25] on button "×" at bounding box center [776, 28] width 7 height 12
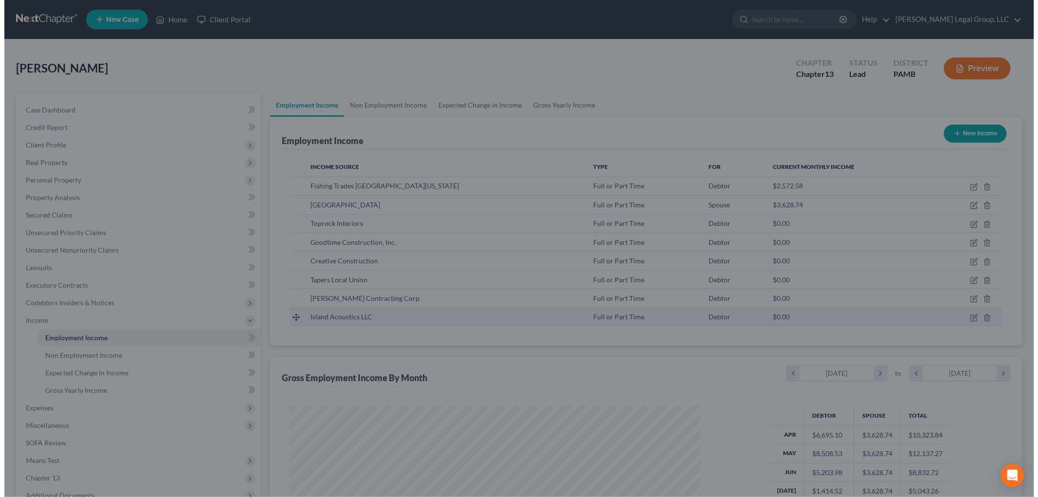
scroll to position [486367, 486143]
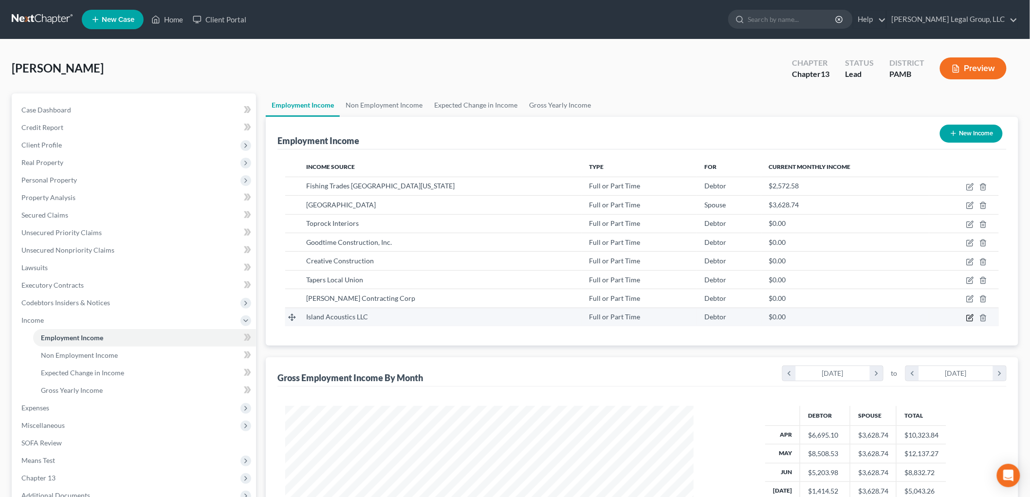
click at [969, 316] on icon "button" at bounding box center [970, 318] width 8 height 8
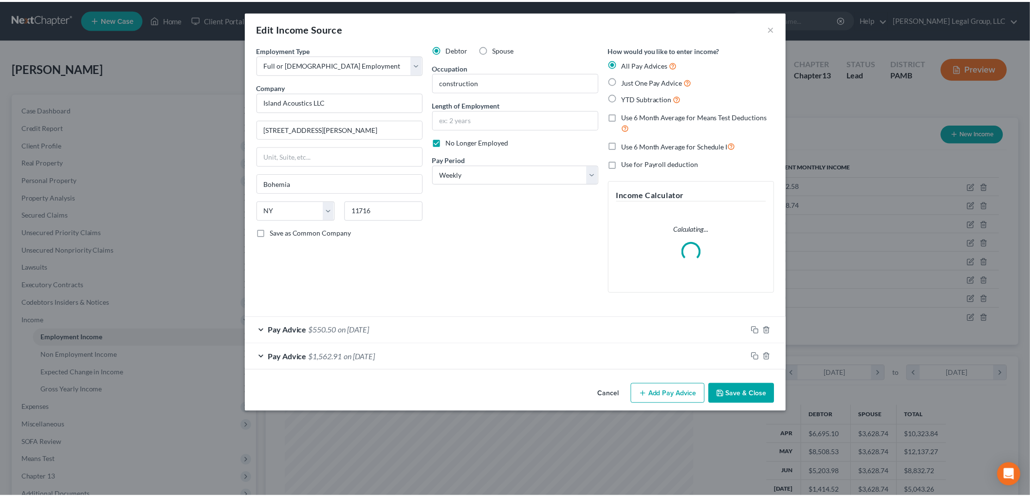
scroll to position [205, 431]
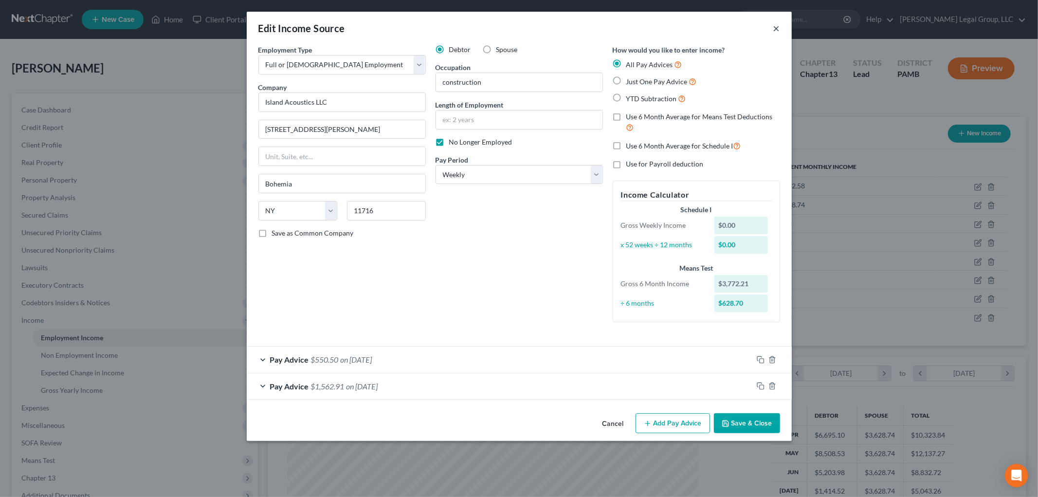
click at [774, 28] on button "×" at bounding box center [776, 28] width 7 height 12
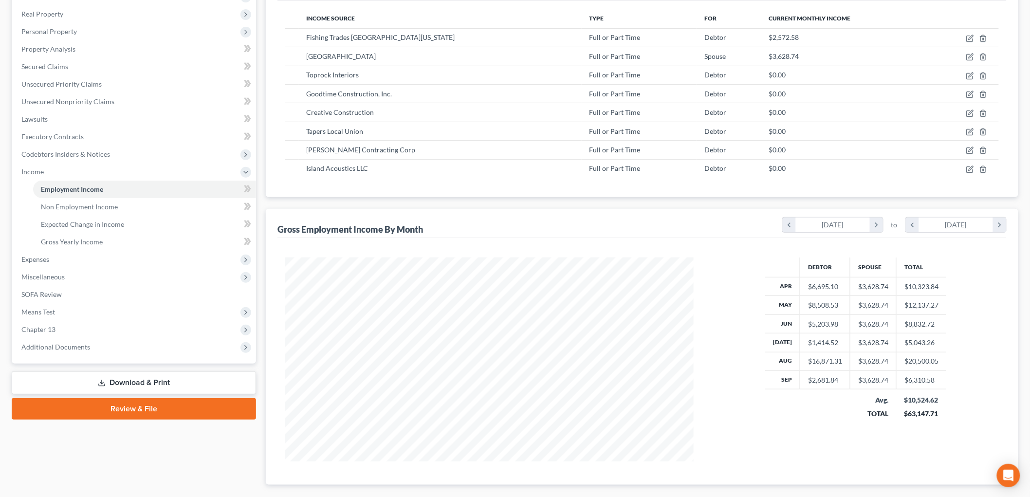
scroll to position [204, 0]
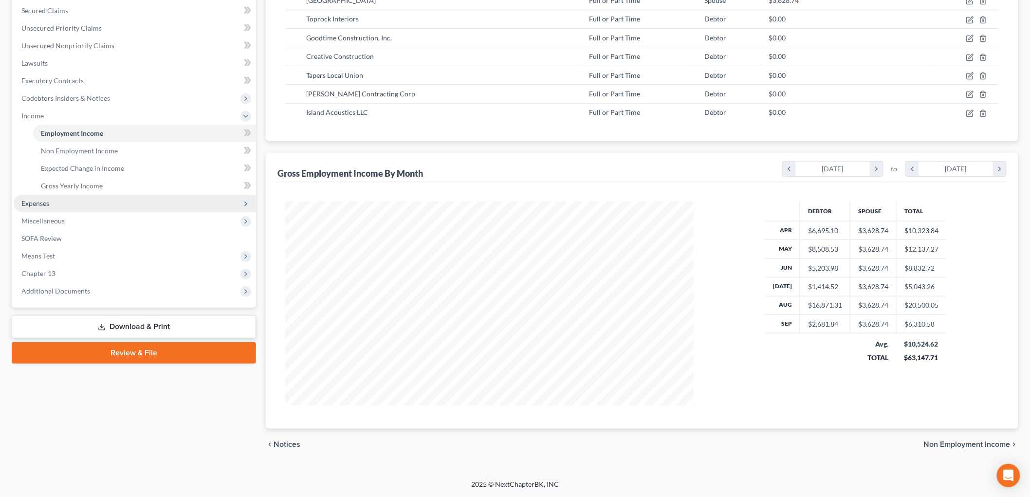
click at [70, 208] on span "Expenses" at bounding box center [135, 204] width 242 height 18
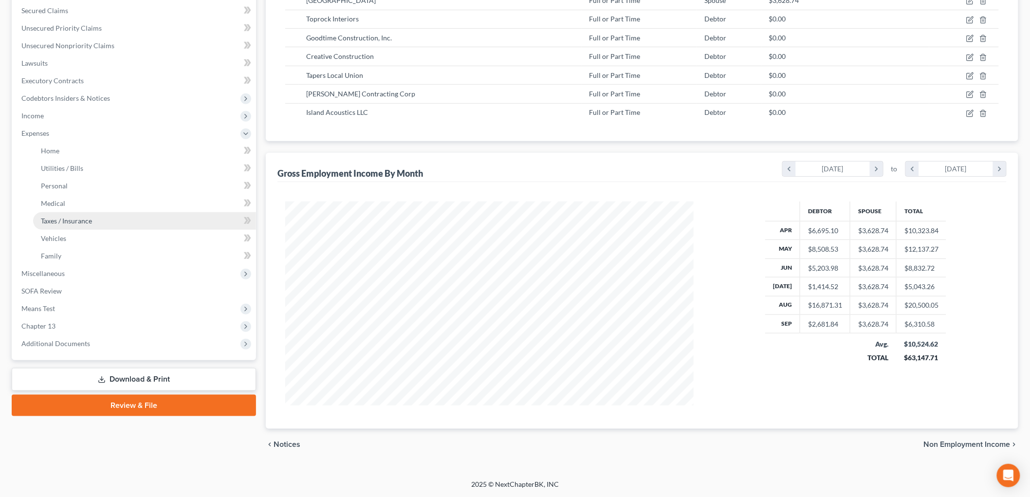
click at [75, 225] on link "Taxes / Insurance" at bounding box center [144, 221] width 223 height 18
click at [65, 125] on span "Income" at bounding box center [135, 116] width 242 height 18
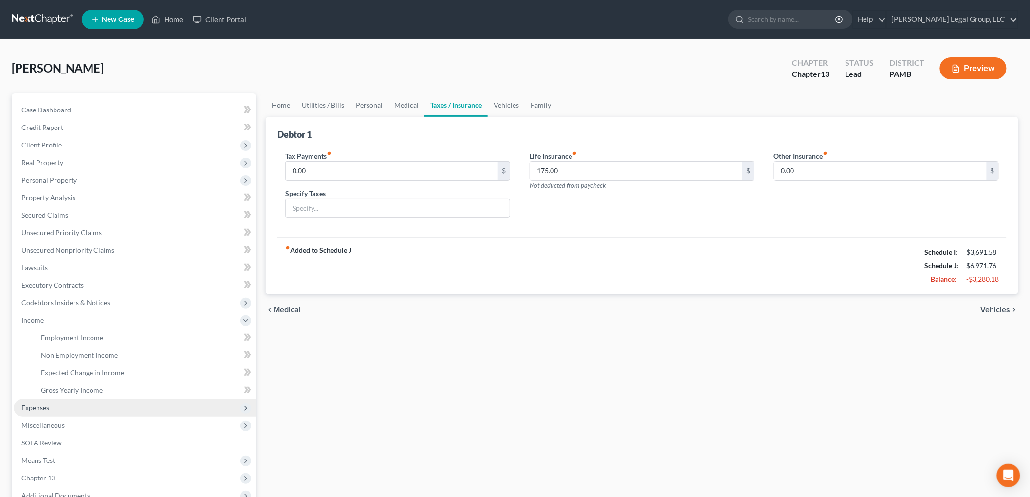
click at [45, 407] on span "Expenses" at bounding box center [35, 407] width 28 height 8
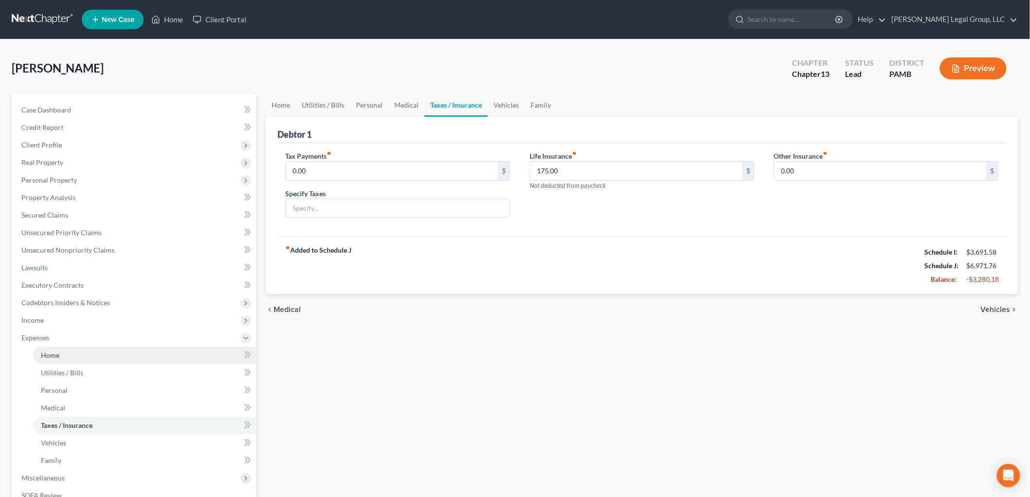
click at [56, 358] on span "Home" at bounding box center [50, 355] width 18 height 8
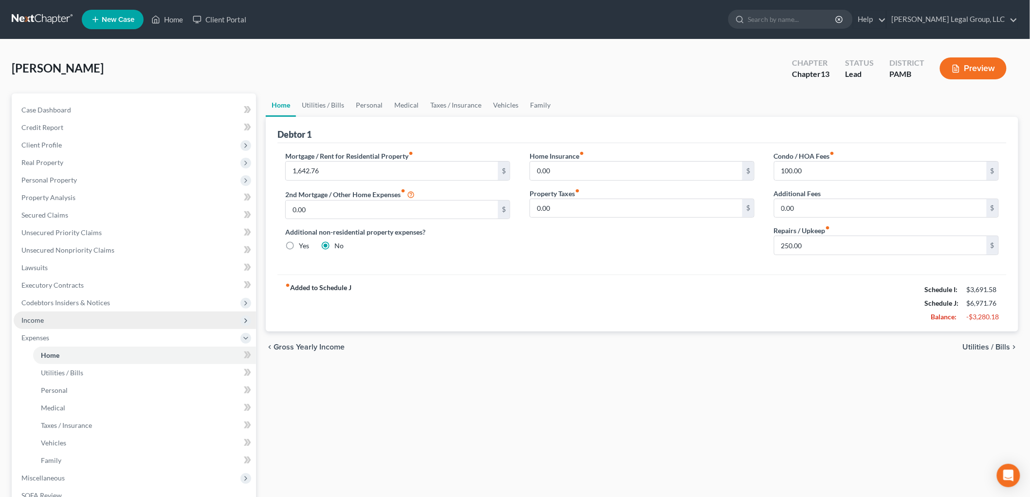
click at [26, 319] on span "Income" at bounding box center [32, 320] width 22 height 8
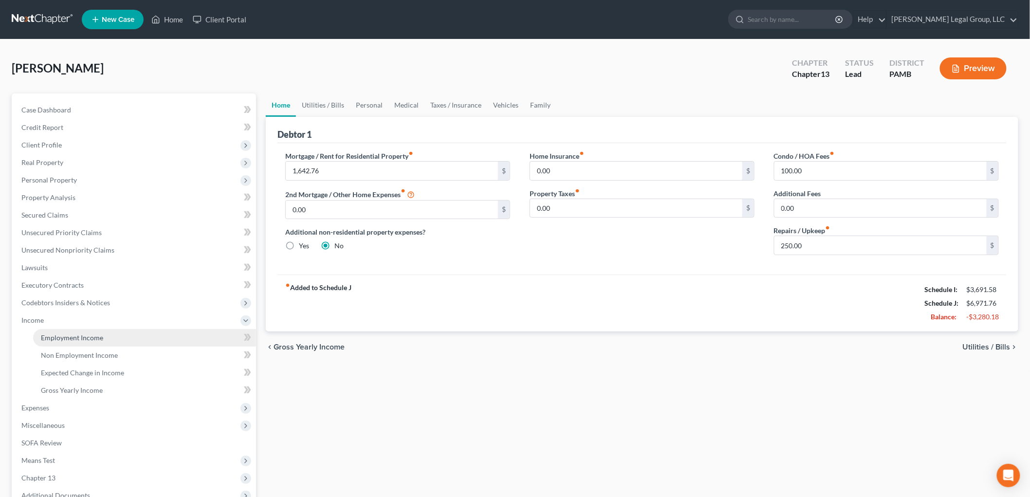
click at [115, 329] on link "Employment Income" at bounding box center [144, 338] width 223 height 18
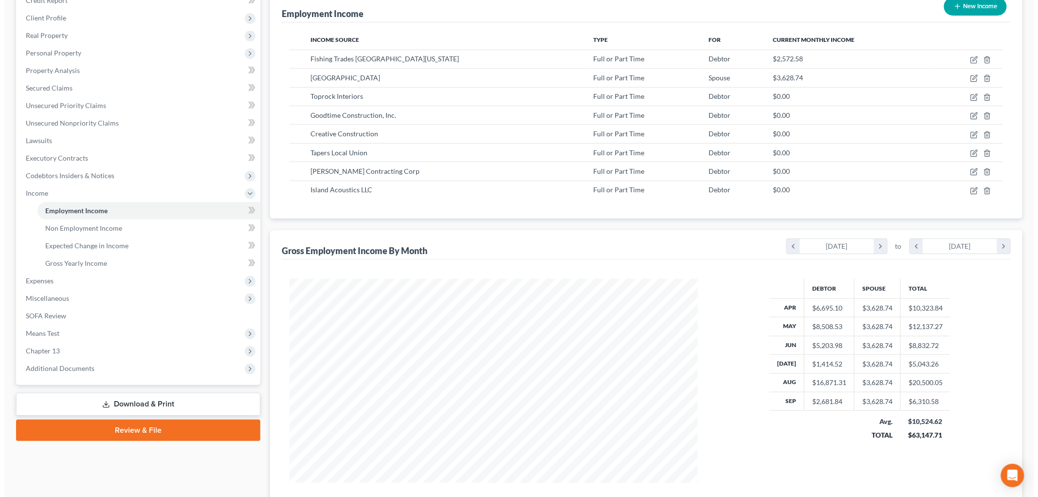
scroll to position [108, 0]
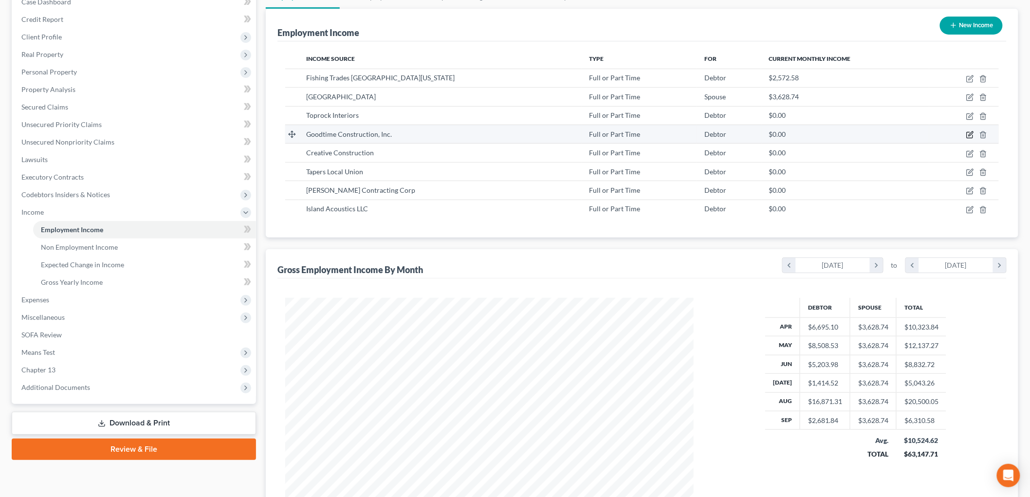
click at [966, 133] on icon "button" at bounding box center [970, 135] width 8 height 8
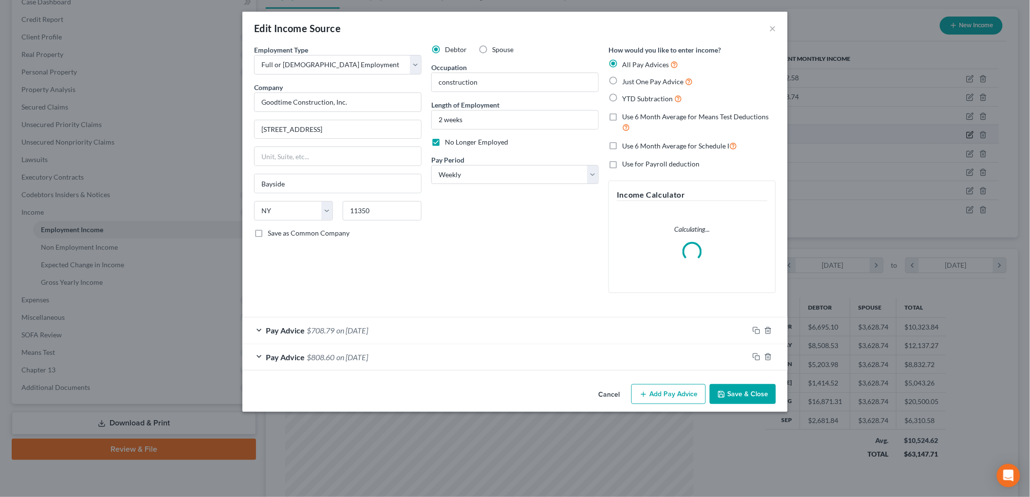
scroll to position [205, 431]
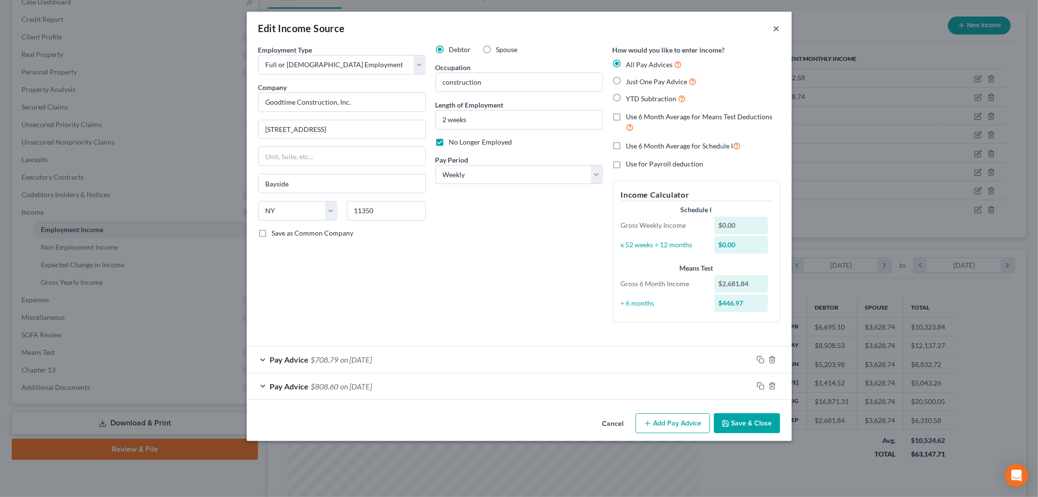
click at [778, 26] on button "×" at bounding box center [776, 28] width 7 height 12
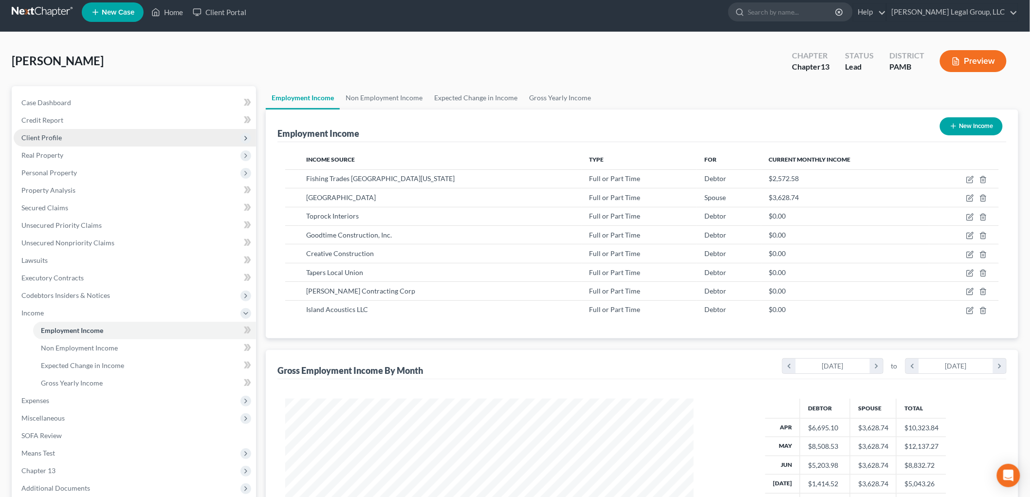
scroll to position [0, 0]
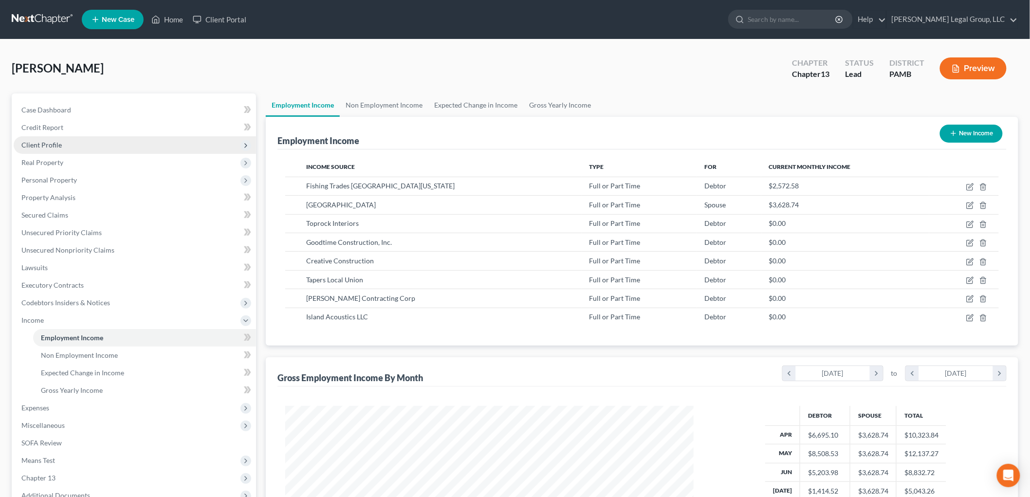
click at [73, 151] on span "Client Profile" at bounding box center [135, 145] width 242 height 18
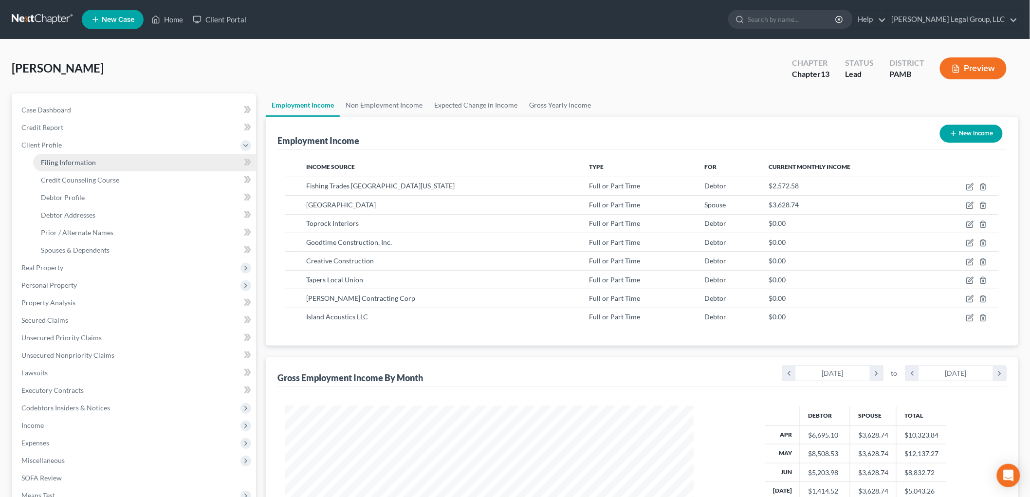
click at [95, 164] on link "Filing Information" at bounding box center [144, 163] width 223 height 18
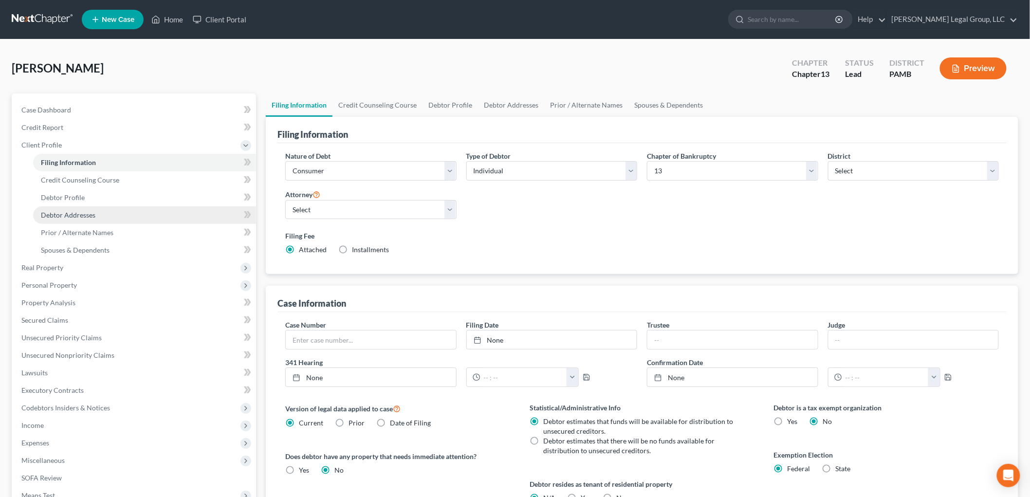
click at [64, 216] on span "Debtor Addresses" at bounding box center [68, 215] width 54 height 8
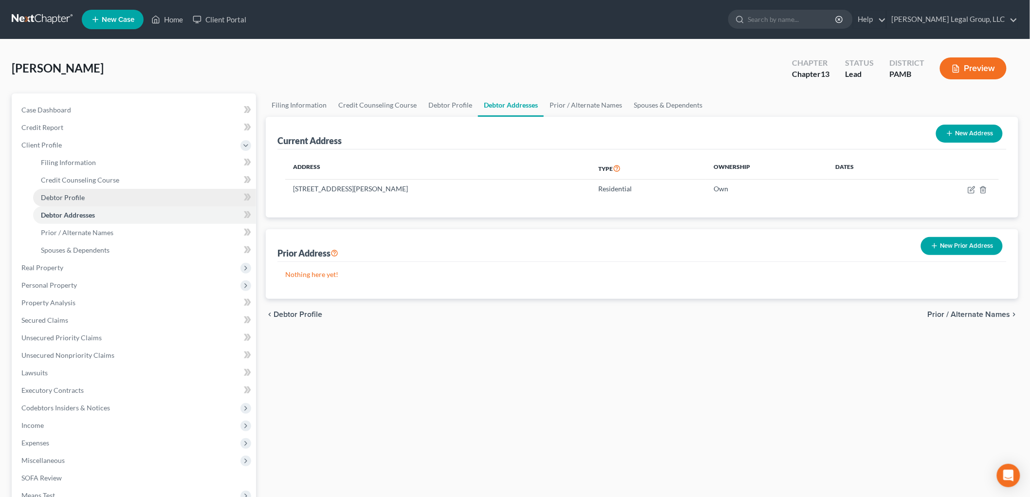
click at [75, 198] on span "Debtor Profile" at bounding box center [63, 197] width 44 height 8
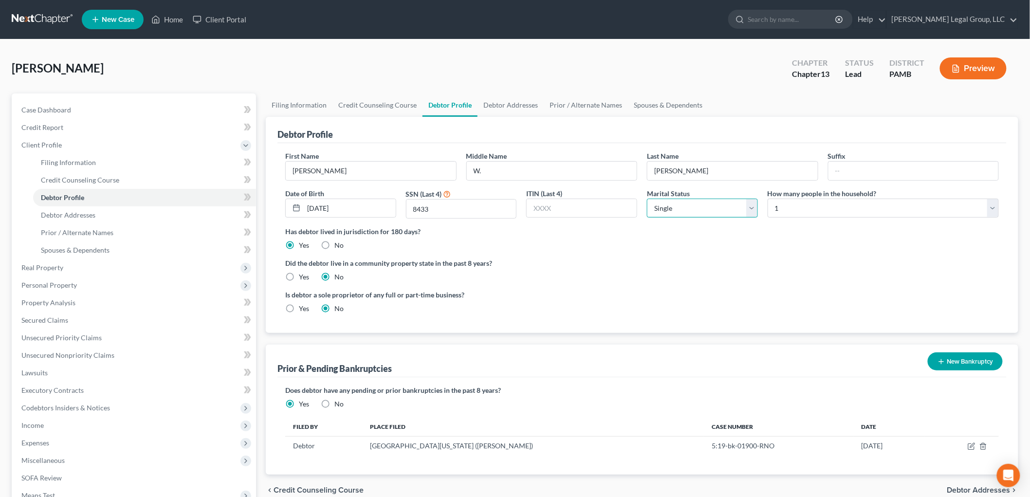
click at [689, 216] on select "Select Single Married Separated Divorced Widowed" at bounding box center [702, 208] width 111 height 19
click at [647, 199] on select "Select Single Married Separated Divorced Widowed" at bounding box center [702, 208] width 111 height 19
click at [790, 211] on select "Select 1 2 3 4 5 6 7 8 9 10 11 12 13 14 15 16 17 18 19 20" at bounding box center [882, 208] width 231 height 19
click at [767, 199] on select "Select 1 2 3 4 5 6 7 8 9 10 11 12 13 14 15 16 17 18 19 20" at bounding box center [882, 208] width 231 height 19
click at [75, 351] on span "Unsecured Nonpriority Claims" at bounding box center [67, 355] width 93 height 8
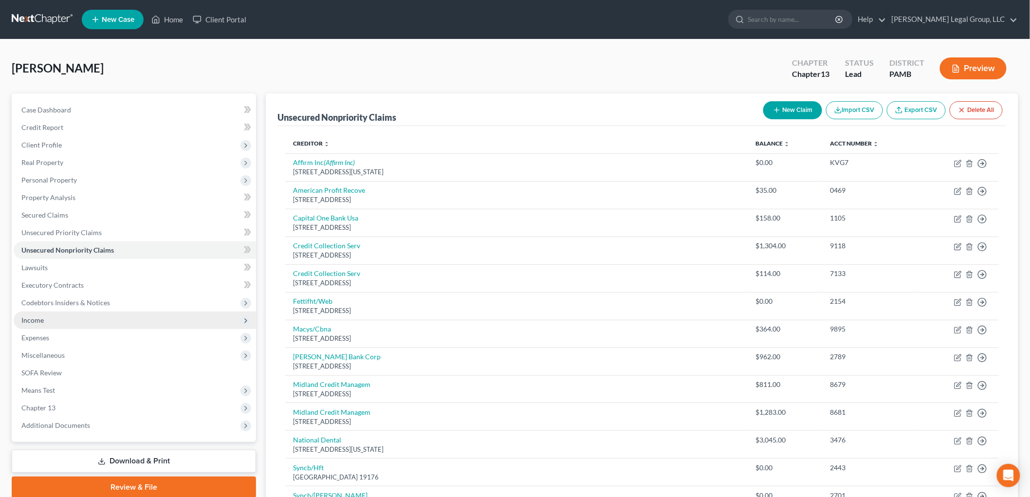
click at [15, 316] on span "Income" at bounding box center [135, 320] width 242 height 18
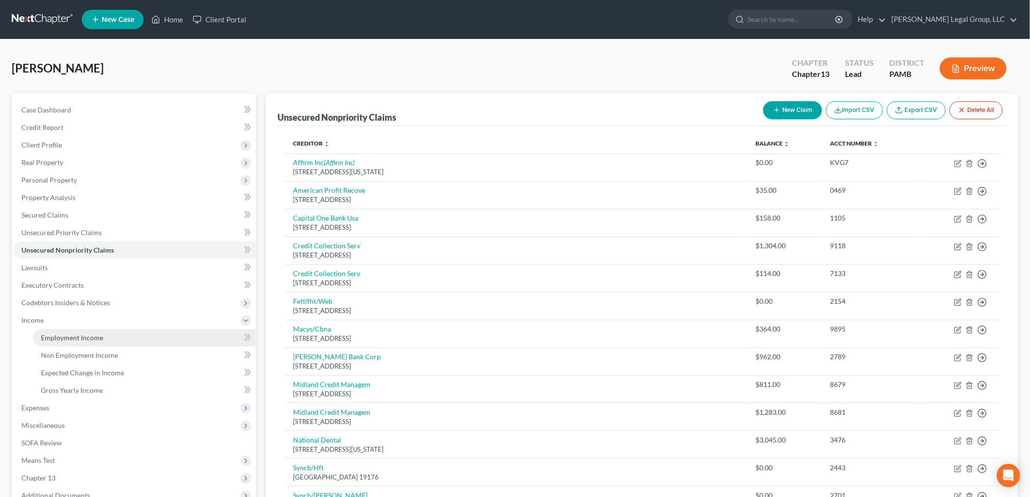
click at [39, 332] on link "Employment Income" at bounding box center [144, 338] width 223 height 18
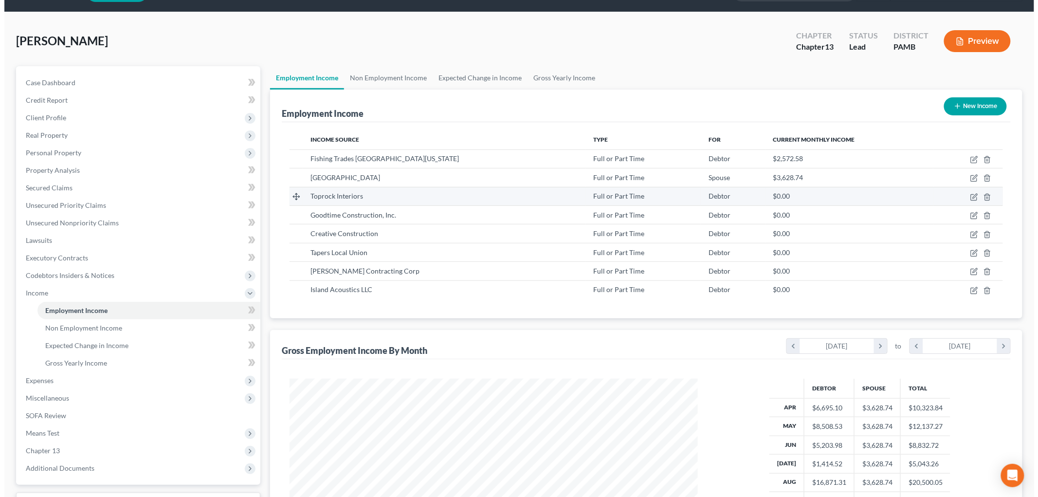
scroll to position [54, 0]
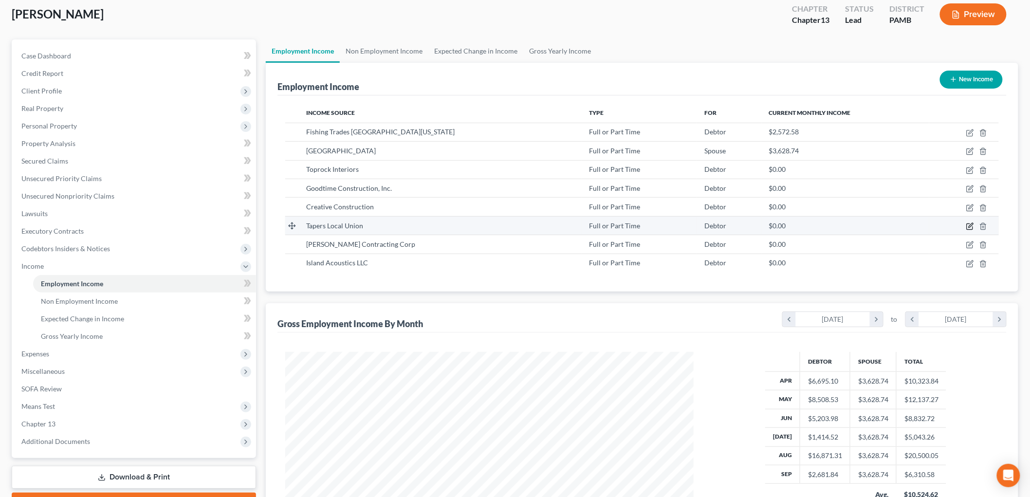
click at [971, 225] on icon "button" at bounding box center [970, 226] width 8 height 8
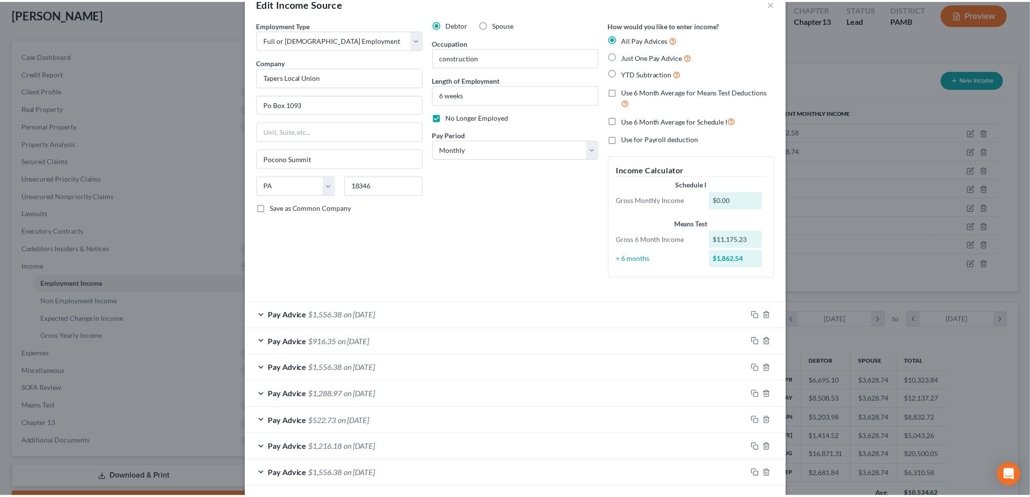
scroll to position [0, 0]
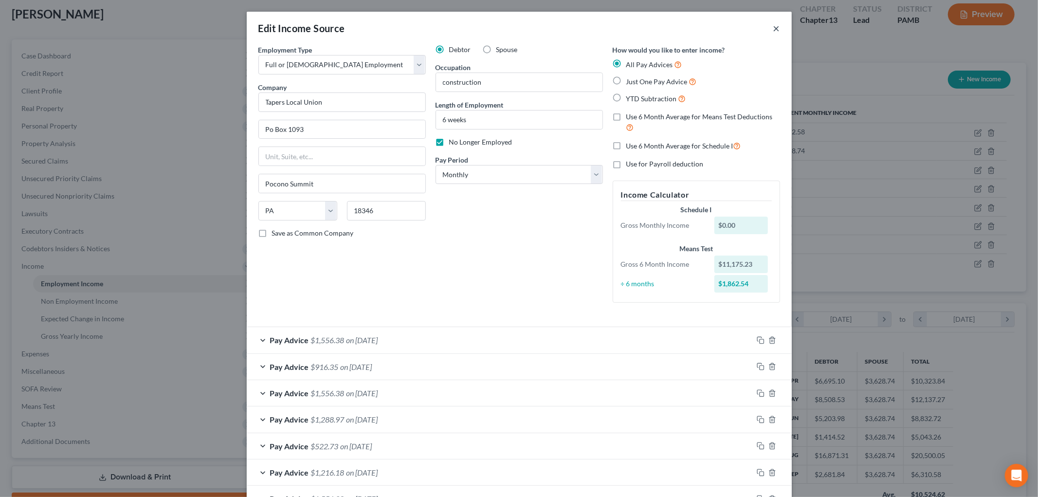
click at [775, 27] on button "×" at bounding box center [776, 28] width 7 height 12
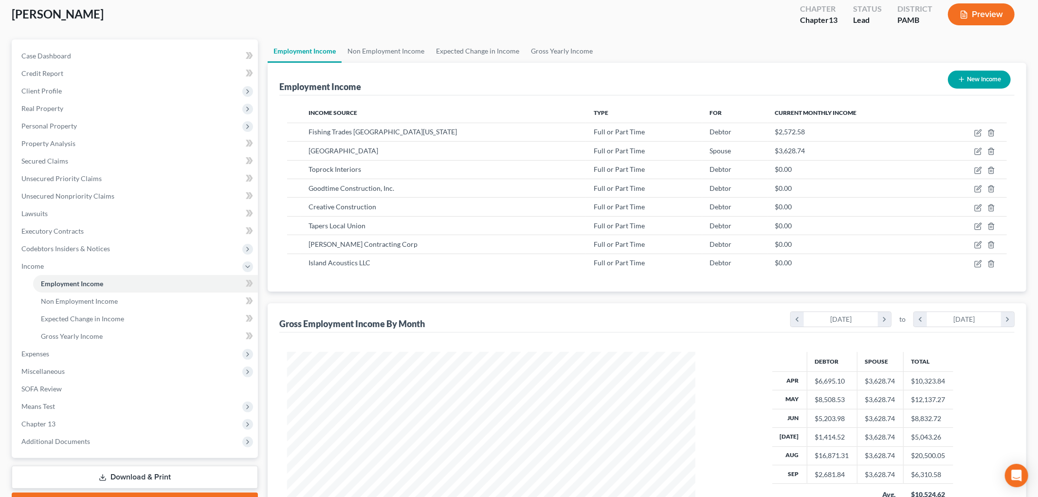
scroll to position [486367, 486143]
click at [967, 225] on icon "button" at bounding box center [970, 226] width 8 height 8
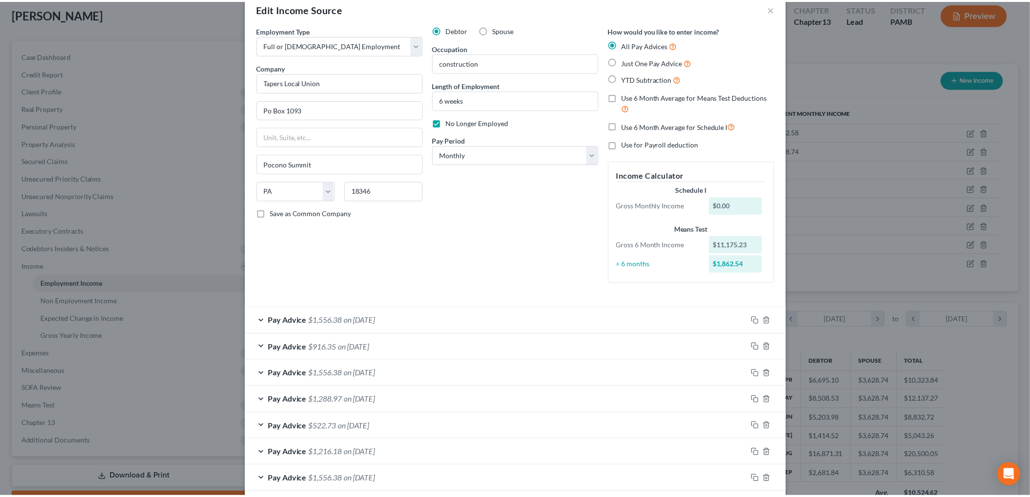
scroll to position [0, 0]
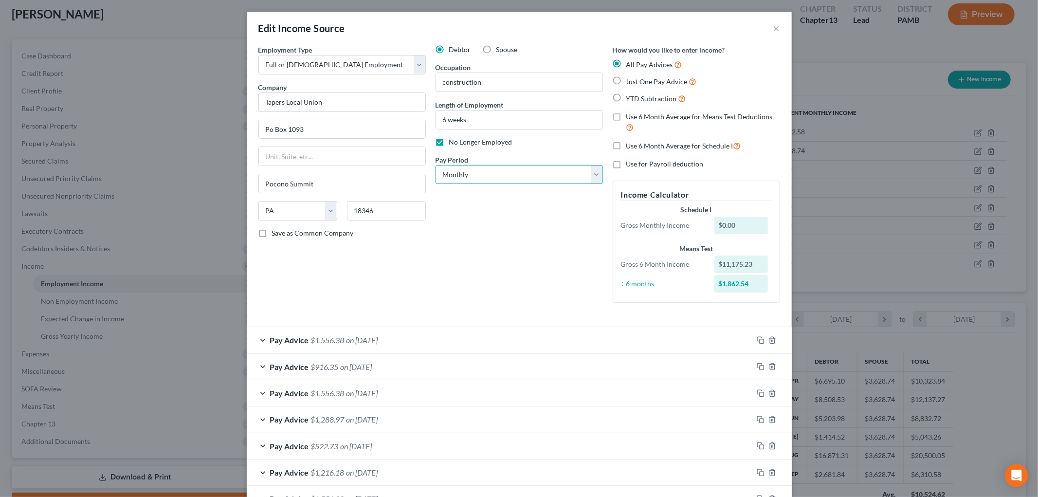
click at [479, 170] on select "Select Monthly Twice Monthly Every Other Week Weekly" at bounding box center [518, 174] width 167 height 19
click at [435, 165] on select "Select Monthly Twice Monthly Every Other Week Weekly" at bounding box center [518, 174] width 167 height 19
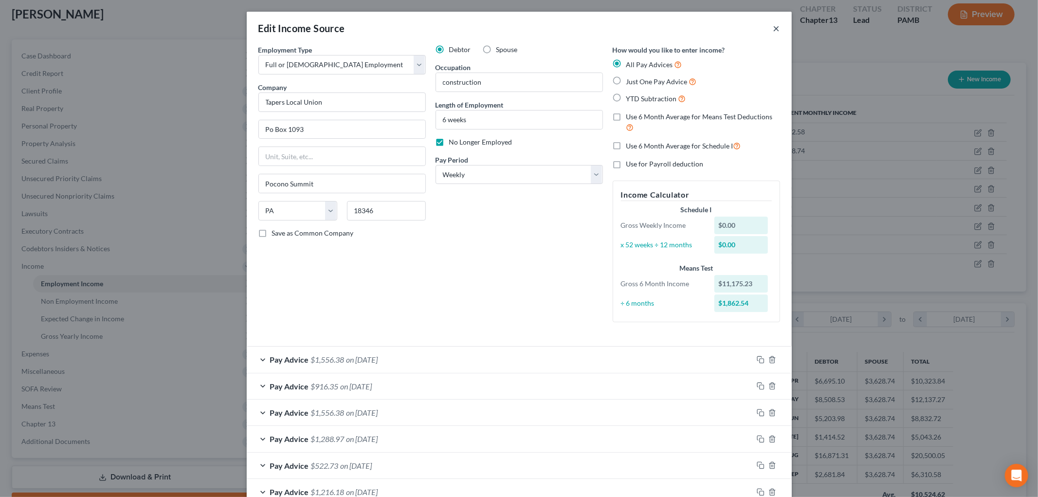
click at [773, 25] on button "×" at bounding box center [776, 28] width 7 height 12
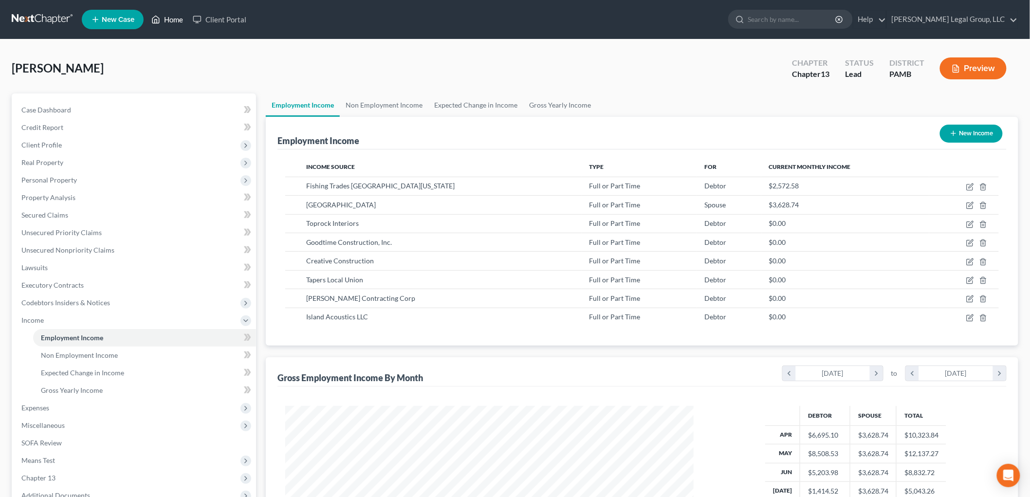
click at [170, 17] on link "Home" at bounding box center [166, 20] width 41 height 18
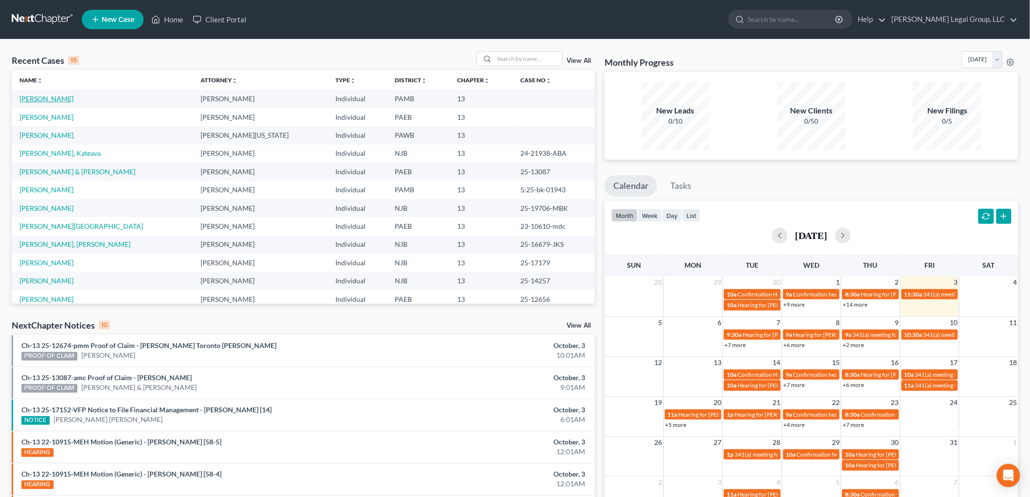
click at [54, 99] on link "[PERSON_NAME]" at bounding box center [46, 98] width 54 height 8
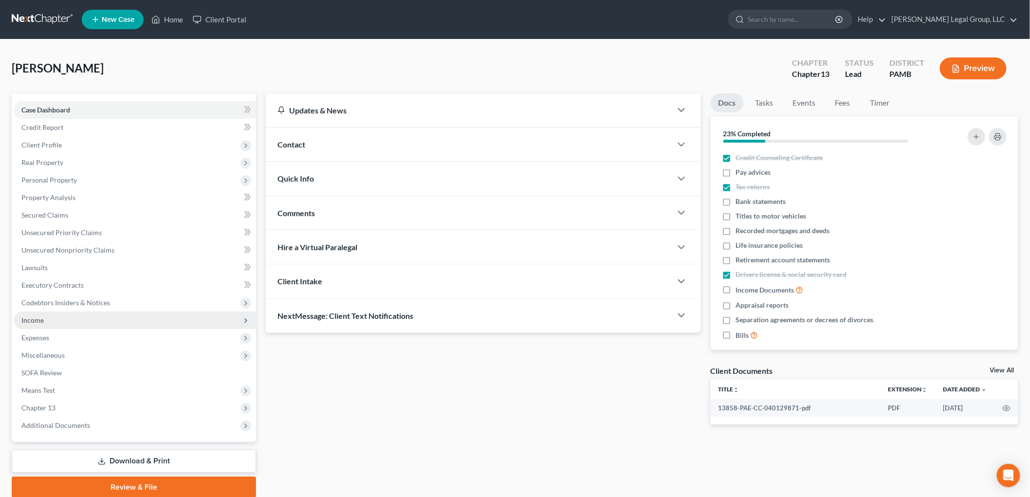
click at [36, 317] on span "Income" at bounding box center [32, 320] width 22 height 8
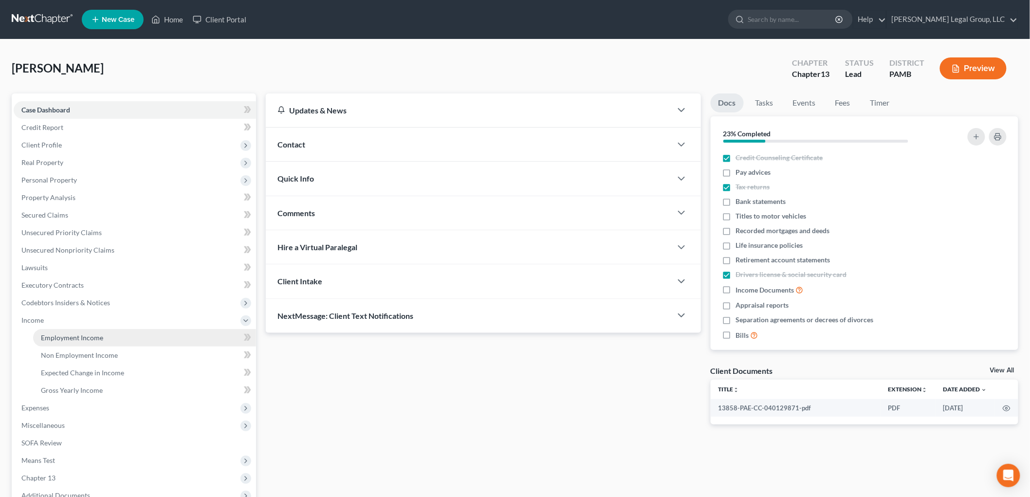
click at [84, 340] on span "Employment Income" at bounding box center [72, 337] width 62 height 8
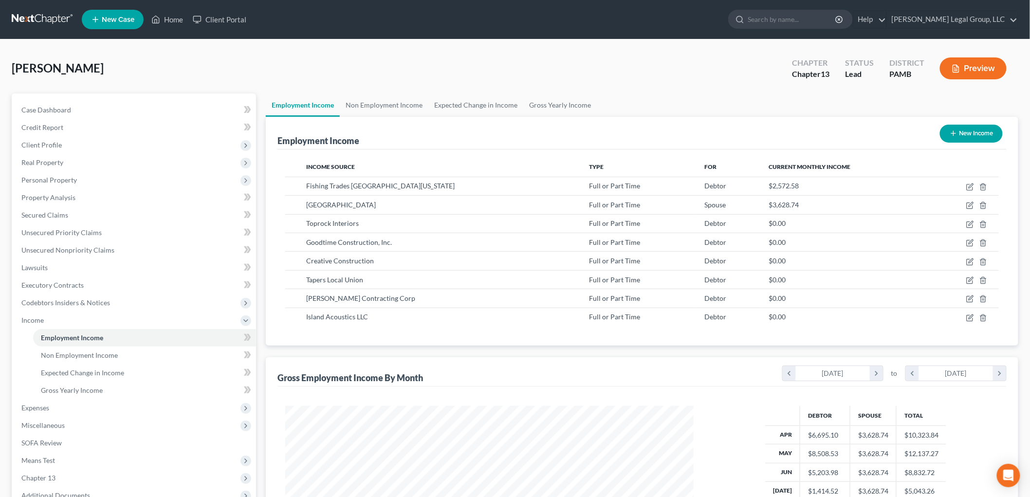
scroll to position [203, 427]
click at [47, 177] on span "Personal Property" at bounding box center [48, 180] width 55 height 8
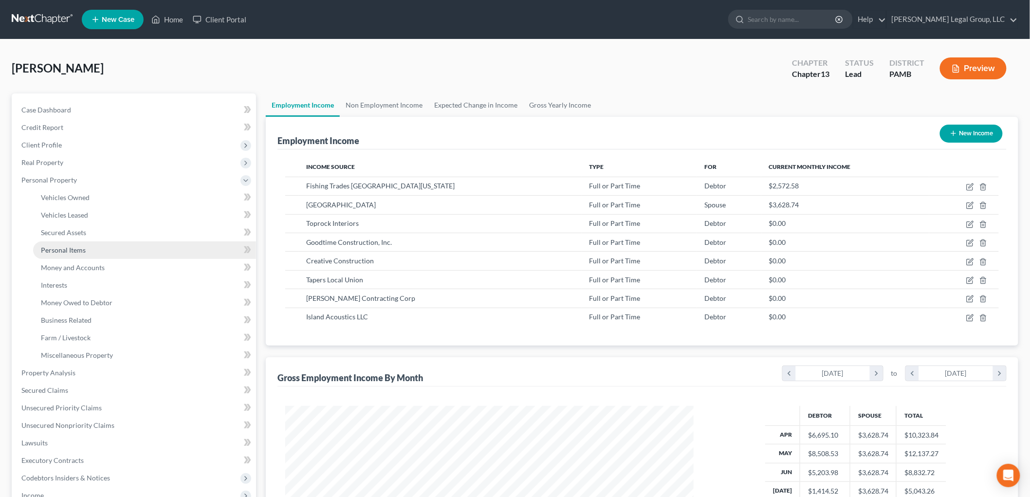
click at [79, 251] on span "Personal Items" at bounding box center [63, 250] width 45 height 8
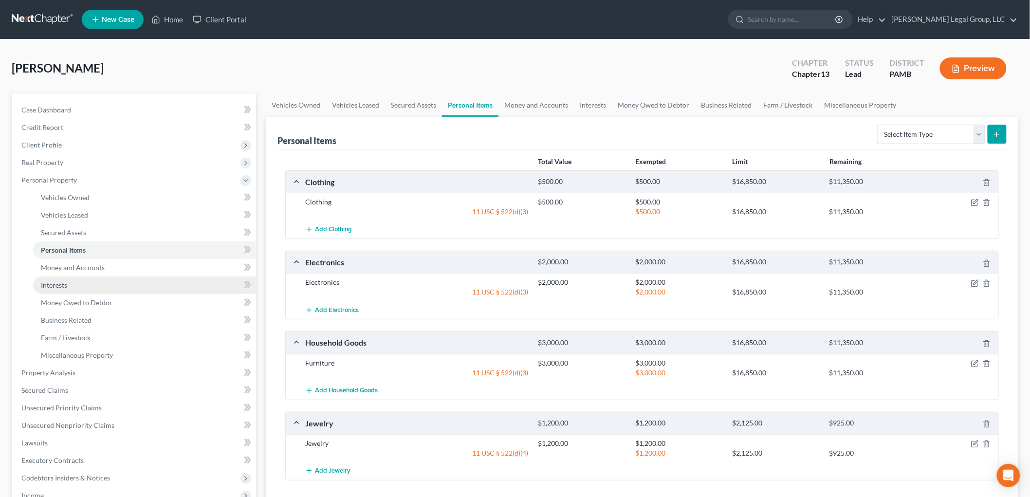
click at [63, 284] on span "Interests" at bounding box center [54, 285] width 26 height 8
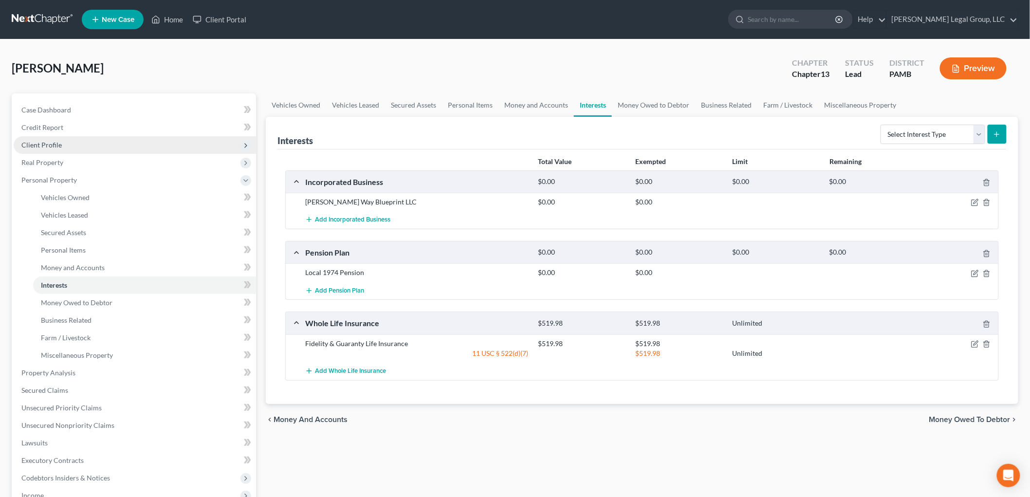
click at [49, 145] on span "Client Profile" at bounding box center [41, 145] width 40 height 8
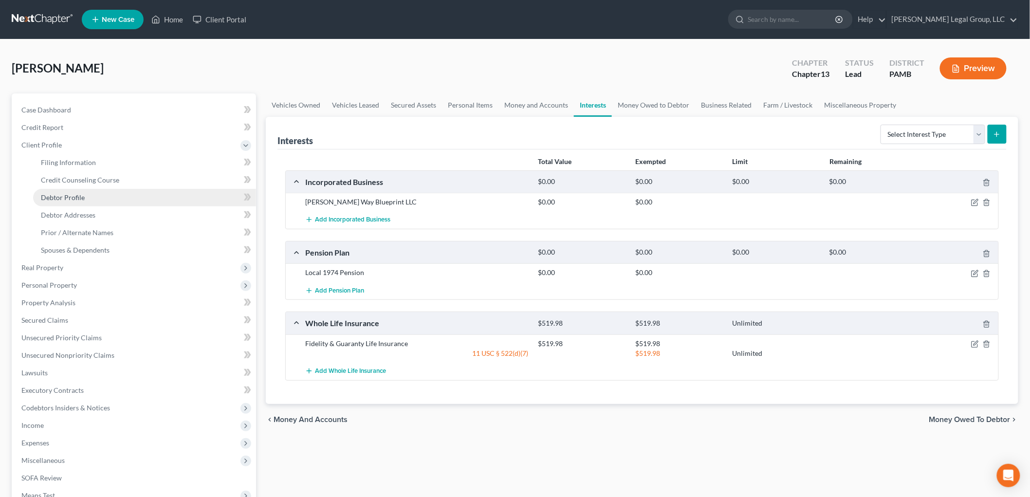
click at [79, 196] on span "Debtor Profile" at bounding box center [63, 197] width 44 height 8
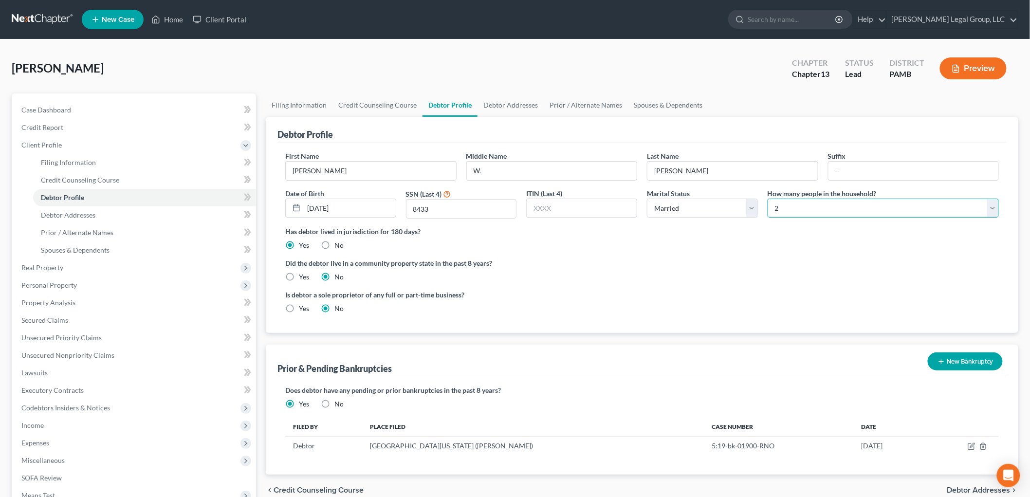
drag, startPoint x: 787, startPoint y: 203, endPoint x: 791, endPoint y: 216, distance: 12.8
click at [787, 203] on select "Select 1 2 3 4 5 6 7 8 9 10 11 12 13 14 15 16 17 18 19 20" at bounding box center [882, 208] width 231 height 19
click at [767, 199] on select "Select 1 2 3 4 5 6 7 8 9 10 11 12 13 14 15 16 17 18 19 20" at bounding box center [882, 208] width 231 height 19
click at [90, 254] on link "Spouses & Dependents" at bounding box center [144, 250] width 223 height 18
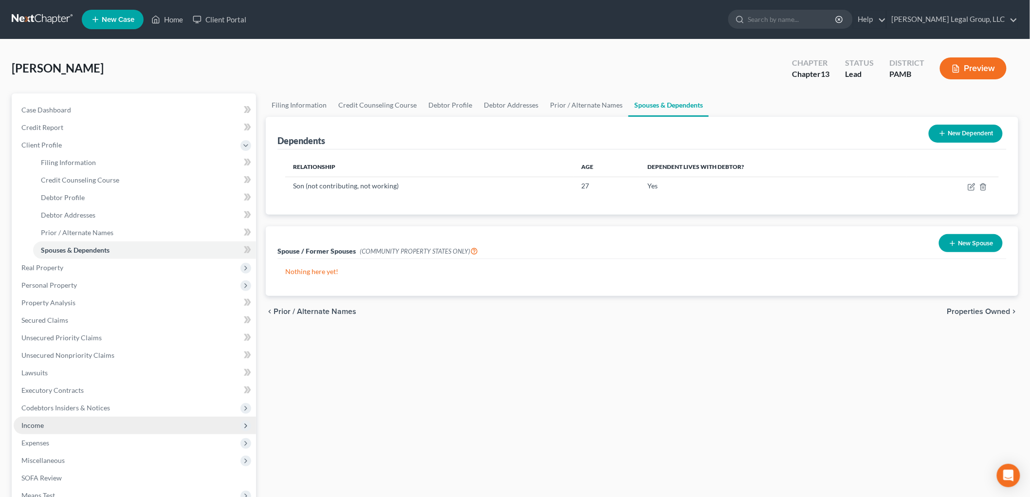
click at [34, 424] on span "Income" at bounding box center [32, 425] width 22 height 8
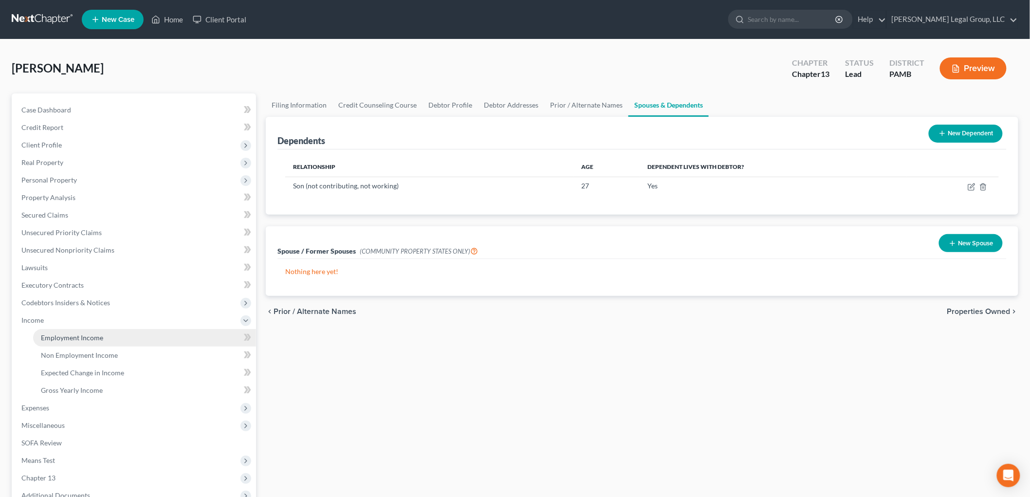
click at [88, 340] on span "Employment Income" at bounding box center [72, 337] width 62 height 8
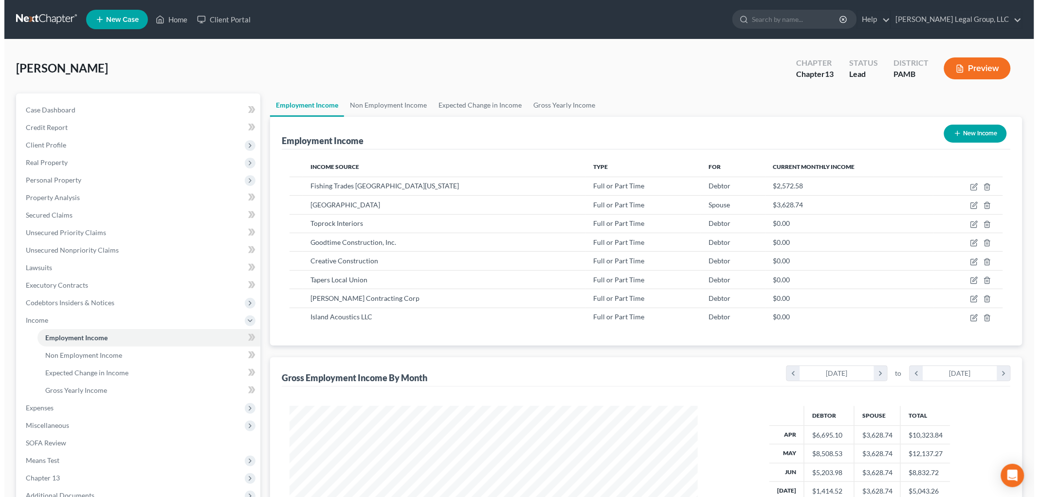
scroll to position [203, 427]
click at [976, 132] on button "New Income" at bounding box center [971, 134] width 63 height 18
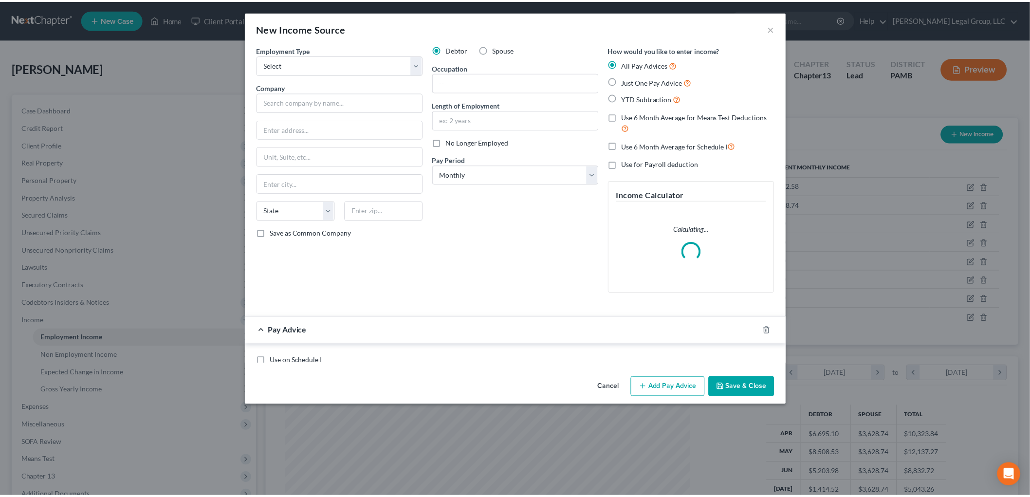
scroll to position [205, 431]
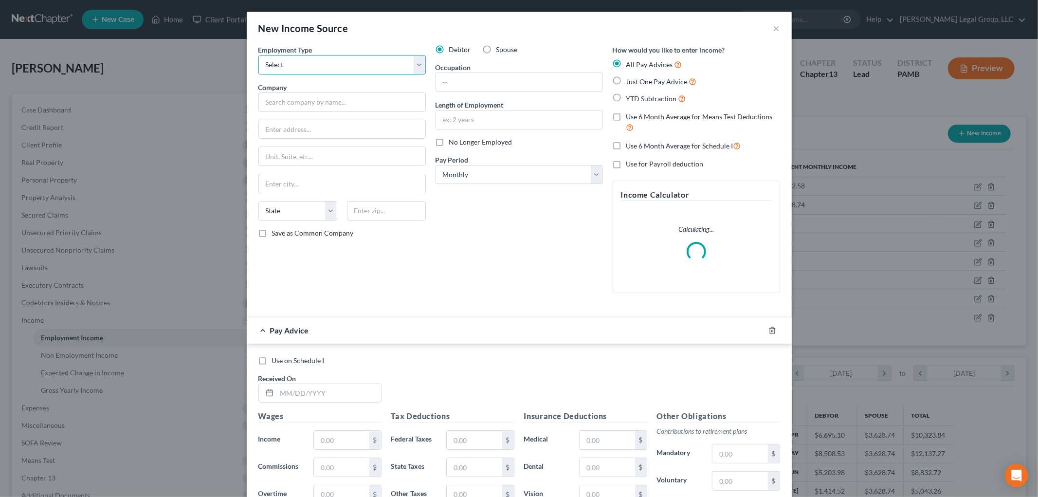
click at [322, 65] on select "Select Full or [DEMOGRAPHIC_DATA] Employment Self Employment" at bounding box center [341, 64] width 167 height 19
click at [258, 55] on select "Select Full or [DEMOGRAPHIC_DATA] Employment Self Employment" at bounding box center [341, 64] width 167 height 19
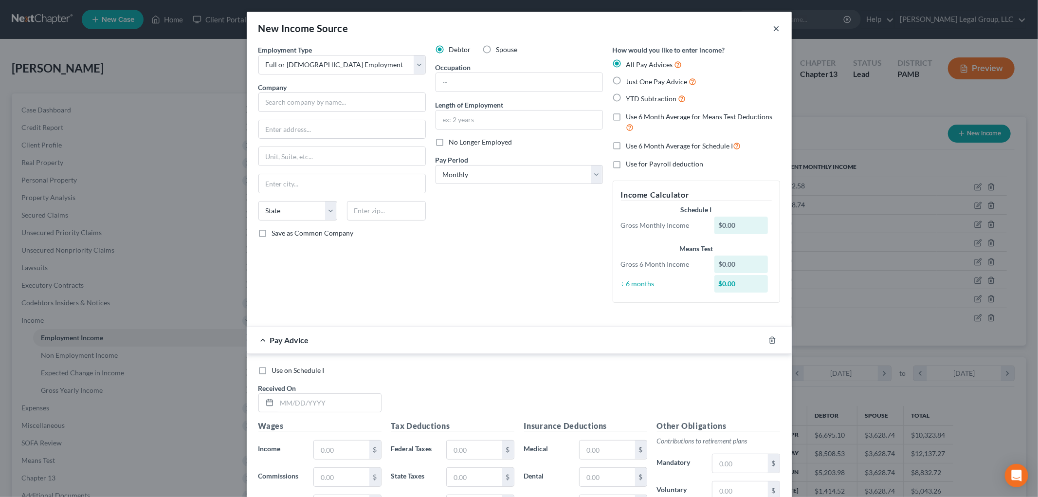
click at [773, 30] on button "×" at bounding box center [776, 28] width 7 height 12
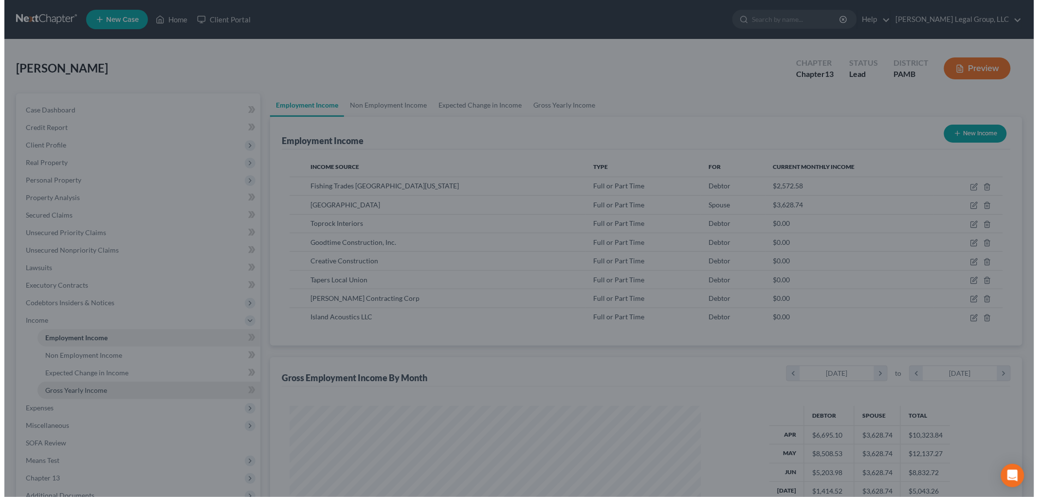
scroll to position [486367, 486143]
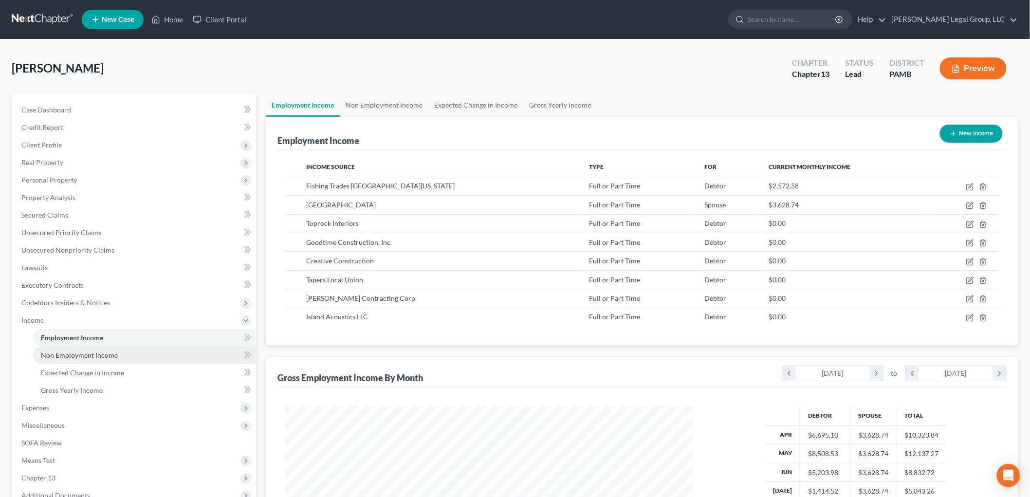
click at [91, 356] on span "Non Employment Income" at bounding box center [79, 355] width 77 height 8
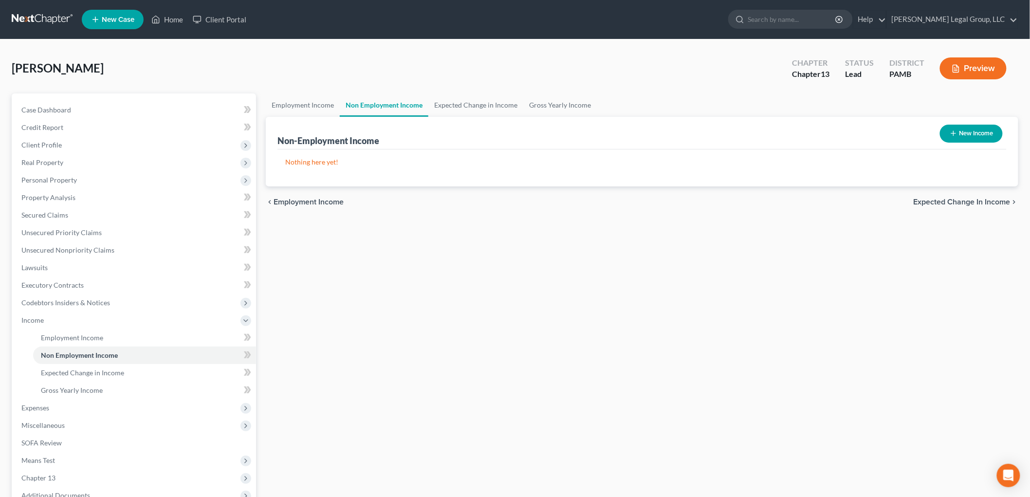
click at [963, 132] on button "New Income" at bounding box center [971, 134] width 63 height 18
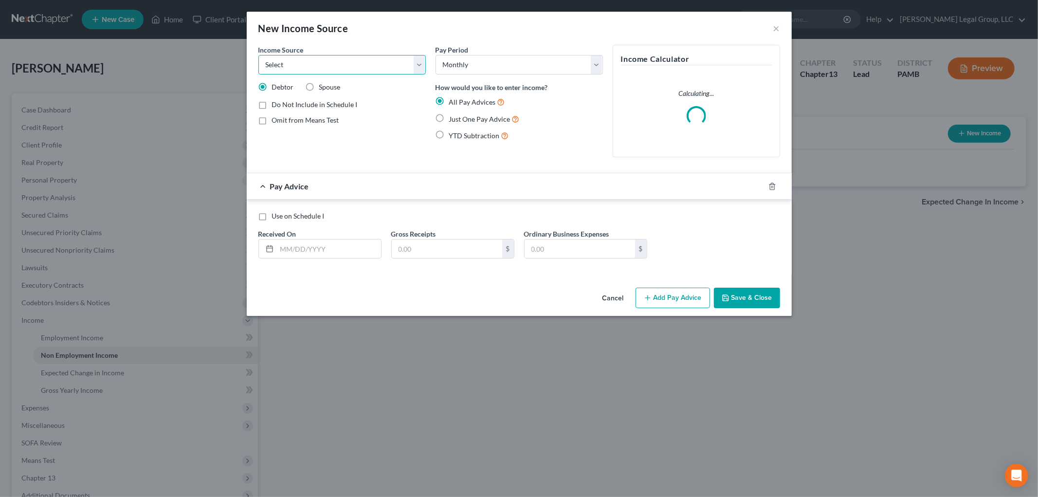
drag, startPoint x: 371, startPoint y: 62, endPoint x: 369, endPoint y: 70, distance: 8.5
click at [371, 62] on select "Select Unemployment Disability (from employer) Pension Retirement Social Securi…" at bounding box center [341, 64] width 167 height 19
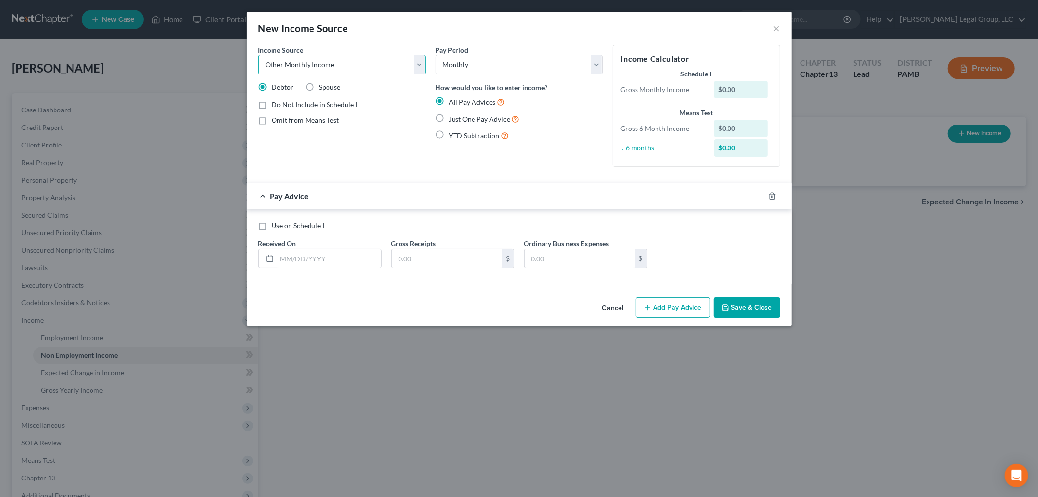
click at [258, 55] on select "Select Unemployment Disability (from employer) Pension Retirement Social Securi…" at bounding box center [341, 64] width 167 height 19
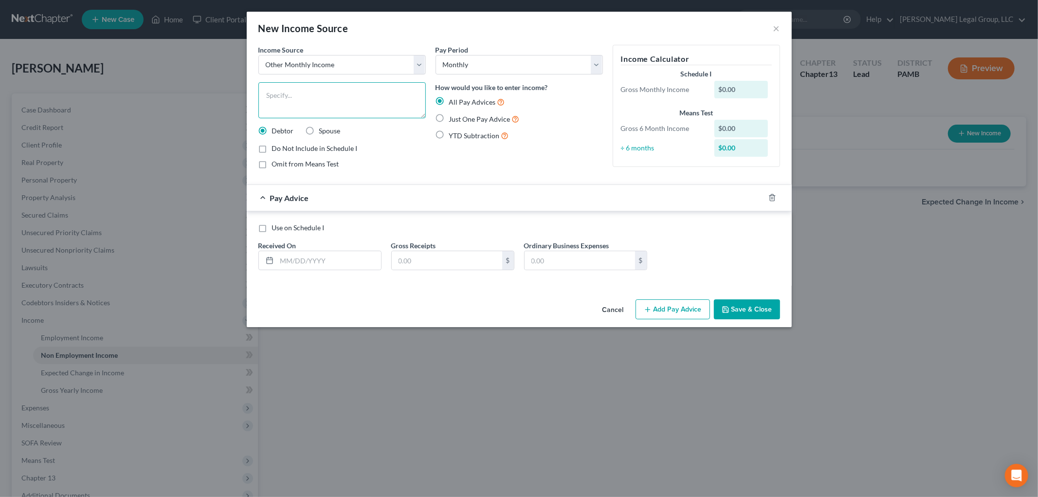
click at [317, 106] on textarea at bounding box center [341, 100] width 167 height 36
click at [432, 252] on input "text" at bounding box center [447, 260] width 110 height 18
drag, startPoint x: 473, startPoint y: 120, endPoint x: 495, endPoint y: 159, distance: 44.9
click at [473, 120] on span "Just One Pay Advice" at bounding box center [479, 119] width 61 height 8
click at [459, 120] on input "Just One Pay Advice" at bounding box center [456, 116] width 6 height 6
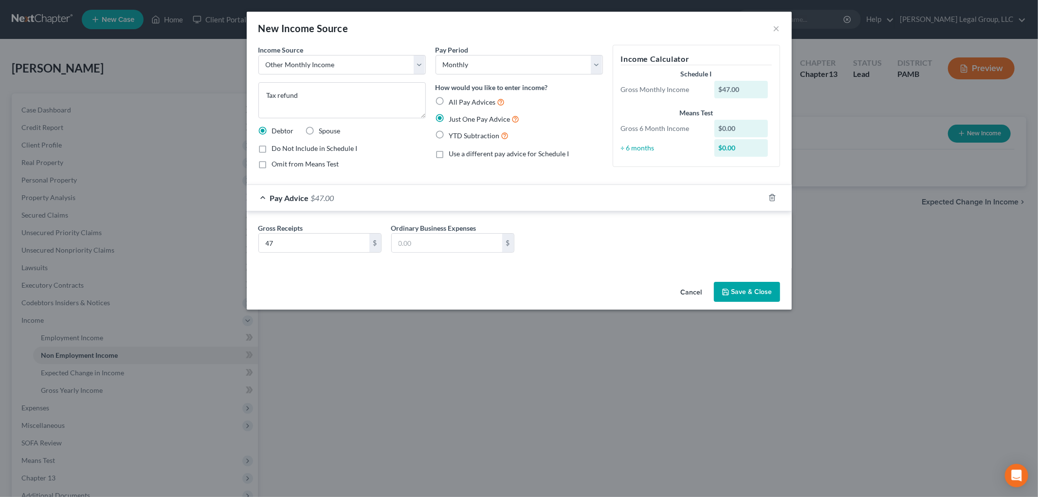
click at [740, 290] on button "Save & Close" at bounding box center [747, 292] width 66 height 20
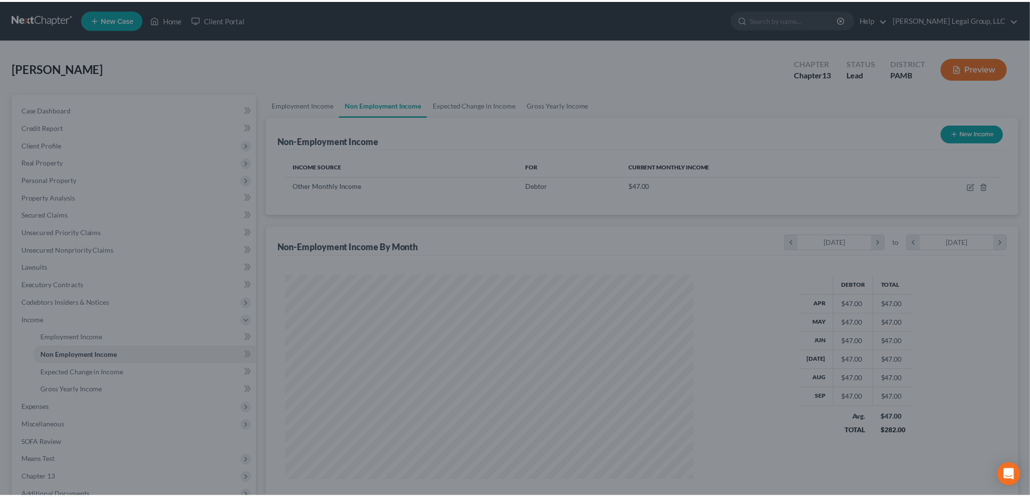
scroll to position [203, 427]
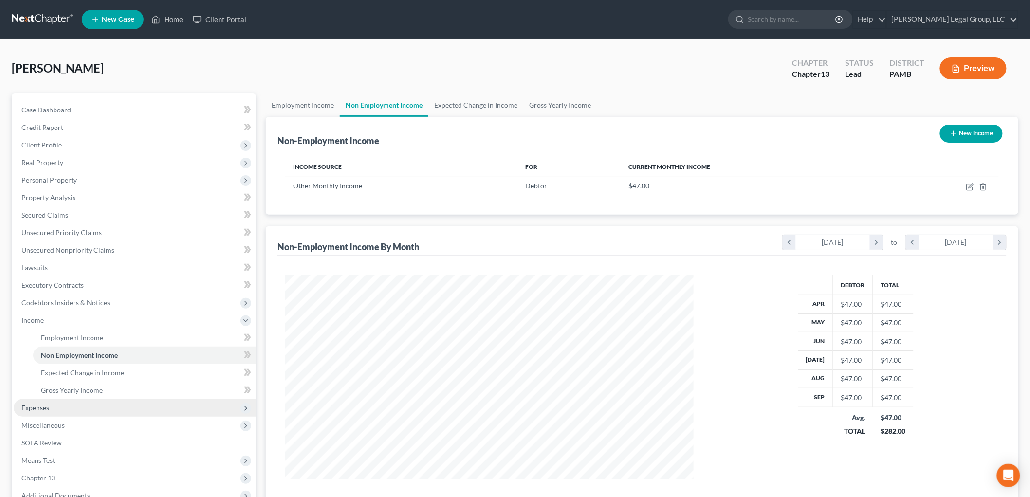
click at [47, 399] on span "Expenses" at bounding box center [135, 408] width 242 height 18
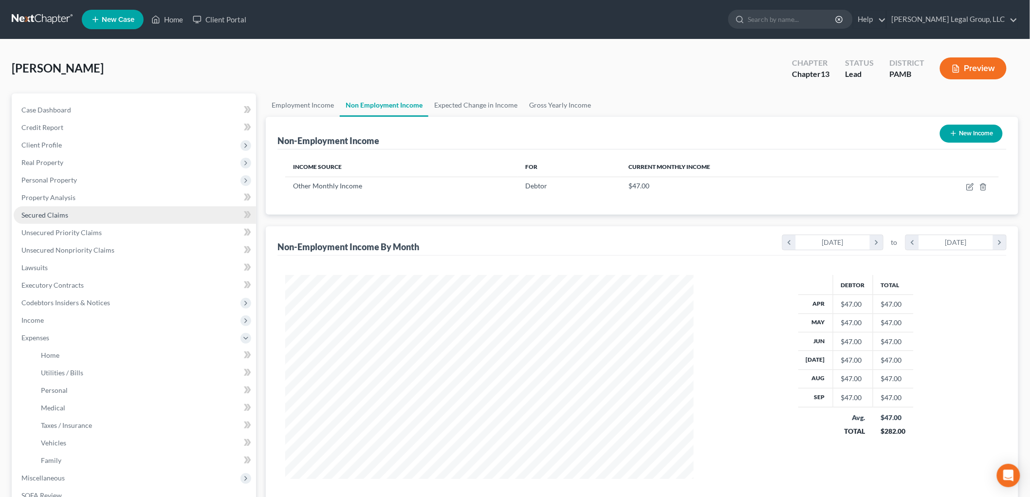
click at [54, 213] on span "Secured Claims" at bounding box center [44, 215] width 47 height 8
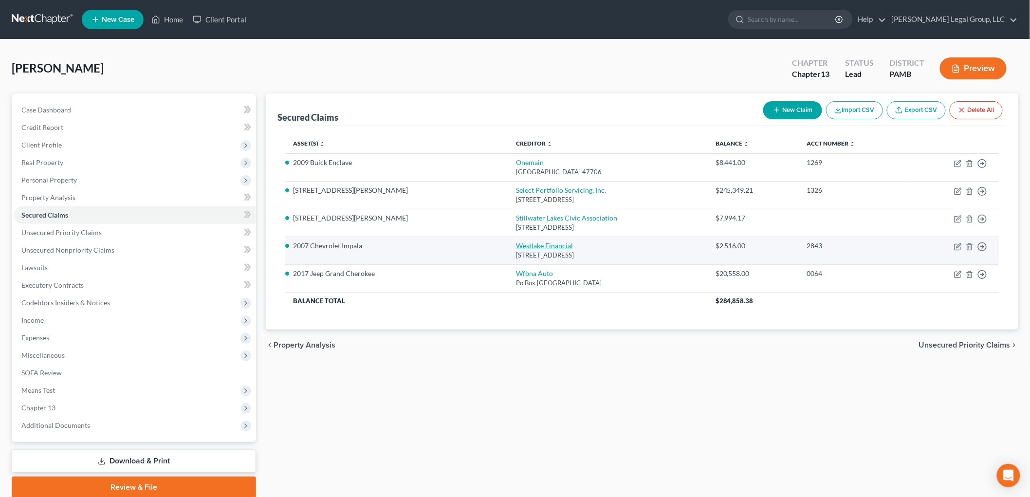
click at [516, 246] on link "Westlake Financial" at bounding box center [544, 245] width 57 height 8
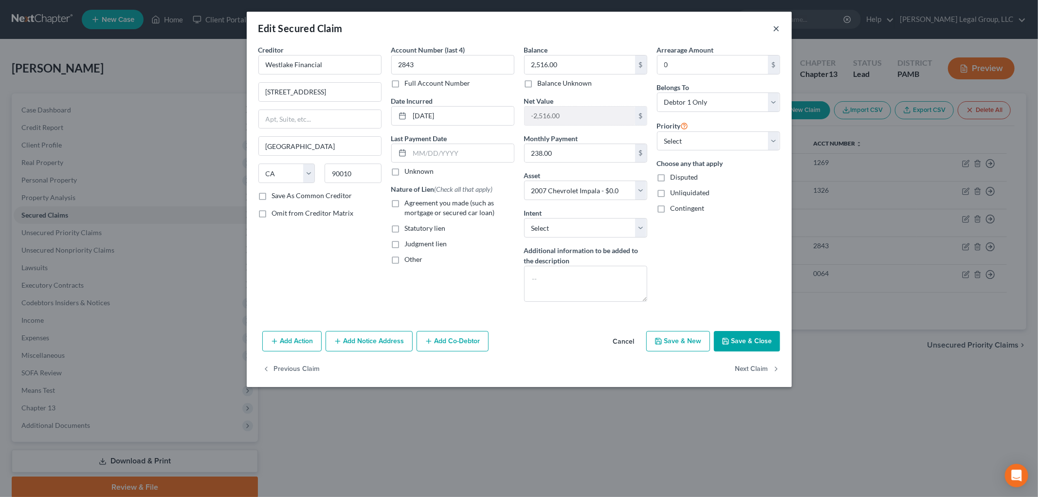
click at [775, 28] on button "×" at bounding box center [776, 28] width 7 height 12
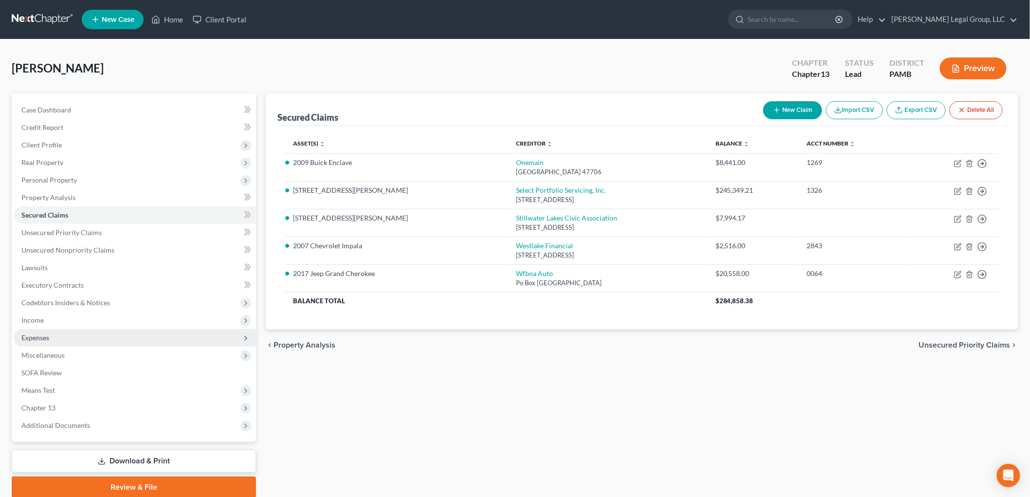
click at [53, 337] on span "Expenses" at bounding box center [135, 338] width 242 height 18
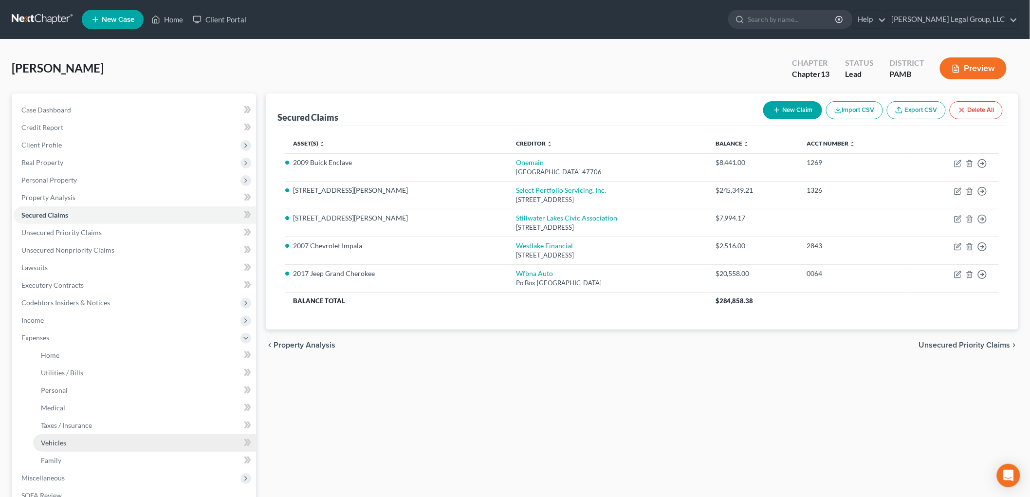
click at [88, 437] on link "Vehicles" at bounding box center [144, 443] width 223 height 18
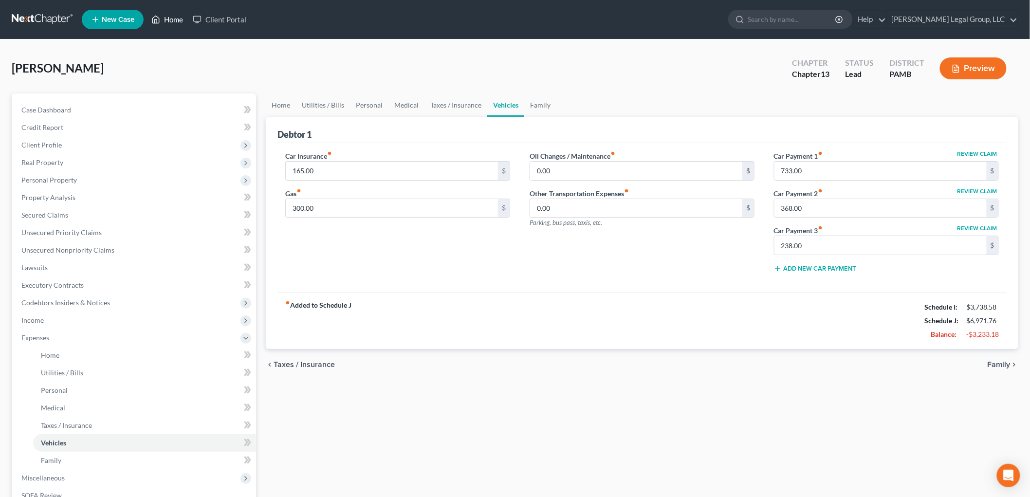
drag, startPoint x: 169, startPoint y: 17, endPoint x: 153, endPoint y: 25, distance: 18.3
click at [169, 17] on link "Home" at bounding box center [166, 20] width 41 height 18
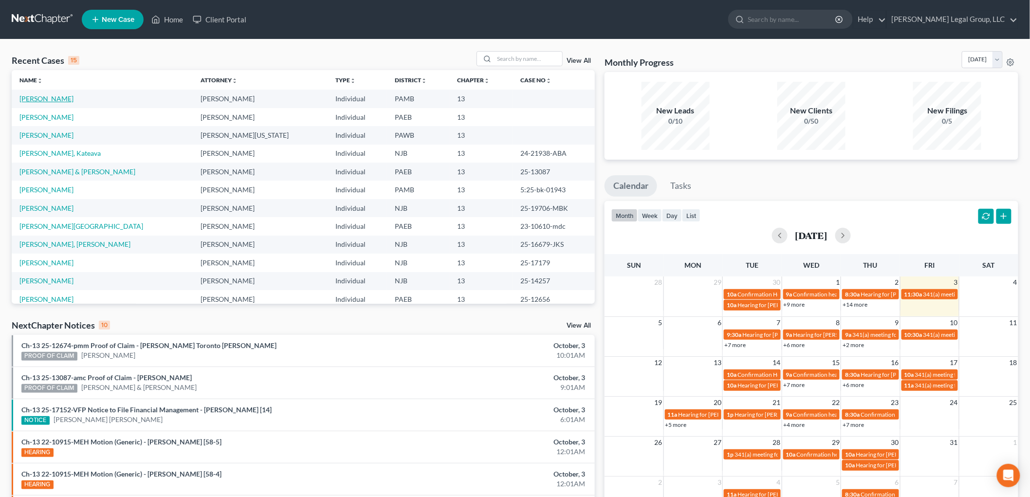
click at [61, 100] on link "[PERSON_NAME]" at bounding box center [46, 98] width 54 height 8
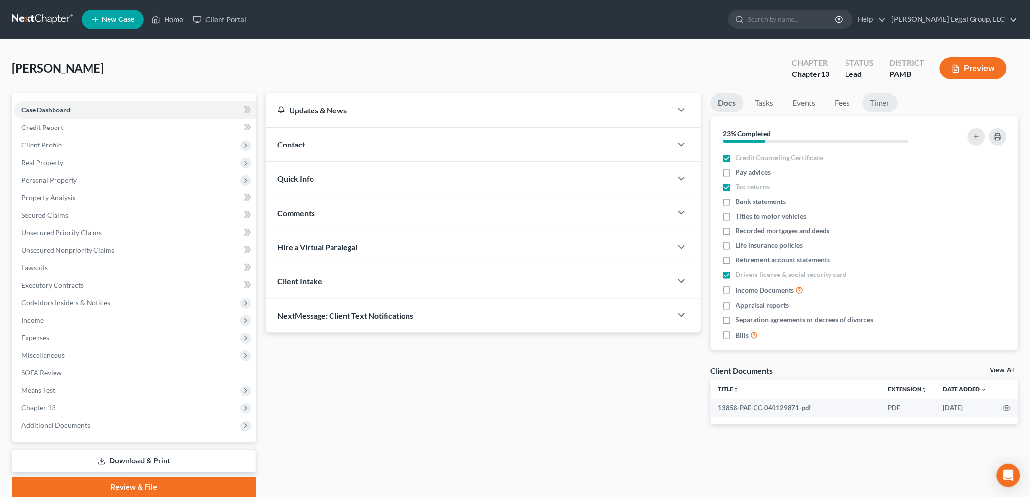
click at [874, 100] on link "Timer" at bounding box center [879, 102] width 35 height 19
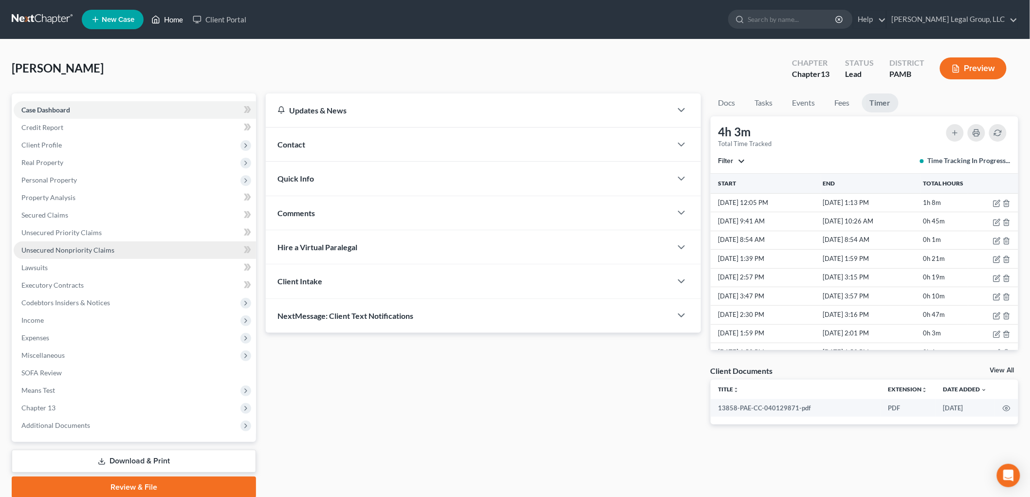
drag, startPoint x: 163, startPoint y: 20, endPoint x: 86, endPoint y: 245, distance: 237.7
click at [163, 20] on link "Home" at bounding box center [166, 20] width 41 height 18
